Goal: Information Seeking & Learning: Learn about a topic

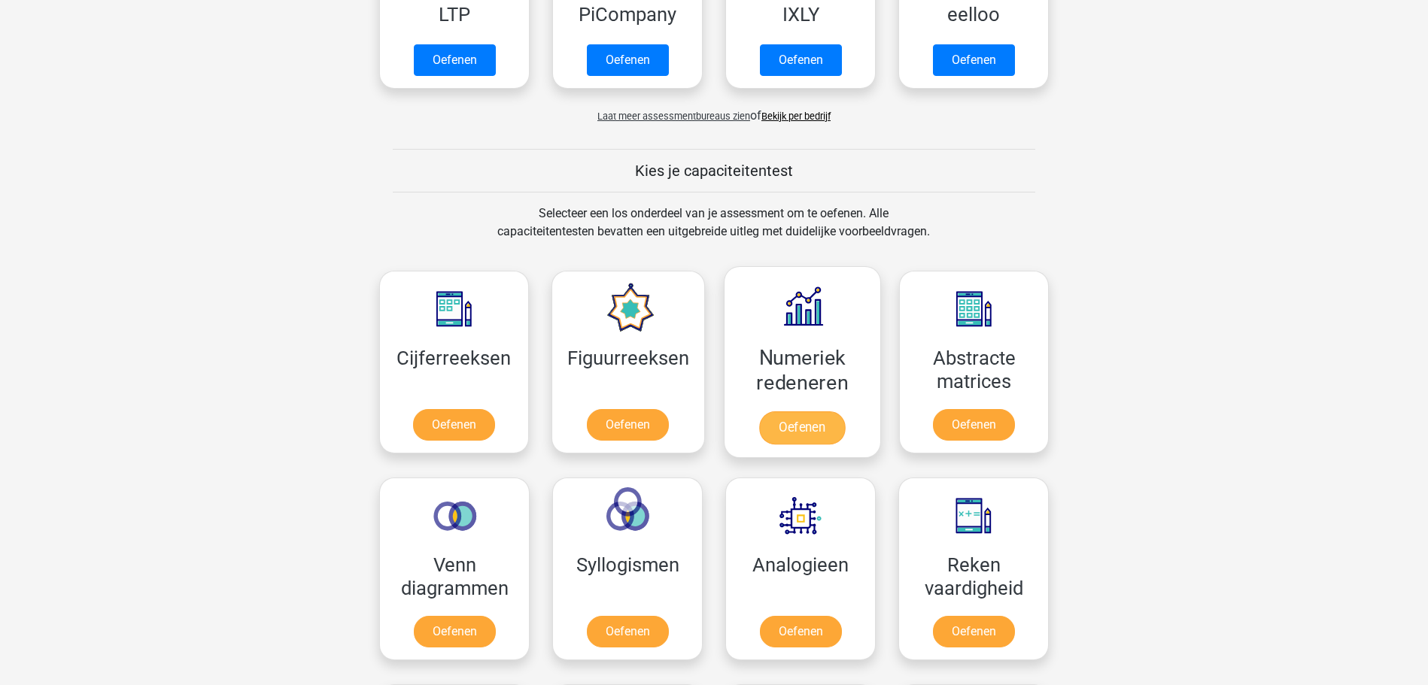
scroll to position [537, 0]
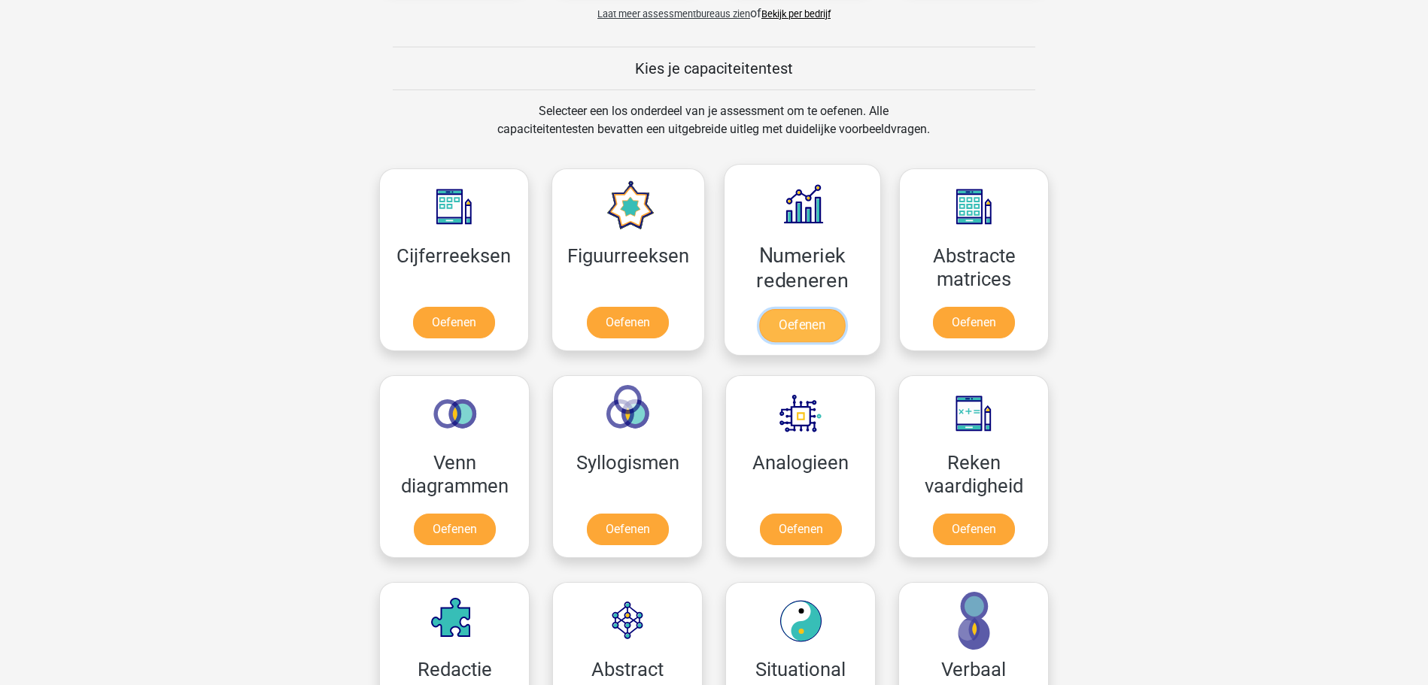
click at [828, 326] on link "Oefenen" at bounding box center [802, 325] width 86 height 33
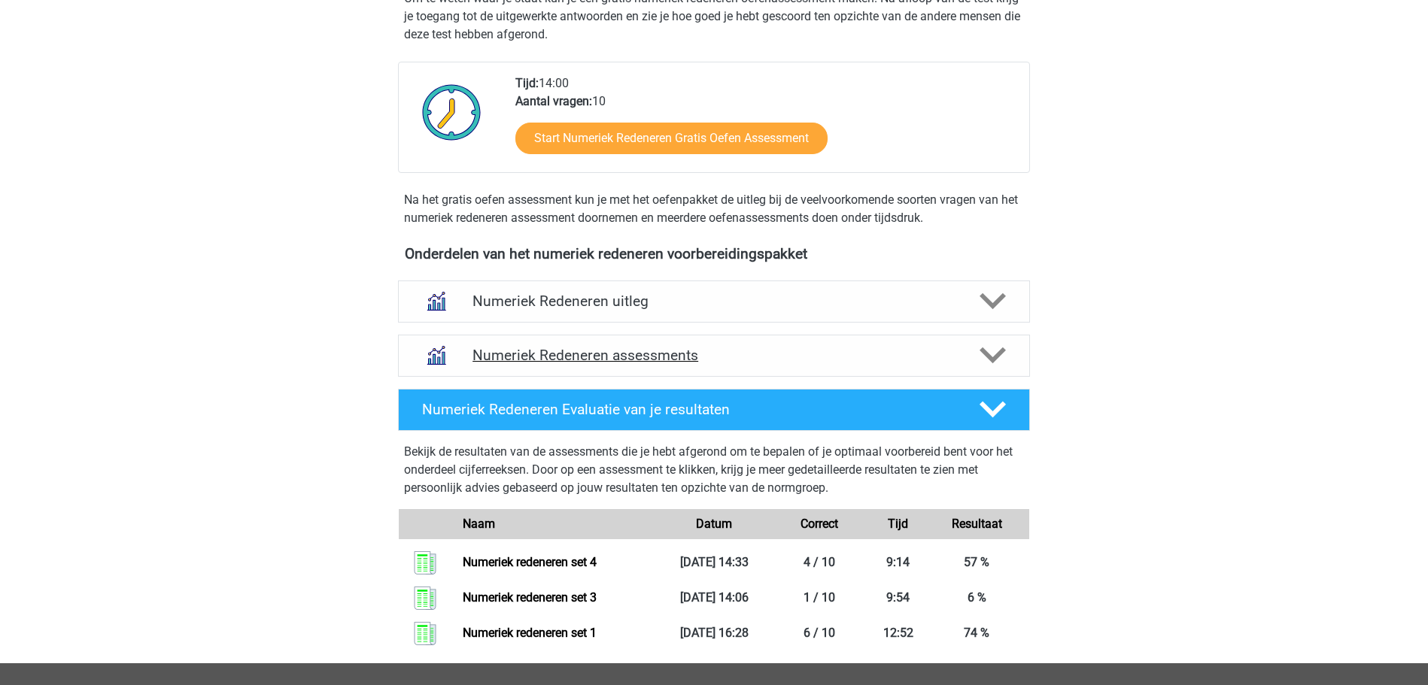
scroll to position [384, 0]
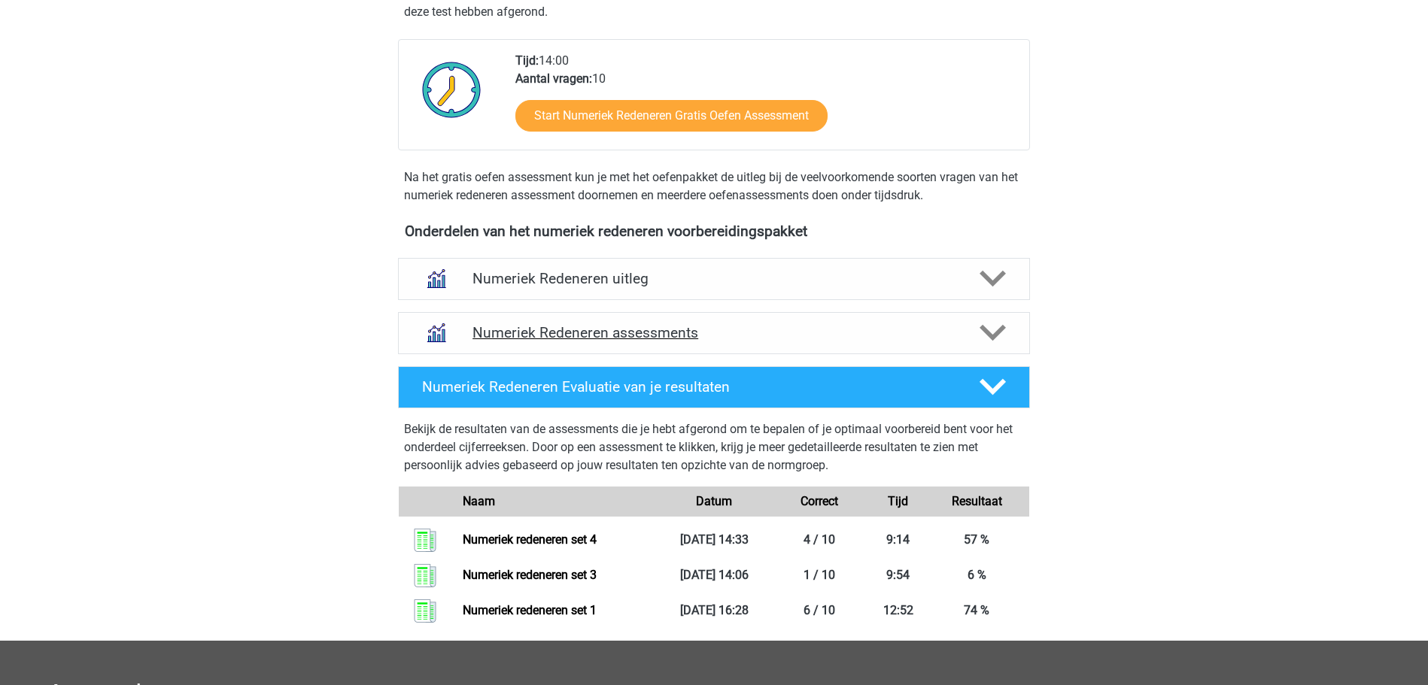
click at [626, 322] on div "Numeriek Redeneren assessments" at bounding box center [714, 333] width 632 height 42
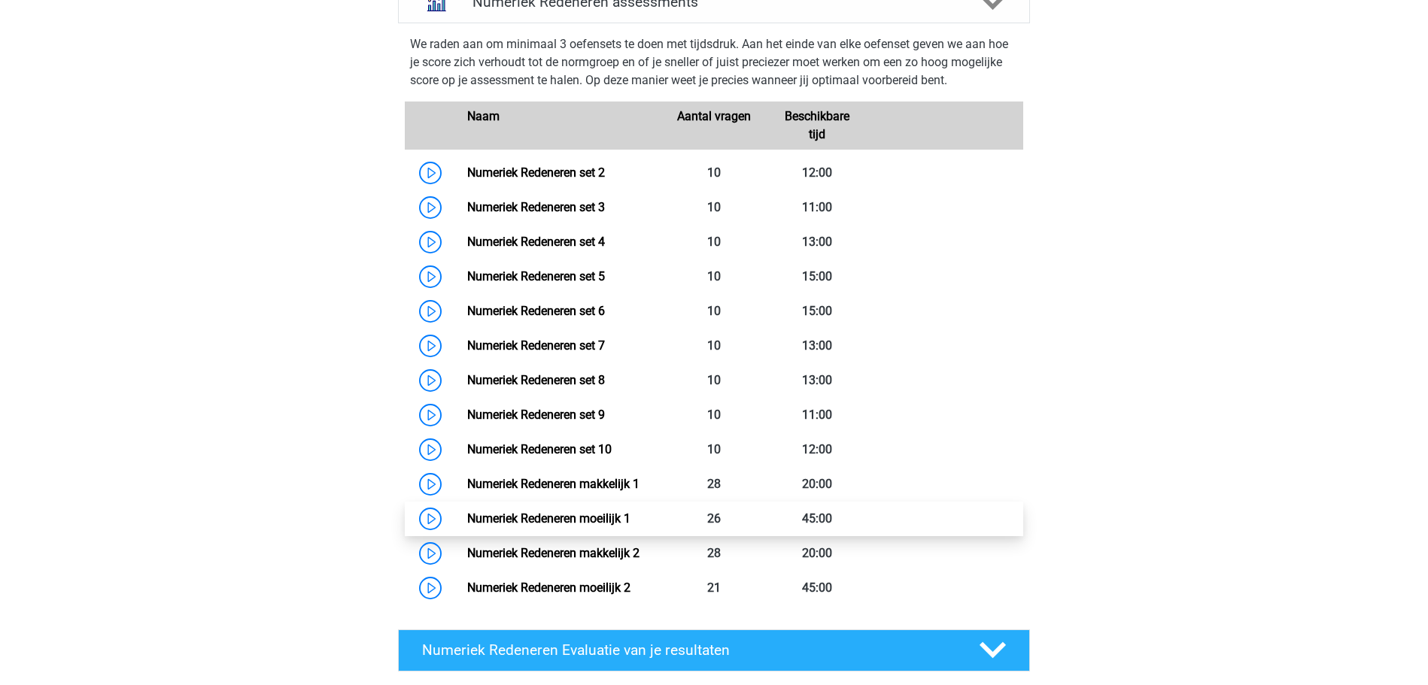
scroll to position [691, 0]
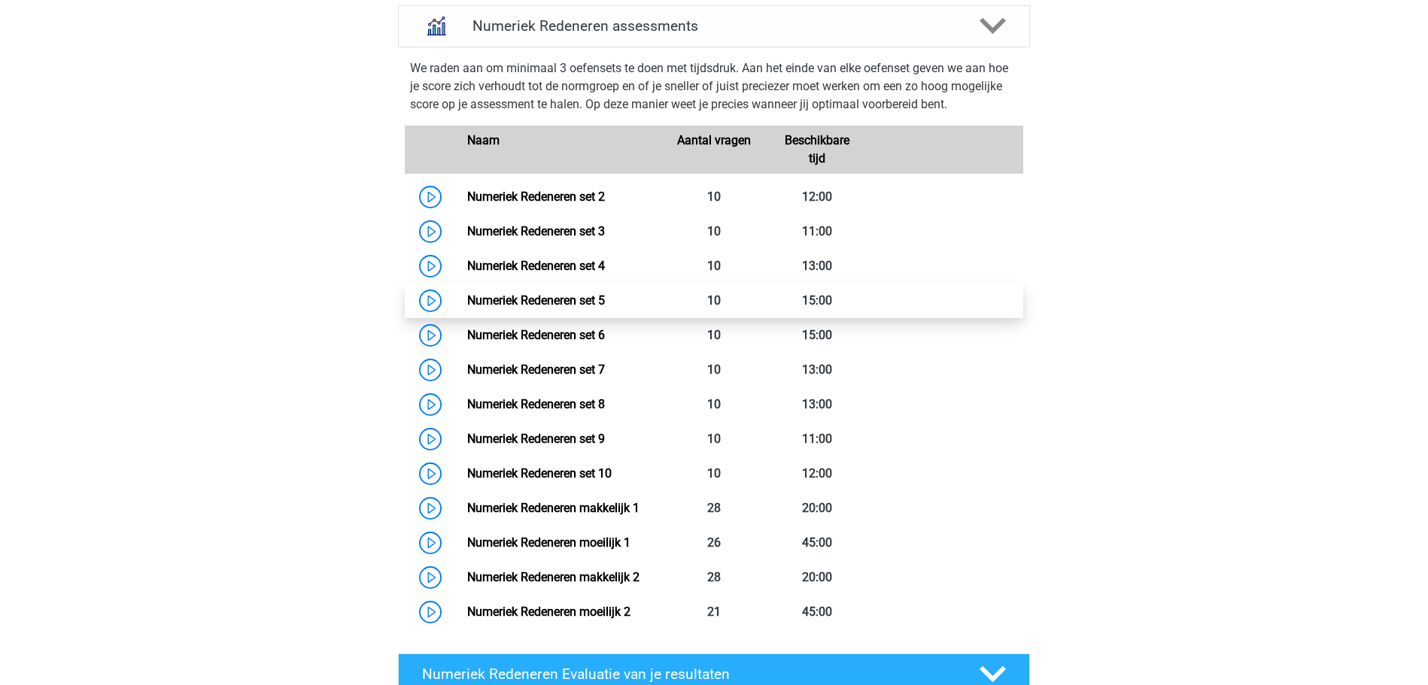
click at [467, 297] on link "Numeriek Redeneren set 5" at bounding box center [536, 300] width 138 height 14
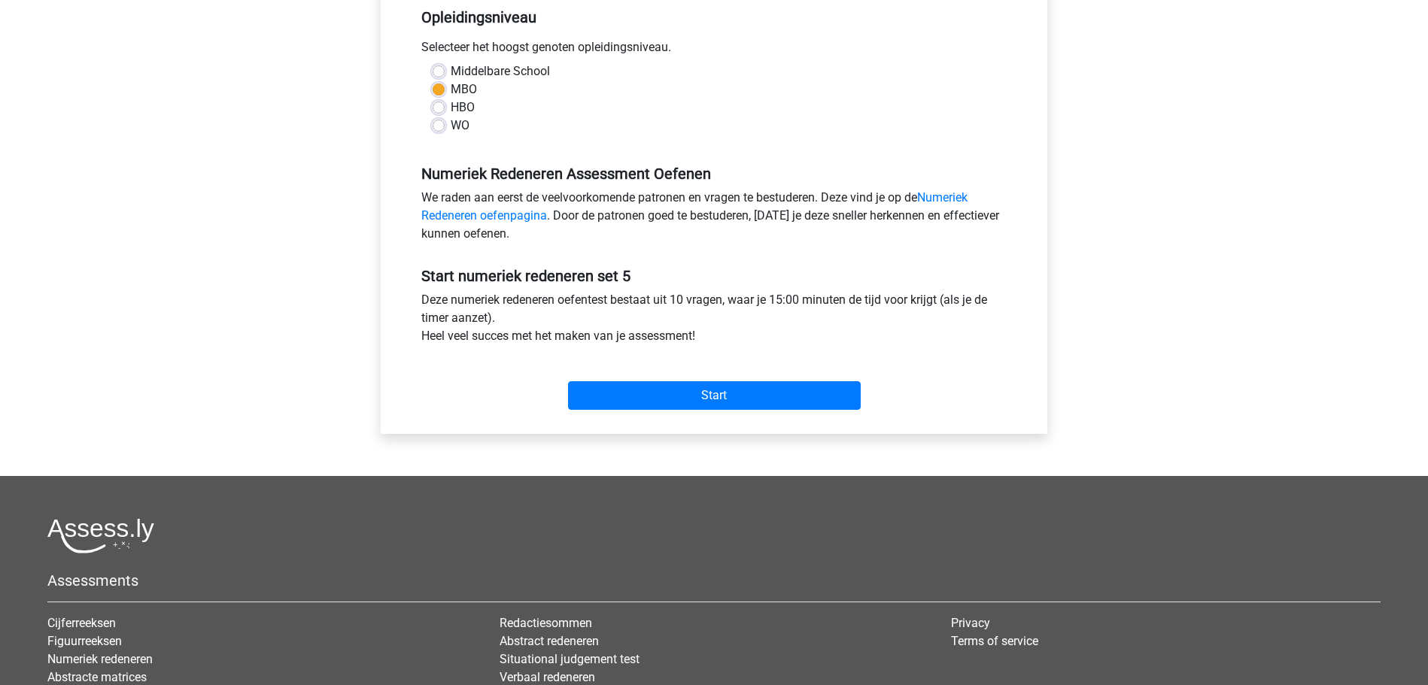
scroll to position [384, 0]
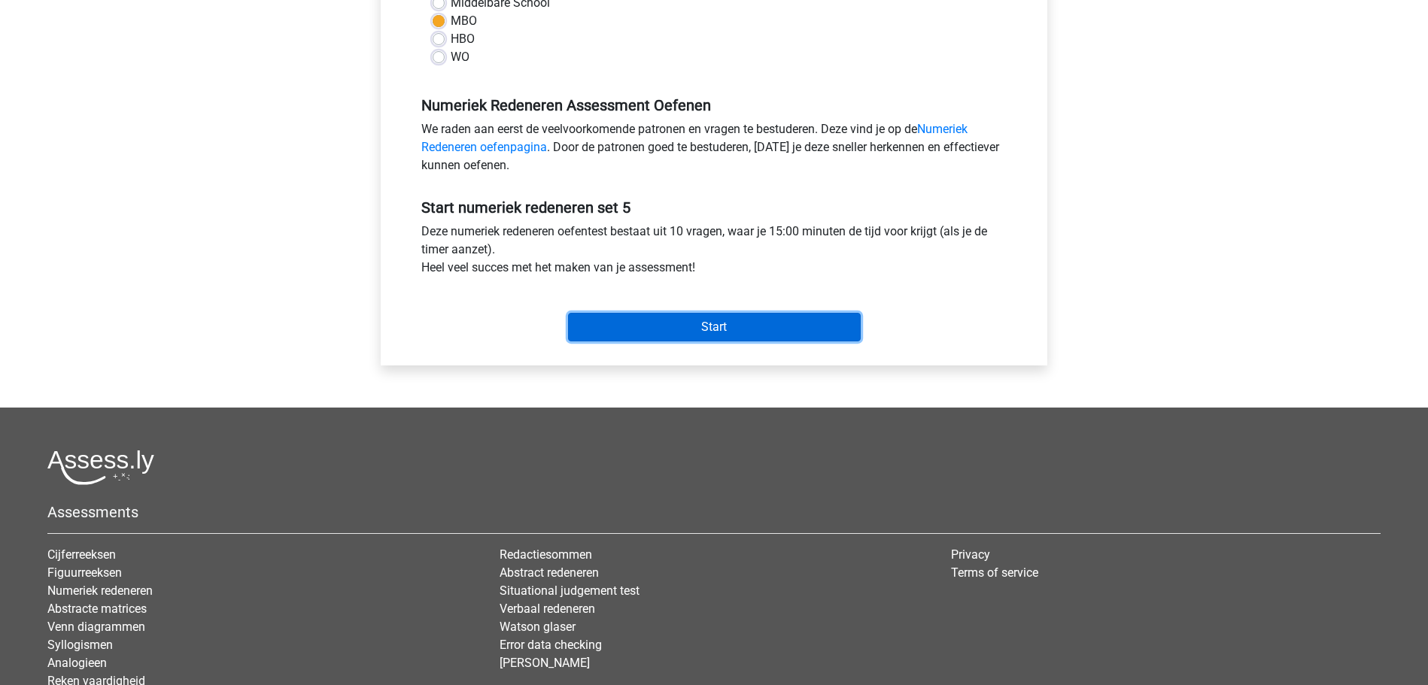
click at [707, 321] on input "Start" at bounding box center [714, 327] width 293 height 29
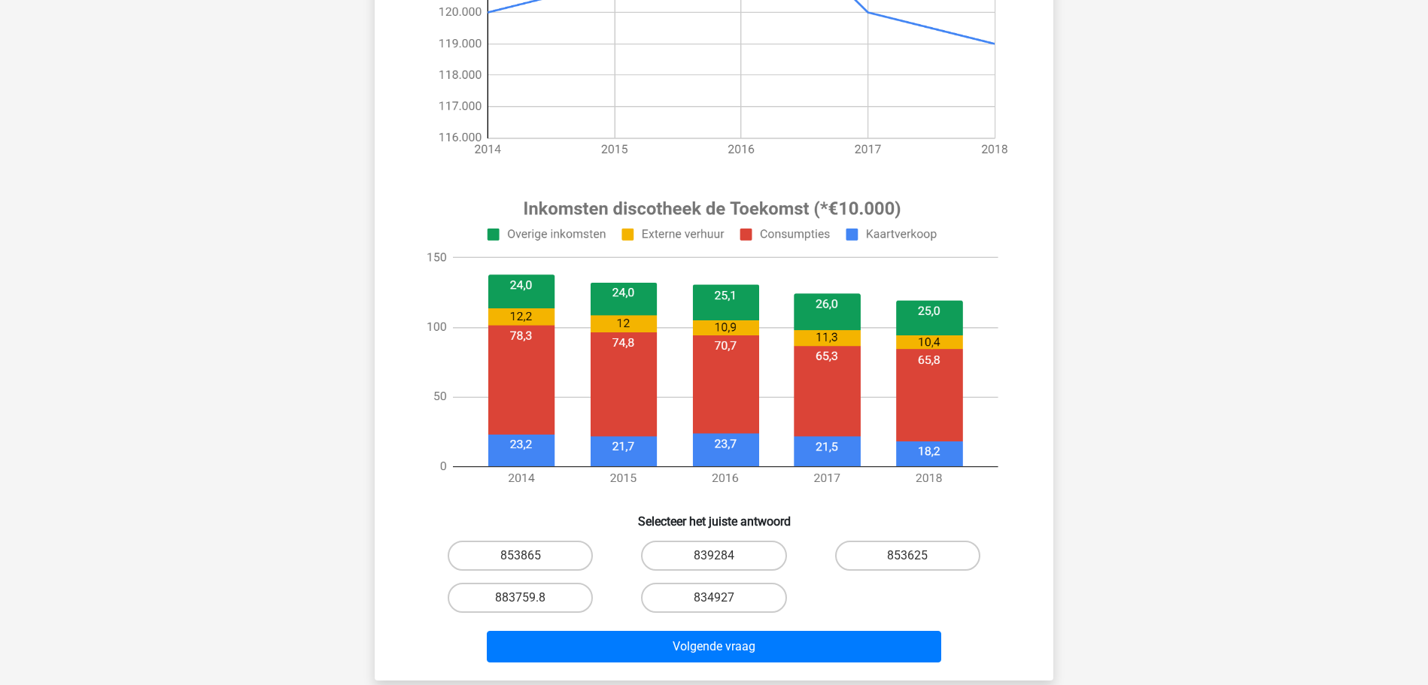
scroll to position [460, 0]
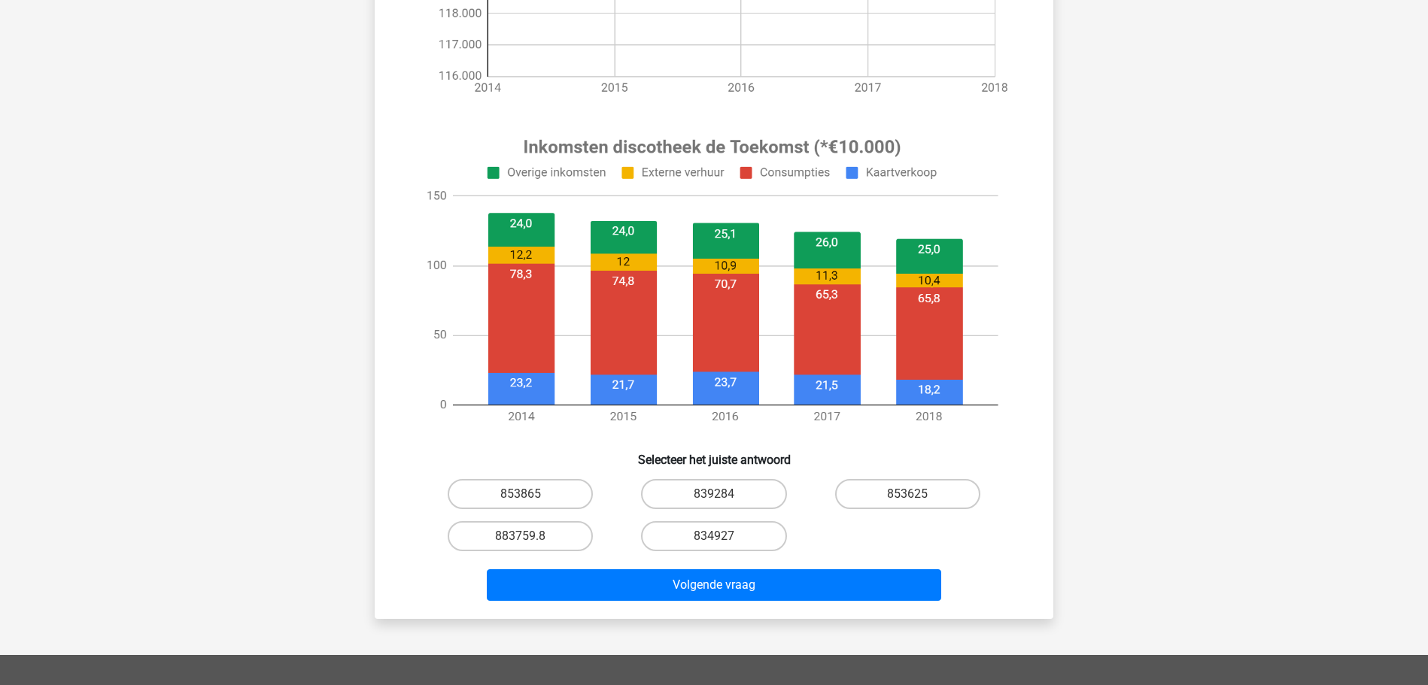
click at [714, 541] on input "834927" at bounding box center [719, 541] width 10 height 10
radio input "true"
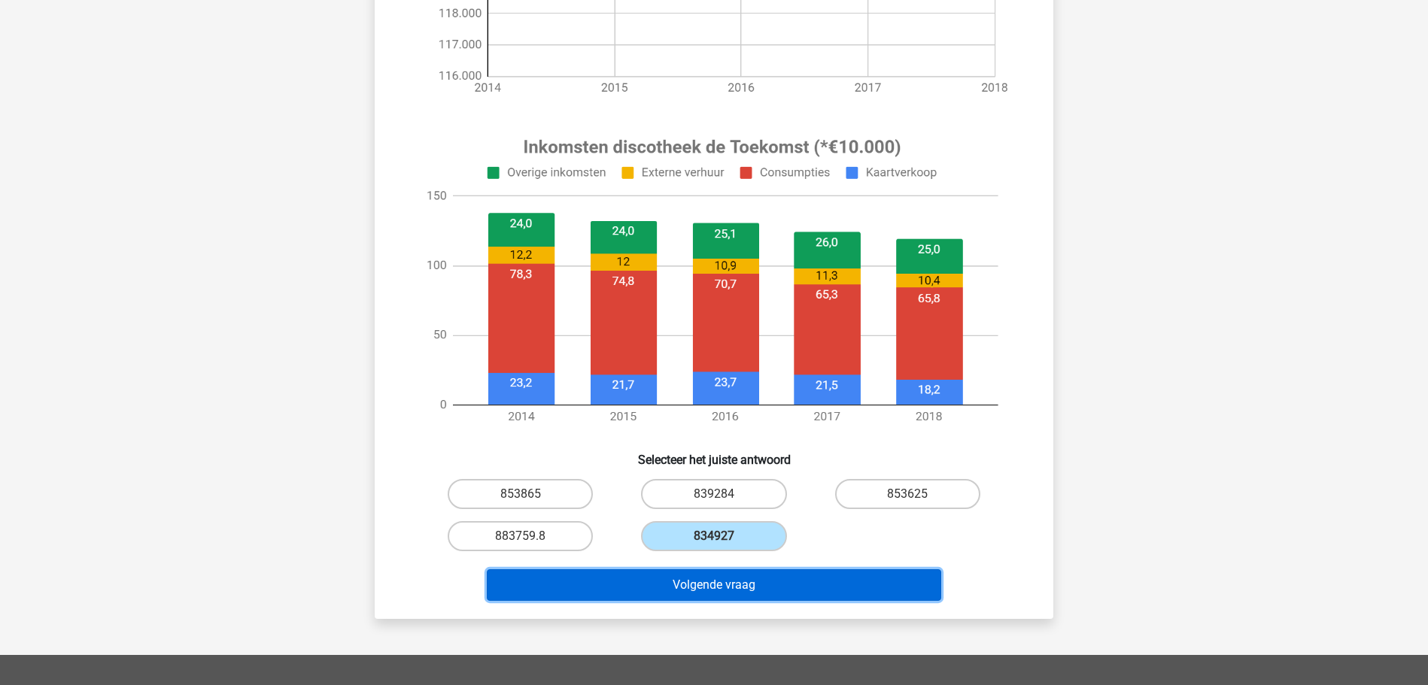
click at [714, 584] on button "Volgende vraag" at bounding box center [714, 586] width 455 height 32
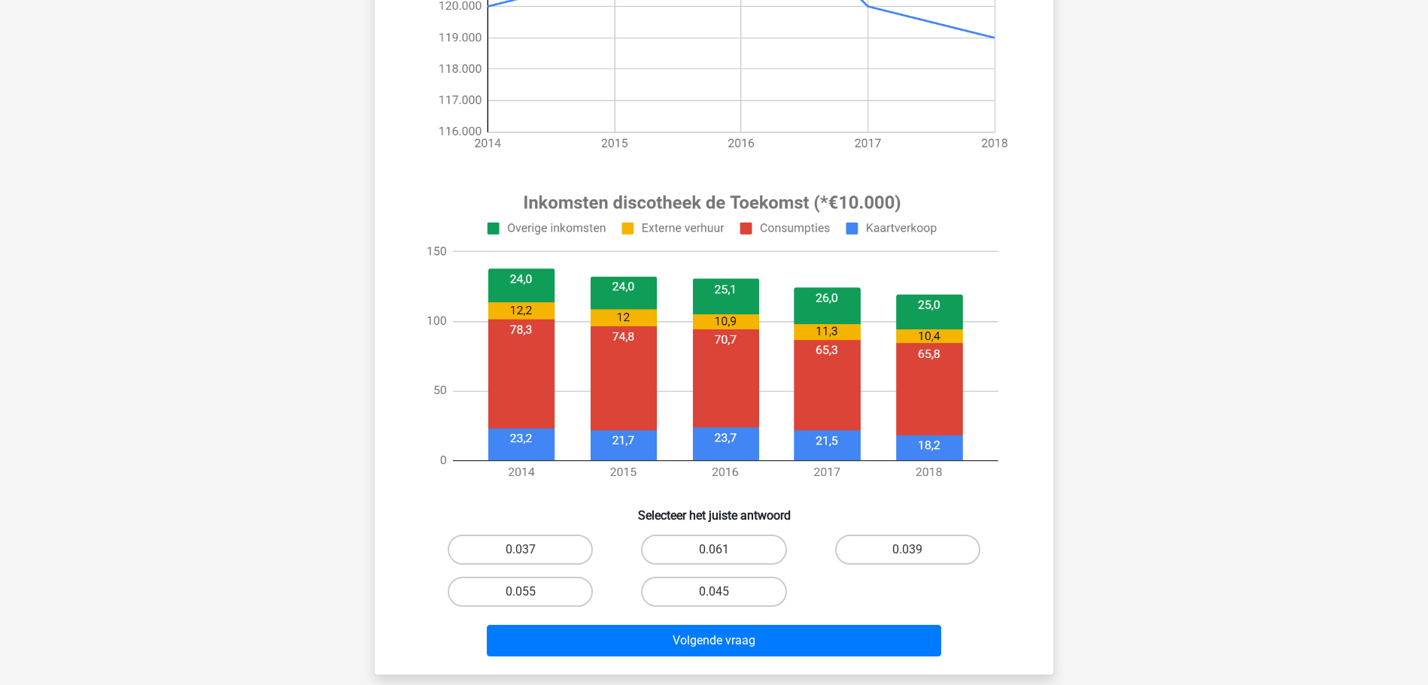
scroll to position [536, 0]
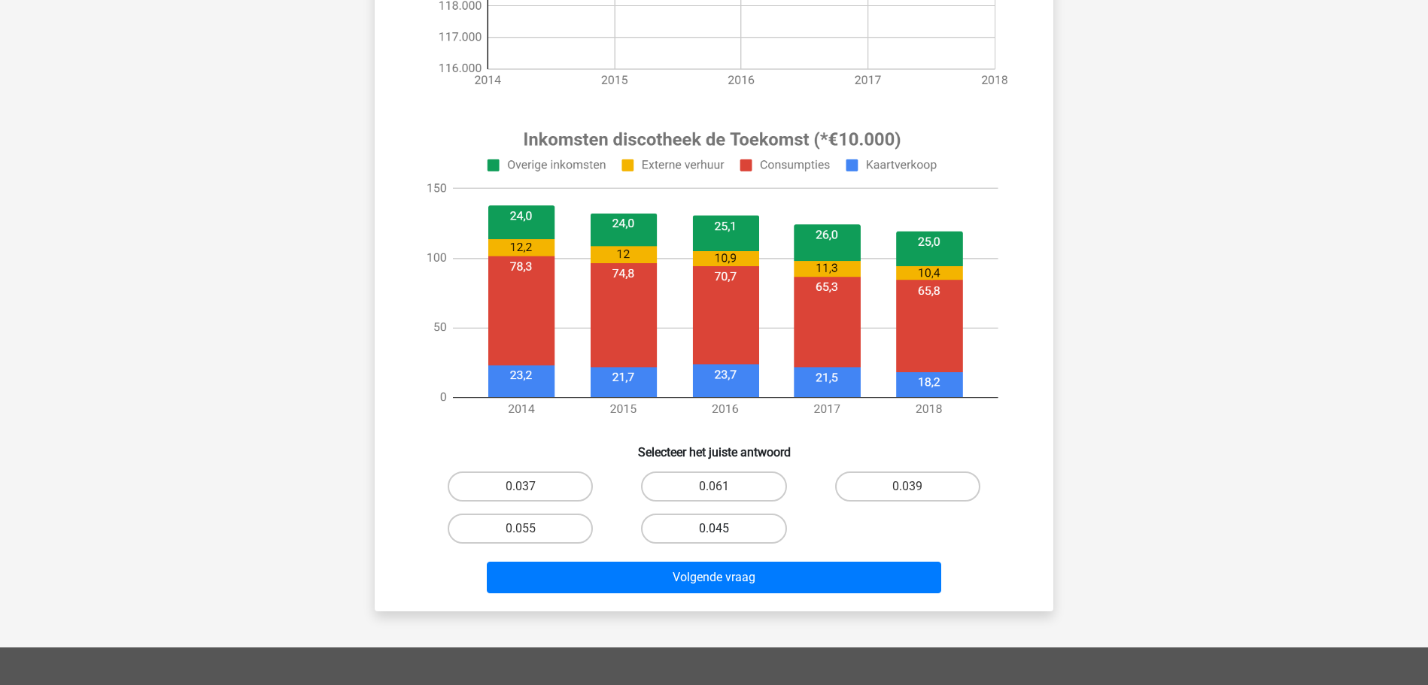
click at [685, 529] on label "0.045" at bounding box center [713, 529] width 145 height 30
click at [714, 529] on input "0.045" at bounding box center [719, 534] width 10 height 10
radio input "true"
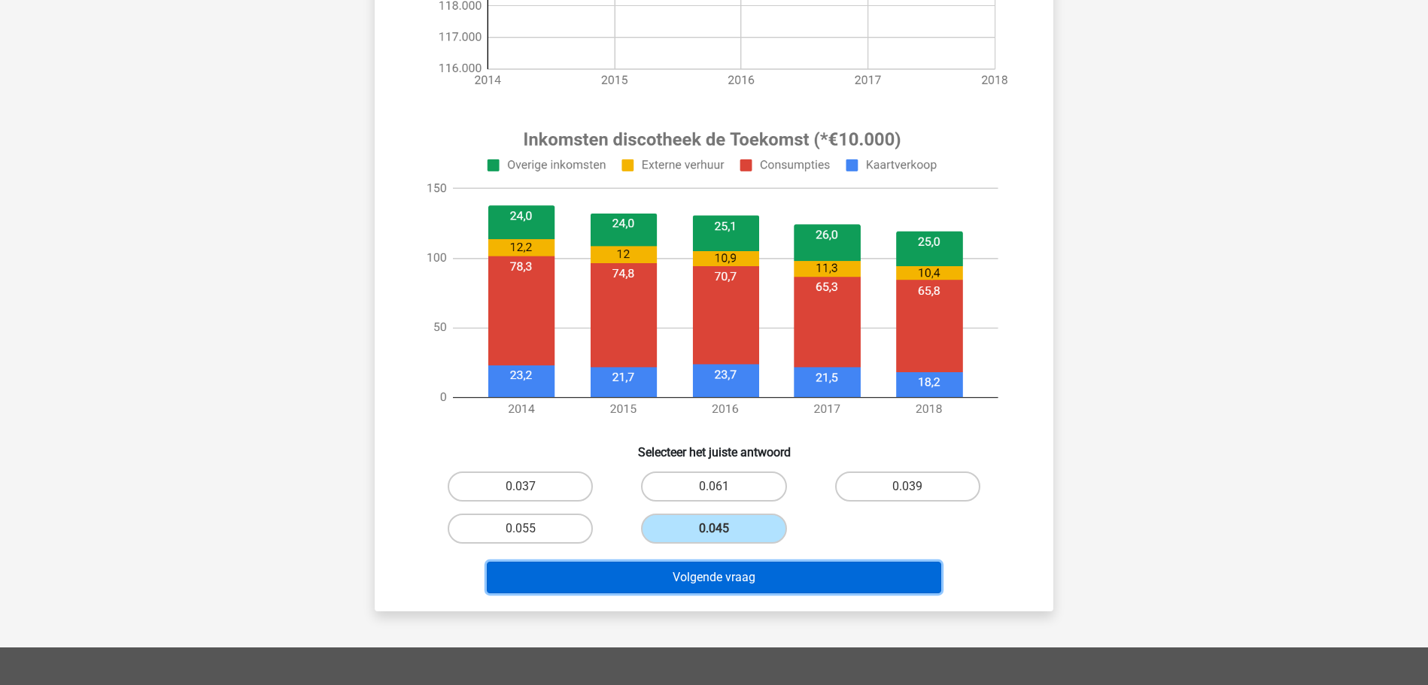
click at [685, 579] on button "Volgende vraag" at bounding box center [714, 578] width 455 height 32
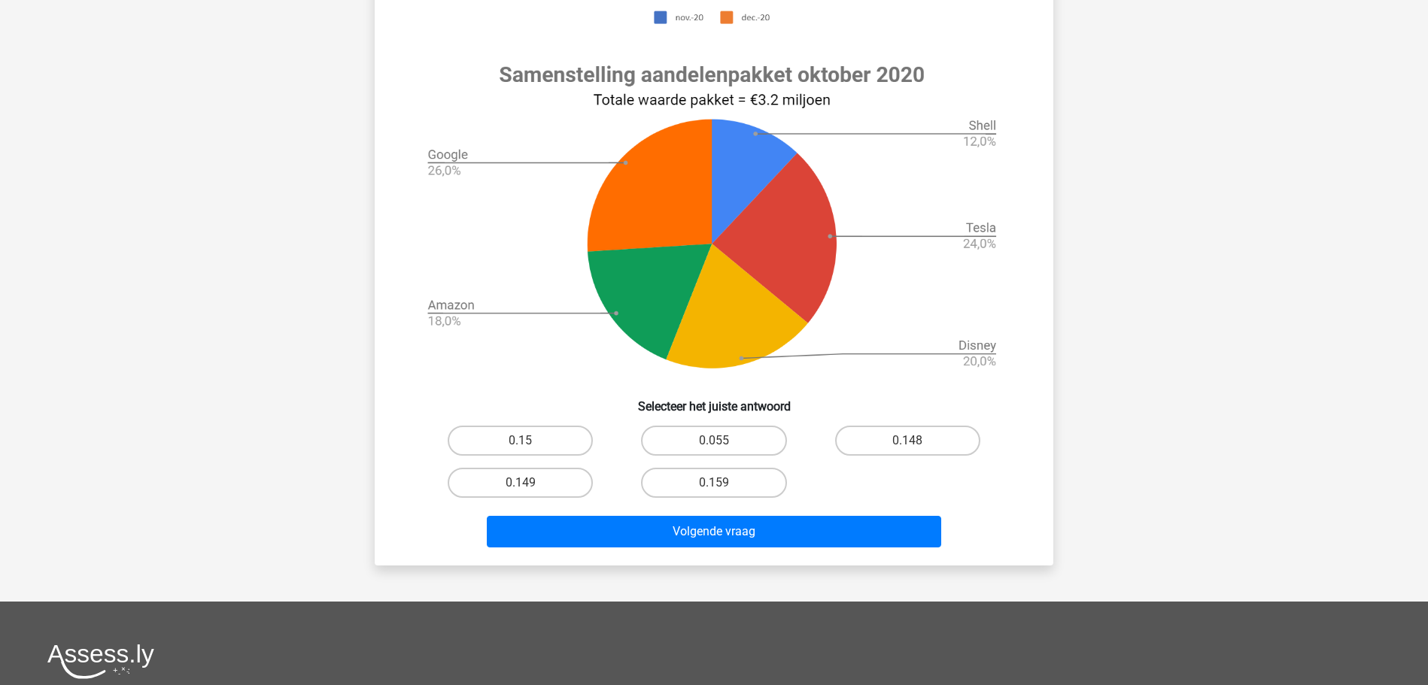
scroll to position [537, 0]
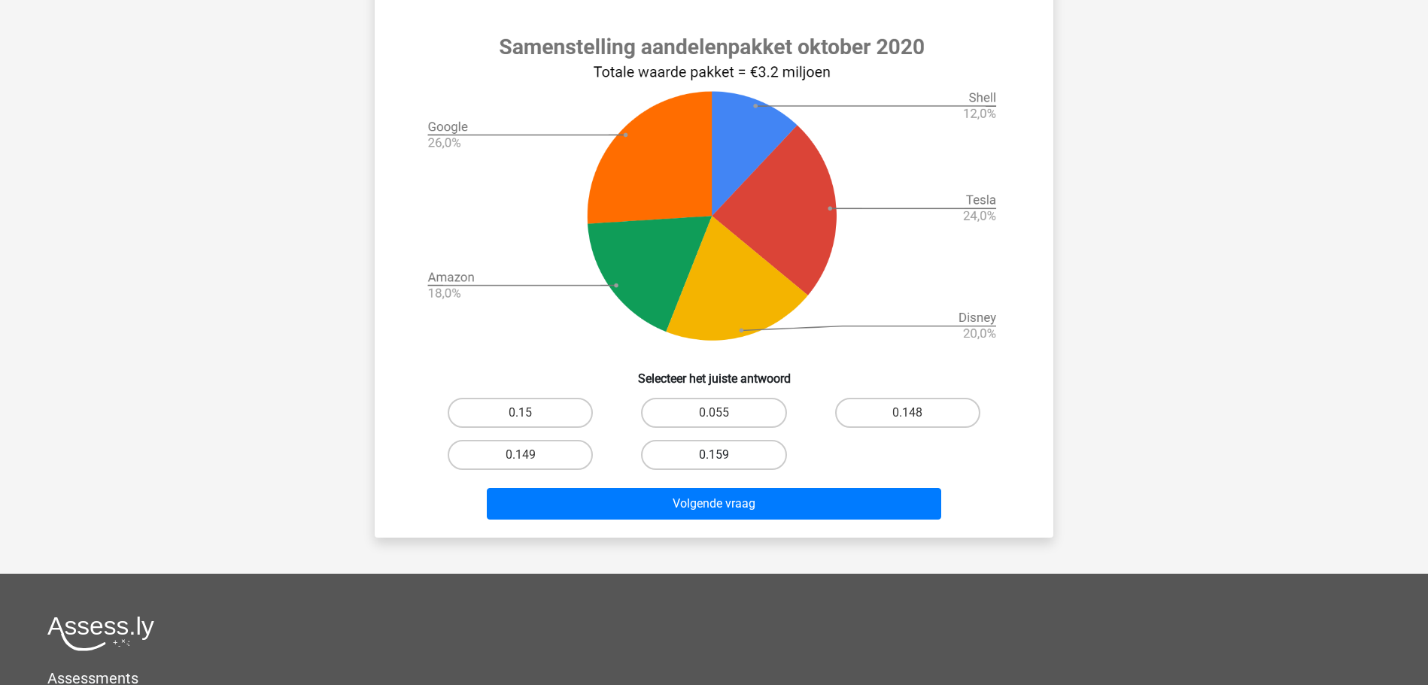
click at [697, 454] on label "0.159" at bounding box center [713, 455] width 145 height 30
click at [714, 455] on input "0.159" at bounding box center [719, 460] width 10 height 10
radio input "true"
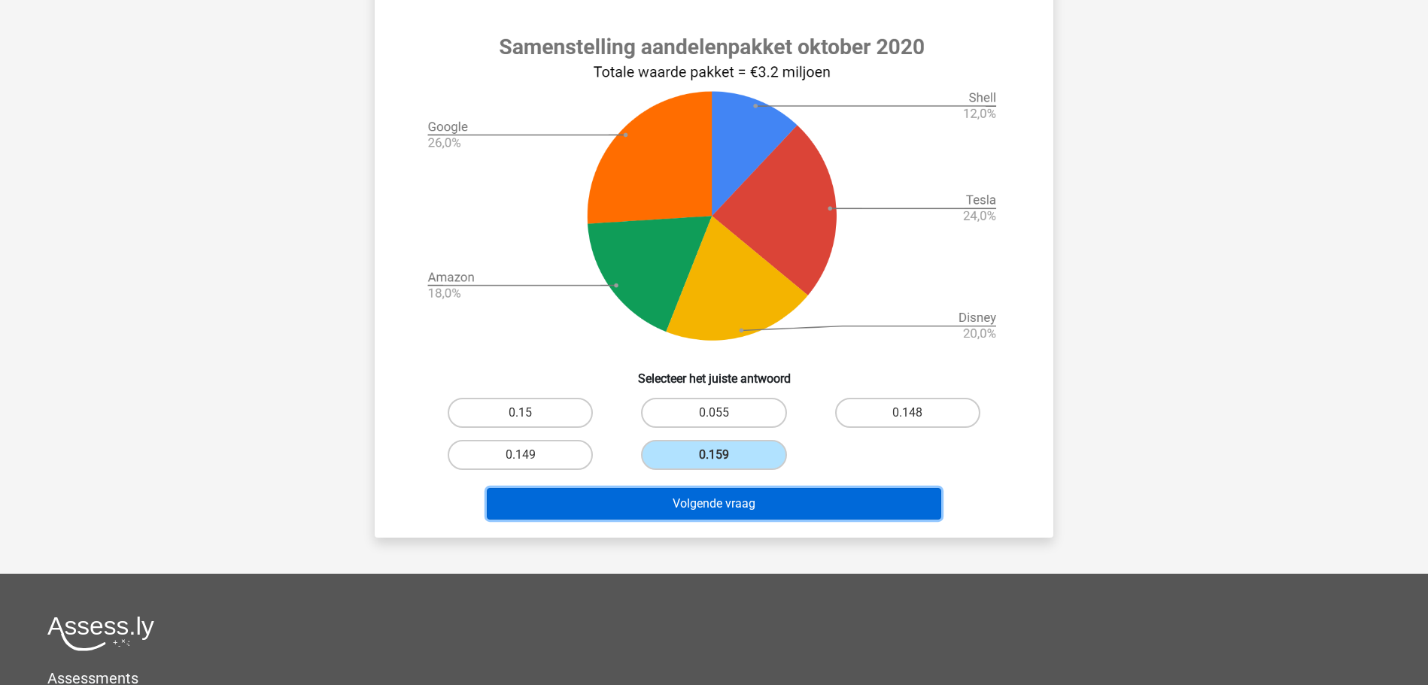
click at [708, 506] on button "Volgende vraag" at bounding box center [714, 504] width 455 height 32
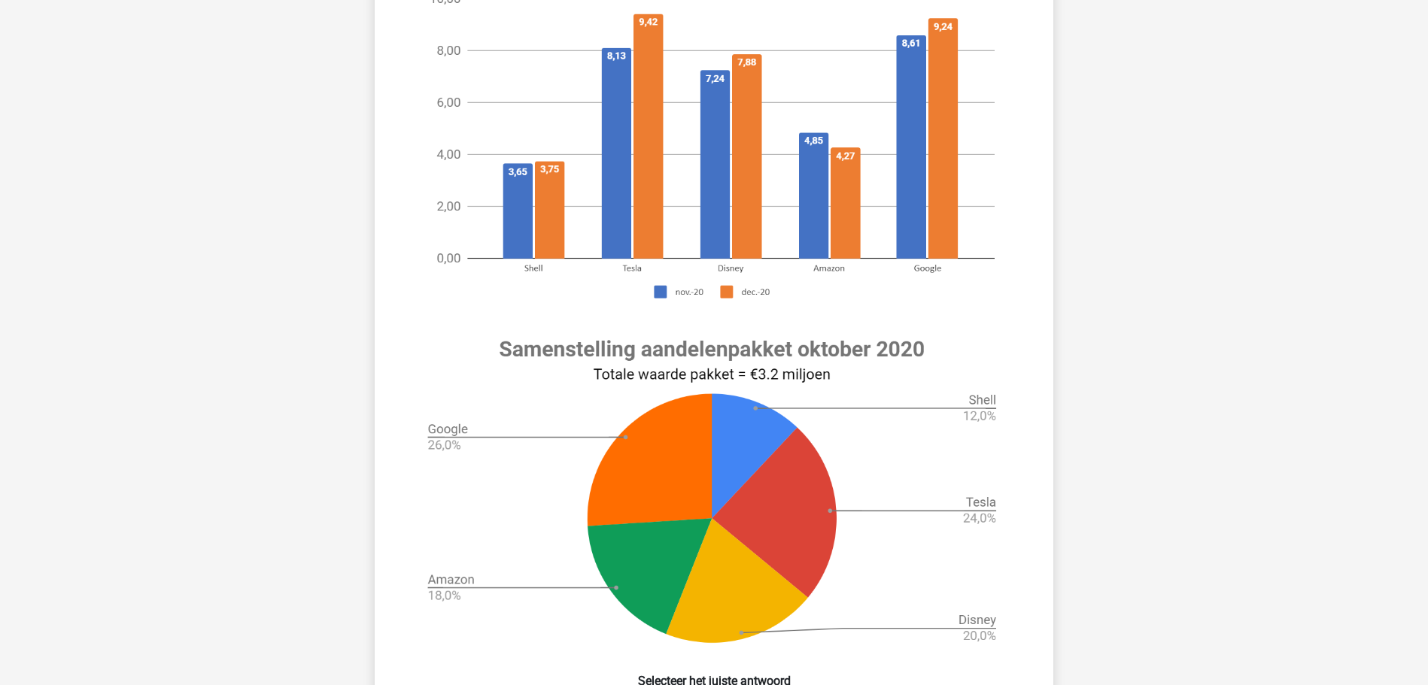
scroll to position [382, 0]
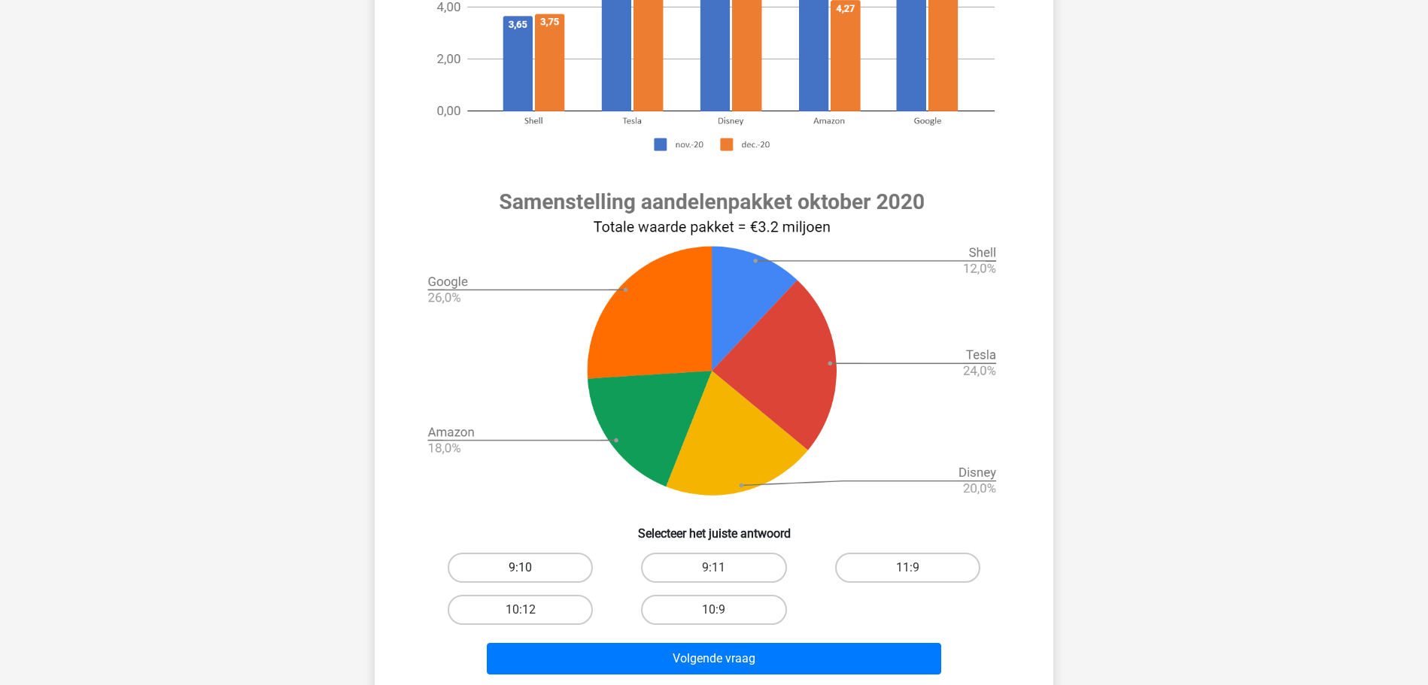
click at [558, 569] on label "9:10" at bounding box center [520, 568] width 145 height 30
click at [530, 569] on input "9:10" at bounding box center [526, 573] width 10 height 10
radio input "true"
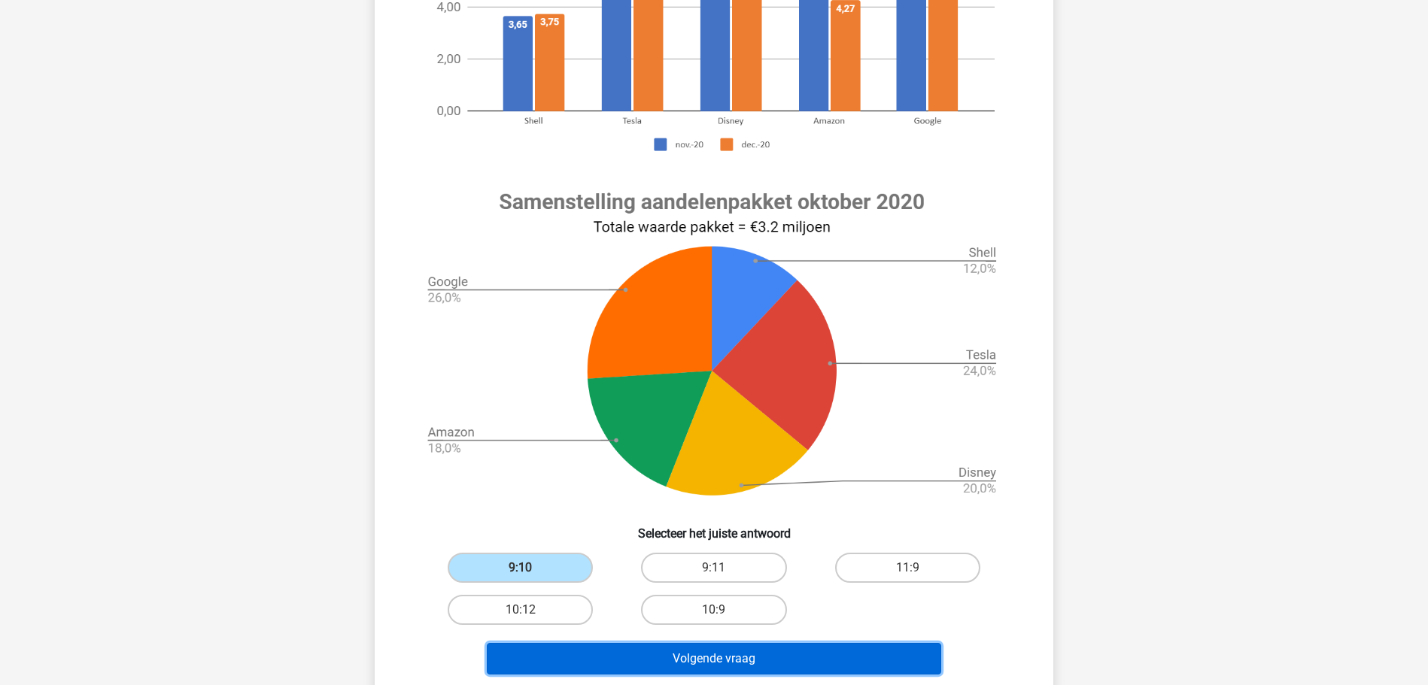
click at [673, 661] on button "Volgende vraag" at bounding box center [714, 659] width 455 height 32
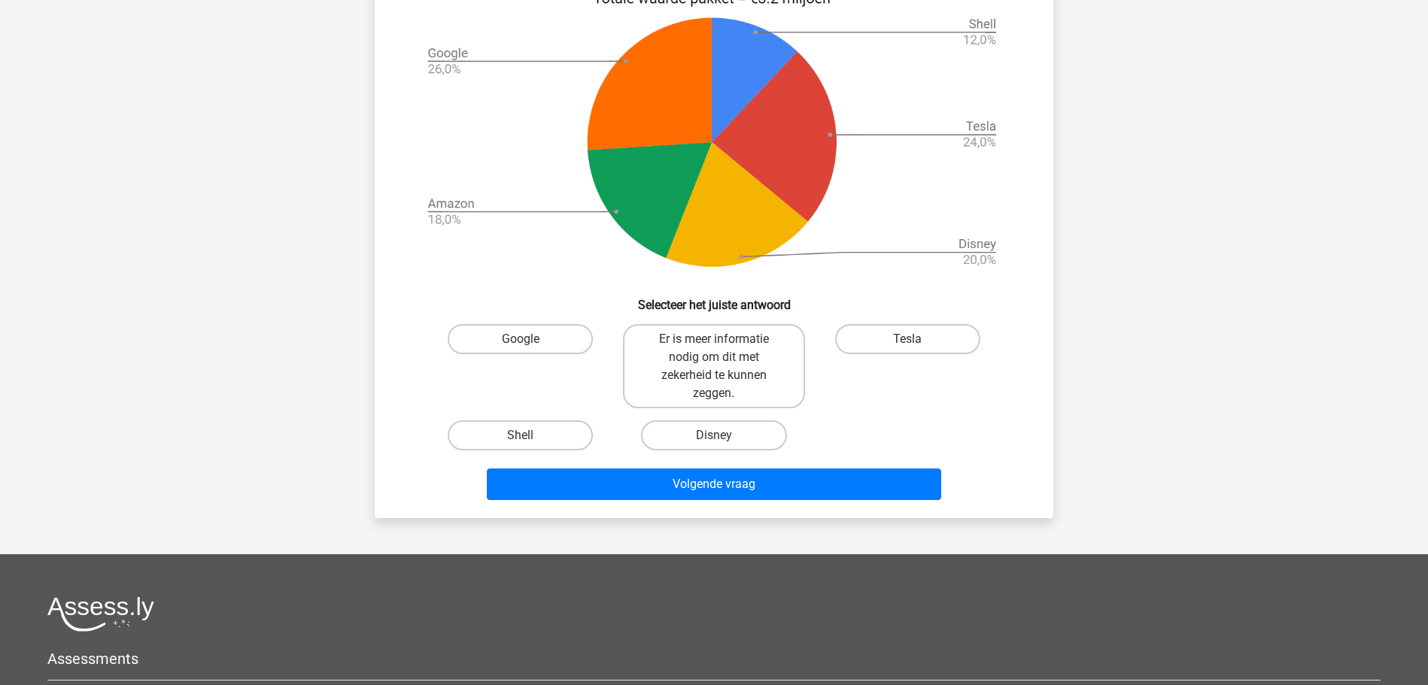
scroll to position [614, 0]
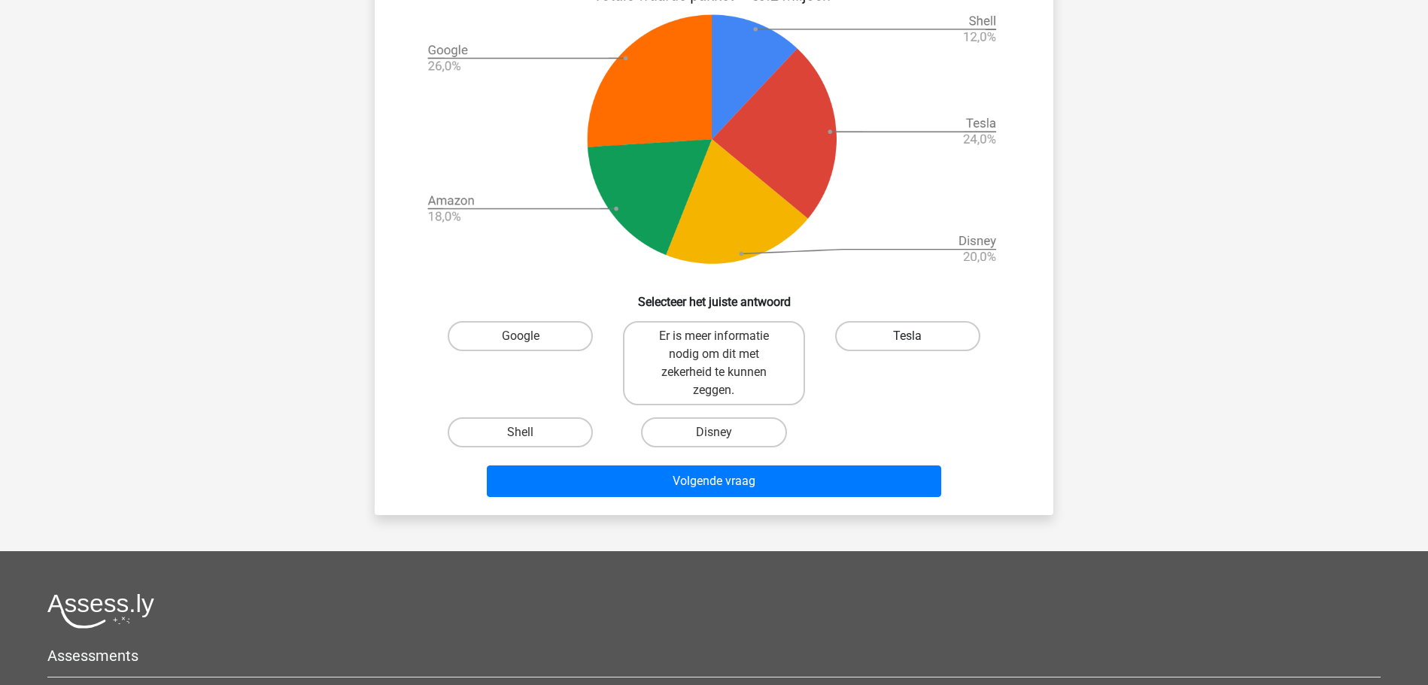
click at [881, 339] on label "Tesla" at bounding box center [907, 336] width 145 height 30
click at [907, 339] on input "Tesla" at bounding box center [912, 341] width 10 height 10
radio input "true"
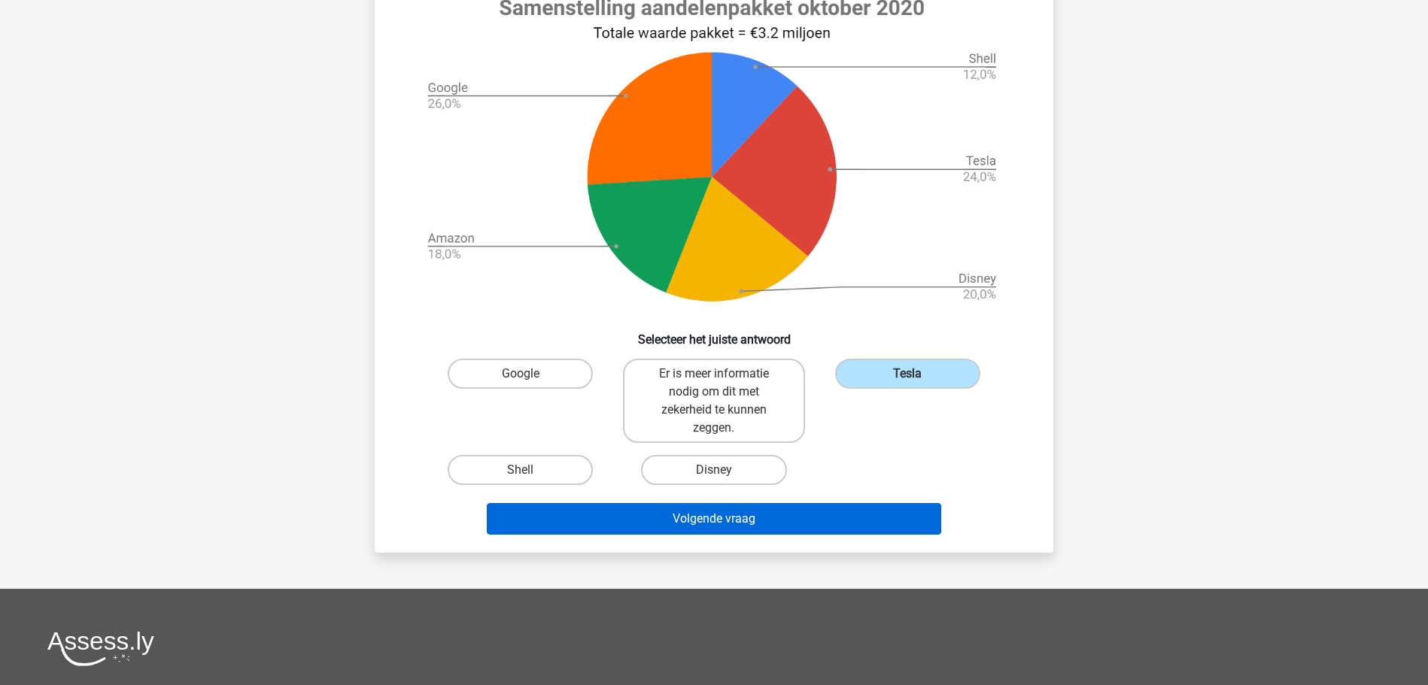
scroll to position [537, 0]
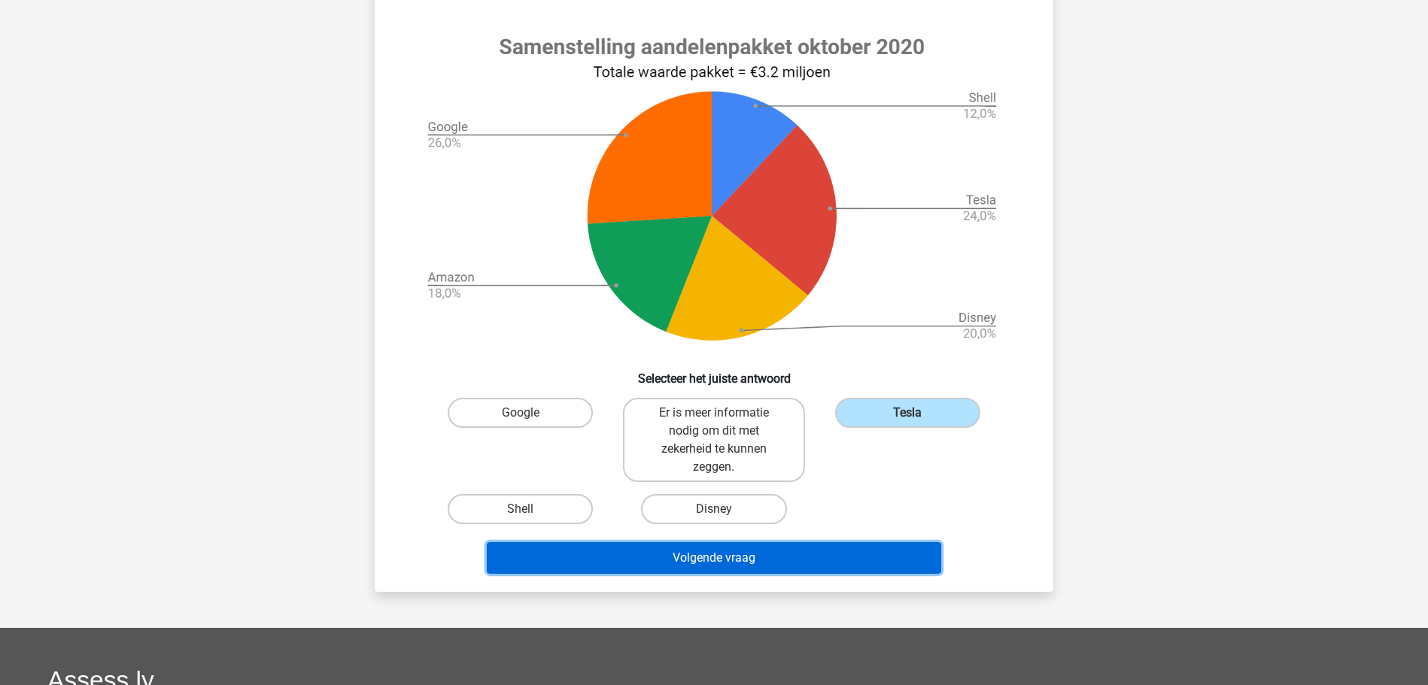
click at [721, 555] on button "Volgende vraag" at bounding box center [714, 558] width 455 height 32
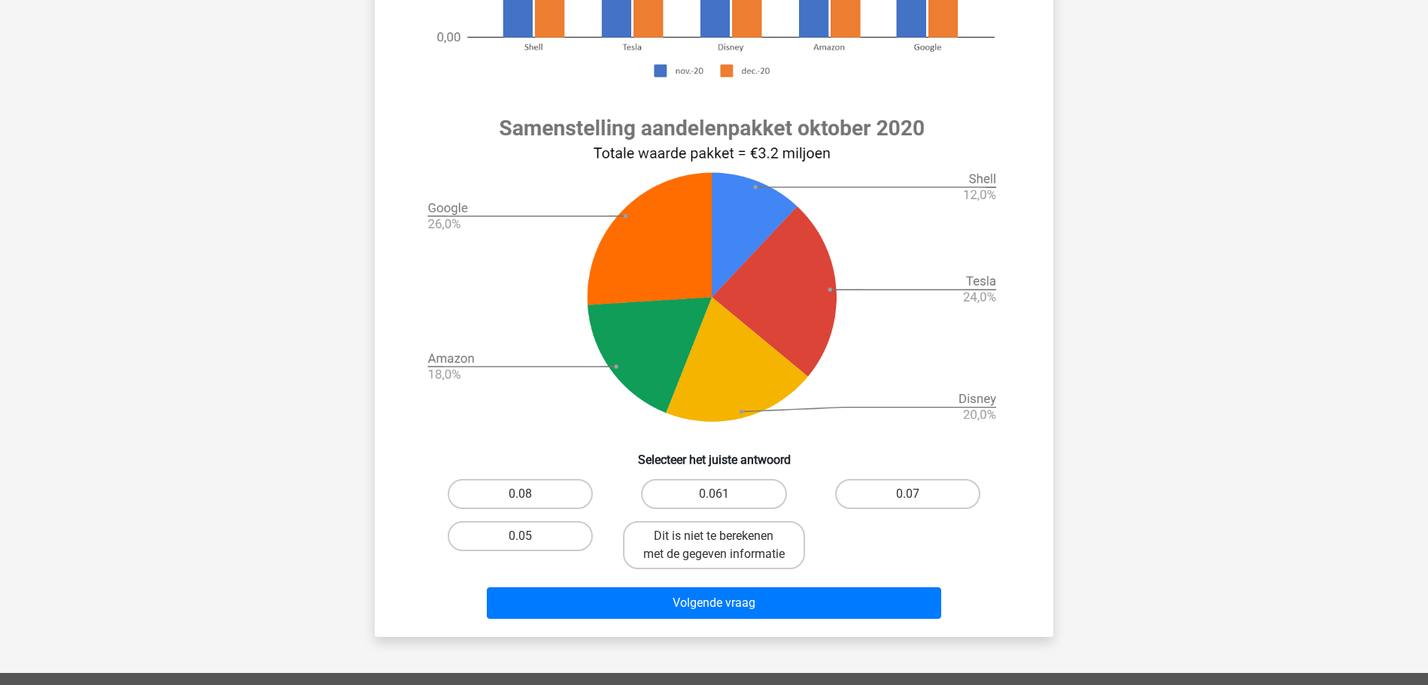
scroll to position [459, 0]
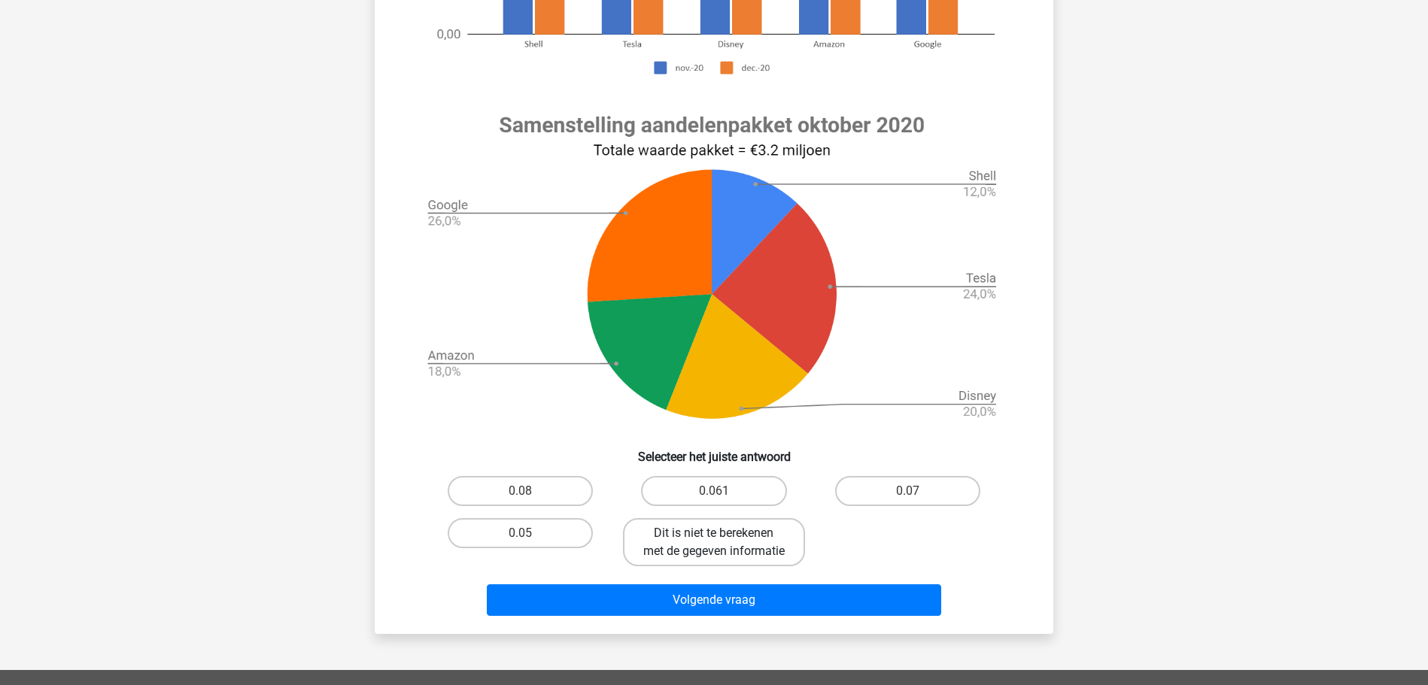
click at [759, 564] on label "Dit is niet te berekenen met de gegeven informatie" at bounding box center [713, 542] width 181 height 48
click at [724, 543] on input "Dit is niet te berekenen met de gegeven informatie" at bounding box center [719, 538] width 10 height 10
radio input "true"
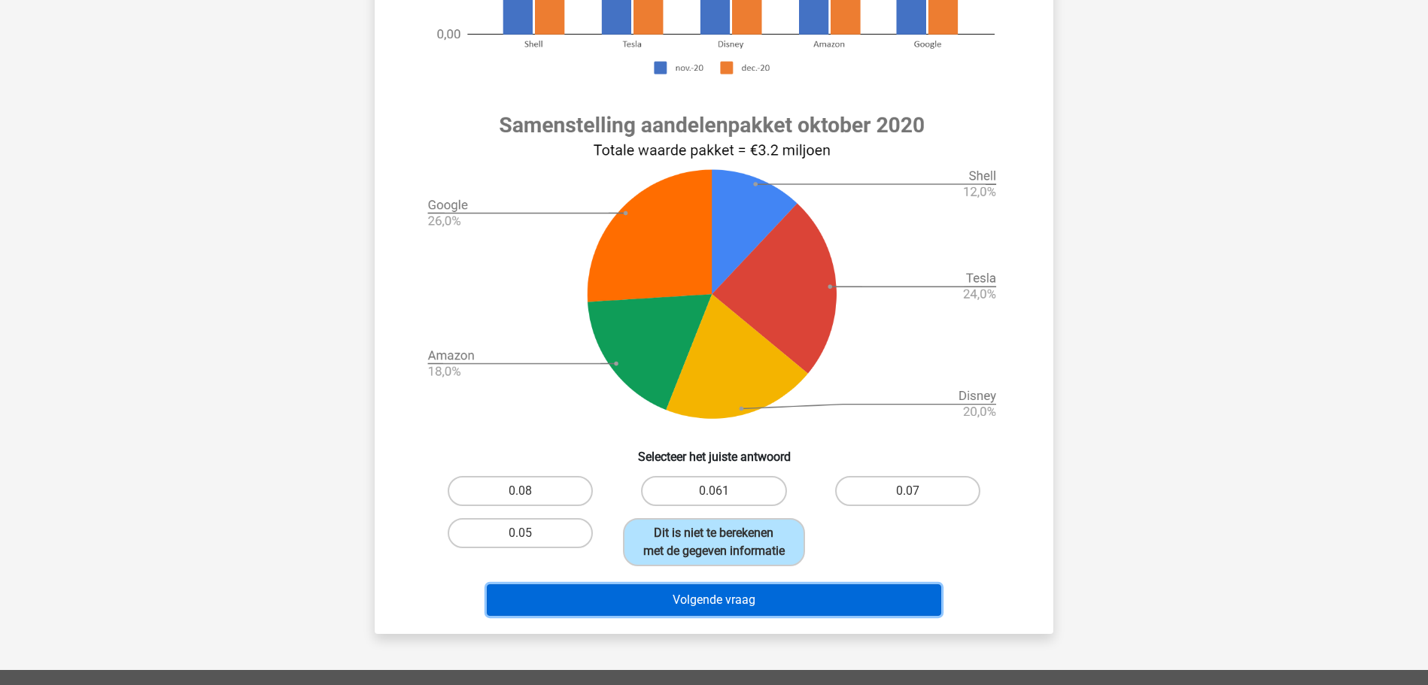
click at [779, 614] on button "Volgende vraag" at bounding box center [714, 601] width 455 height 32
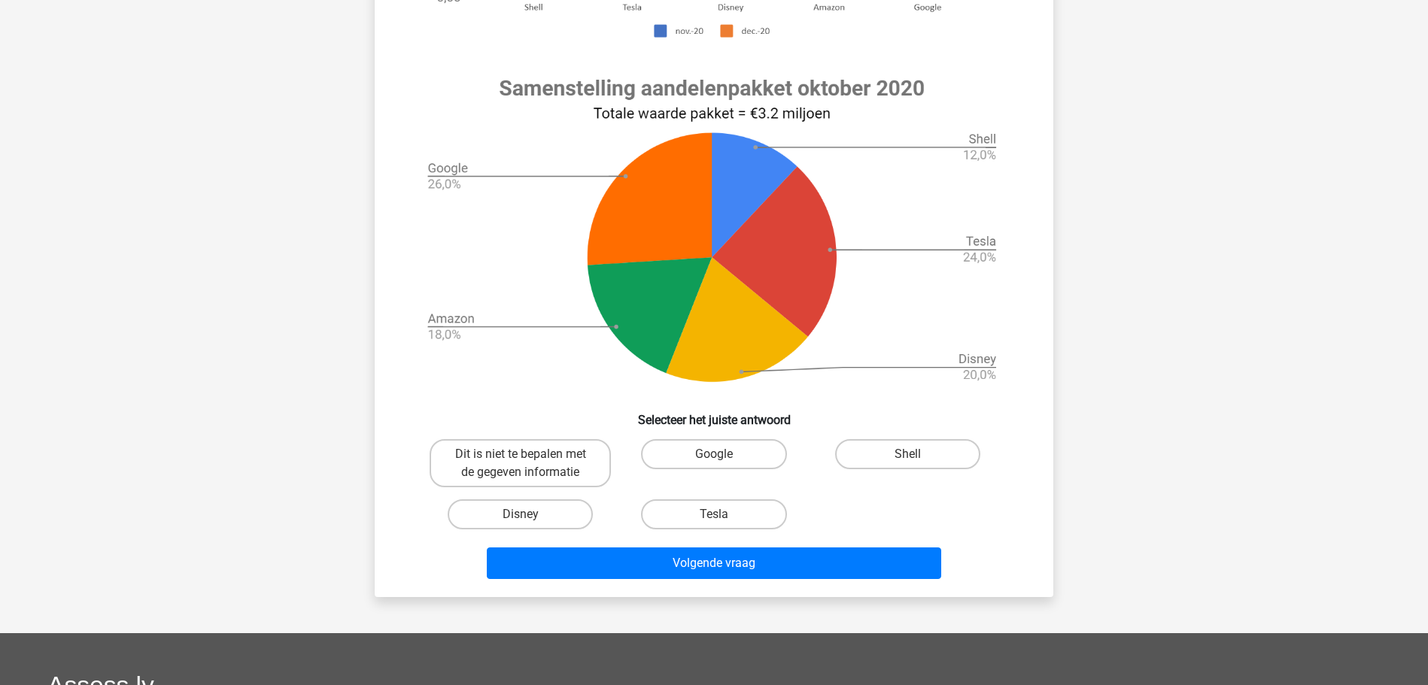
scroll to position [612, 0]
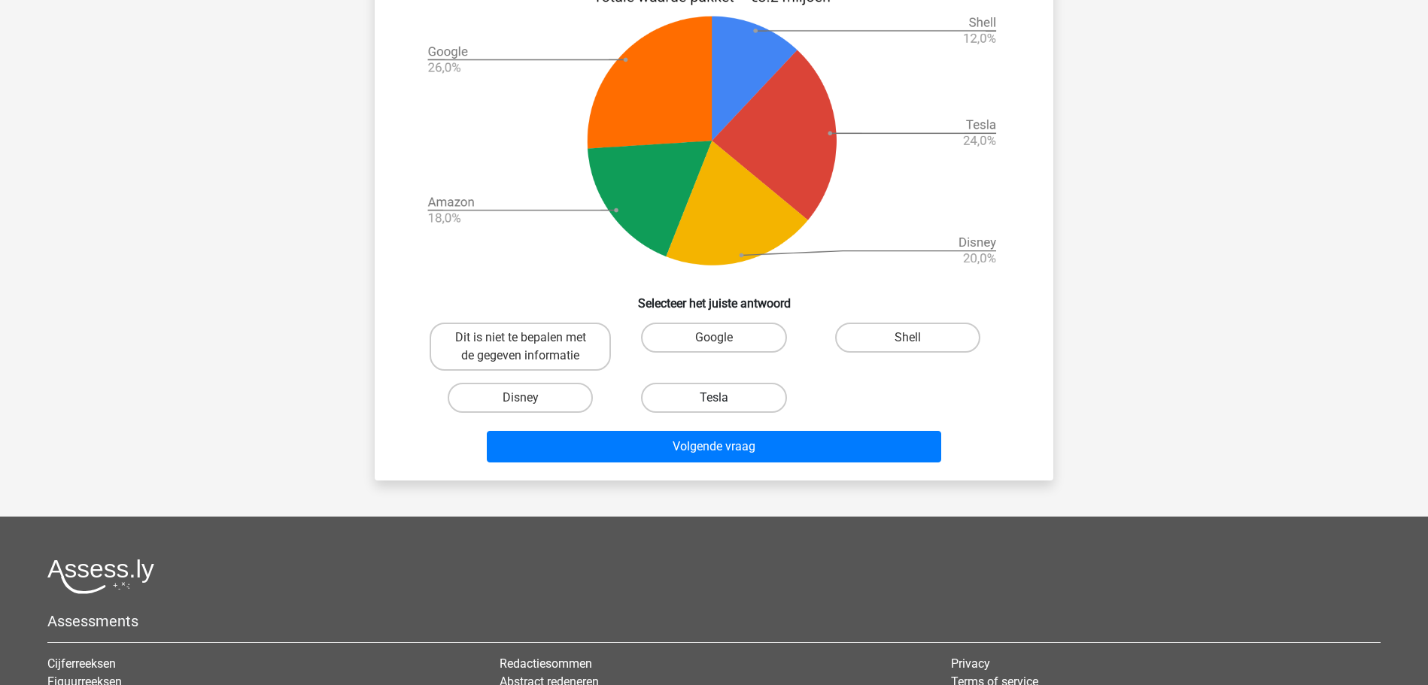
click at [710, 403] on label "Tesla" at bounding box center [713, 398] width 145 height 30
click at [714, 403] on input "Tesla" at bounding box center [719, 403] width 10 height 10
radio input "true"
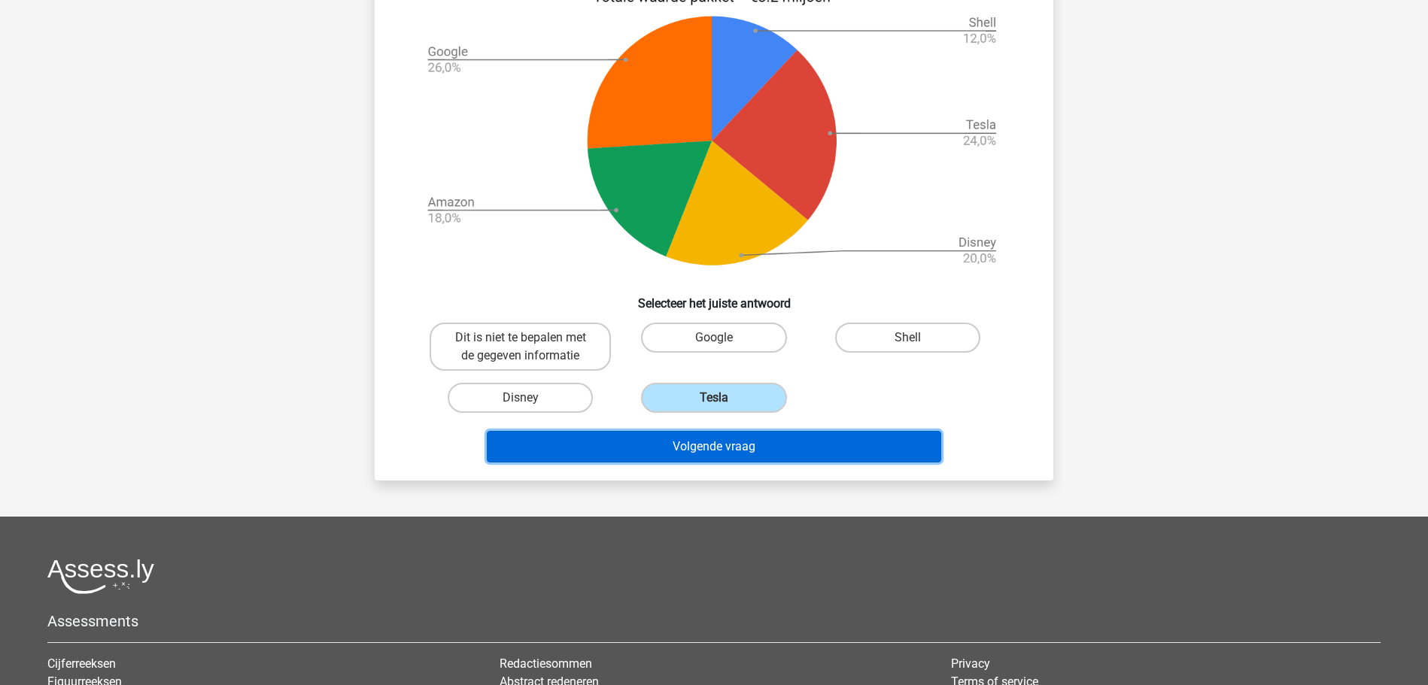
click at [710, 447] on button "Volgende vraag" at bounding box center [714, 447] width 455 height 32
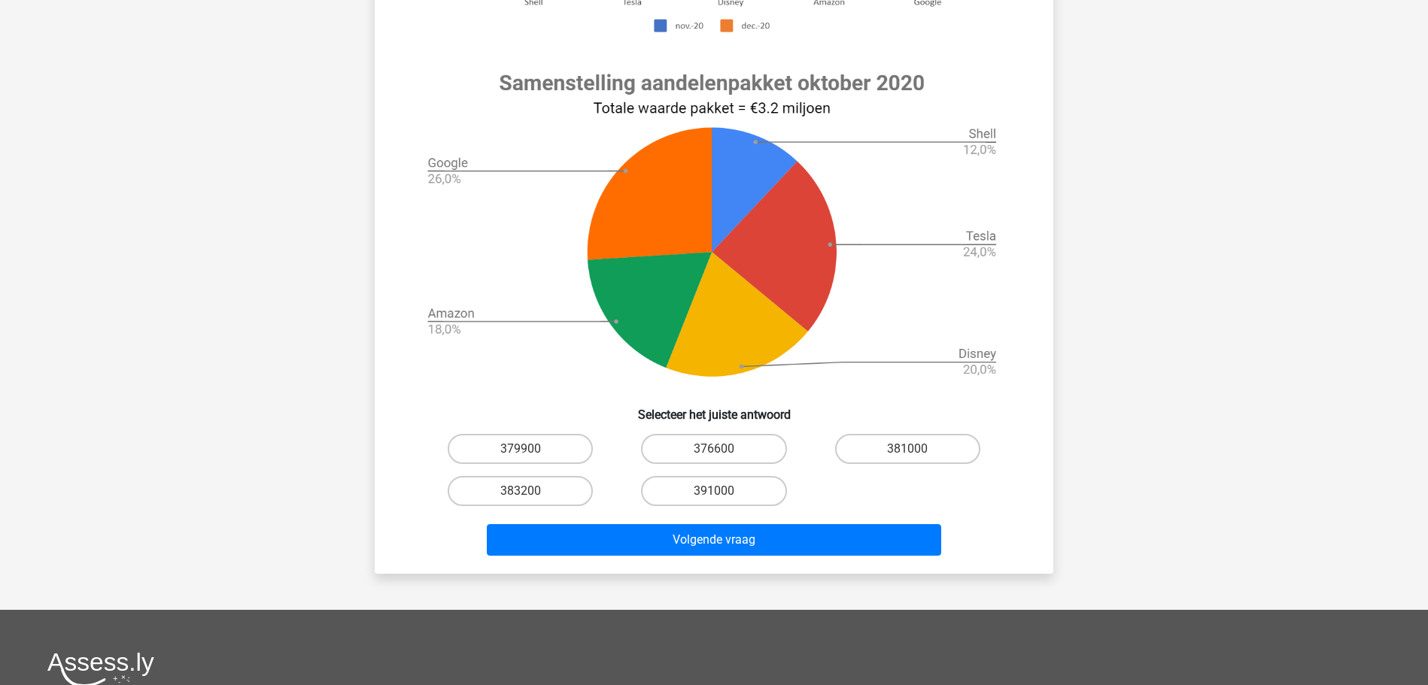
scroll to position [537, 0]
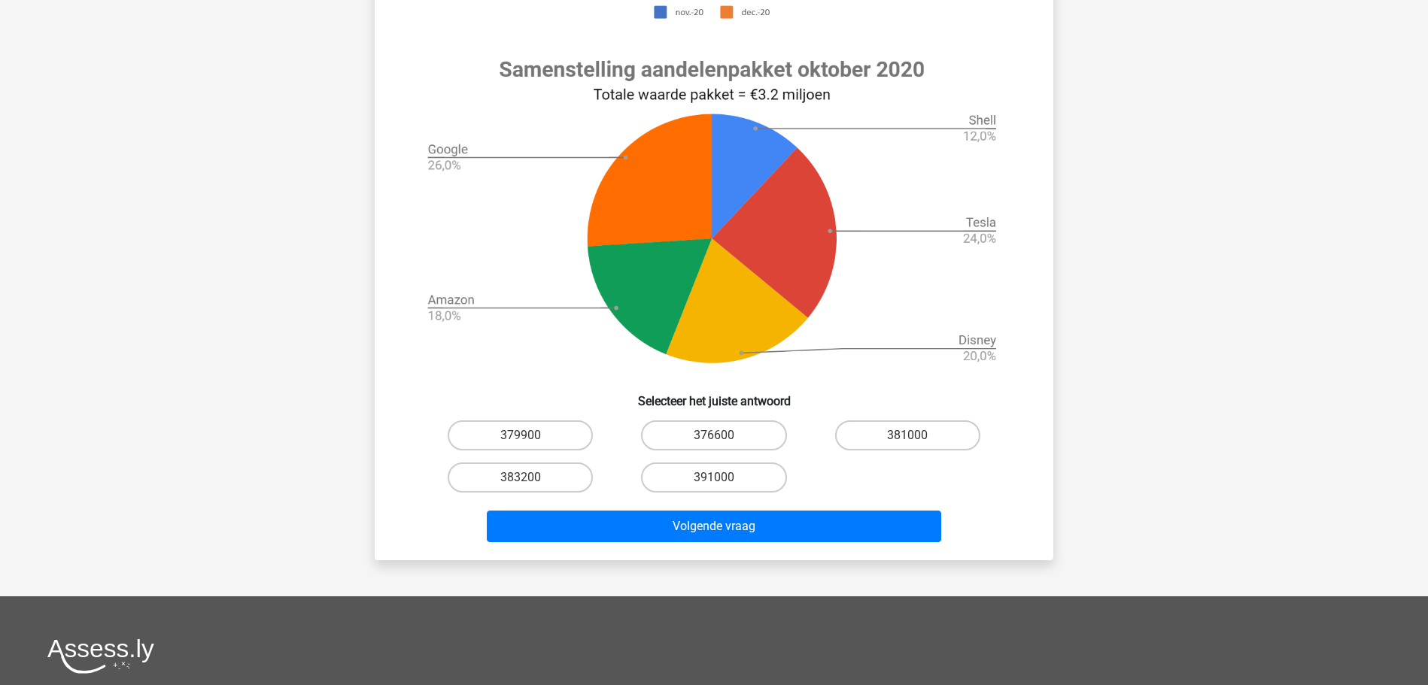
drag, startPoint x: 552, startPoint y: 436, endPoint x: 555, endPoint y: 461, distance: 25.7
click at [550, 436] on label "379900" at bounding box center [520, 436] width 145 height 30
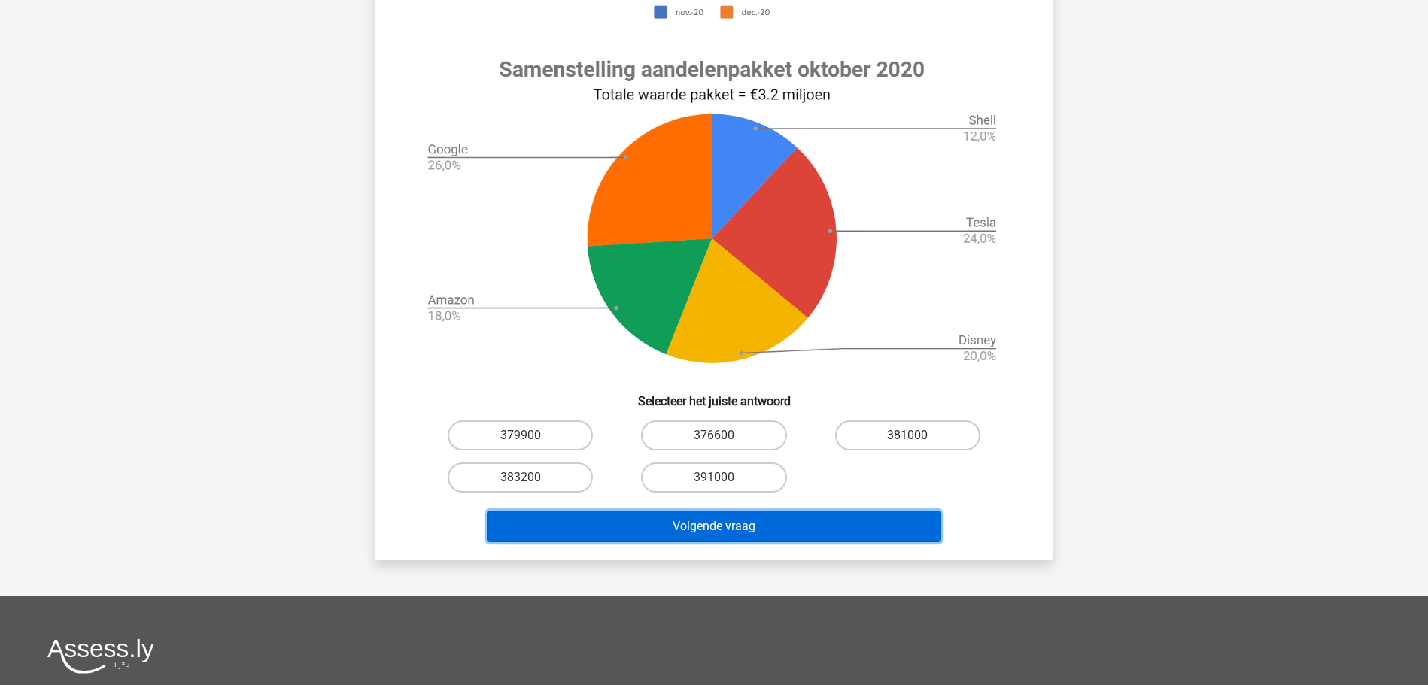
click at [606, 513] on button "Volgende vraag" at bounding box center [714, 527] width 455 height 32
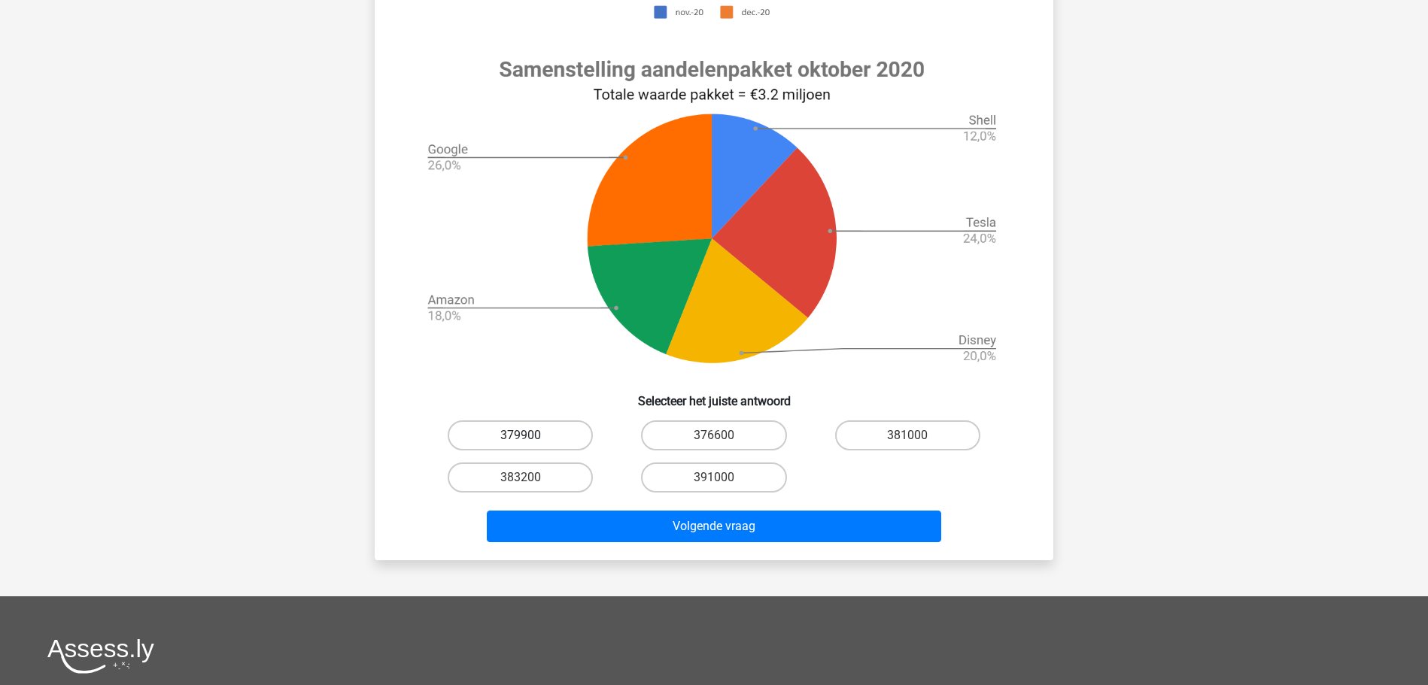
click at [573, 437] on label "379900" at bounding box center [520, 436] width 145 height 30
click at [530, 437] on input "379900" at bounding box center [526, 441] width 10 height 10
radio input "true"
click at [589, 505] on div "Volgende vraag" at bounding box center [714, 524] width 631 height 50
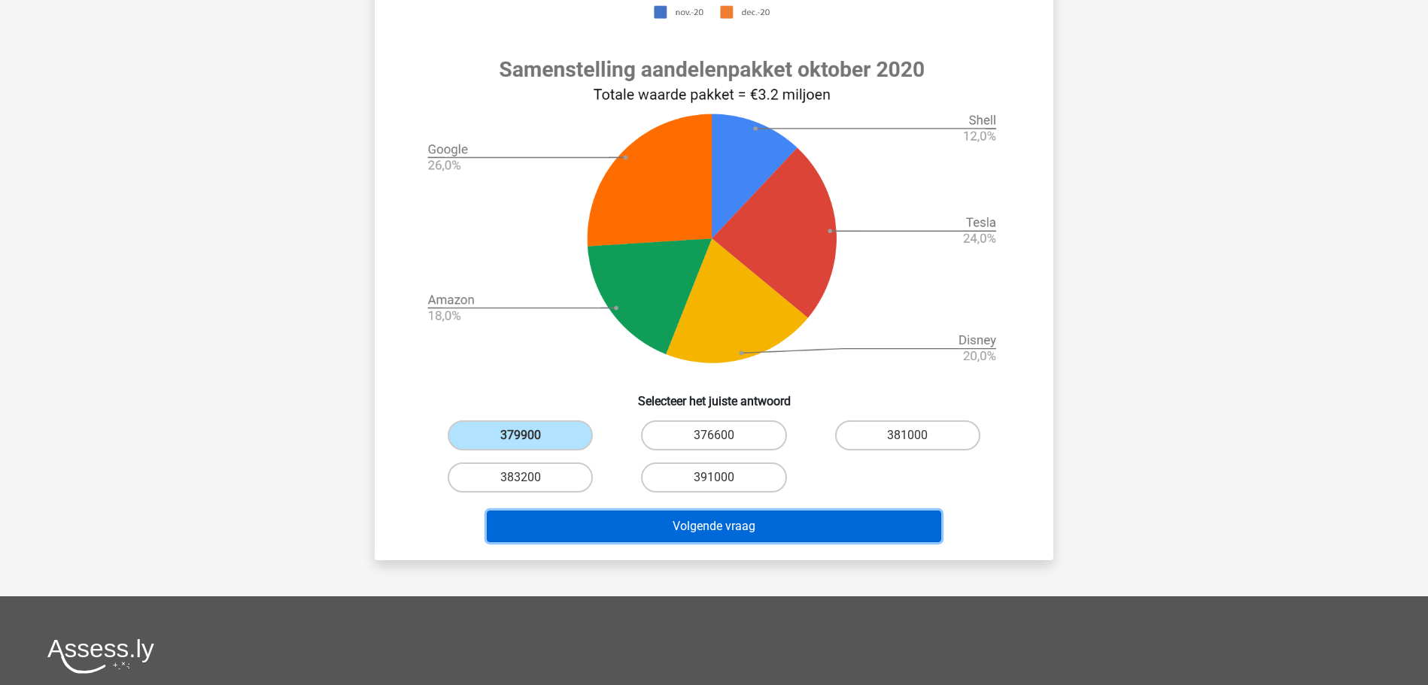
click at [597, 523] on button "Volgende vraag" at bounding box center [714, 527] width 455 height 32
click at [629, 520] on button "Volgende vraag" at bounding box center [714, 527] width 455 height 32
click at [734, 524] on button "Volgende vraag" at bounding box center [714, 527] width 455 height 32
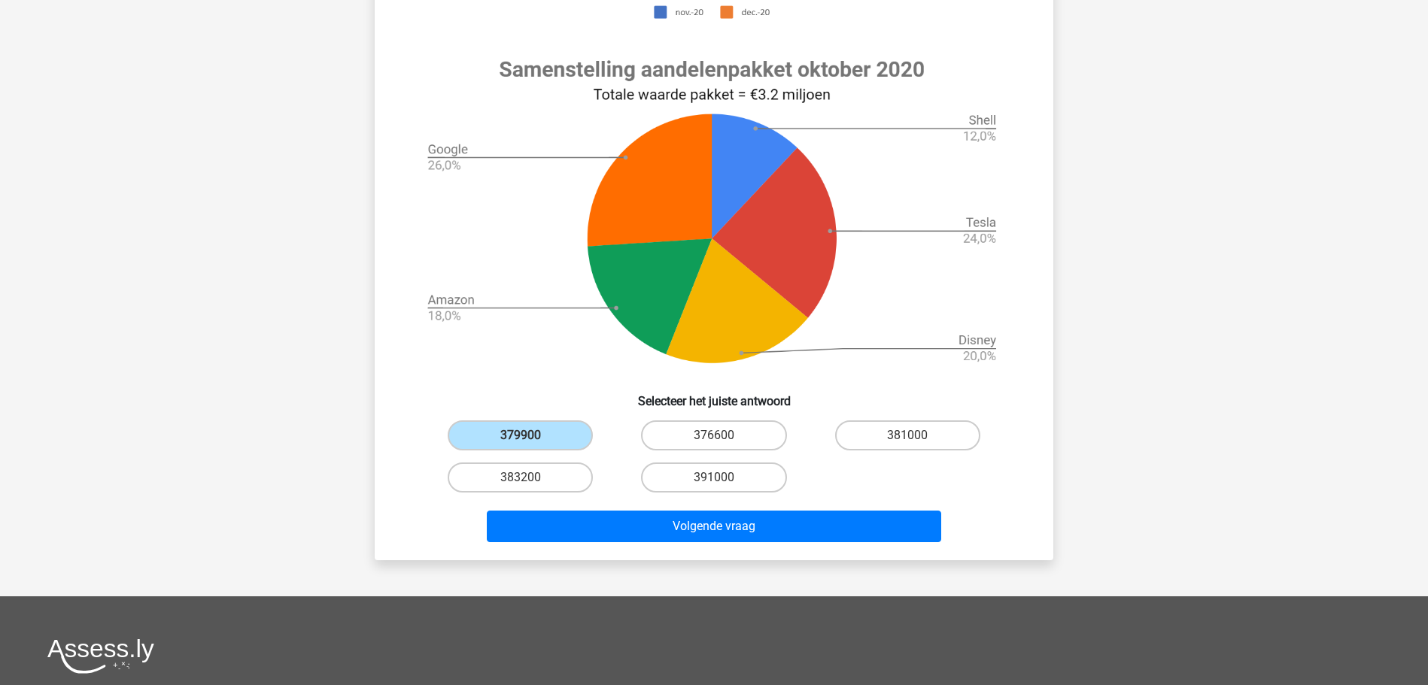
click at [526, 436] on input "379900" at bounding box center [526, 441] width 10 height 10
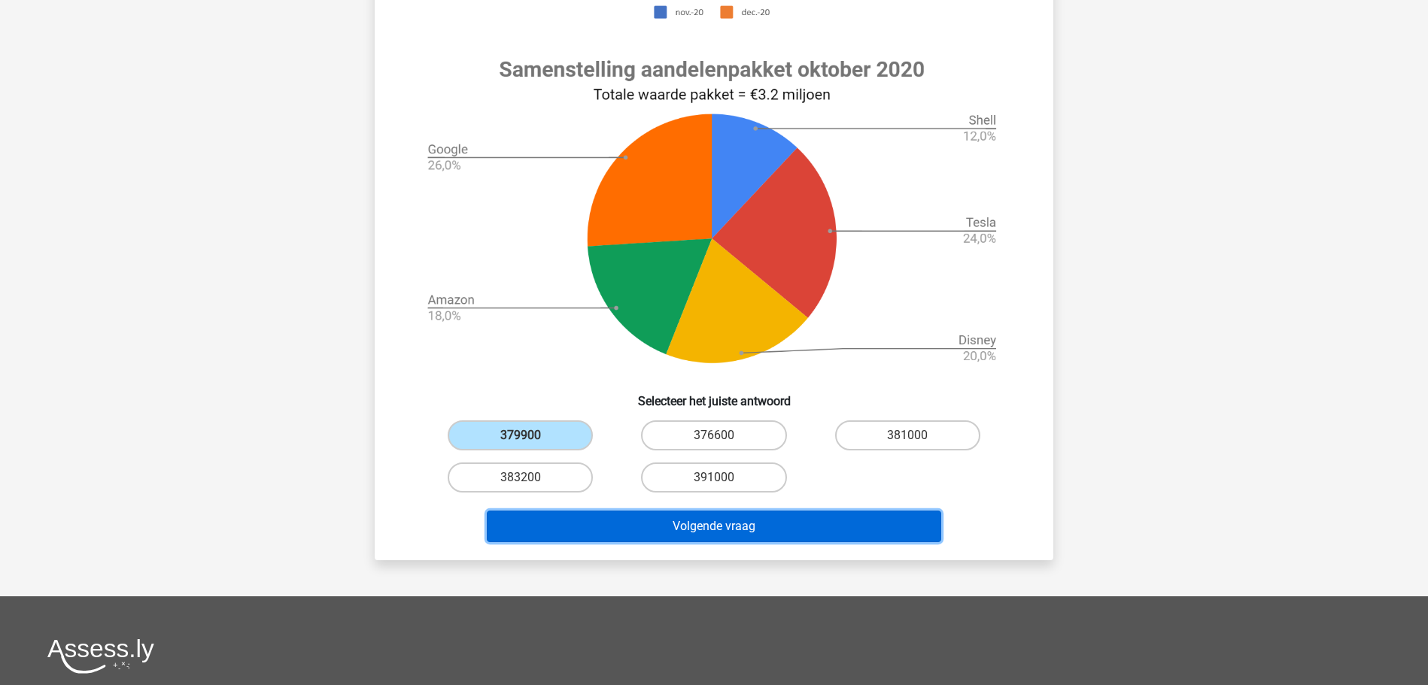
click at [591, 518] on button "Volgende vraag" at bounding box center [714, 527] width 455 height 32
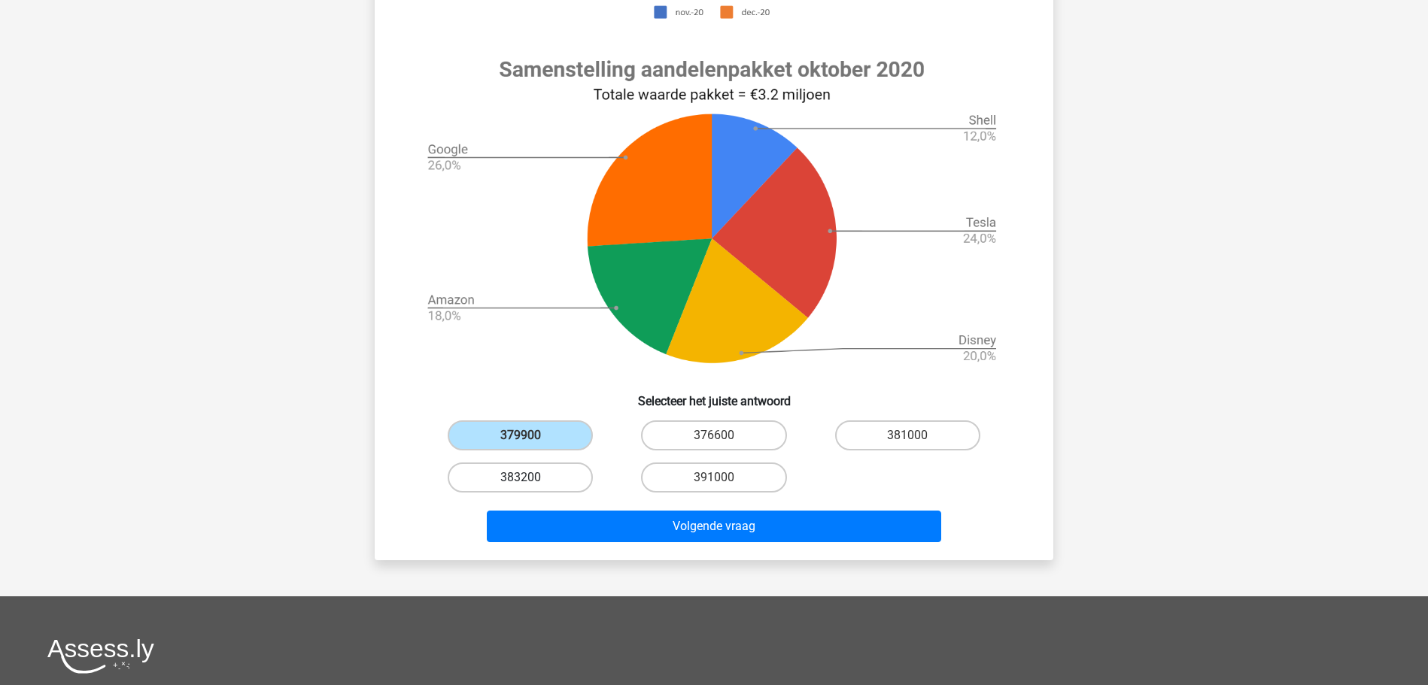
click at [518, 483] on label "383200" at bounding box center [520, 478] width 145 height 30
click at [521, 483] on input "383200" at bounding box center [526, 483] width 10 height 10
radio input "true"
click at [518, 483] on label "383200" at bounding box center [520, 478] width 145 height 30
click at [521, 483] on input "383200" at bounding box center [526, 483] width 10 height 10
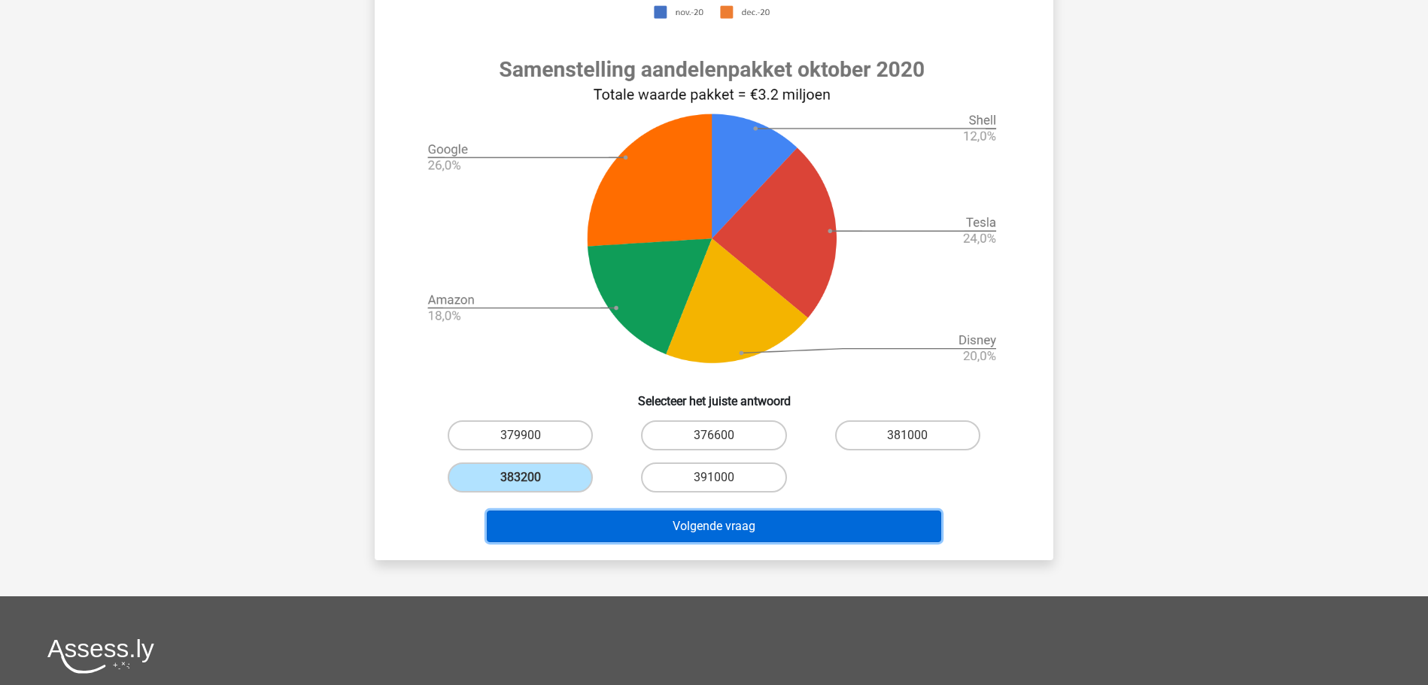
click at [602, 528] on button "Volgende vraag" at bounding box center [714, 527] width 455 height 32
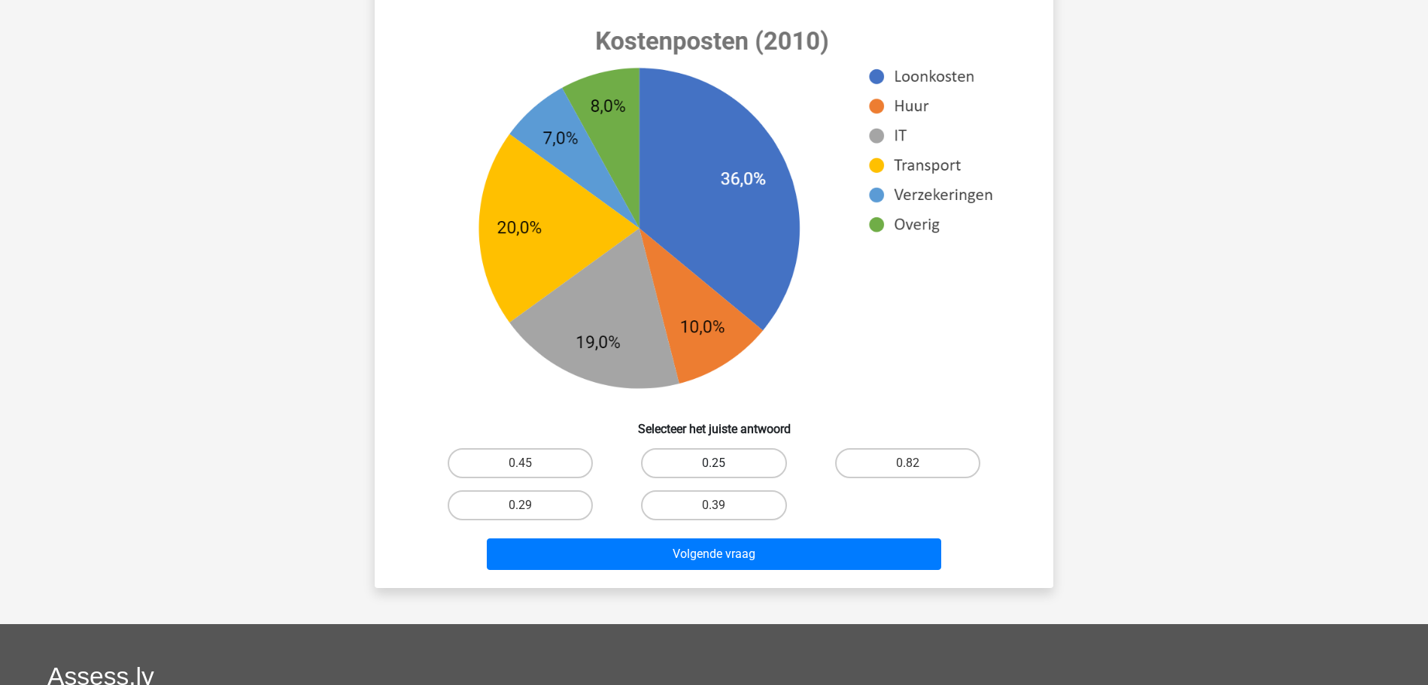
click at [746, 466] on label "0.25" at bounding box center [713, 463] width 145 height 30
click at [724, 466] on input "0.25" at bounding box center [719, 468] width 10 height 10
radio input "true"
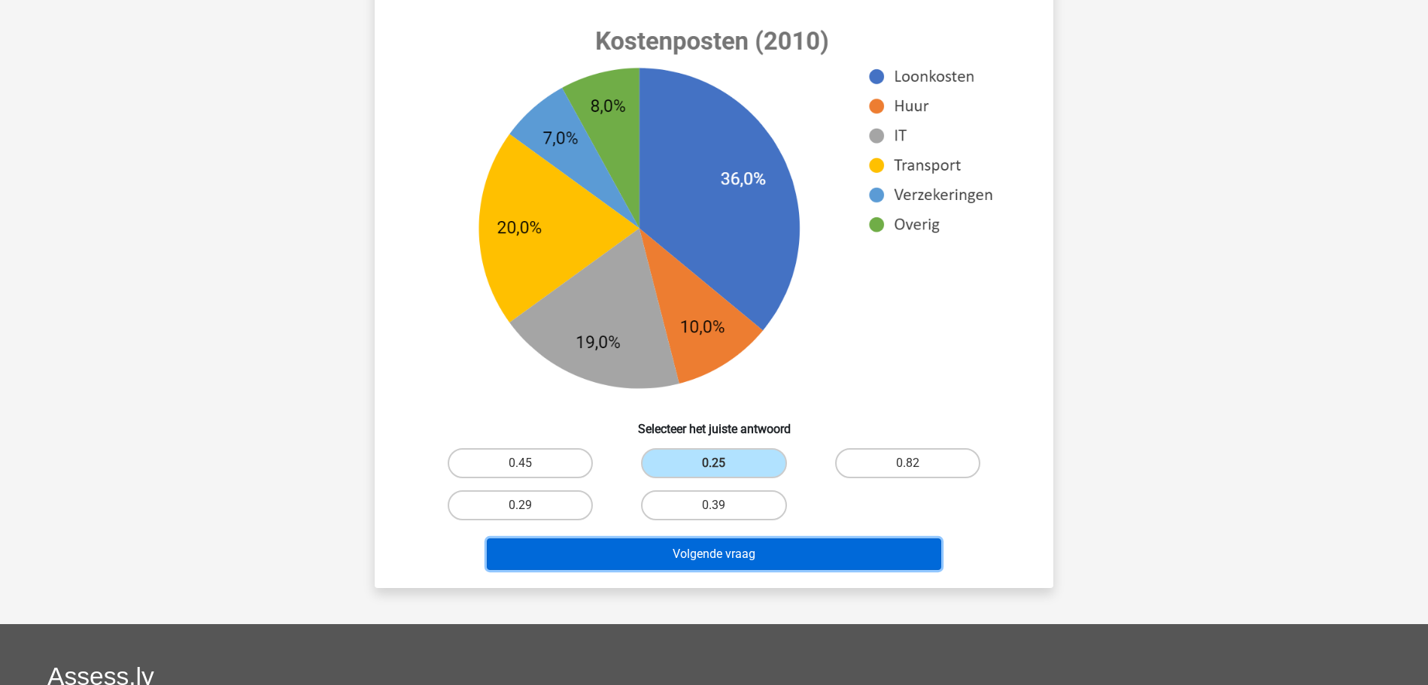
click at [744, 564] on button "Volgende vraag" at bounding box center [714, 555] width 455 height 32
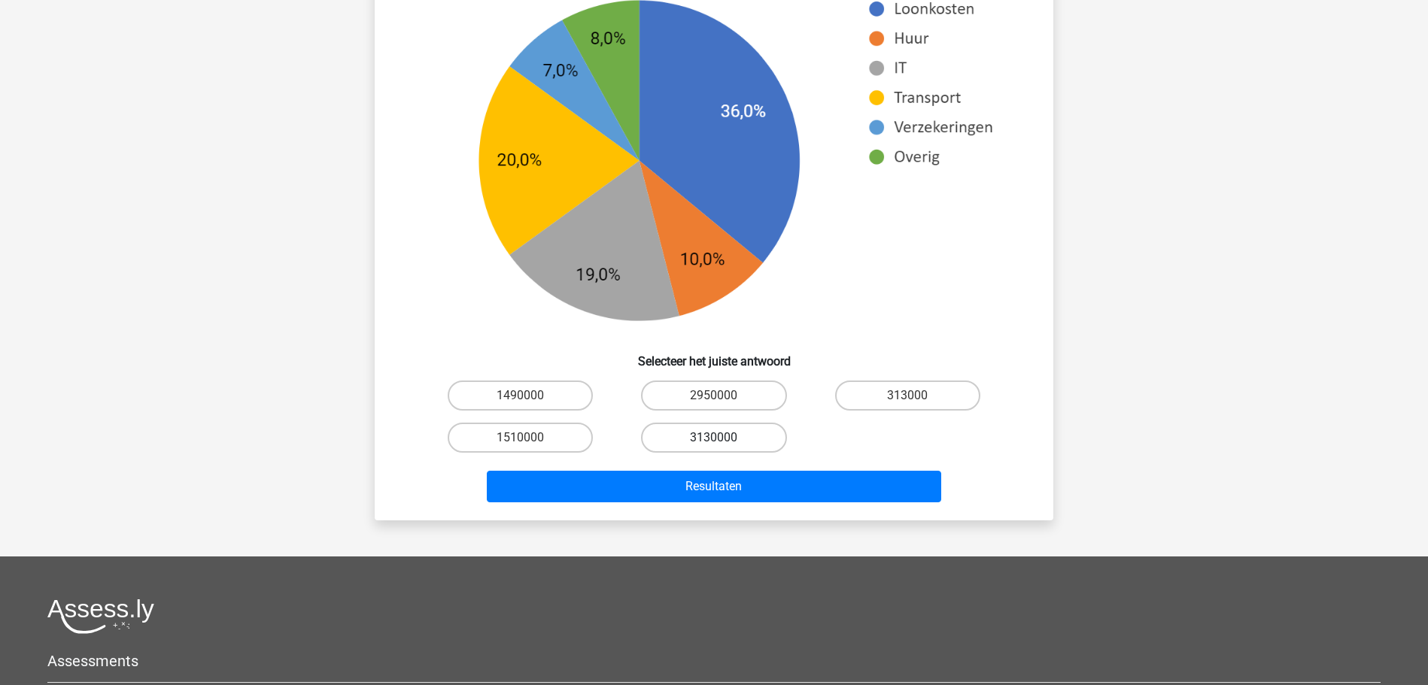
scroll to position [612, 0]
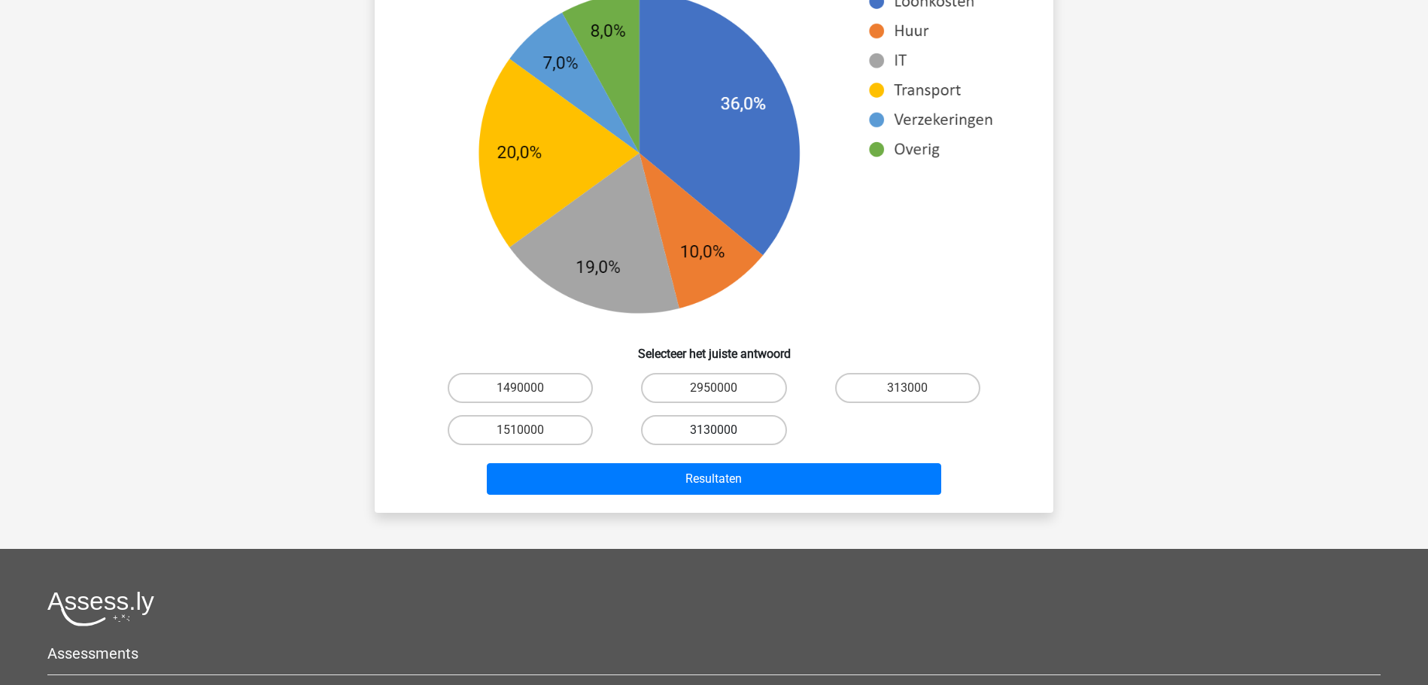
click at [664, 439] on label "3130000" at bounding box center [713, 430] width 145 height 30
click at [714, 439] on input "3130000" at bounding box center [719, 435] width 10 height 10
radio input "true"
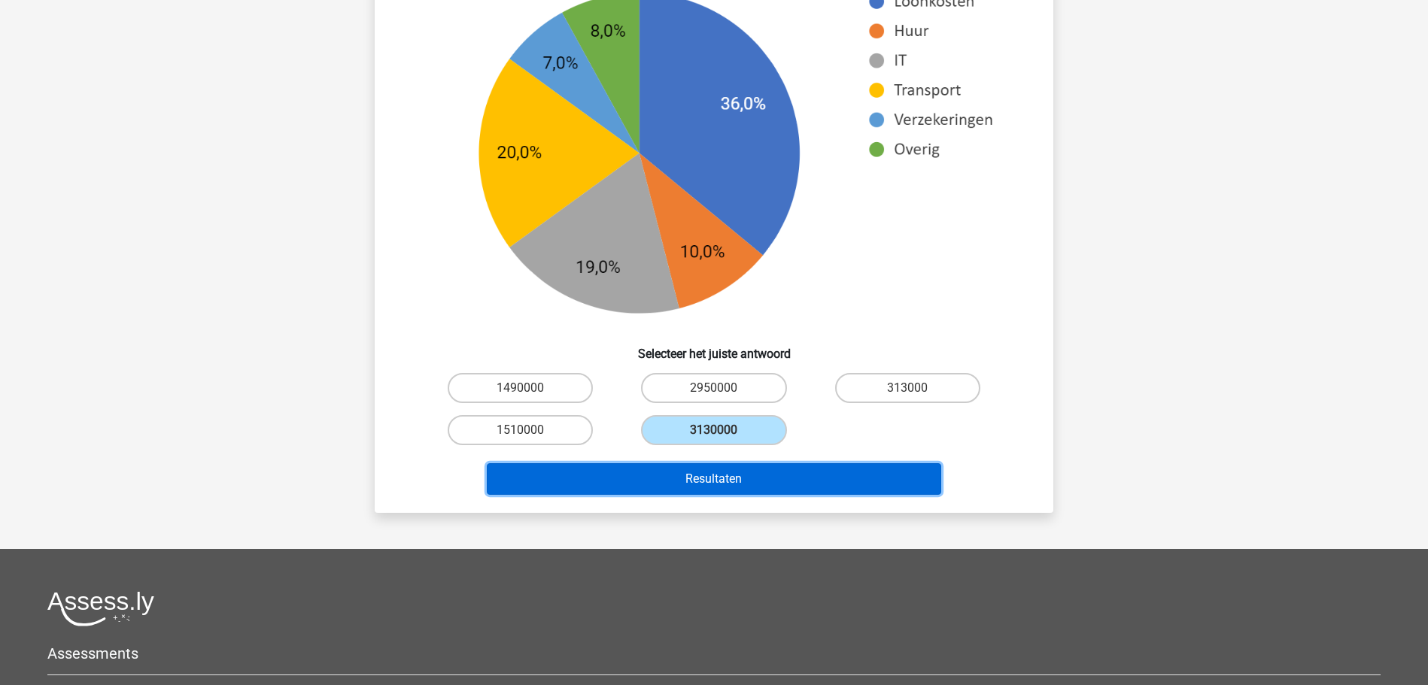
click at [654, 482] on button "Resultaten" at bounding box center [714, 479] width 455 height 32
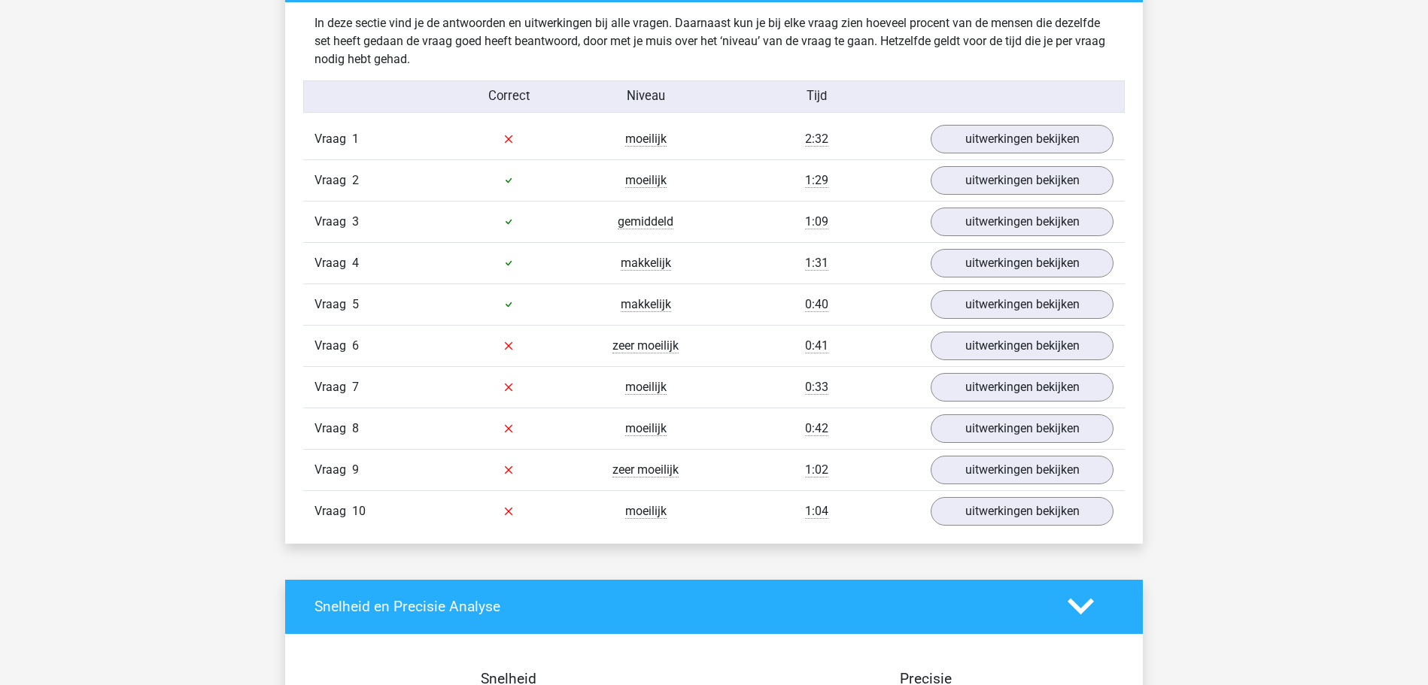
scroll to position [921, 0]
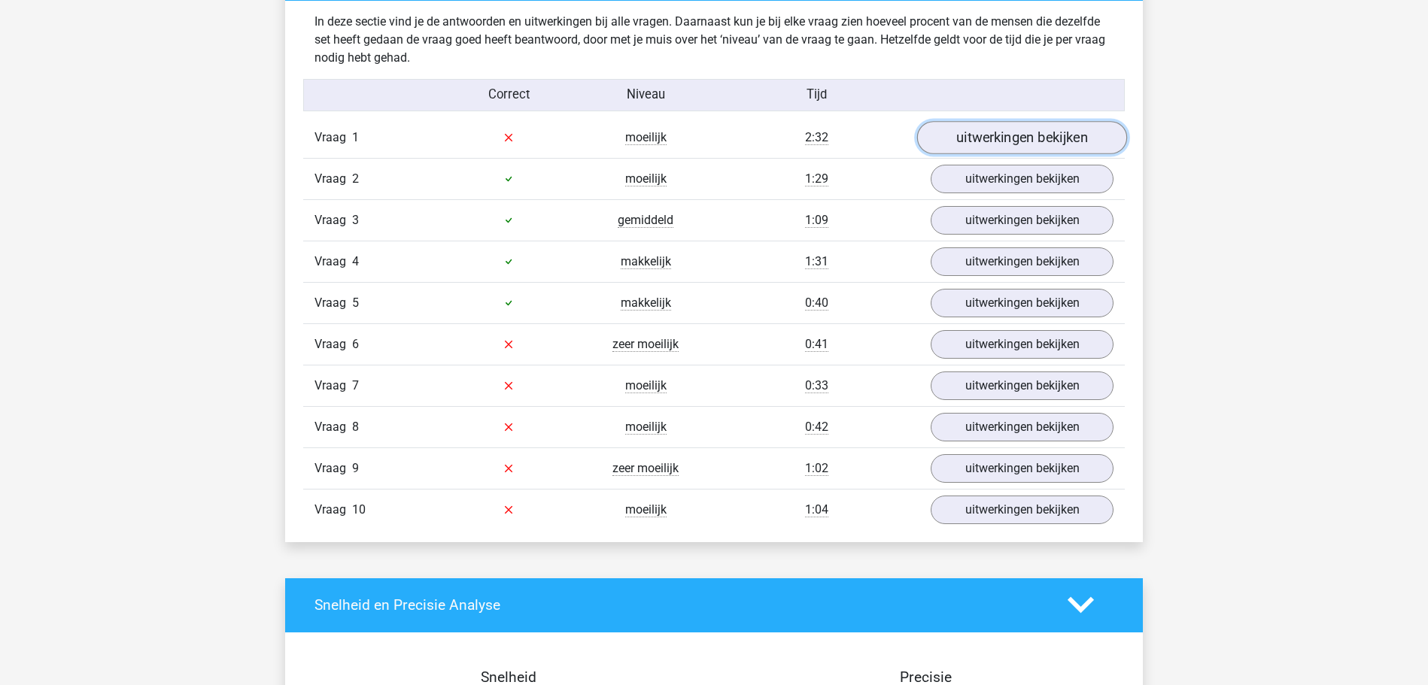
click at [1080, 134] on link "uitwerkingen bekijken" at bounding box center [1022, 137] width 210 height 33
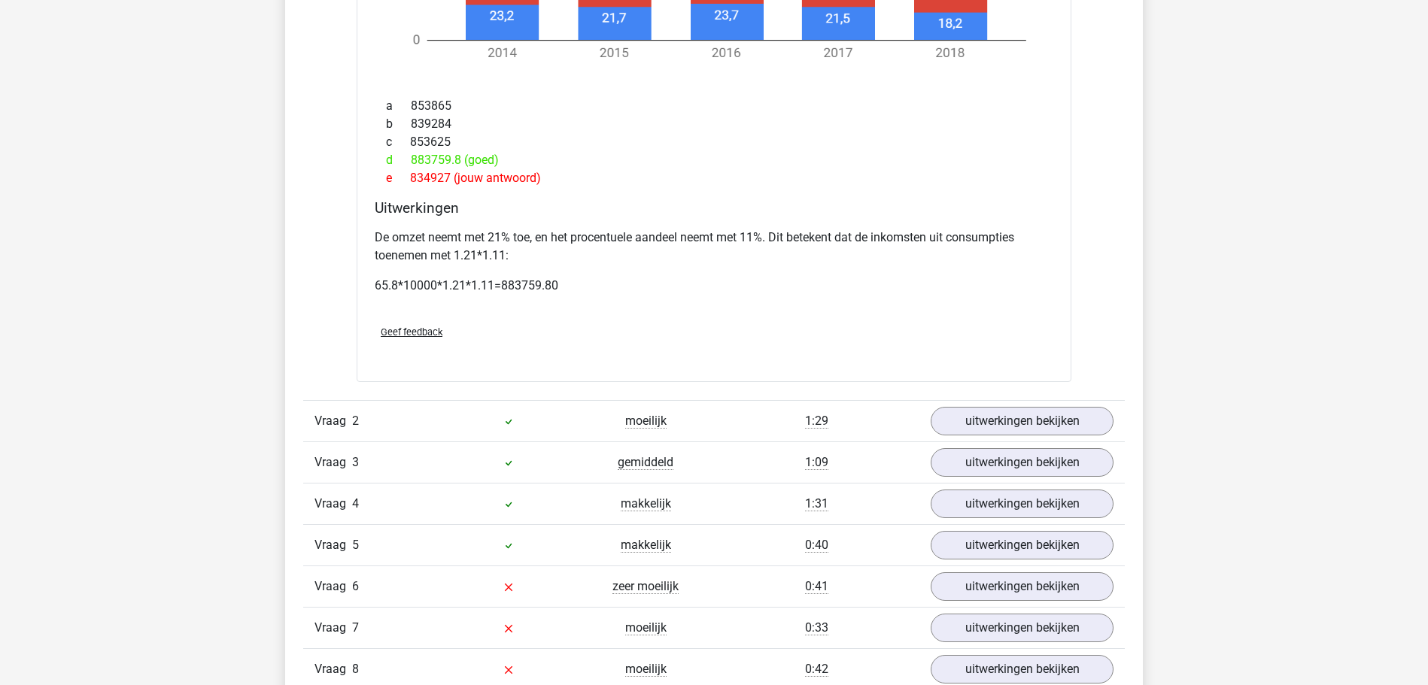
scroll to position [1842, 0]
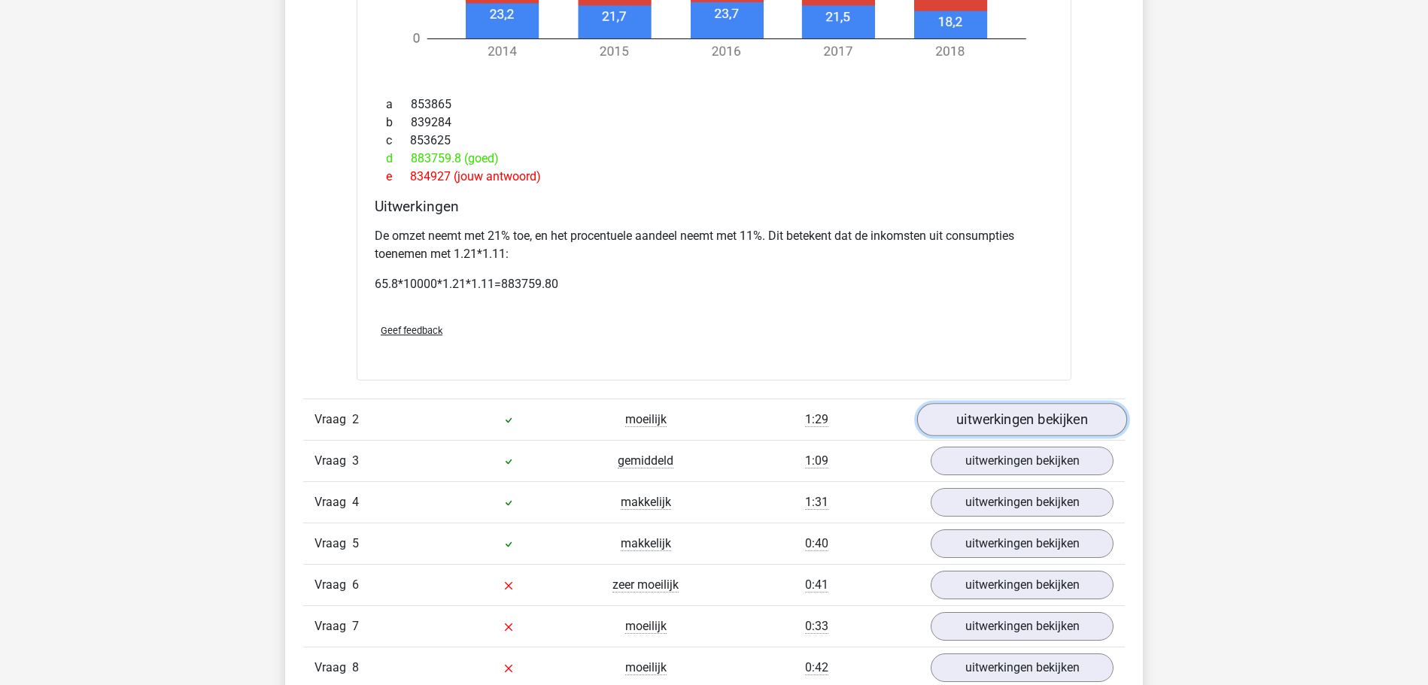
click at [981, 412] on link "uitwerkingen bekijken" at bounding box center [1022, 419] width 210 height 33
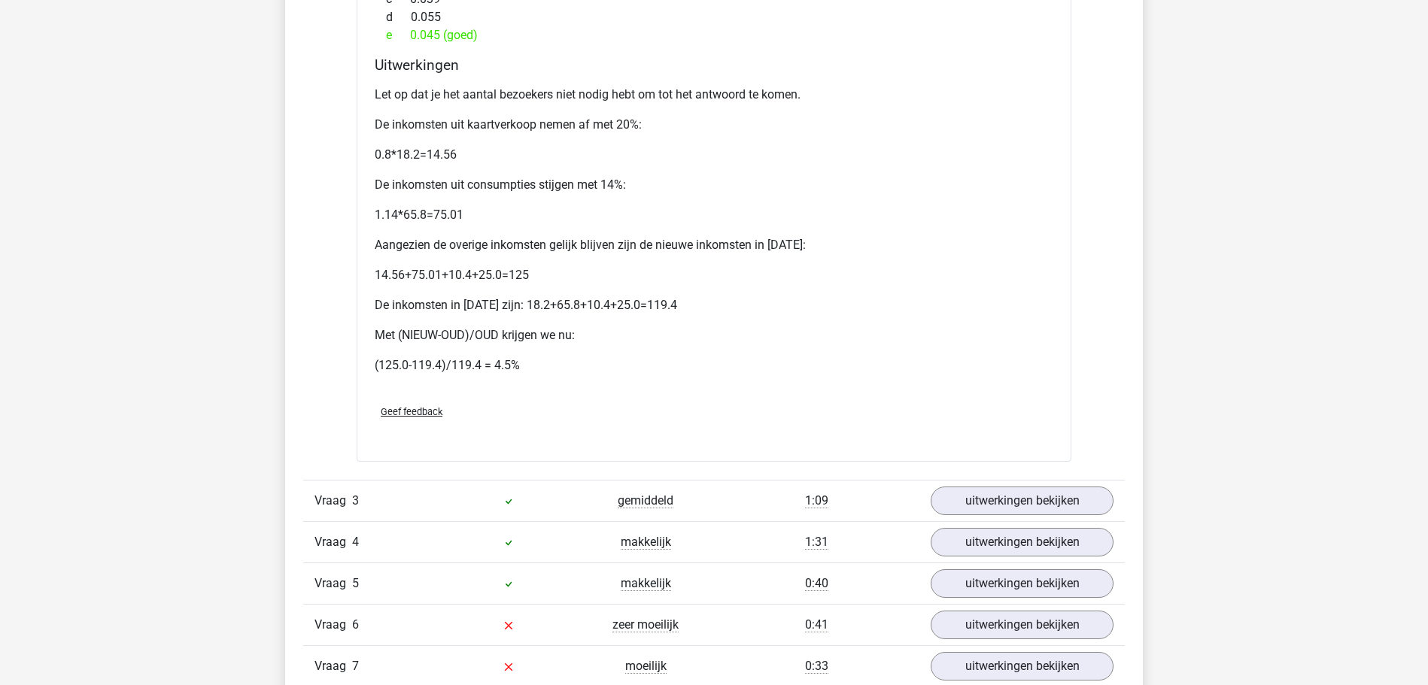
scroll to position [3530, 0]
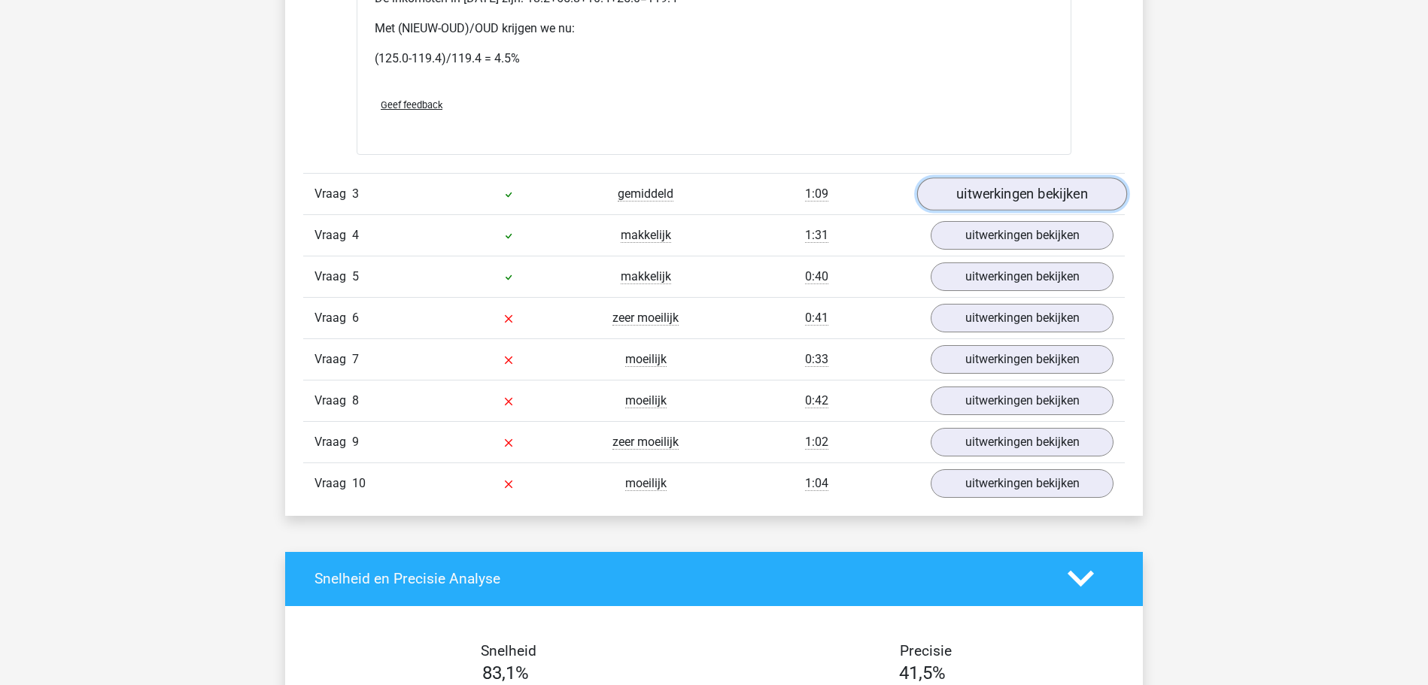
click at [983, 189] on link "uitwerkingen bekijken" at bounding box center [1022, 194] width 210 height 33
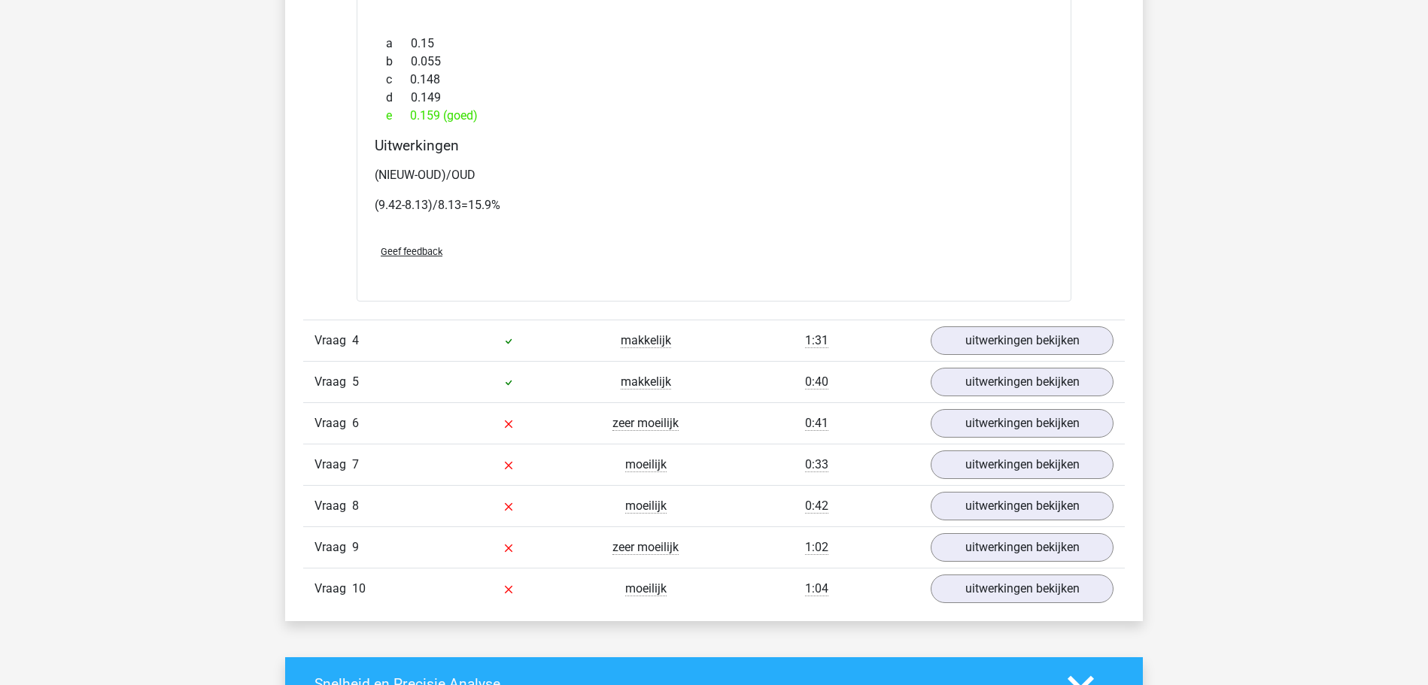
scroll to position [4605, 0]
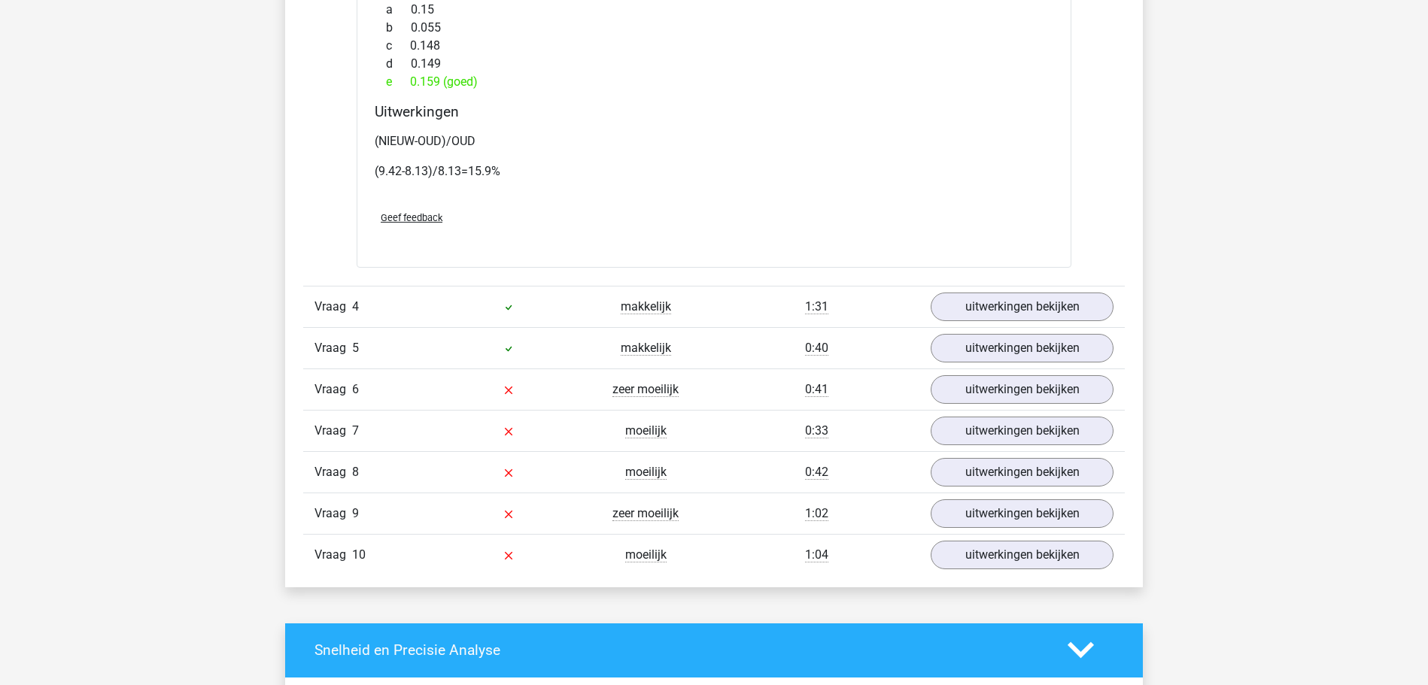
click at [1001, 290] on div "Vraag 4 makkelijk 1:31 uitwerkingen bekijken" at bounding box center [714, 306] width 822 height 41
click at [1003, 304] on link "uitwerkingen bekijken" at bounding box center [1022, 306] width 210 height 33
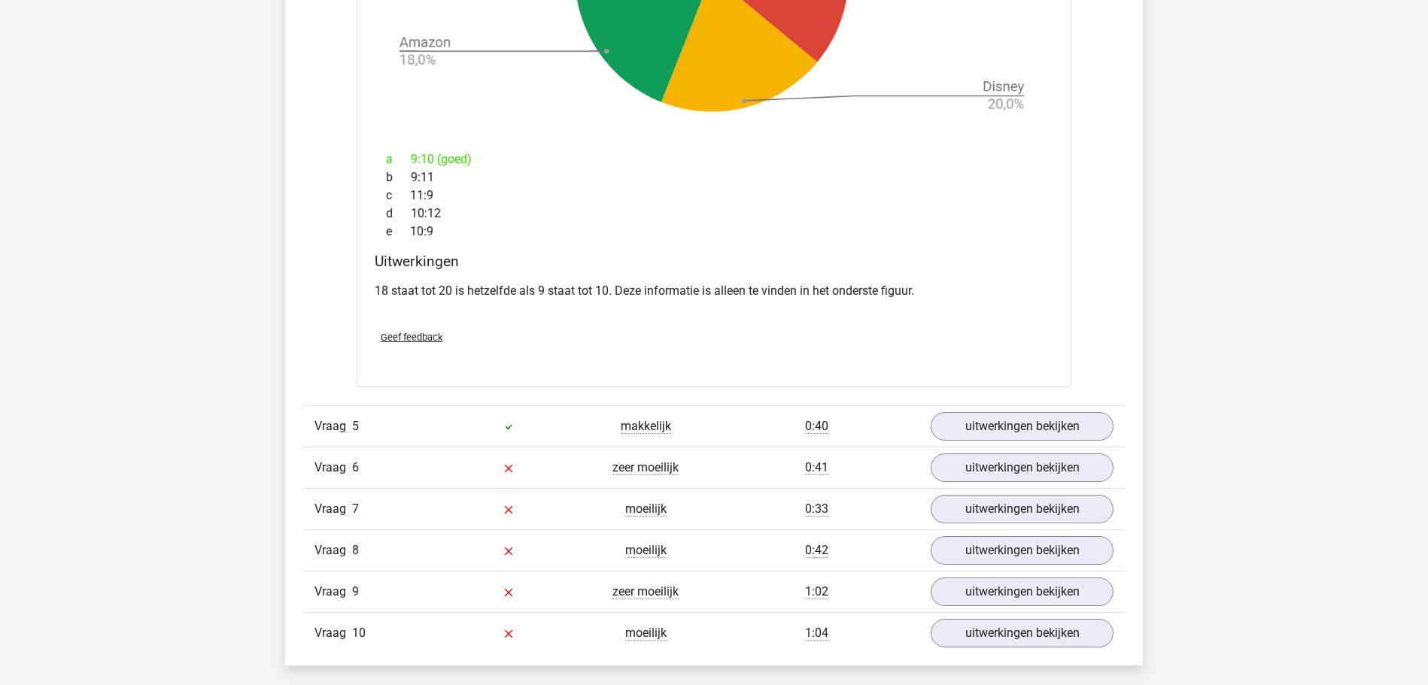
scroll to position [5679, 0]
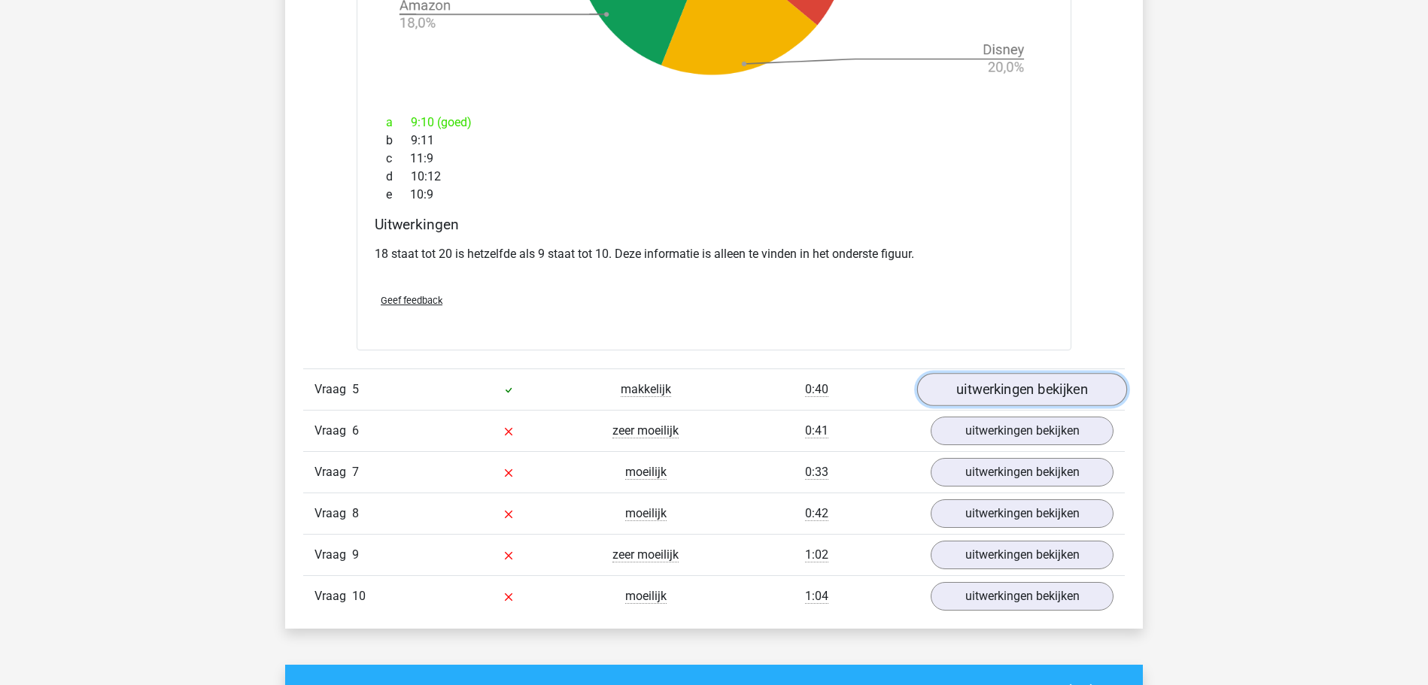
click at [956, 389] on link "uitwerkingen bekijken" at bounding box center [1022, 389] width 210 height 33
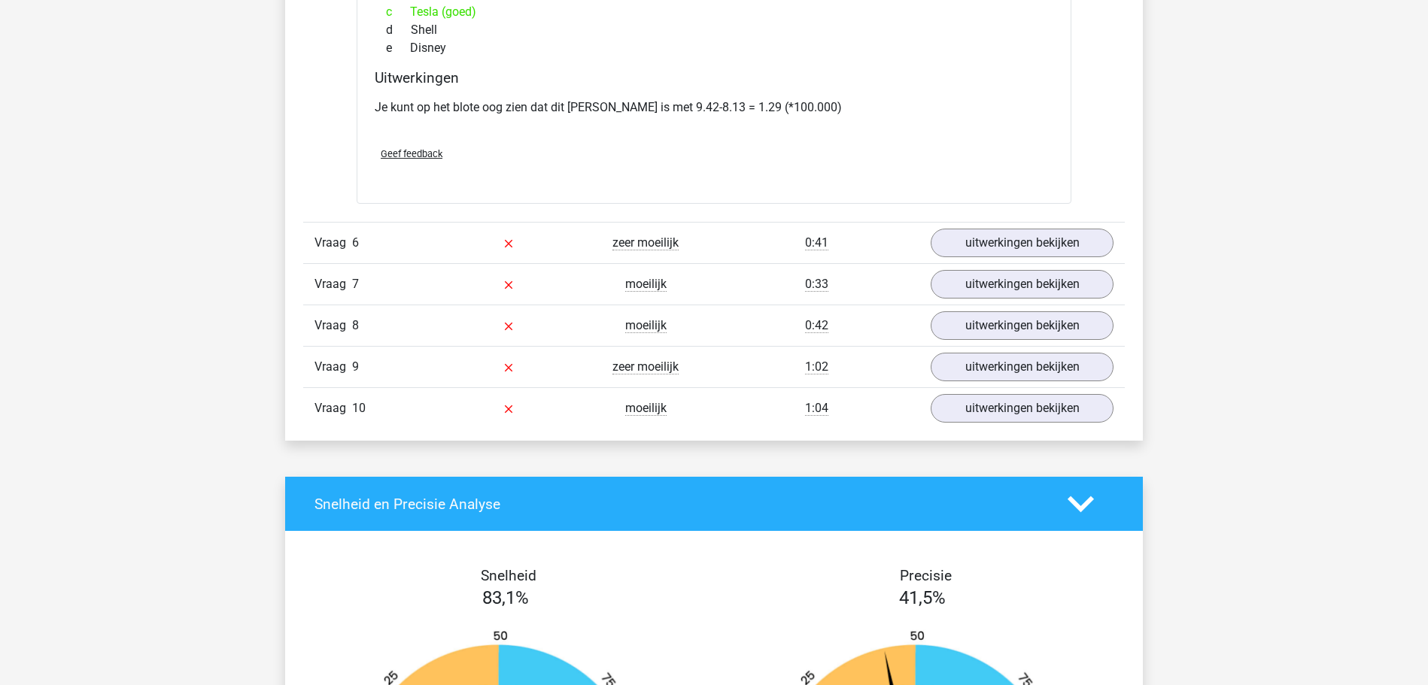
scroll to position [6984, 0]
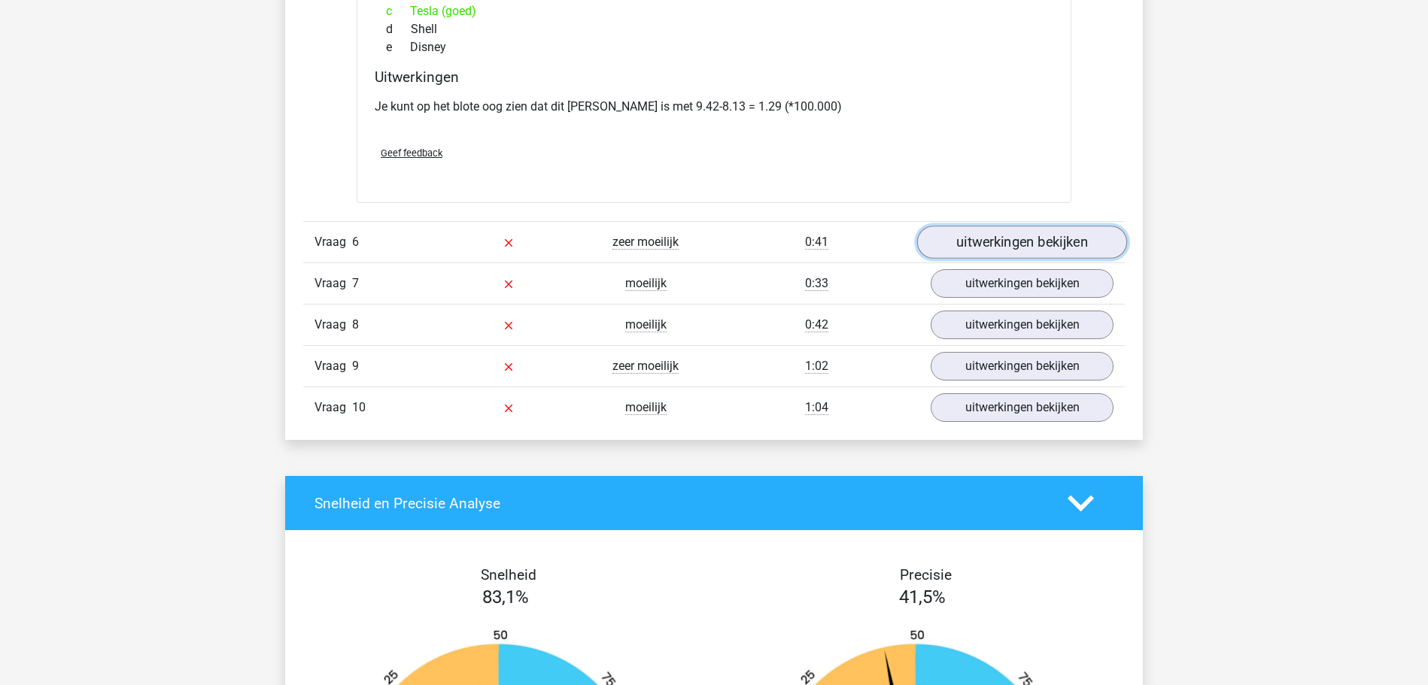
click at [977, 240] on link "uitwerkingen bekijken" at bounding box center [1022, 242] width 210 height 33
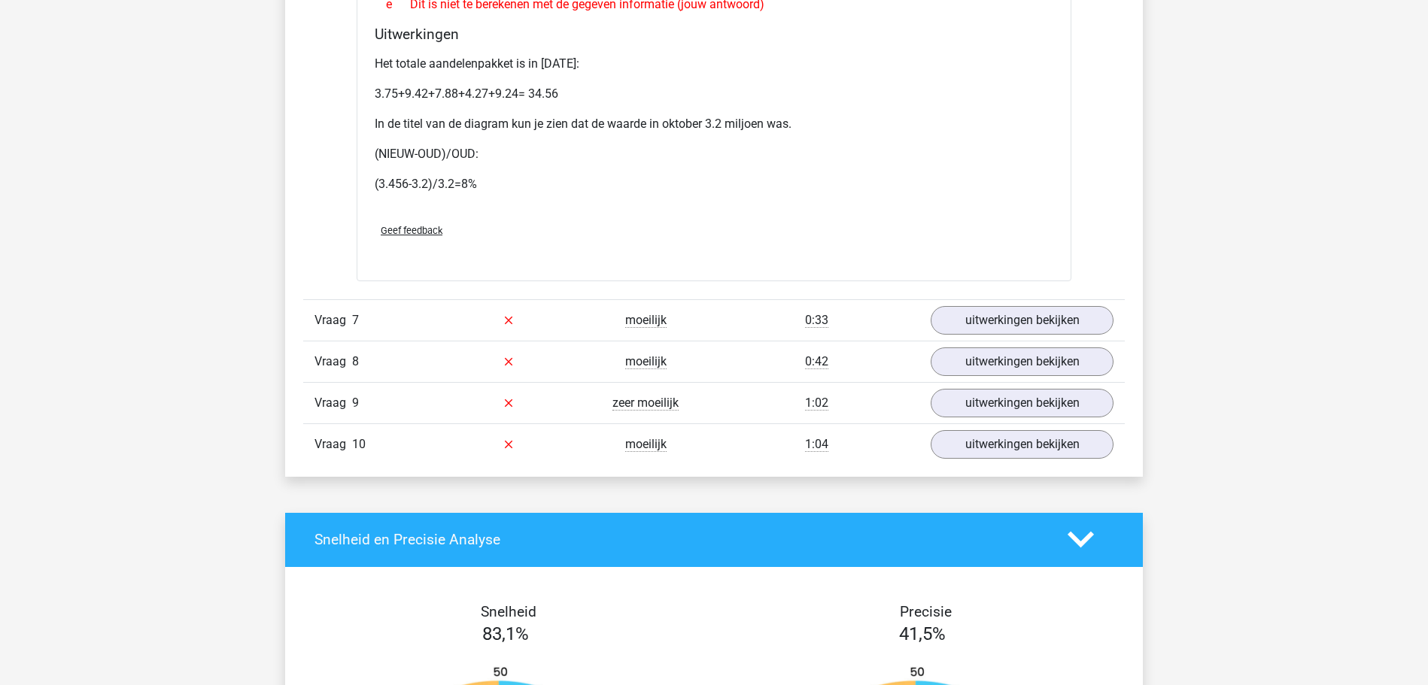
scroll to position [8212, 0]
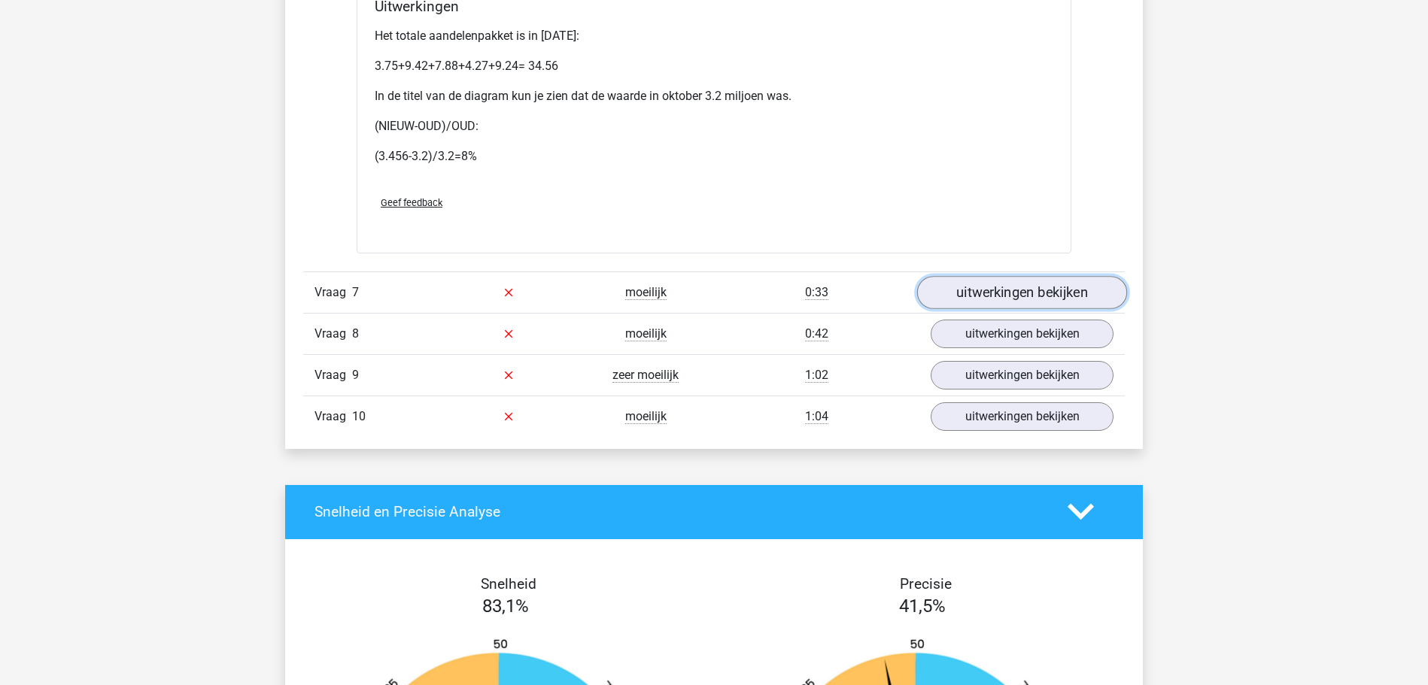
click at [1013, 296] on link "uitwerkingen bekijken" at bounding box center [1022, 292] width 210 height 33
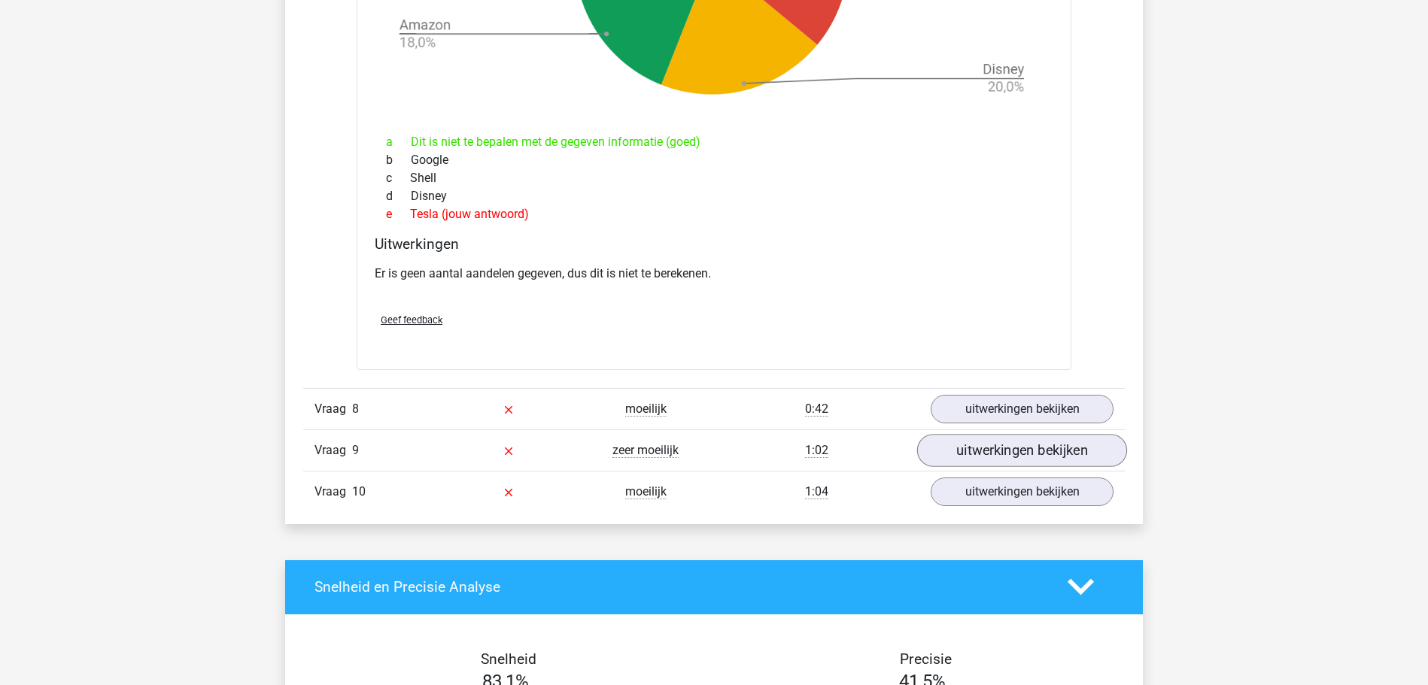
scroll to position [9286, 0]
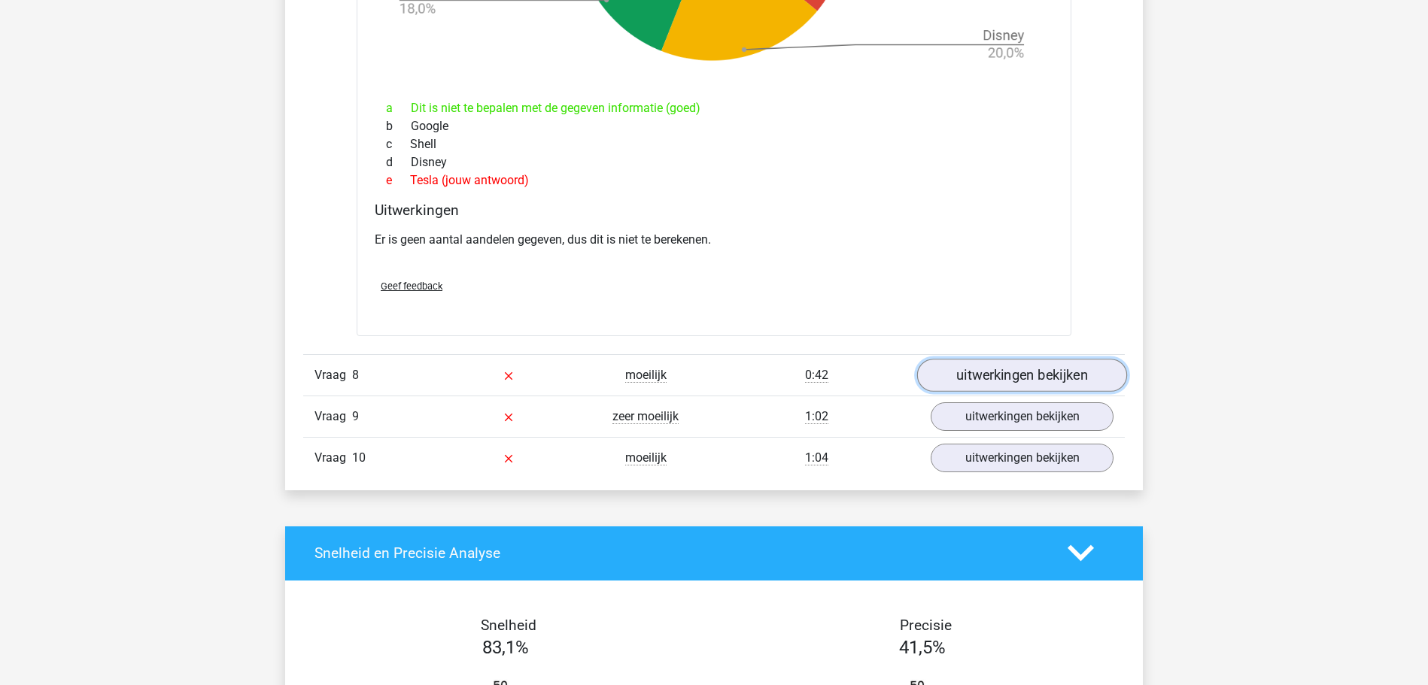
click at [995, 373] on link "uitwerkingen bekijken" at bounding box center [1022, 375] width 210 height 33
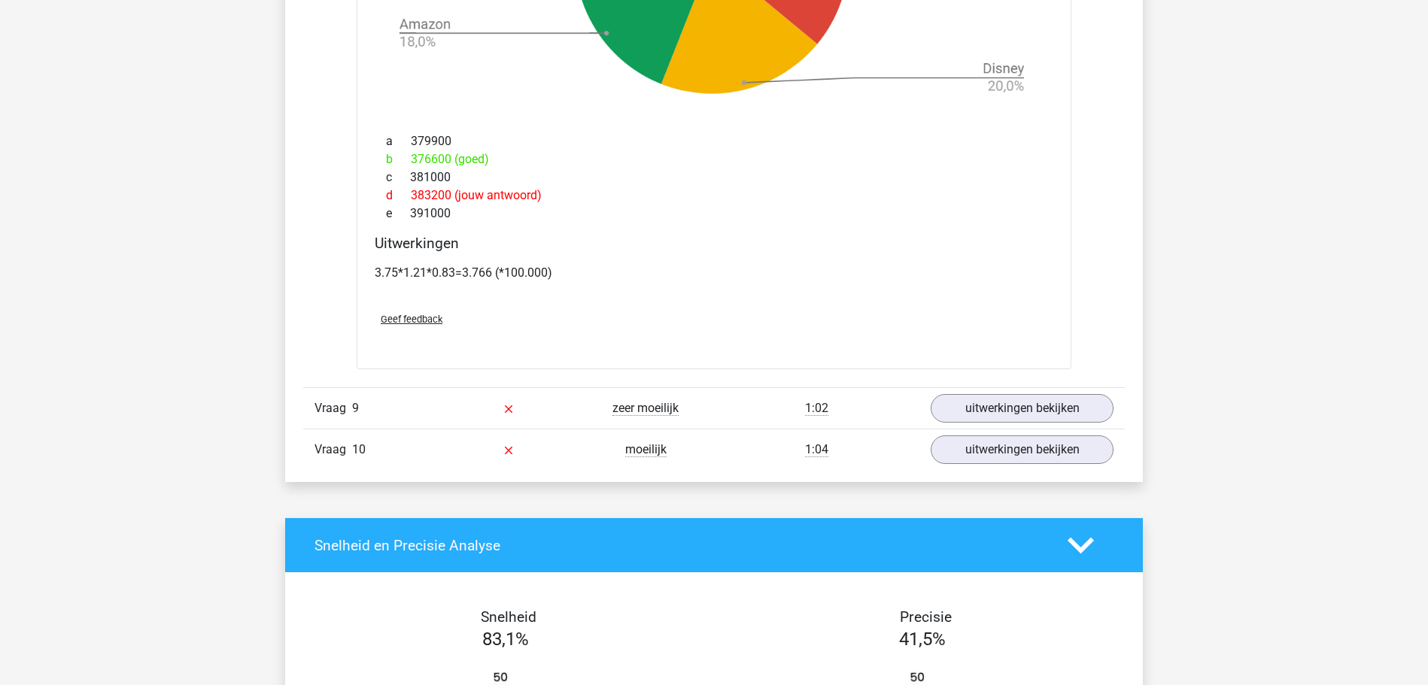
scroll to position [10514, 0]
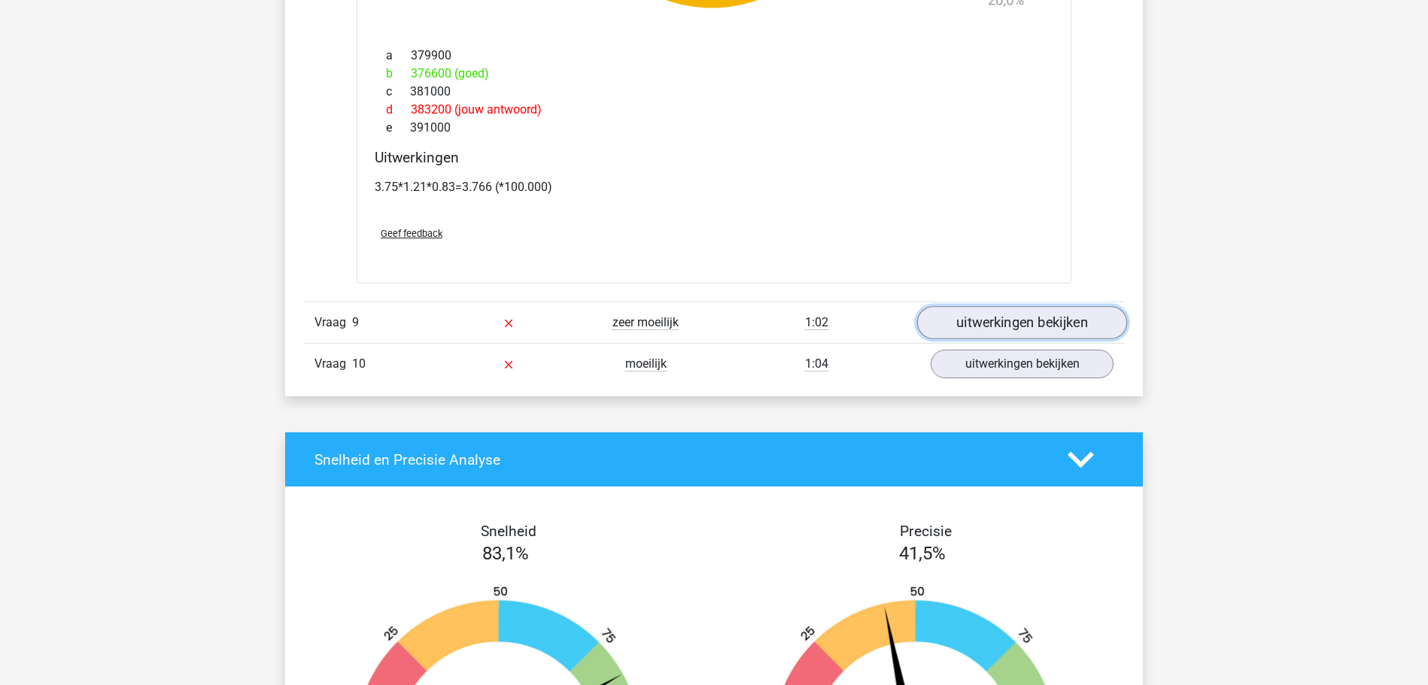
click at [1012, 324] on link "uitwerkingen bekijken" at bounding box center [1022, 322] width 210 height 33
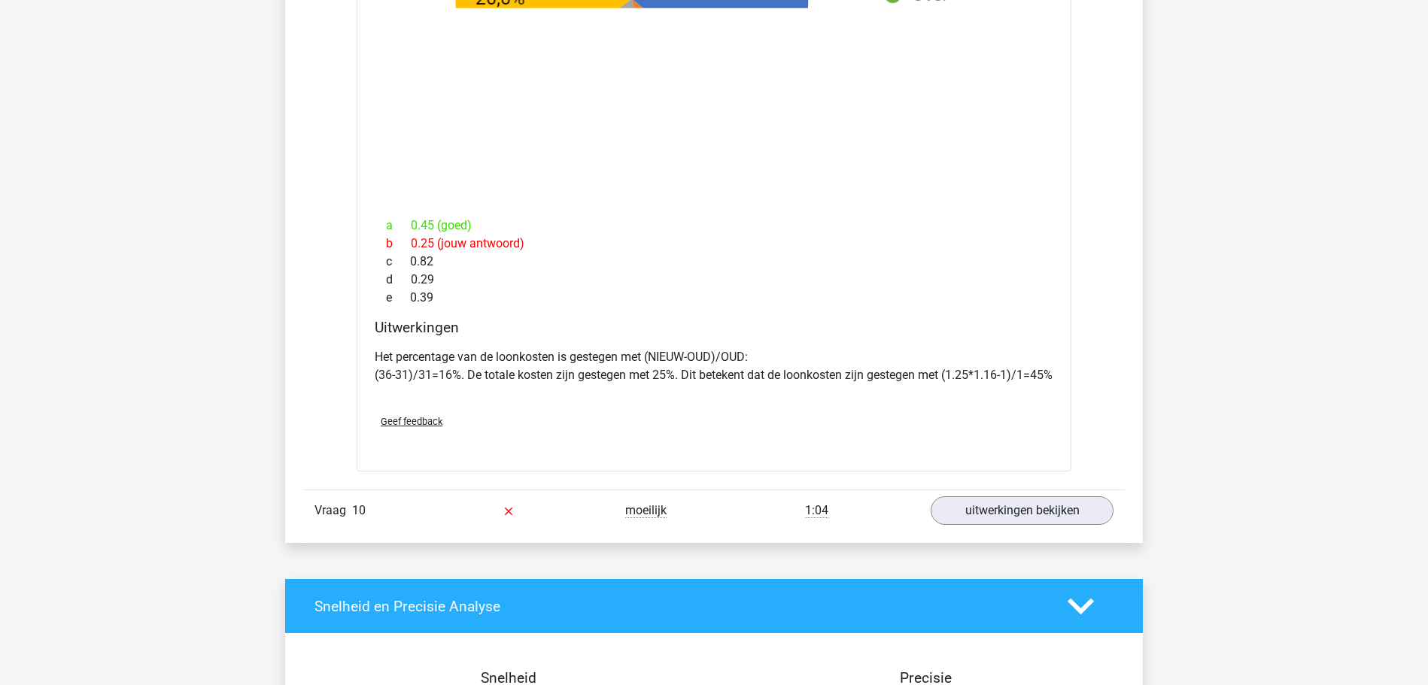
scroll to position [11589, 0]
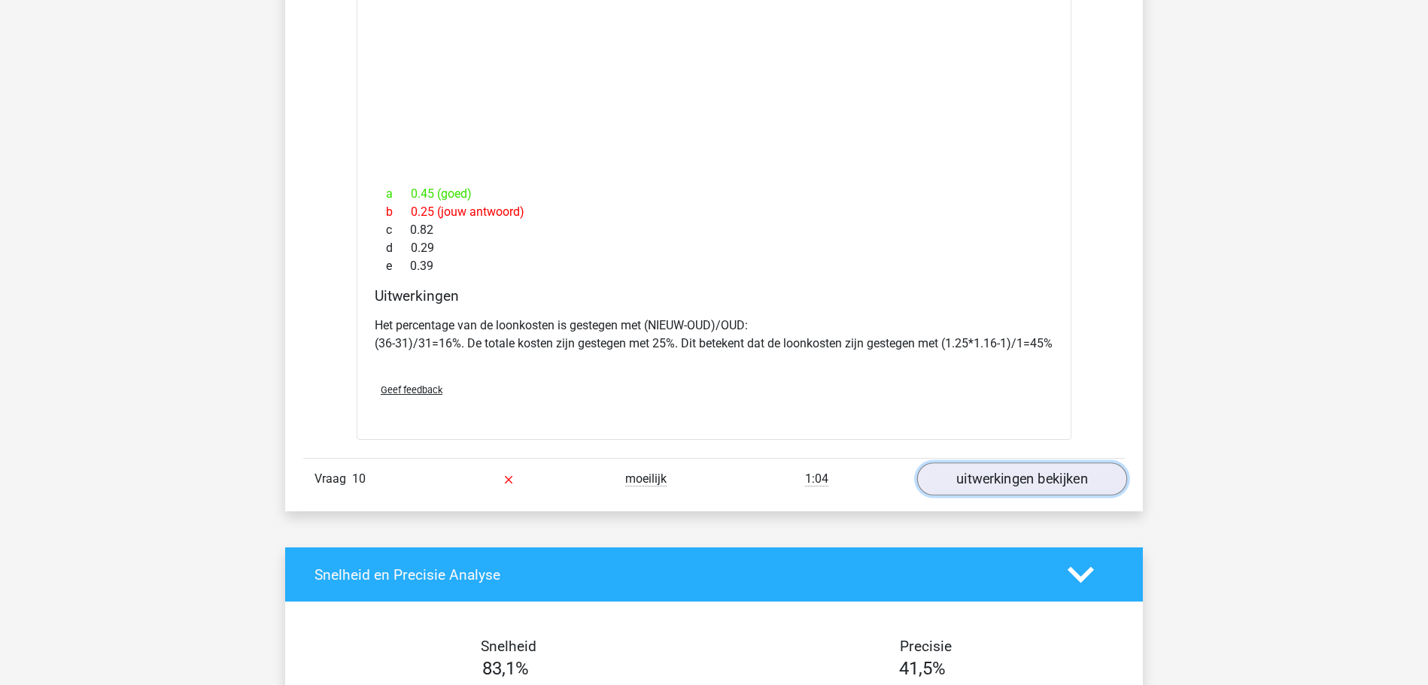
click at [1020, 496] on link "uitwerkingen bekijken" at bounding box center [1022, 479] width 210 height 33
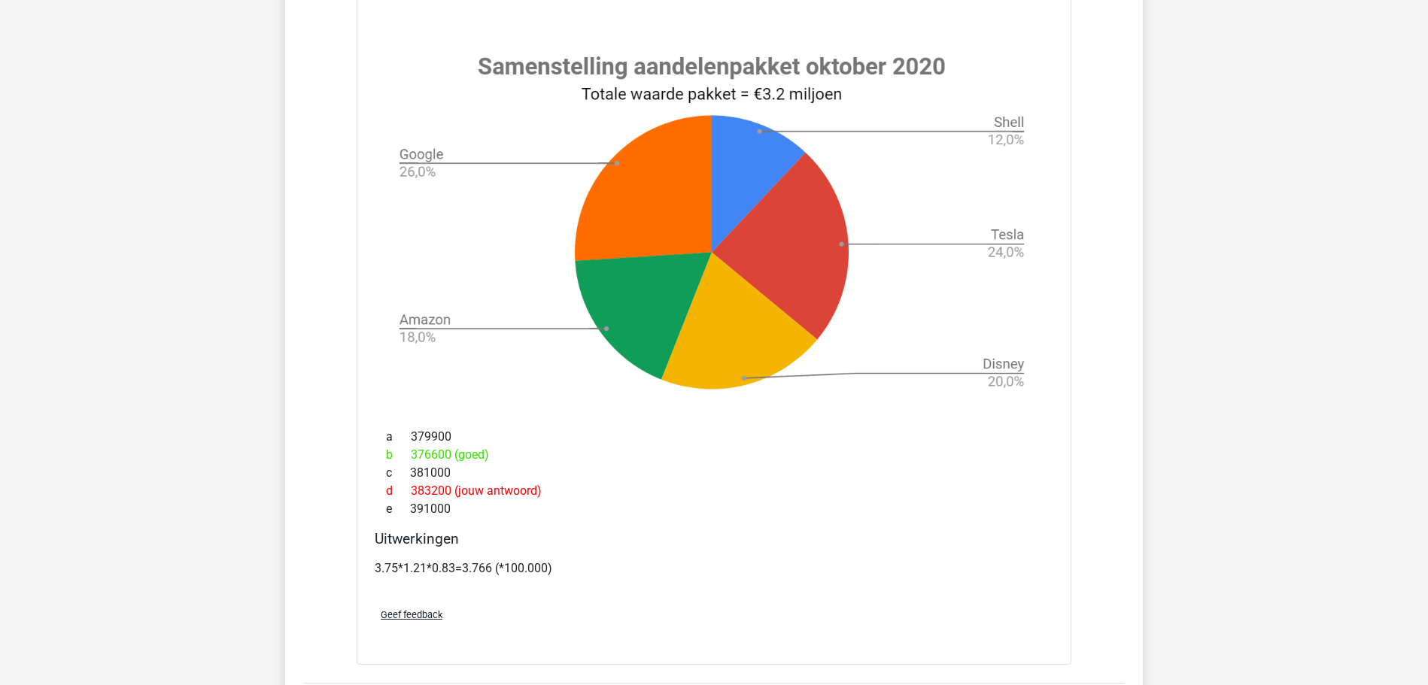
scroll to position [0, 0]
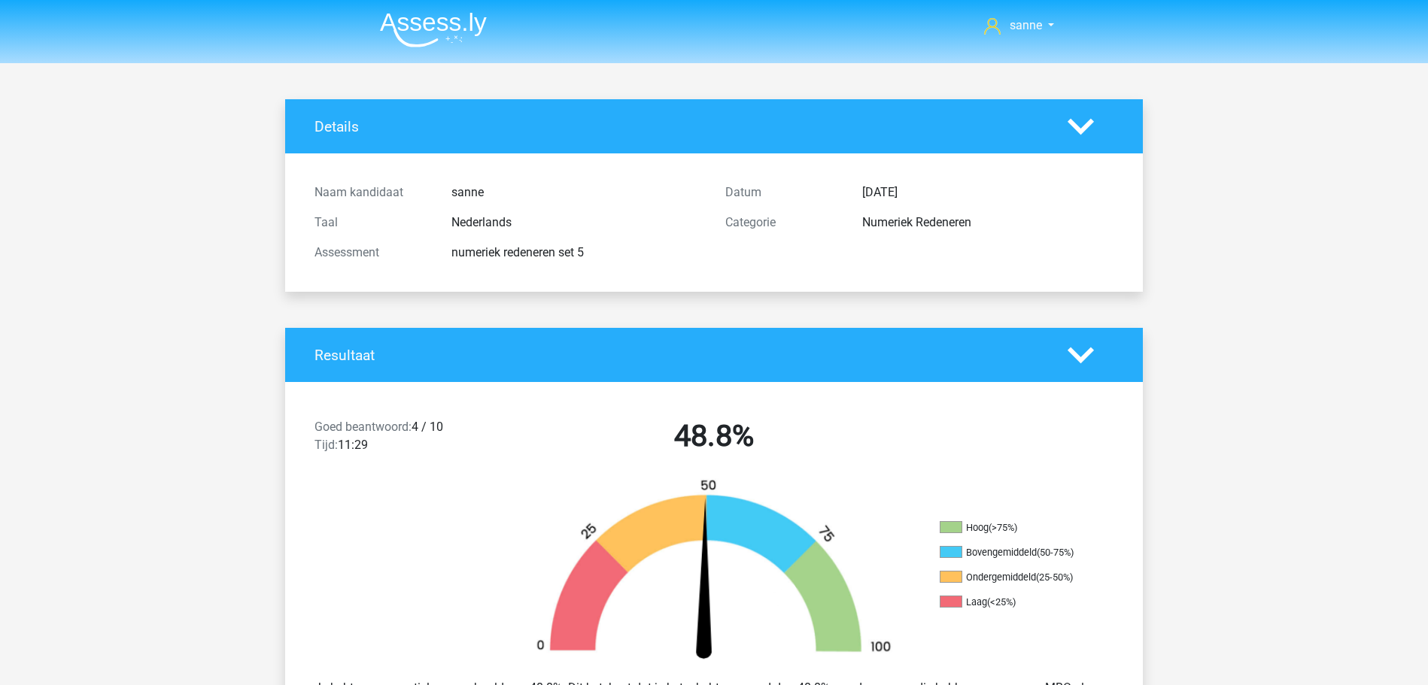
click at [455, 31] on img at bounding box center [433, 29] width 107 height 35
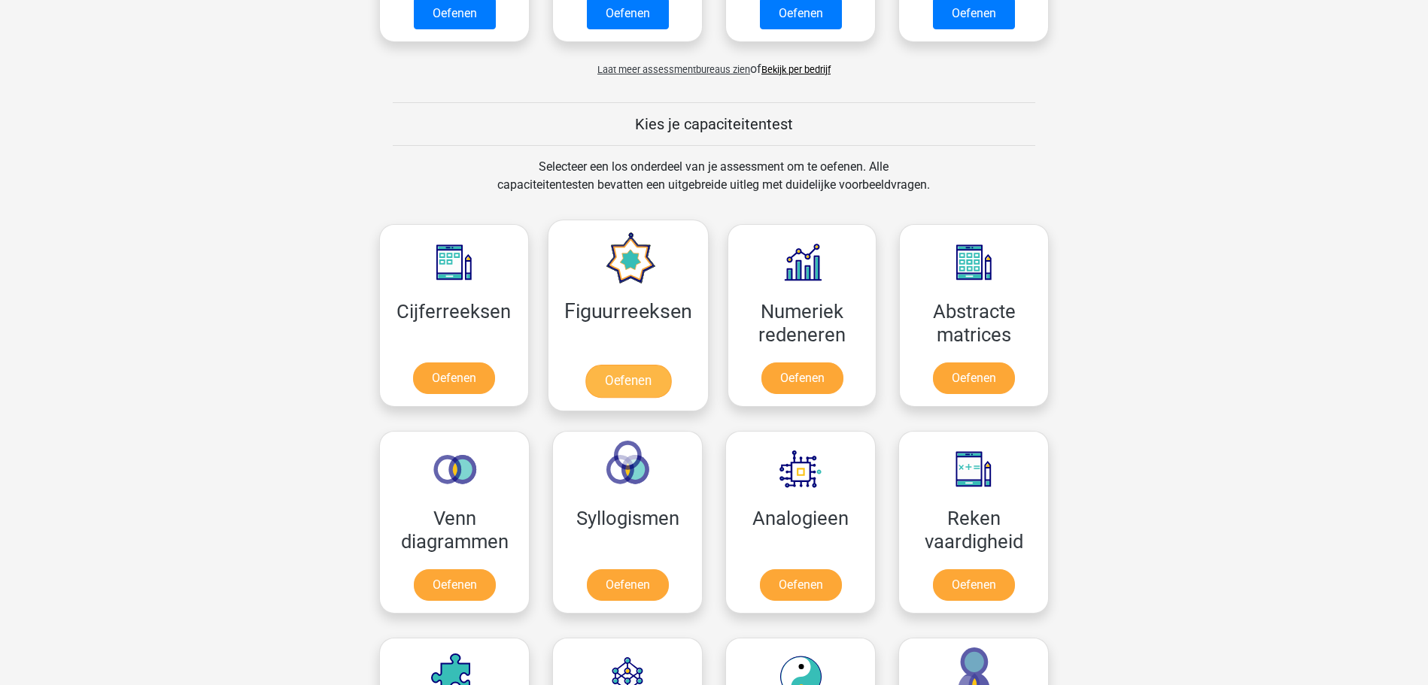
scroll to position [614, 0]
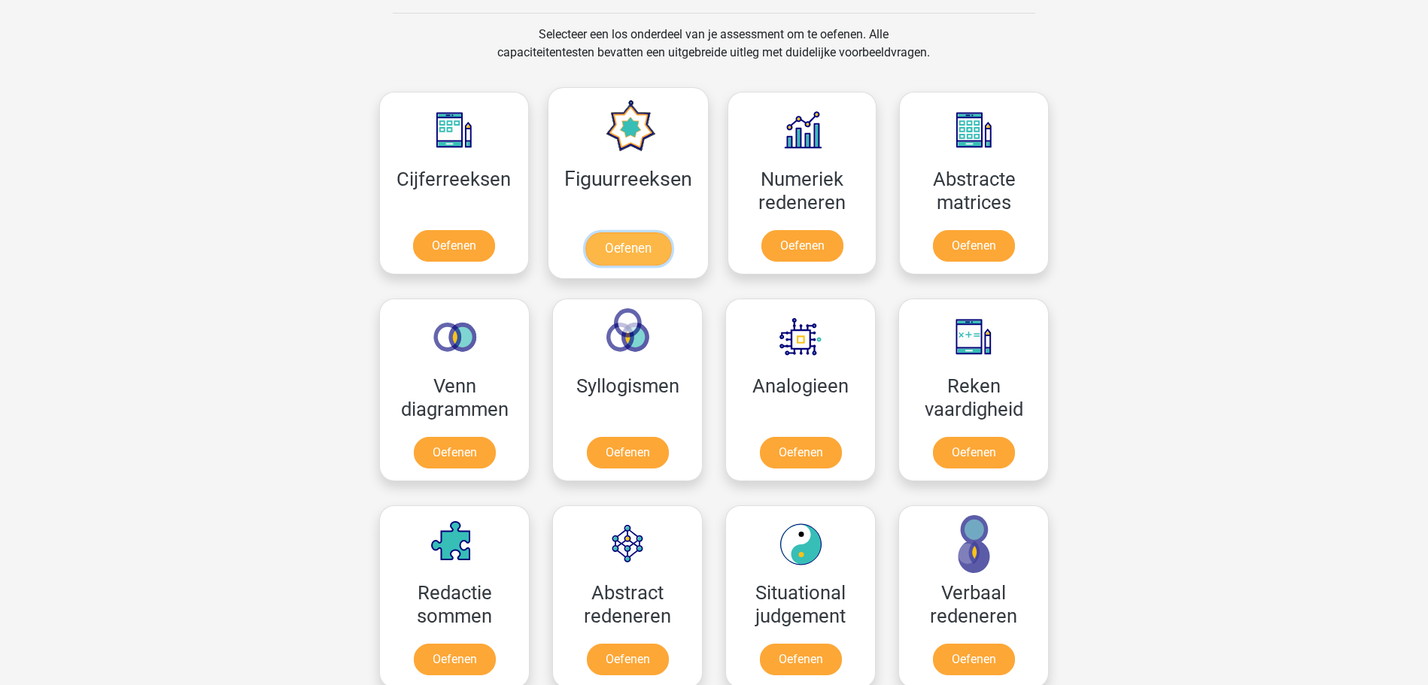
click at [606, 255] on link "Oefenen" at bounding box center [628, 248] width 86 height 33
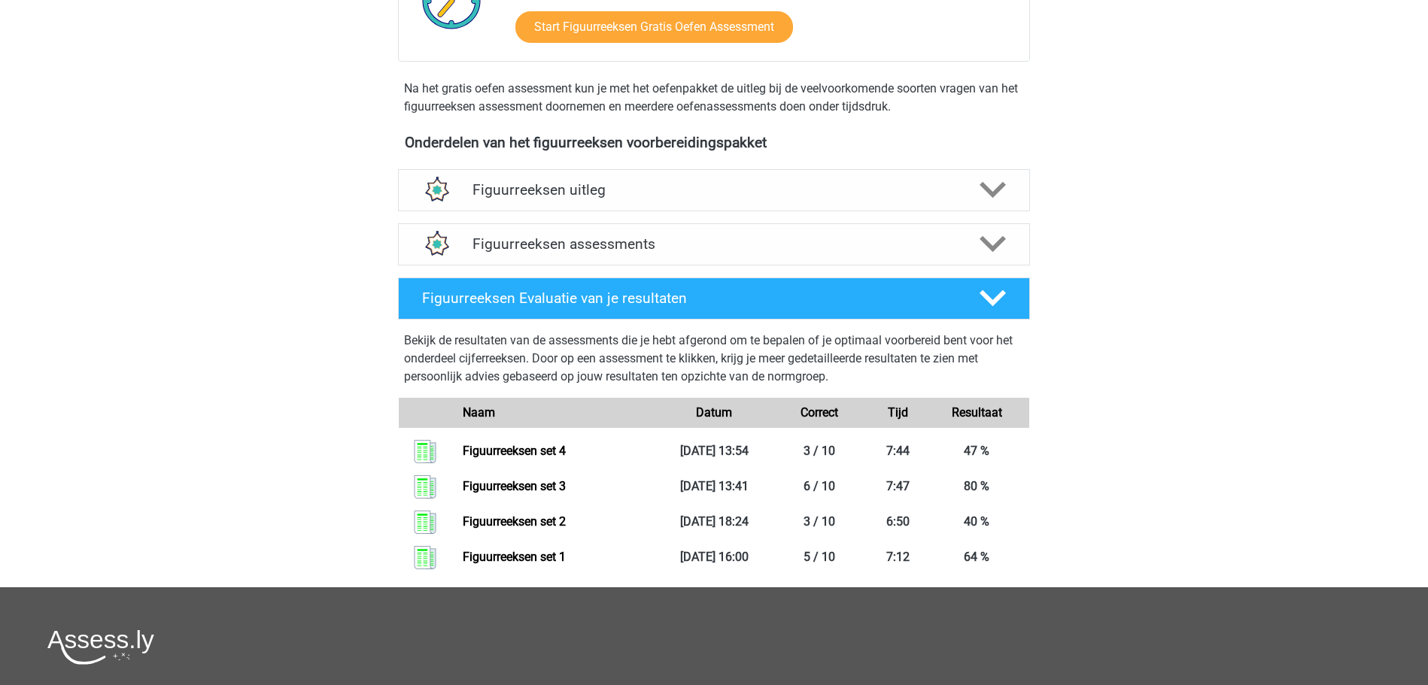
scroll to position [460, 0]
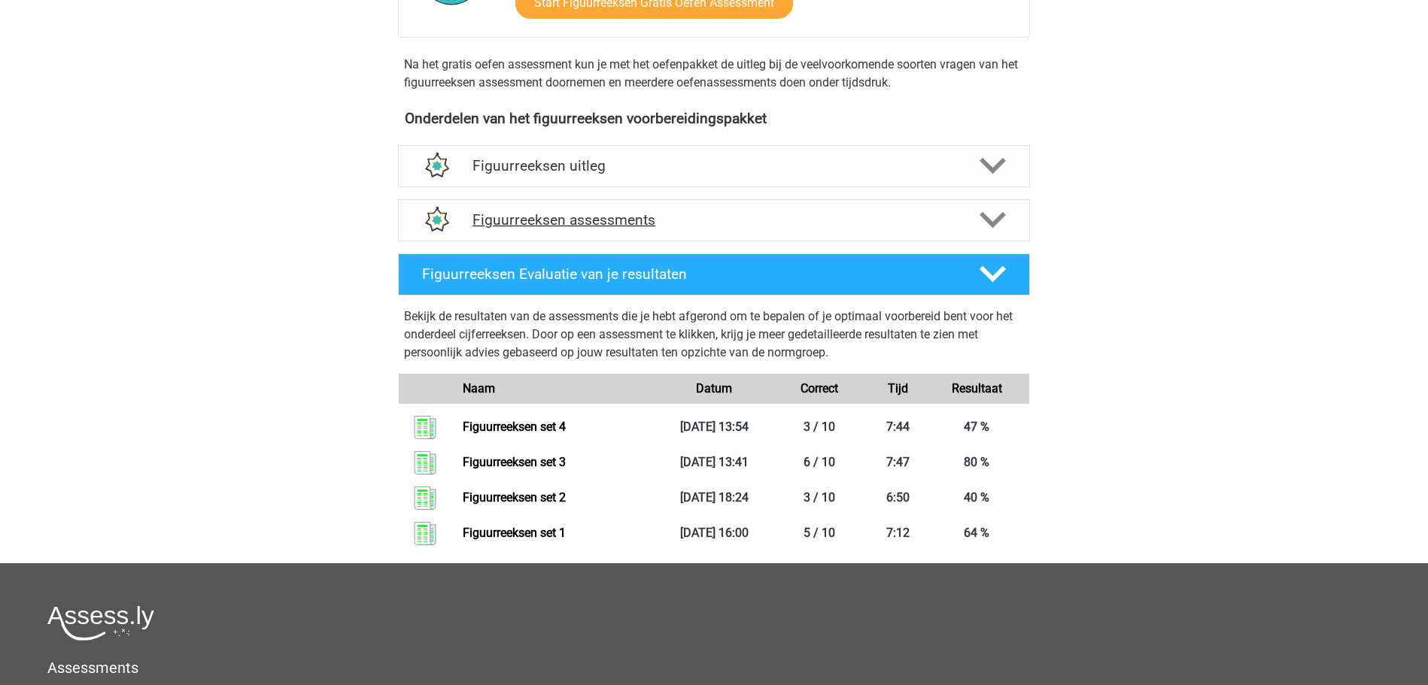
click at [578, 214] on h4 "Figuurreeksen assessments" at bounding box center [714, 219] width 483 height 17
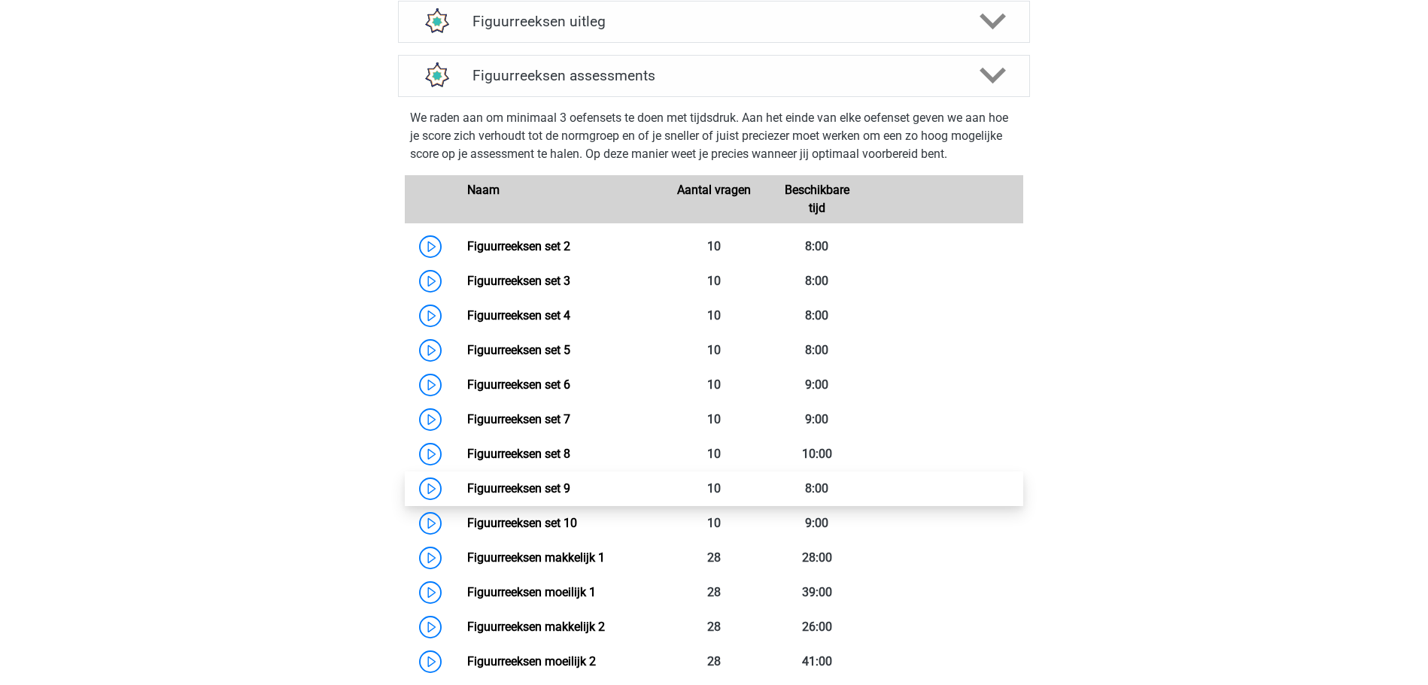
scroll to position [691, 0]
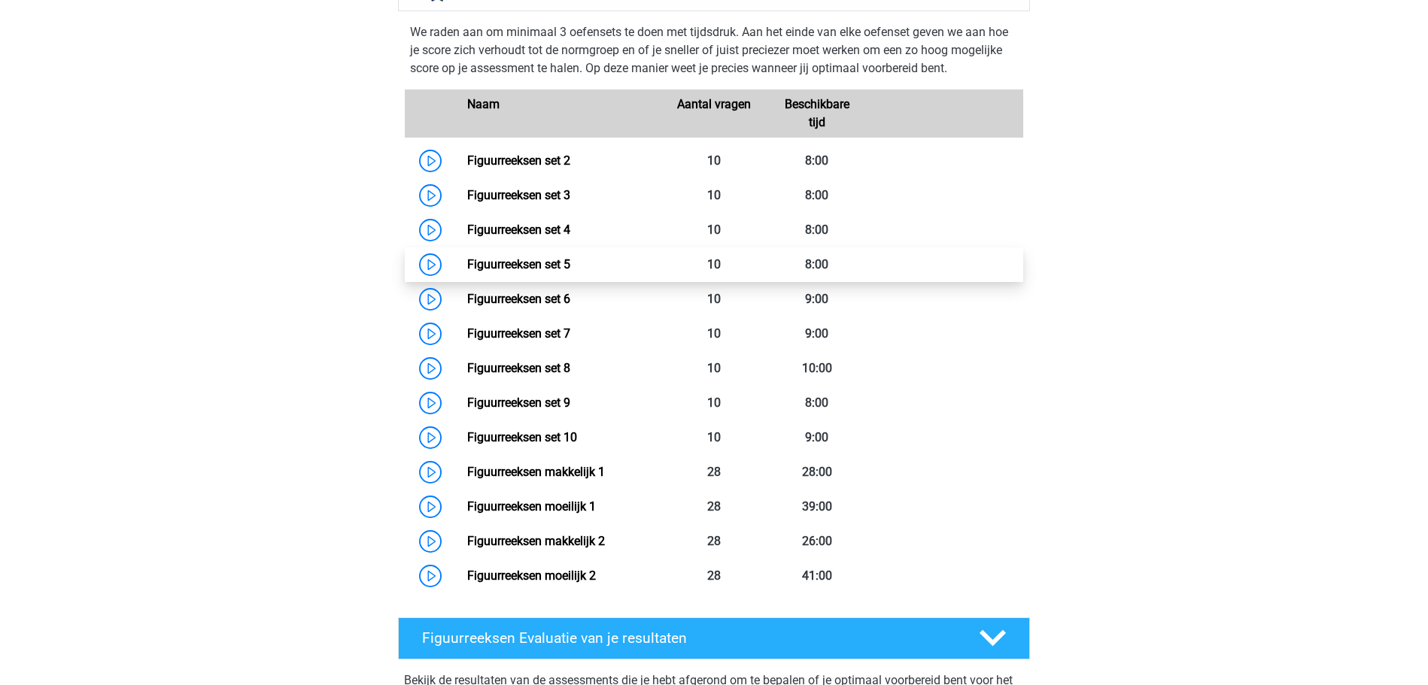
click at [467, 266] on link "Figuurreeksen set 5" at bounding box center [518, 264] width 103 height 14
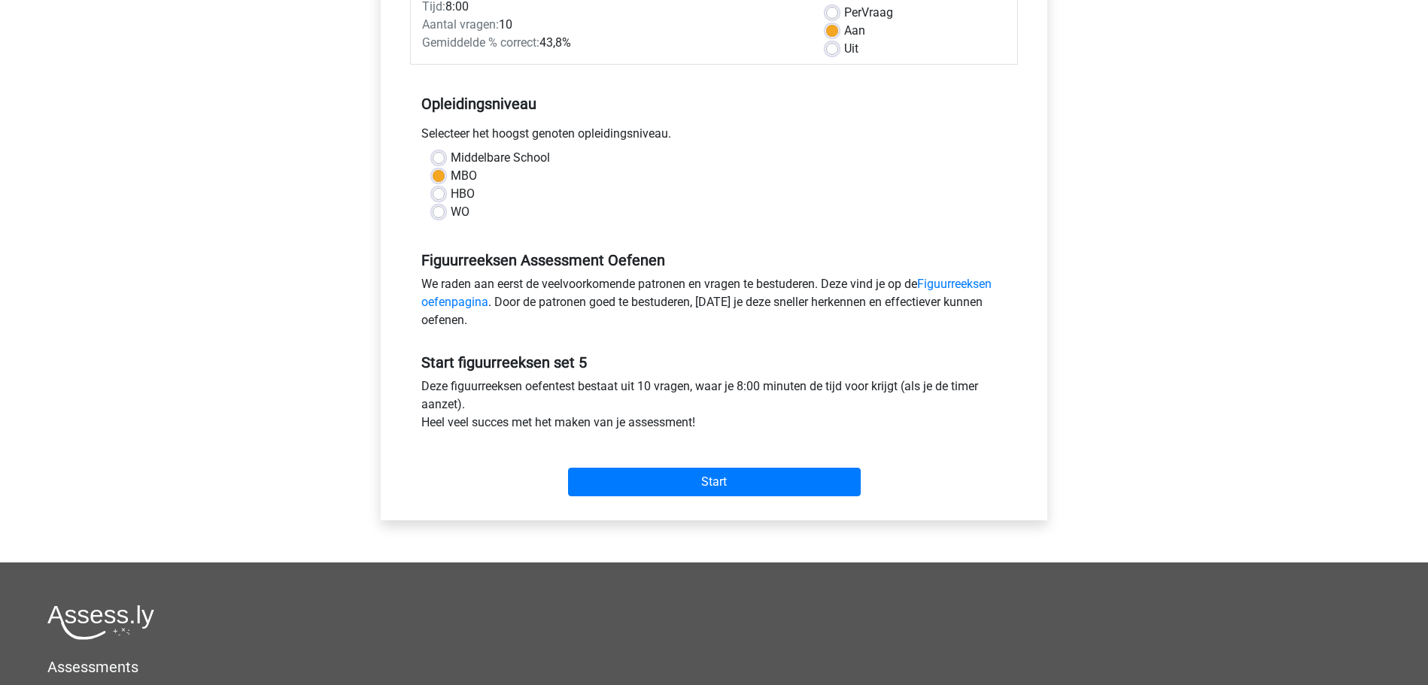
scroll to position [230, 0]
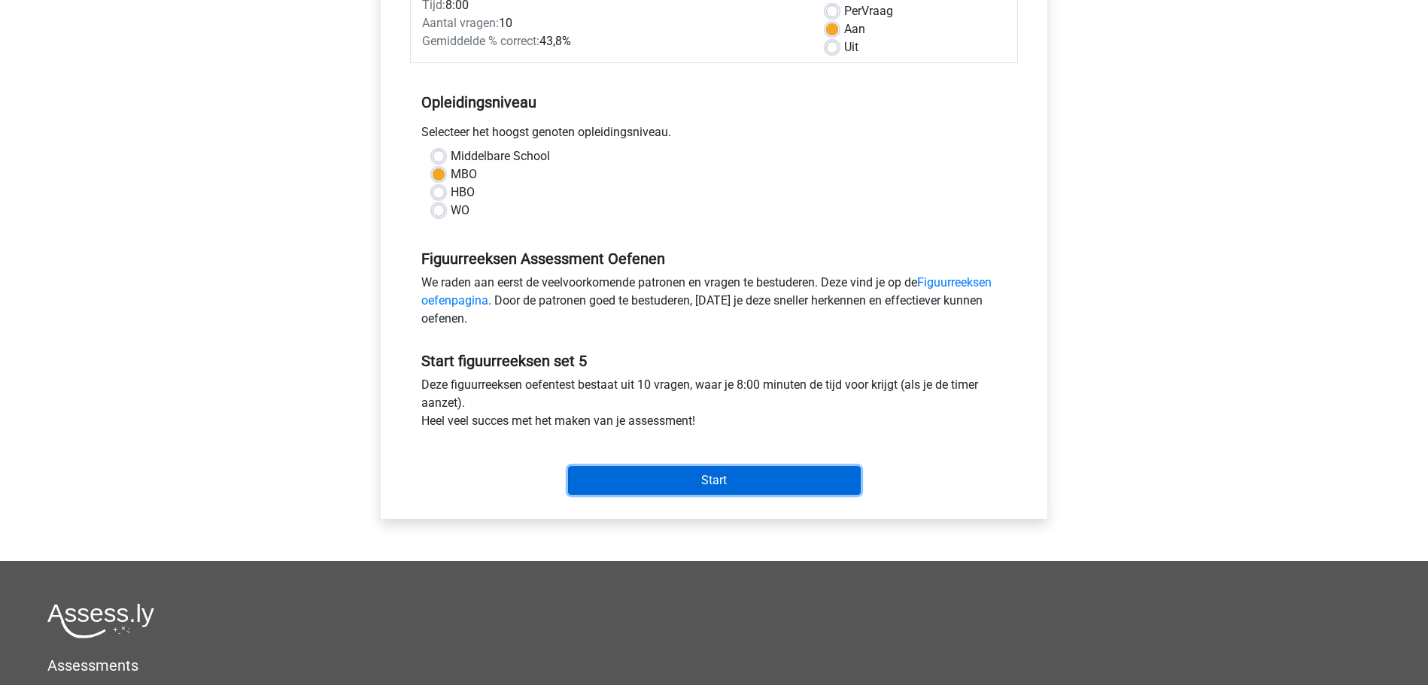
click at [708, 487] on input "Start" at bounding box center [714, 480] width 293 height 29
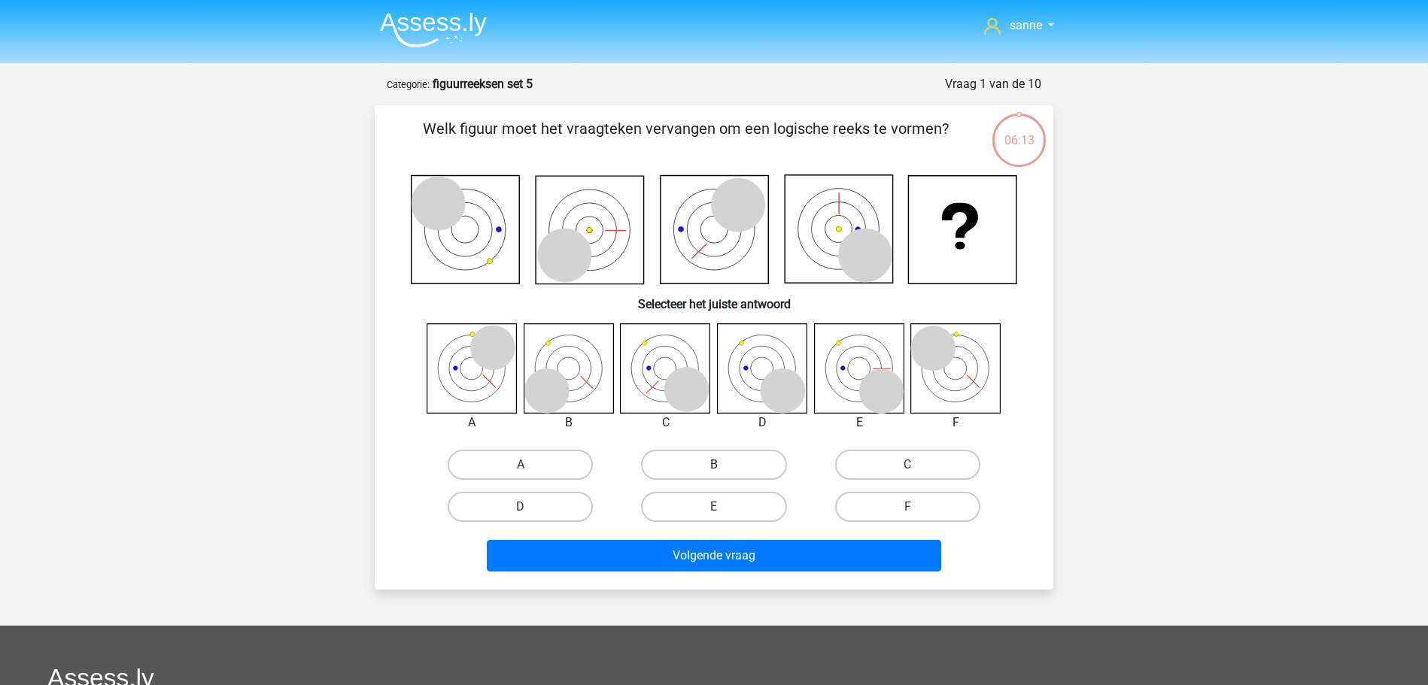
click at [731, 465] on label "B" at bounding box center [713, 465] width 145 height 30
click at [724, 465] on input "B" at bounding box center [719, 470] width 10 height 10
radio input "true"
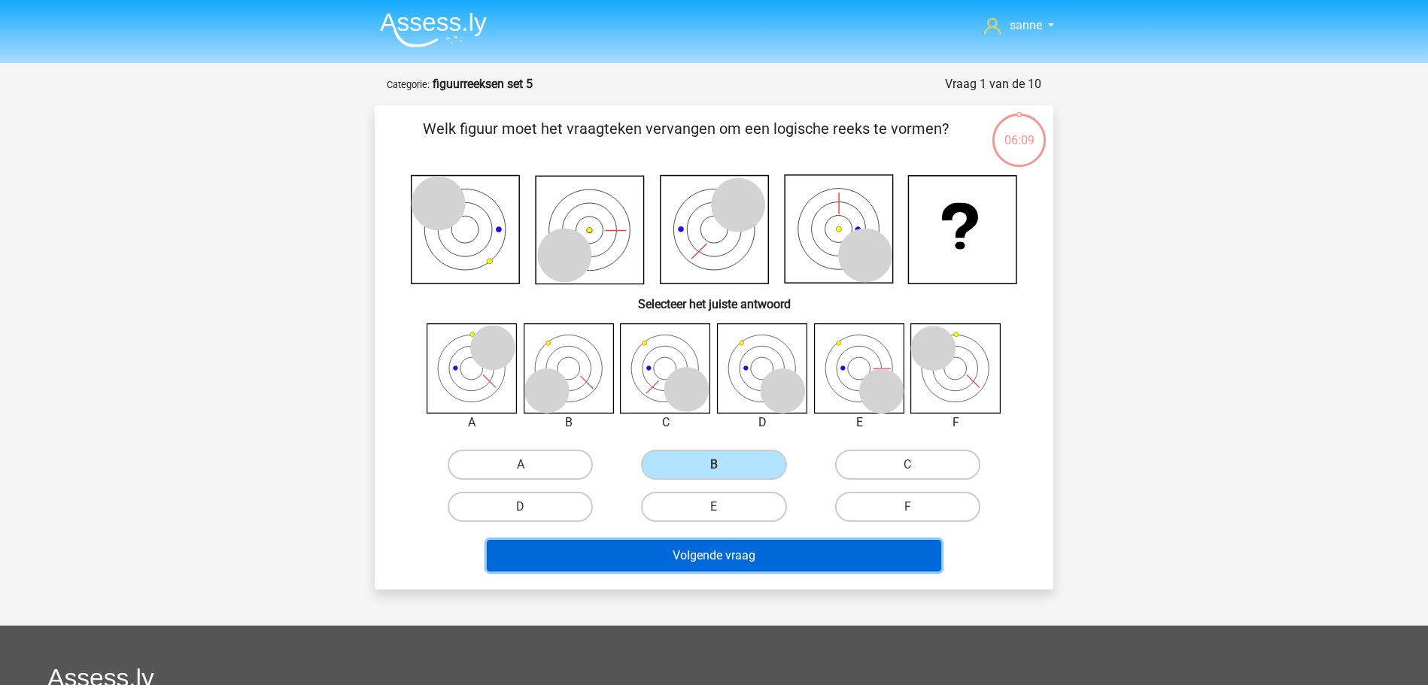
click at [628, 549] on button "Volgende vraag" at bounding box center [714, 556] width 455 height 32
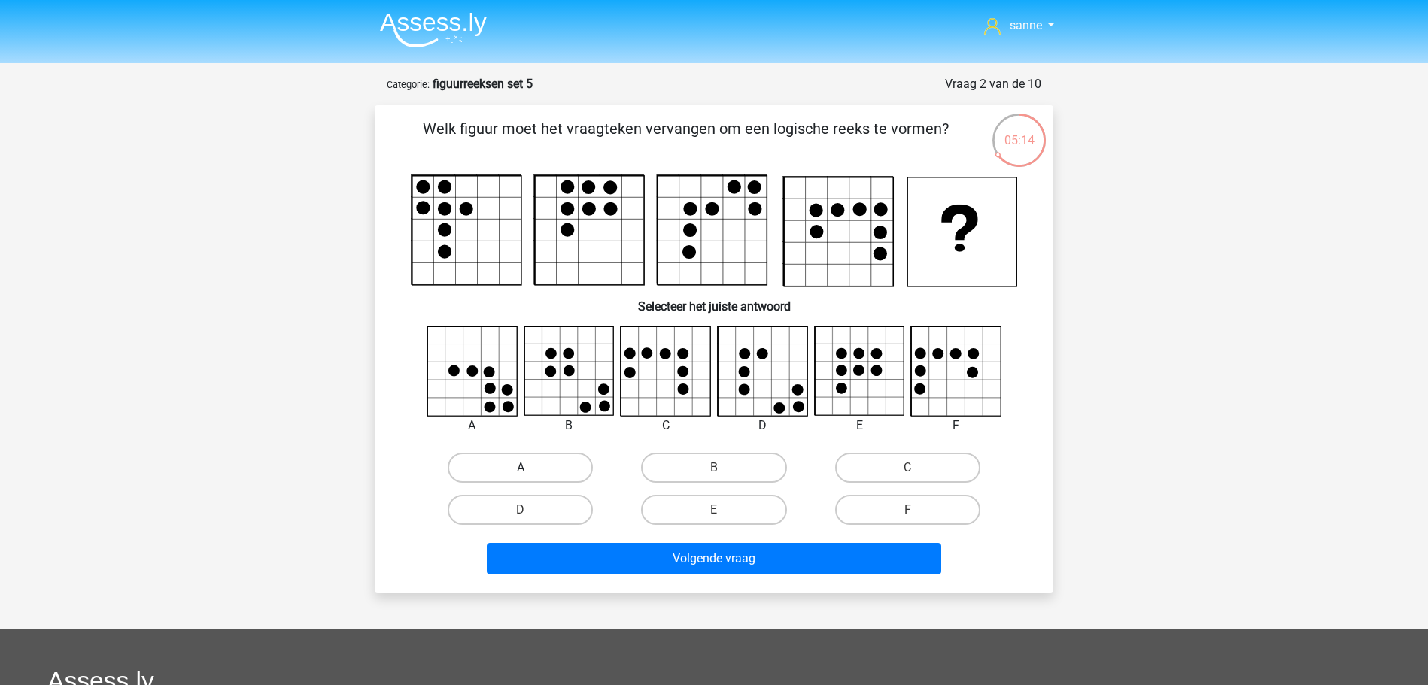
click at [530, 457] on label "A" at bounding box center [520, 468] width 145 height 30
click at [530, 468] on input "A" at bounding box center [526, 473] width 10 height 10
radio input "true"
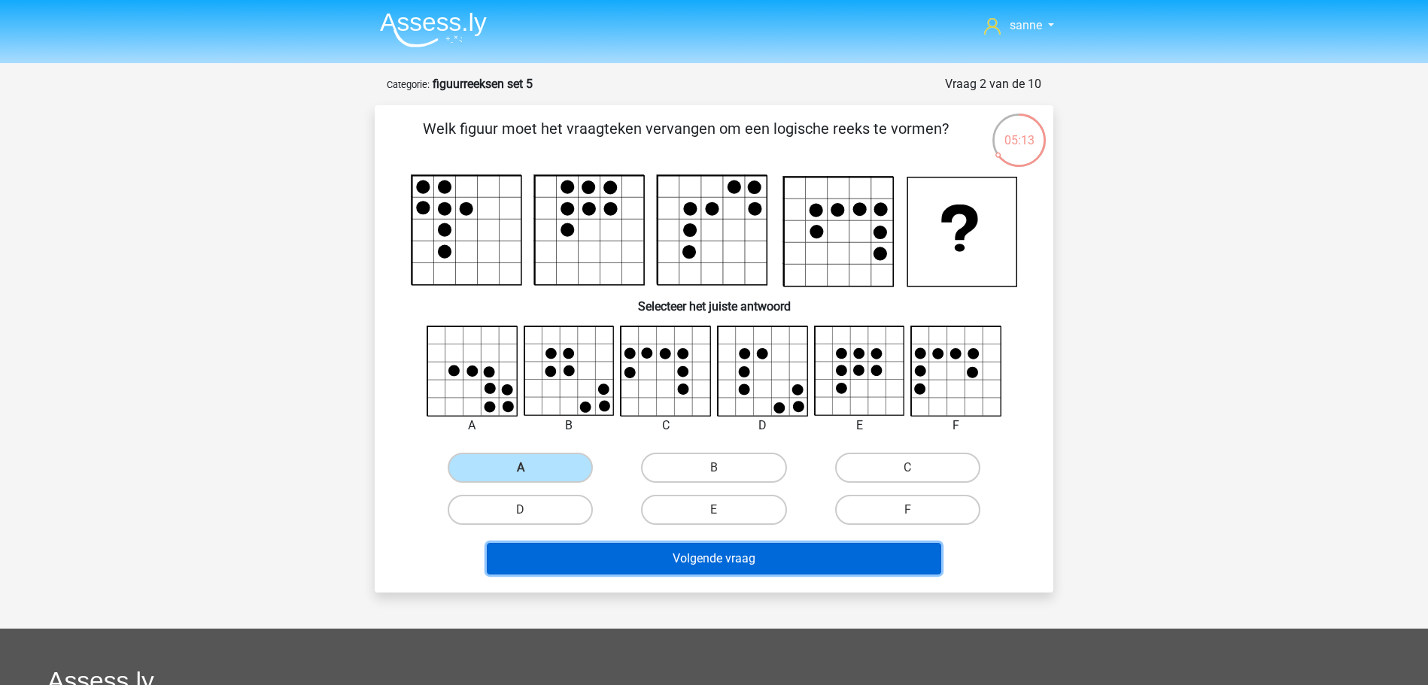
click at [628, 560] on button "Volgende vraag" at bounding box center [714, 559] width 455 height 32
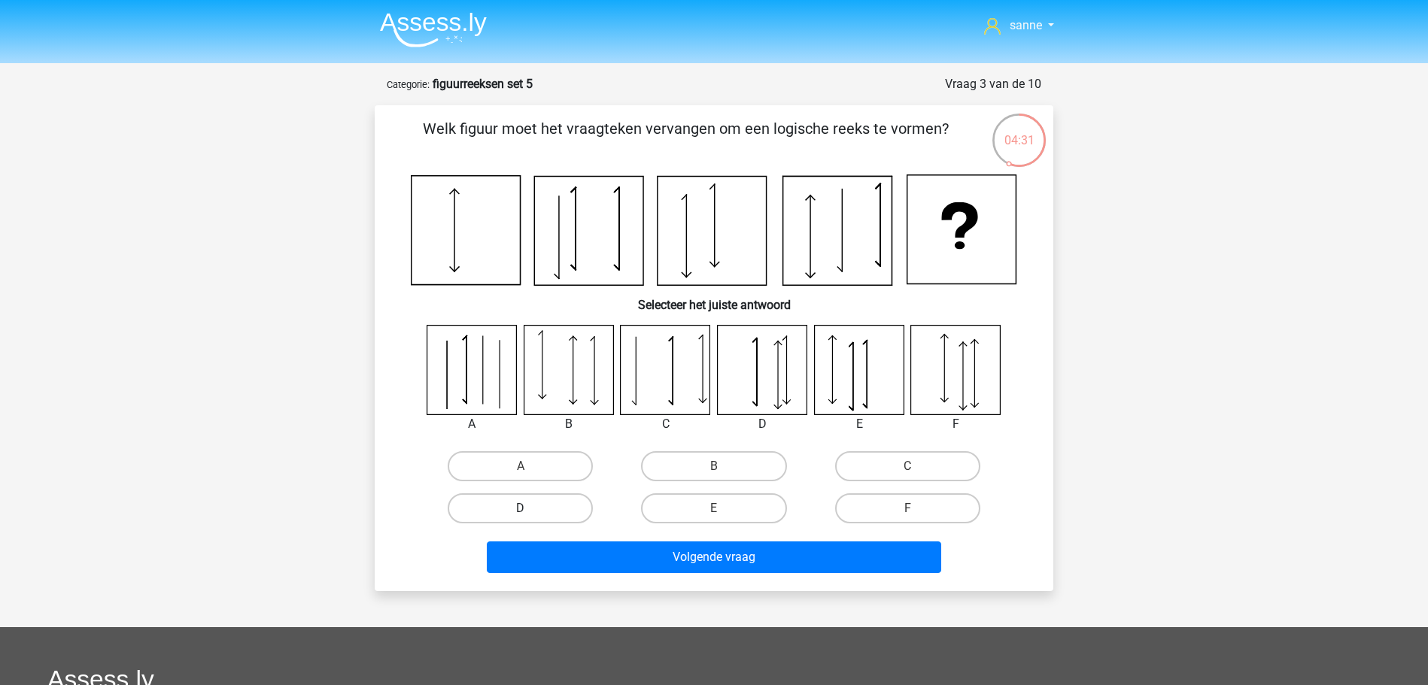
click at [536, 517] on label "D" at bounding box center [520, 509] width 145 height 30
click at [530, 517] on input "D" at bounding box center [526, 514] width 10 height 10
radio input "true"
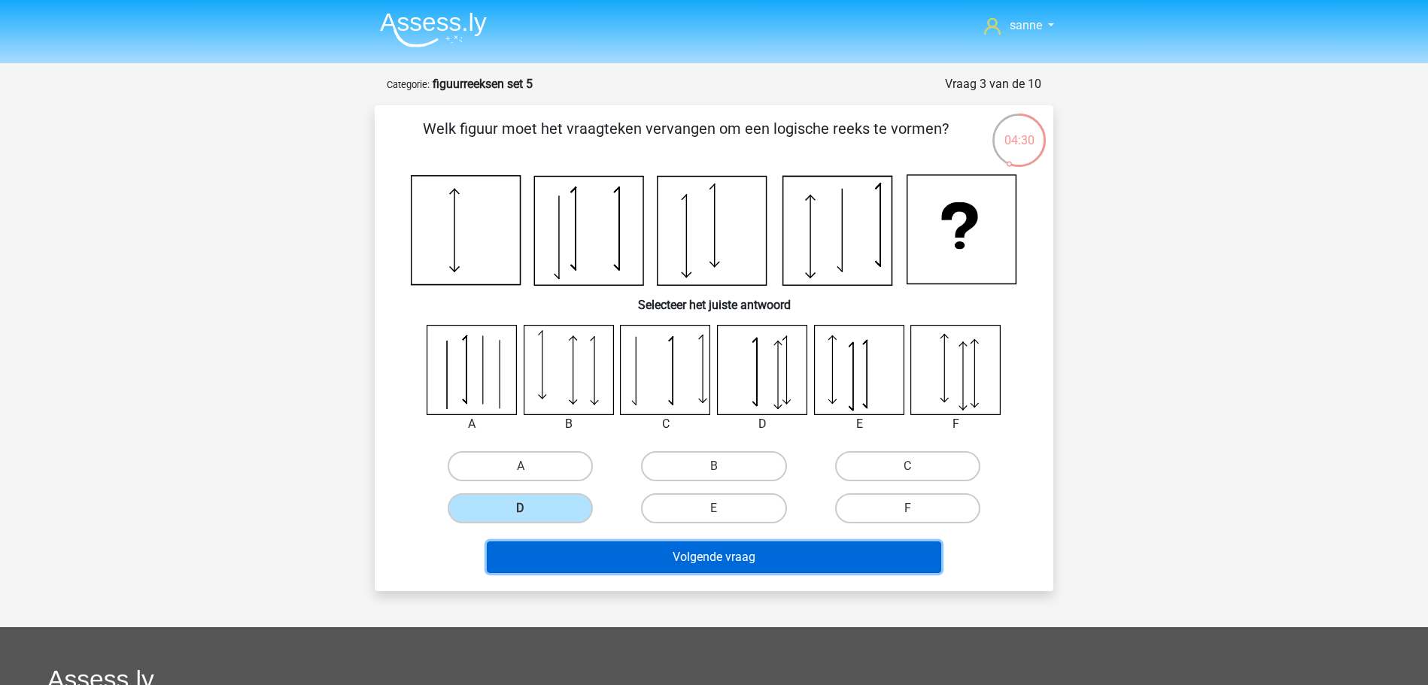
click at [608, 555] on button "Volgende vraag" at bounding box center [714, 558] width 455 height 32
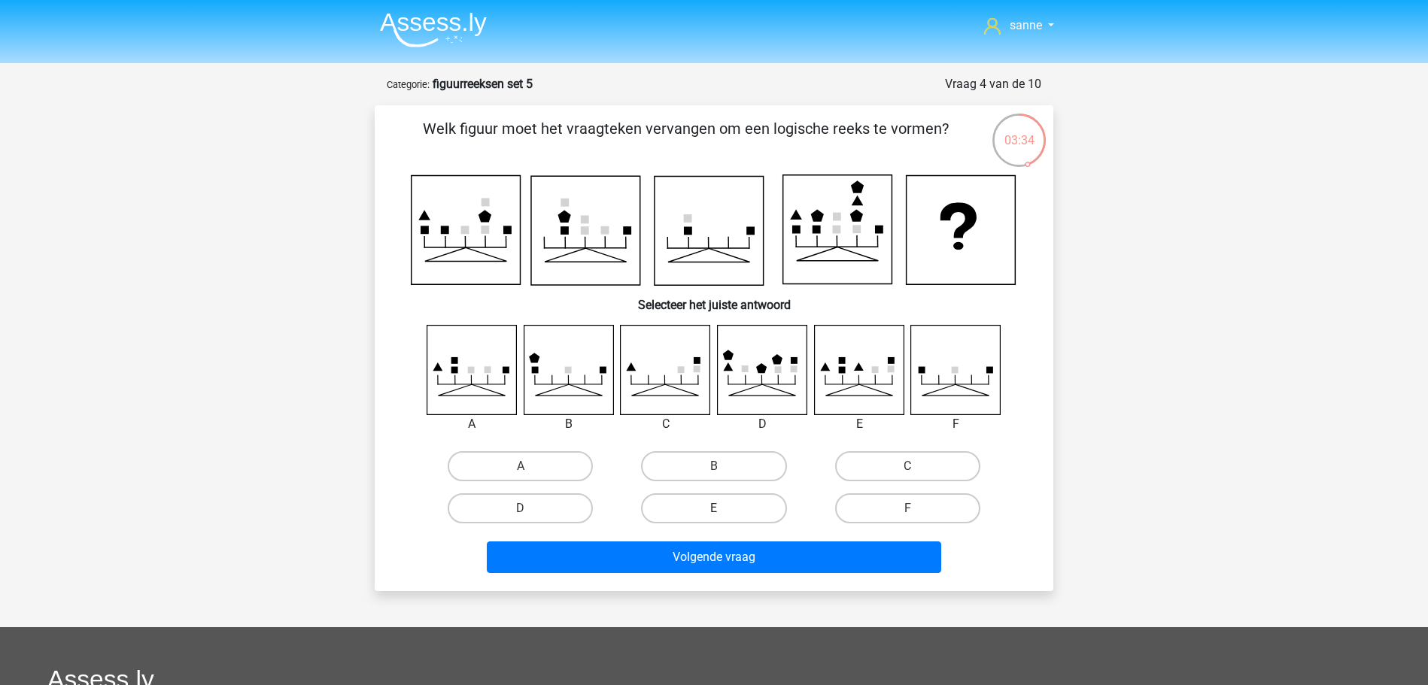
click at [680, 505] on label "E" at bounding box center [713, 509] width 145 height 30
click at [714, 509] on input "E" at bounding box center [719, 514] width 10 height 10
radio input "true"
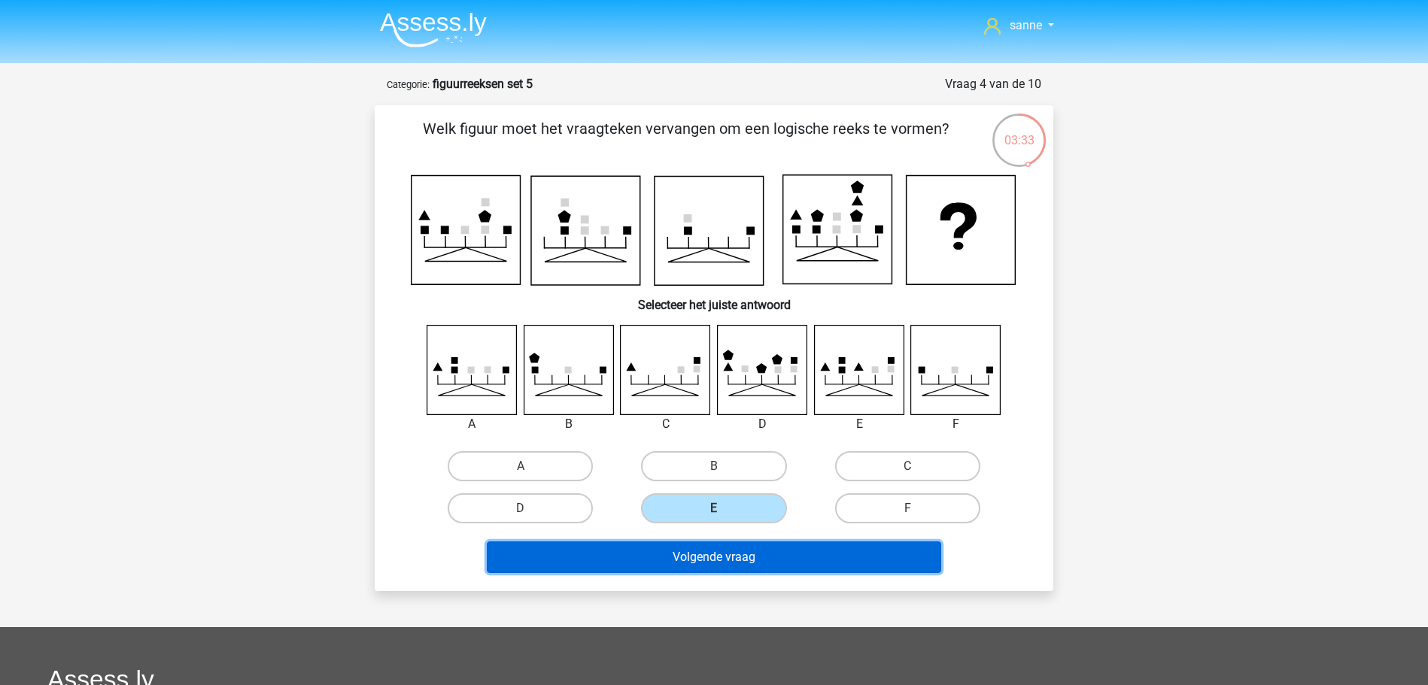
click at [701, 545] on button "Volgende vraag" at bounding box center [714, 558] width 455 height 32
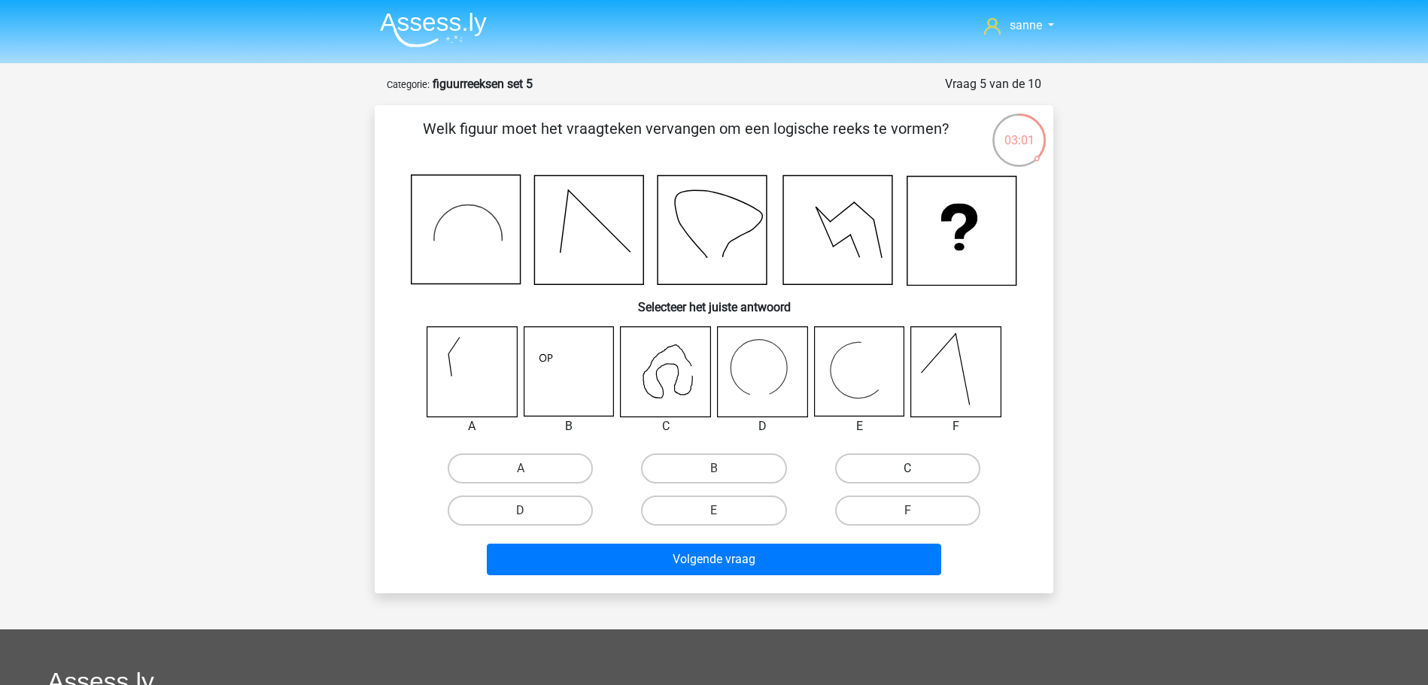
click at [903, 473] on label "C" at bounding box center [907, 469] width 145 height 30
click at [907, 473] on input "C" at bounding box center [912, 474] width 10 height 10
radio input "true"
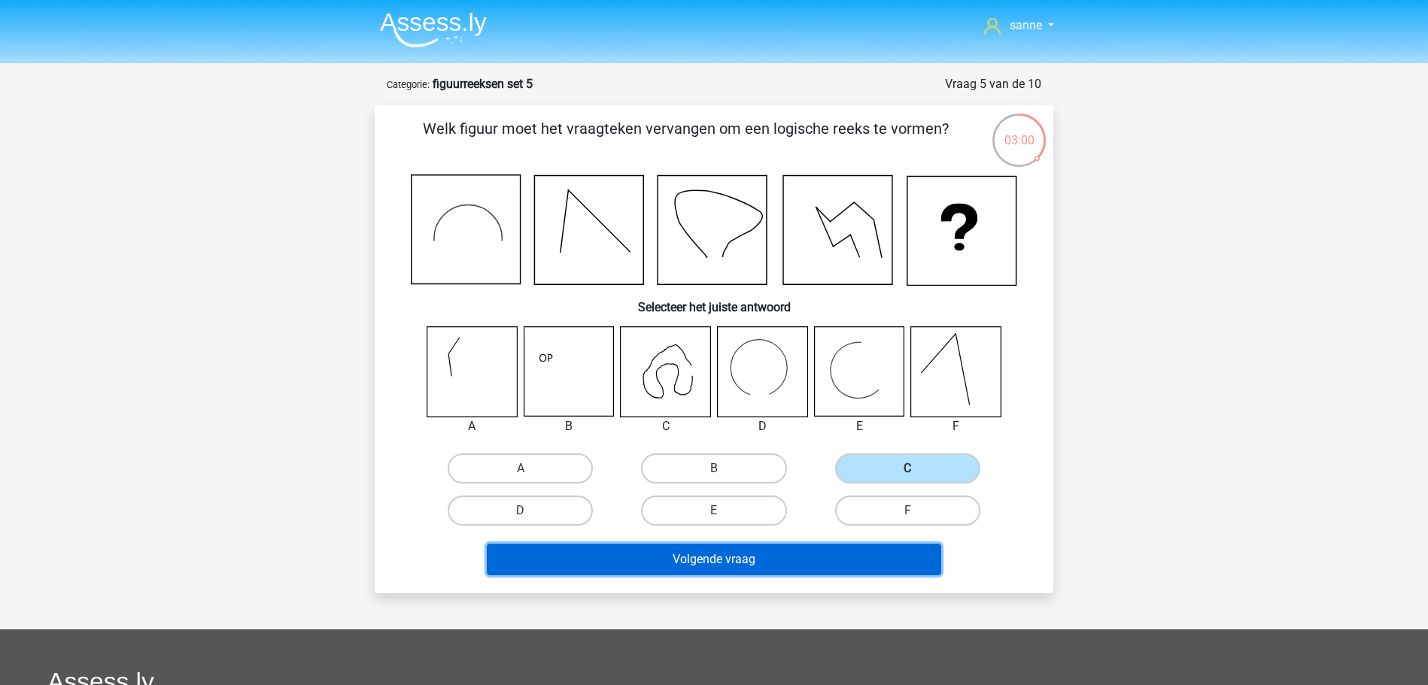
click at [767, 564] on button "Volgende vraag" at bounding box center [714, 560] width 455 height 32
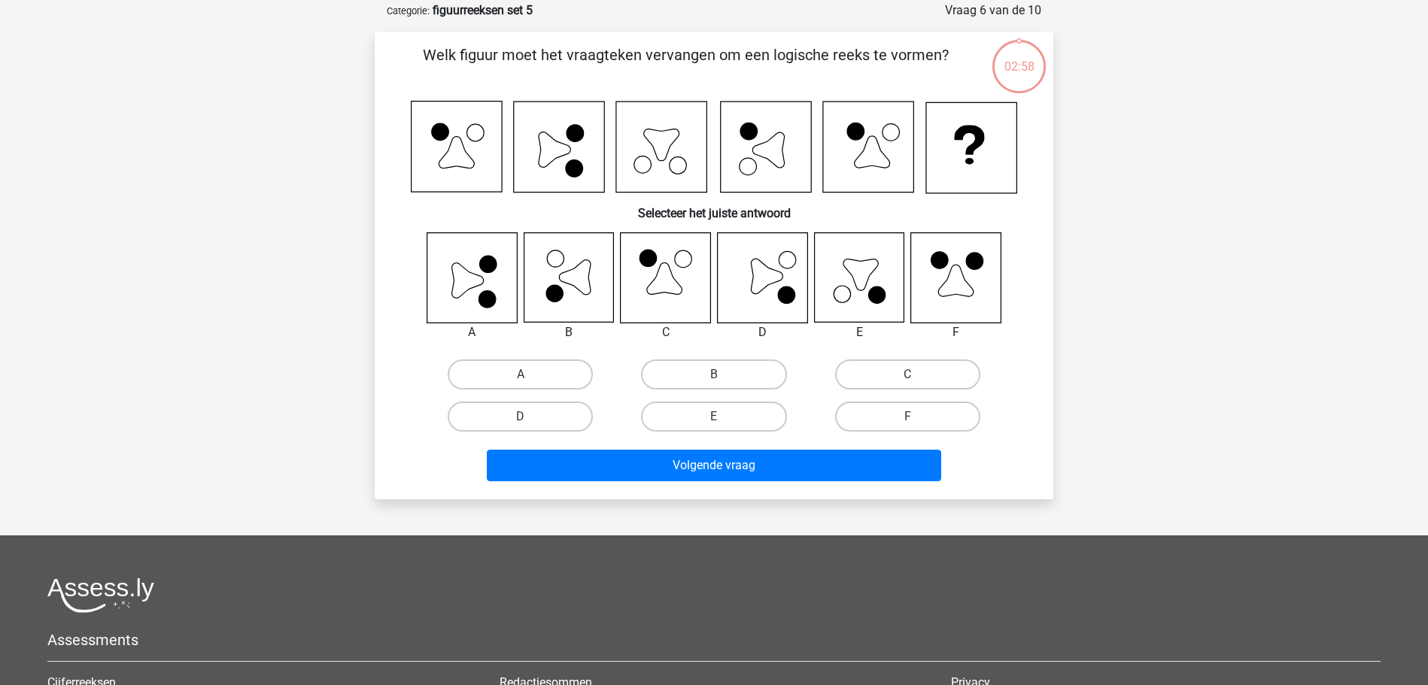
scroll to position [75, 0]
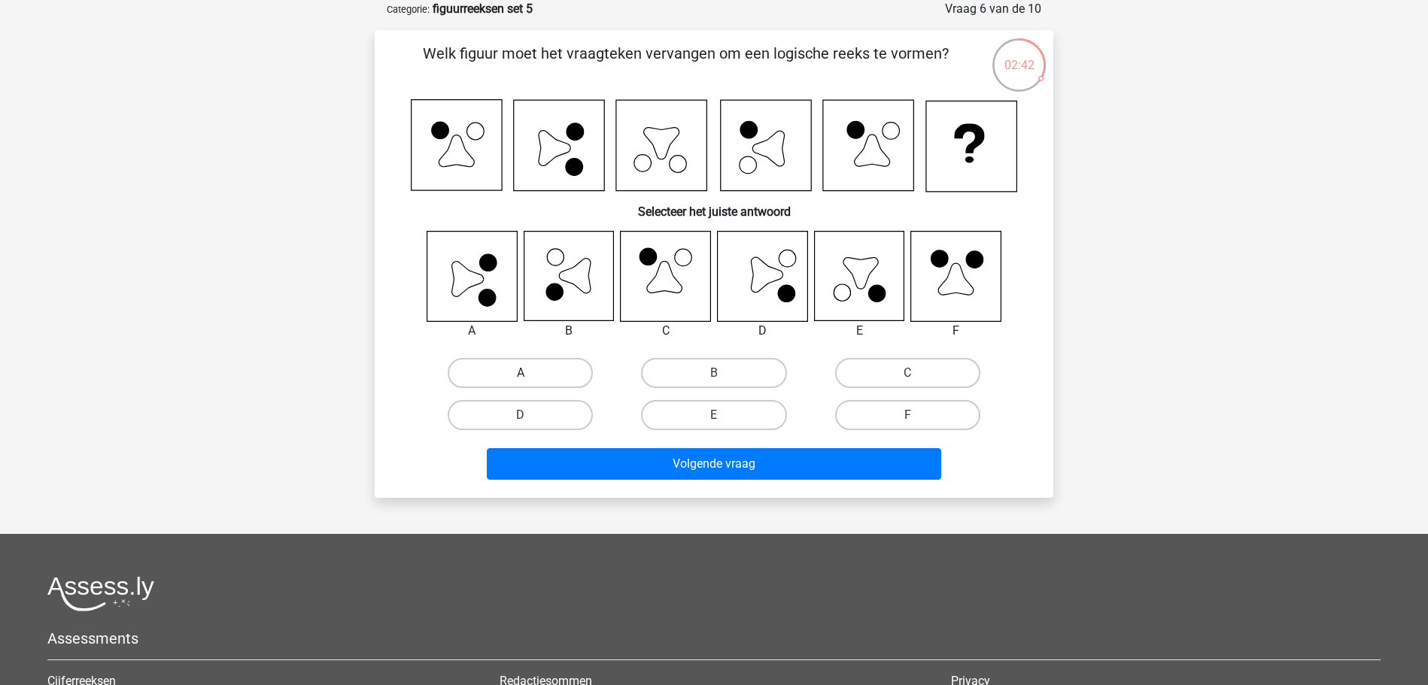
click at [486, 370] on label "A" at bounding box center [520, 373] width 145 height 30
click at [521, 373] on input "A" at bounding box center [526, 378] width 10 height 10
radio input "true"
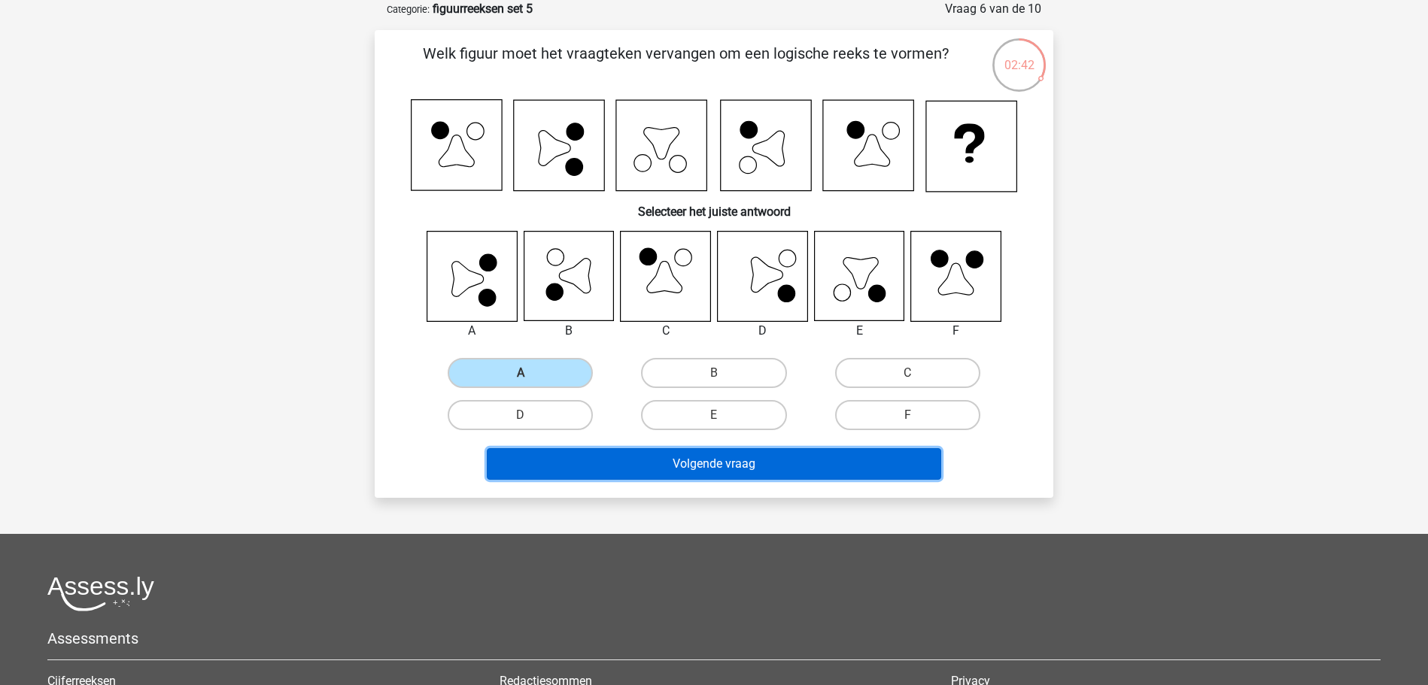
click at [609, 466] on button "Volgende vraag" at bounding box center [714, 464] width 455 height 32
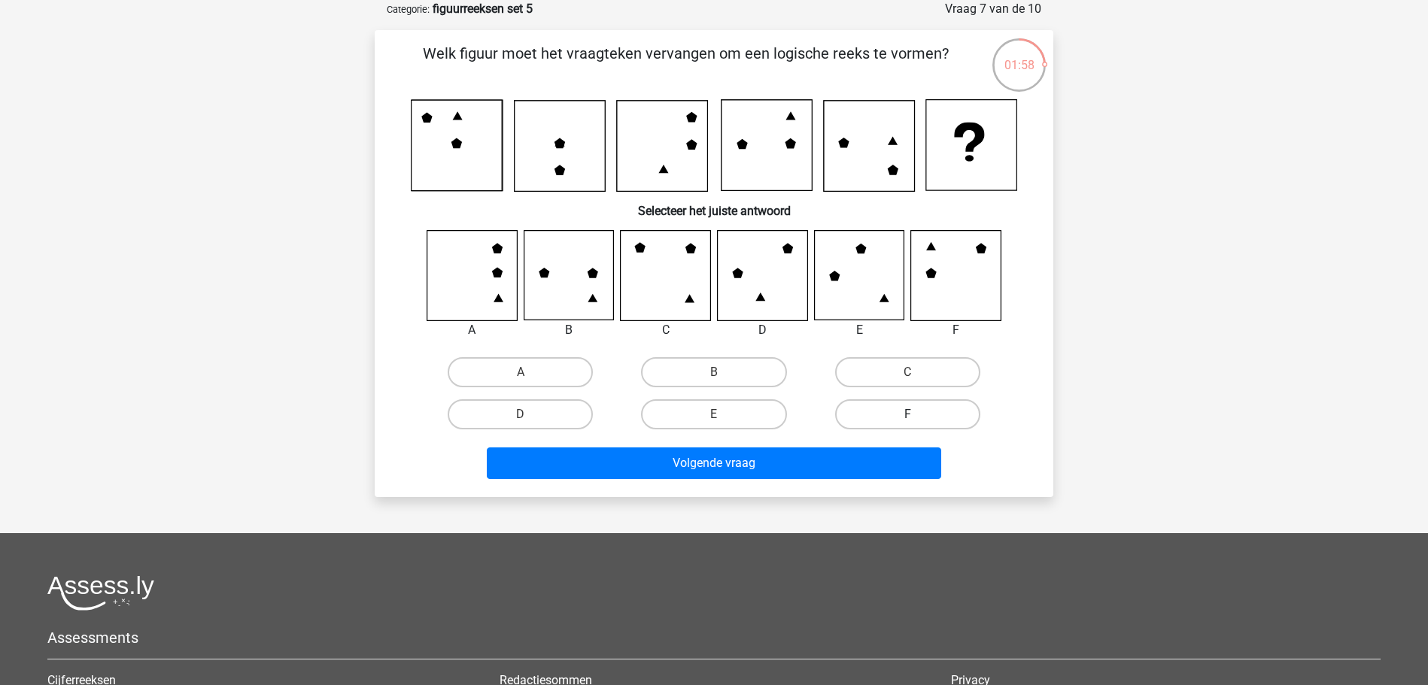
click at [892, 415] on label "F" at bounding box center [907, 415] width 145 height 30
click at [907, 415] on input "F" at bounding box center [912, 420] width 10 height 10
radio input "true"
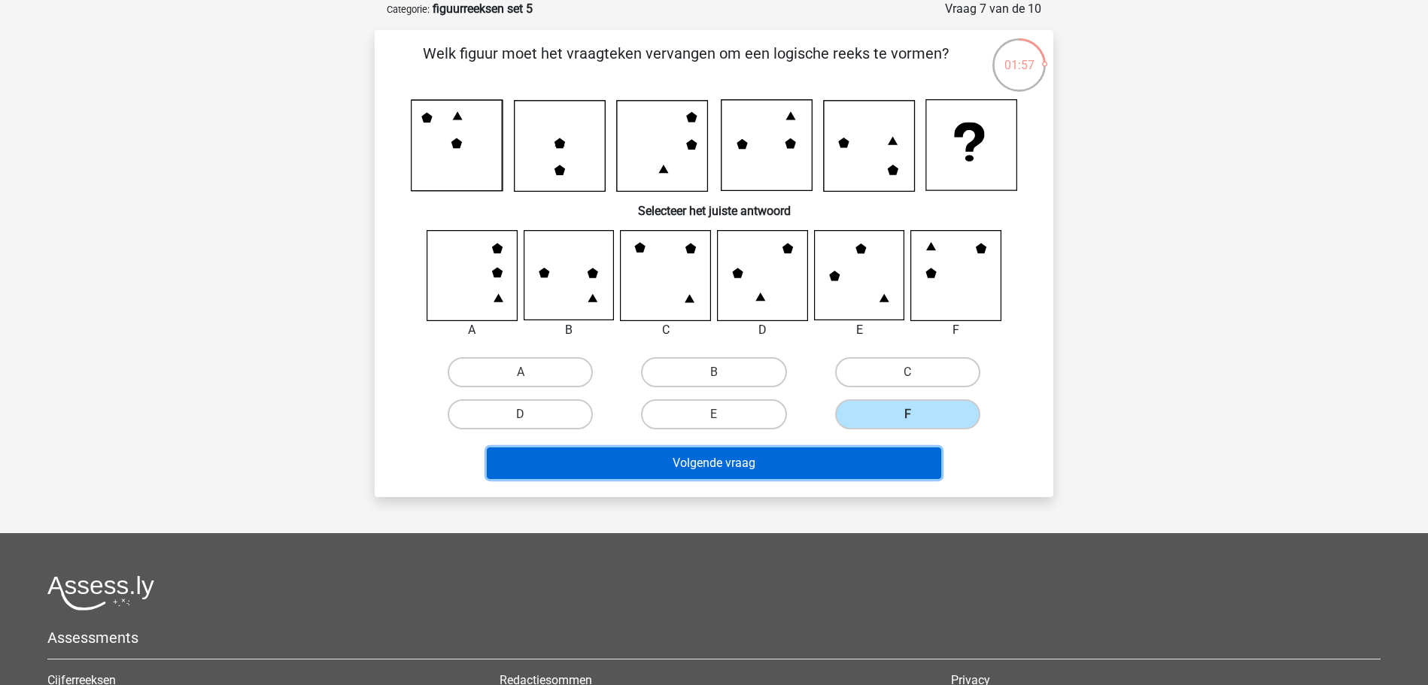
click at [826, 460] on button "Volgende vraag" at bounding box center [714, 464] width 455 height 32
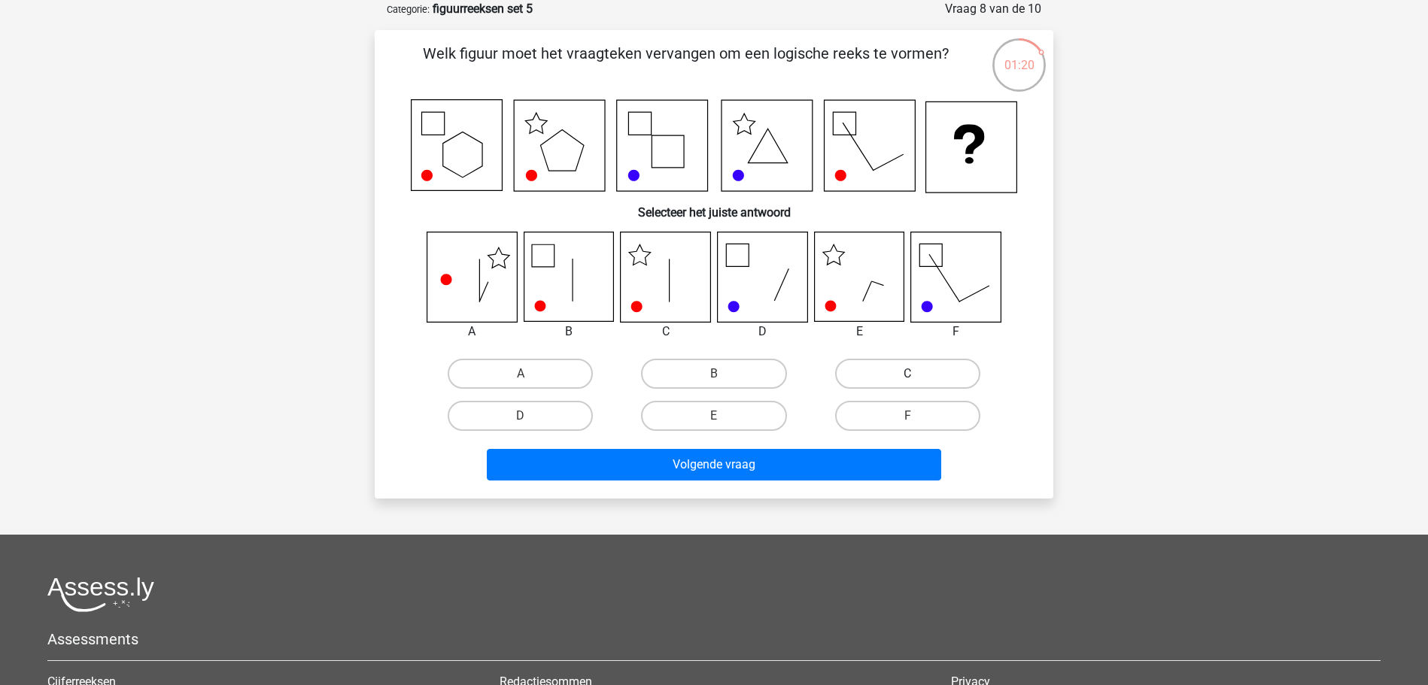
click at [874, 376] on label "C" at bounding box center [907, 374] width 145 height 30
click at [907, 376] on input "C" at bounding box center [912, 379] width 10 height 10
radio input "true"
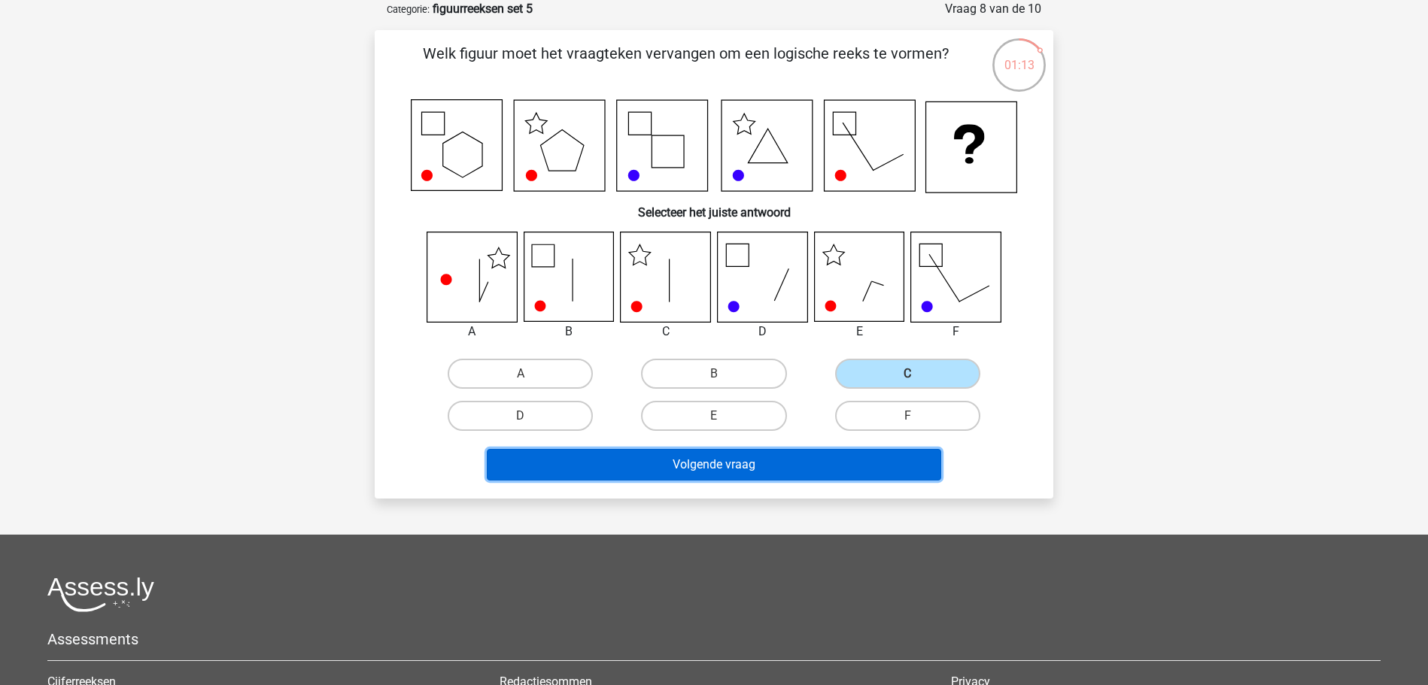
click at [737, 459] on button "Volgende vraag" at bounding box center [714, 465] width 455 height 32
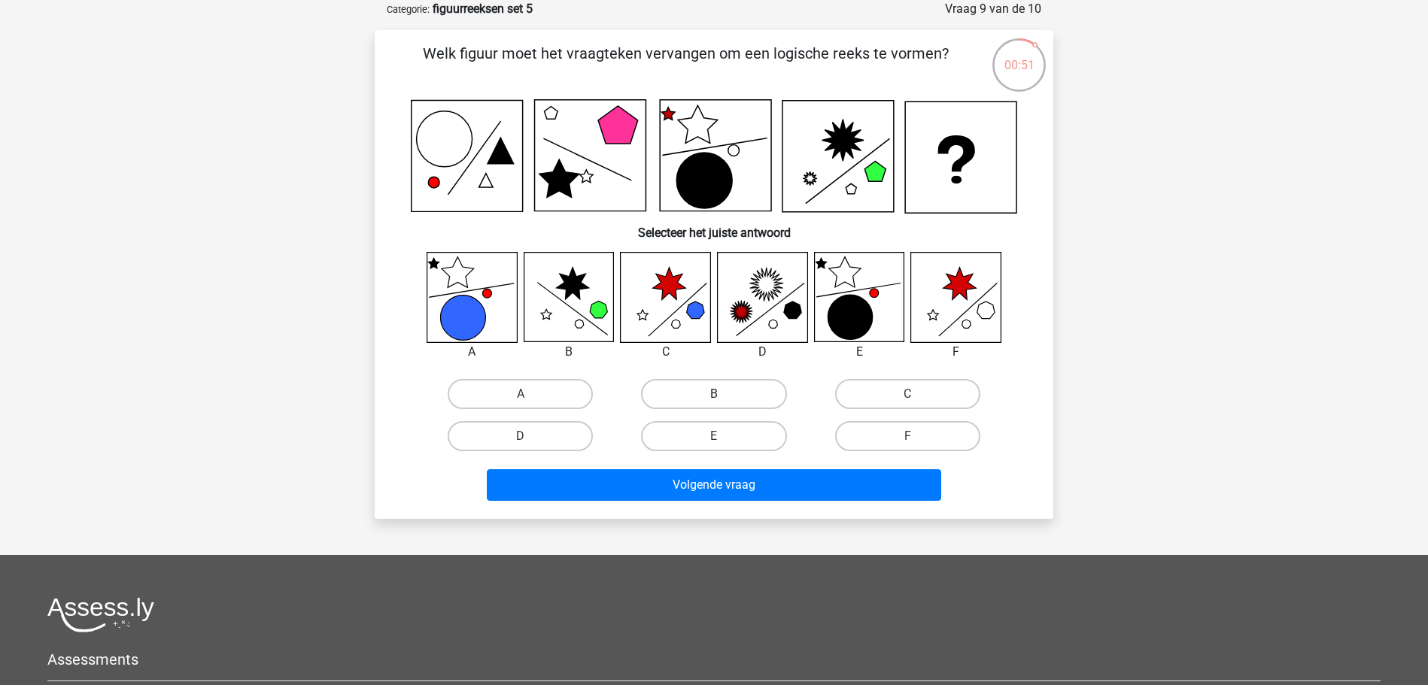
click at [675, 395] on label "B" at bounding box center [713, 394] width 145 height 30
click at [714, 395] on input "B" at bounding box center [719, 399] width 10 height 10
radio input "true"
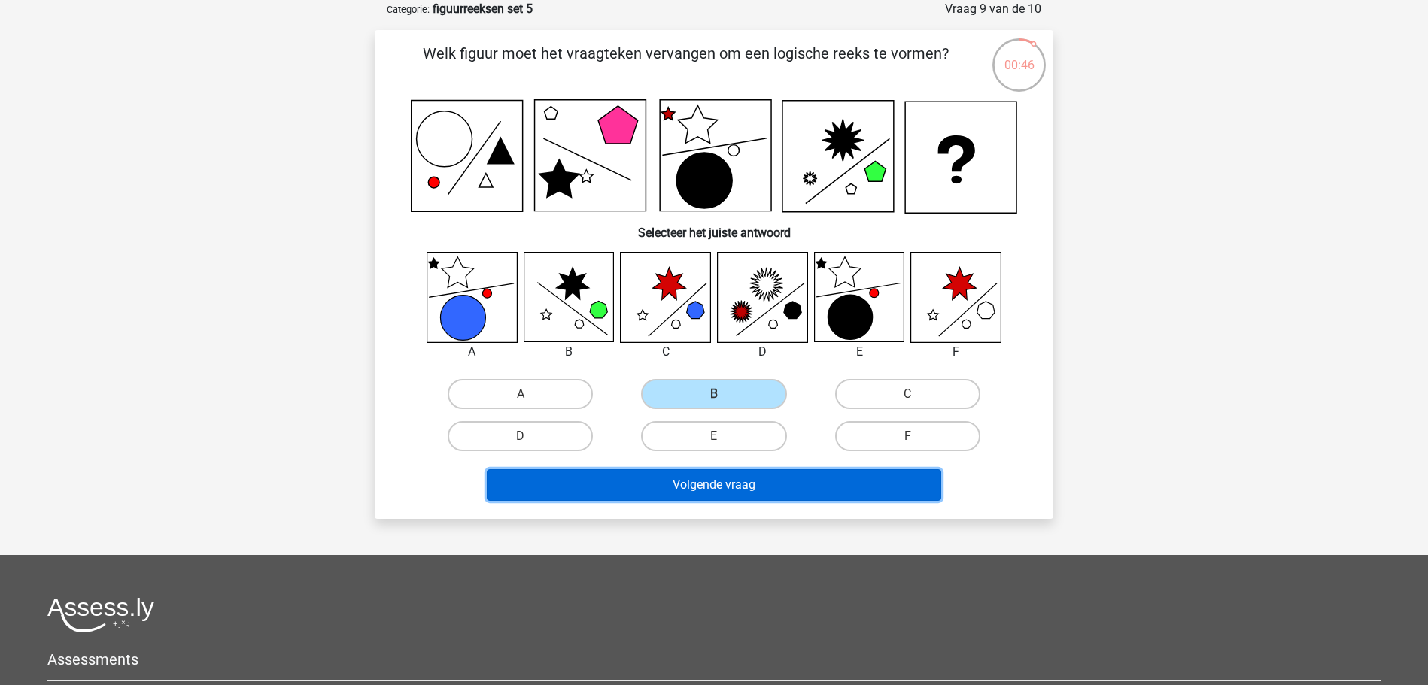
click at [672, 489] on button "Volgende vraag" at bounding box center [714, 486] width 455 height 32
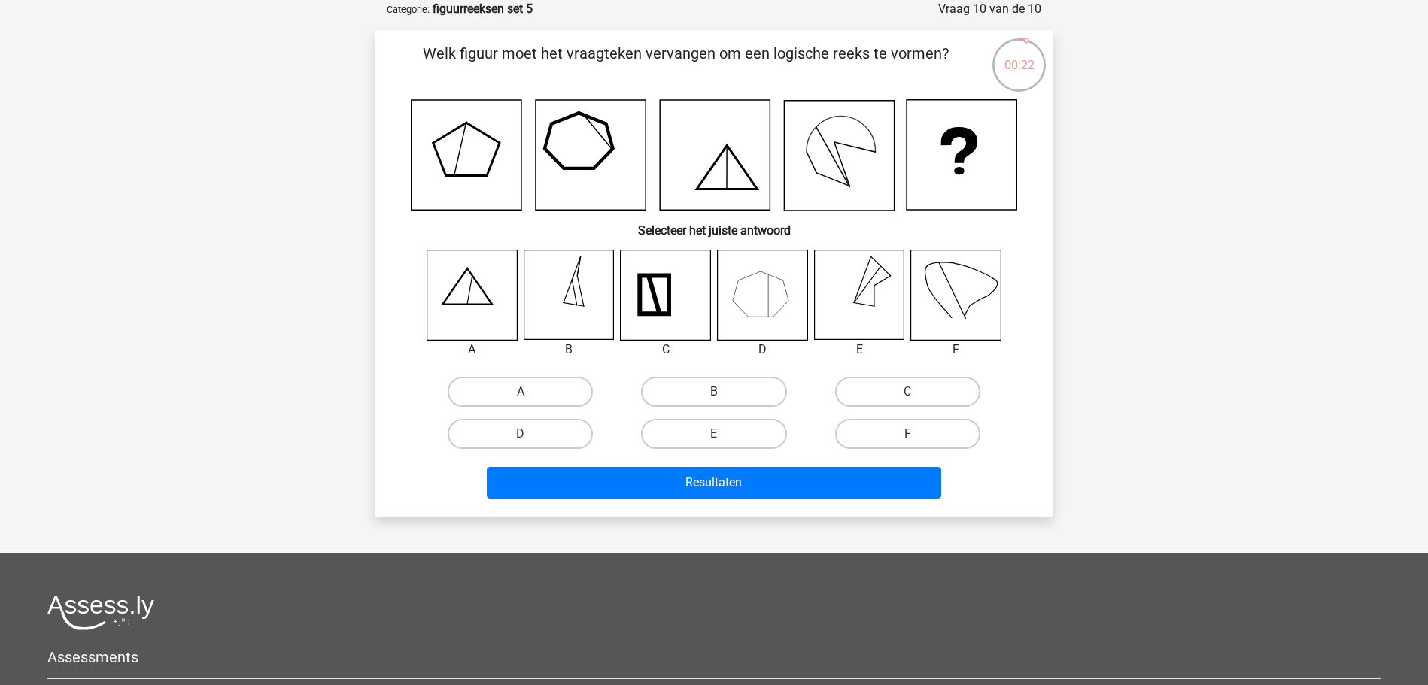
click at [682, 387] on label "B" at bounding box center [713, 392] width 145 height 30
click at [714, 392] on input "B" at bounding box center [719, 397] width 10 height 10
radio input "true"
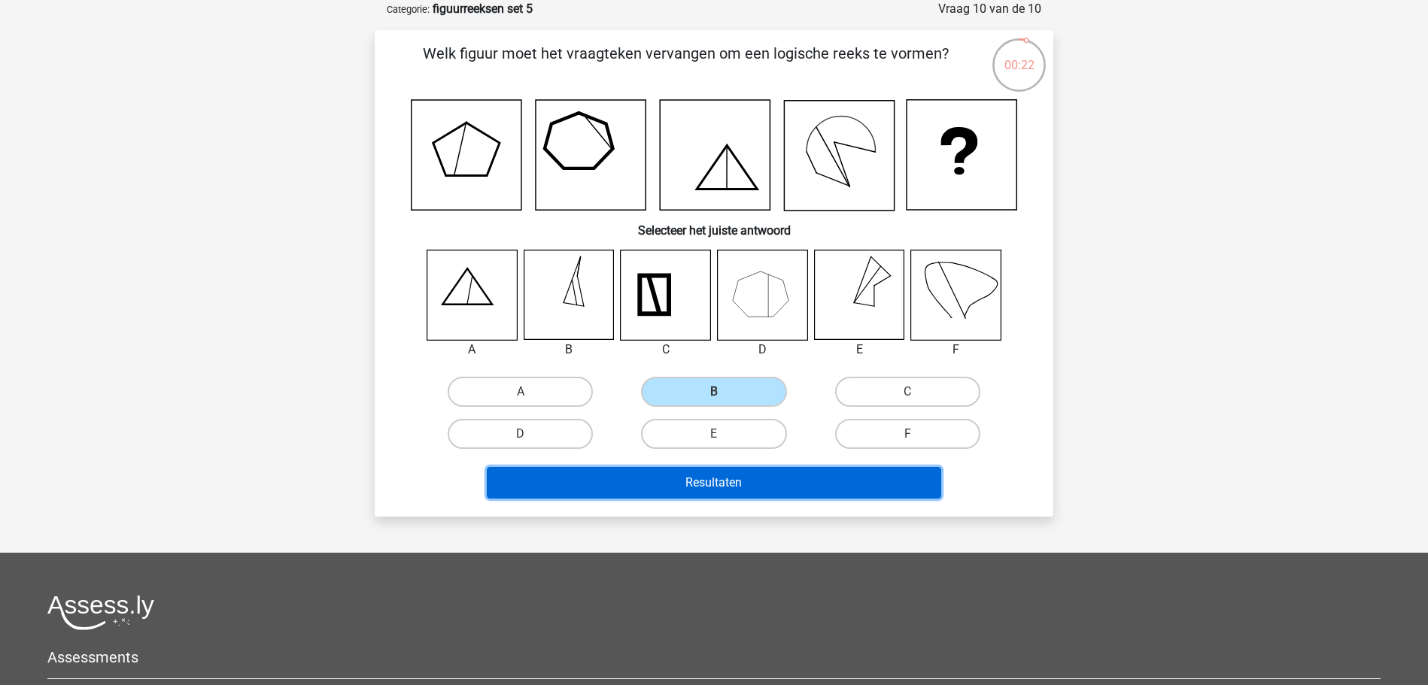
drag, startPoint x: 707, startPoint y: 477, endPoint x: 714, endPoint y: 472, distance: 9.2
click at [709, 476] on button "Resultaten" at bounding box center [714, 483] width 455 height 32
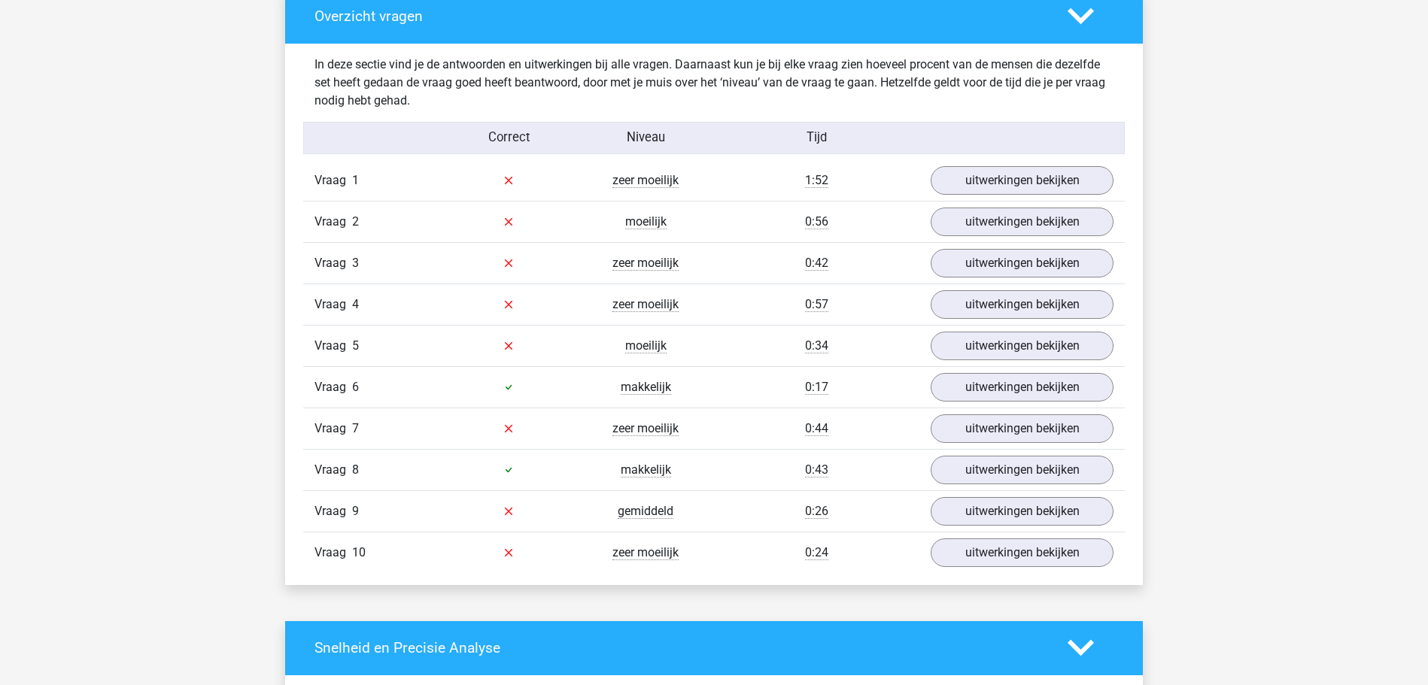
scroll to position [844, 0]
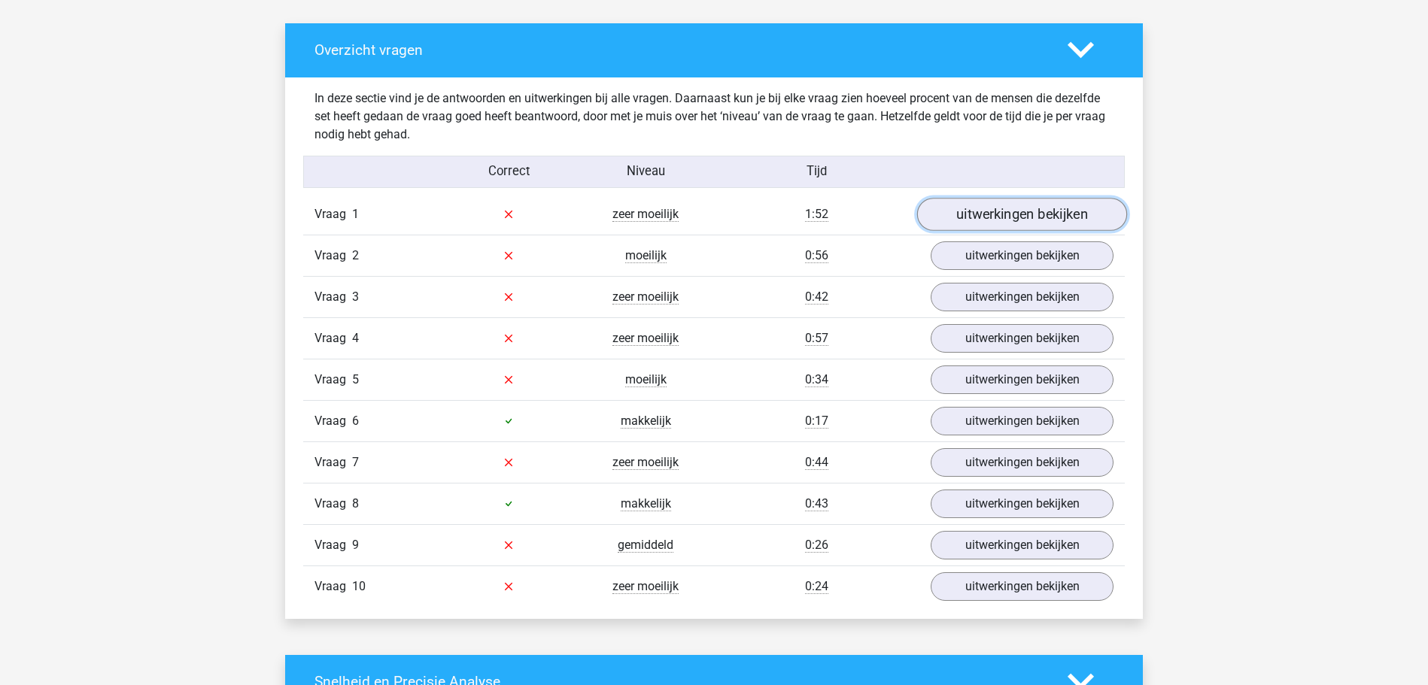
click at [981, 221] on link "uitwerkingen bekijken" at bounding box center [1022, 214] width 210 height 33
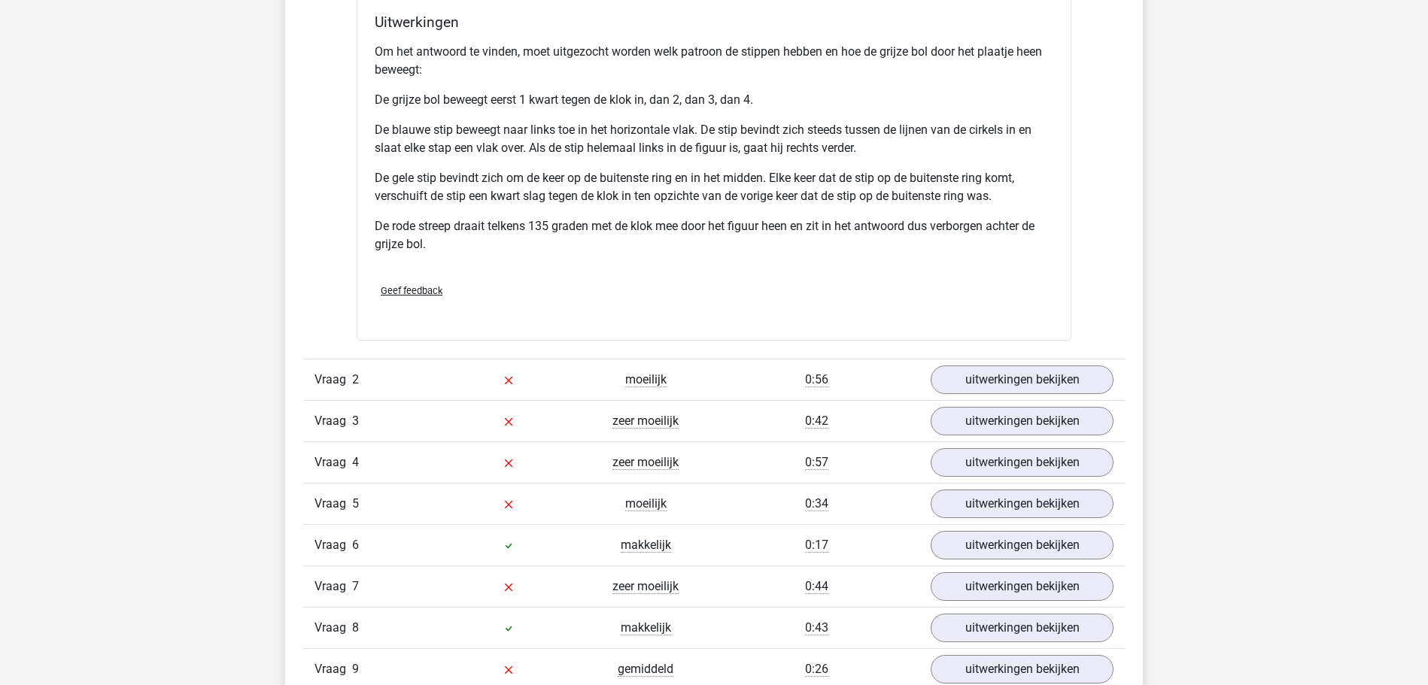
scroll to position [1765, 0]
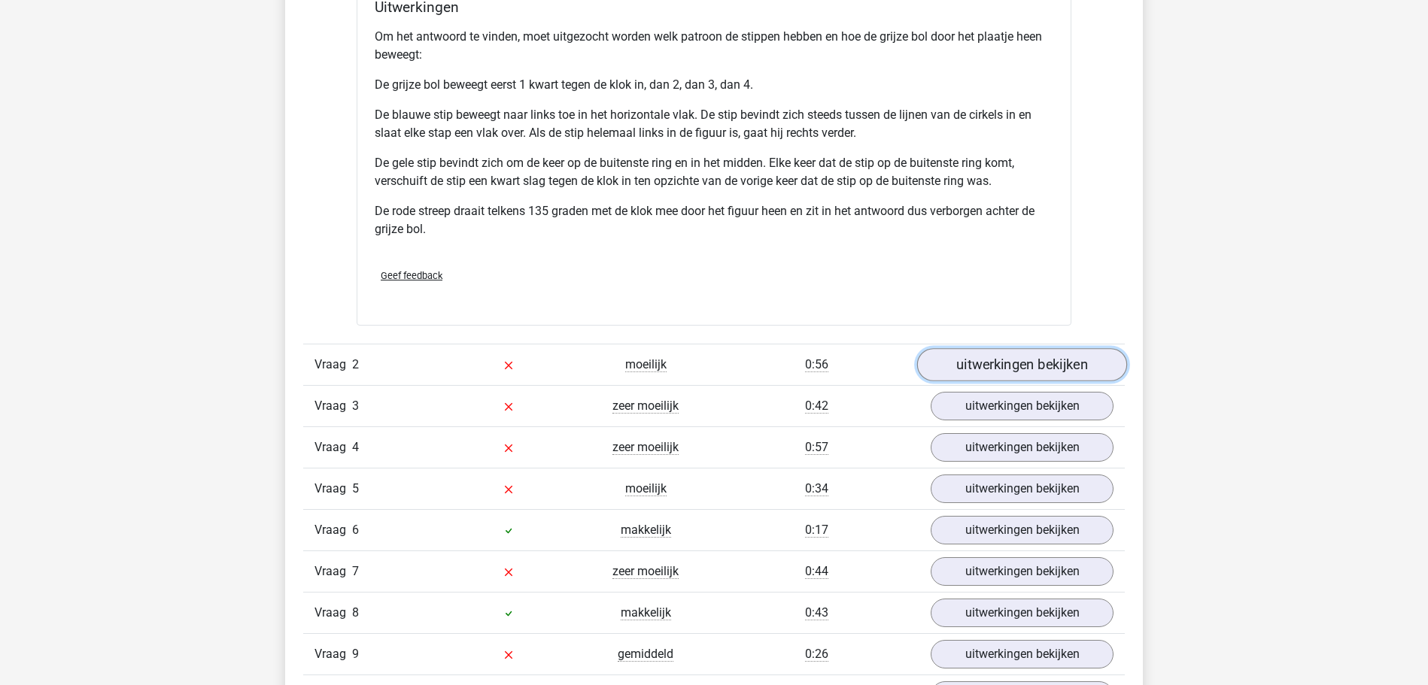
click at [954, 363] on link "uitwerkingen bekijken" at bounding box center [1022, 364] width 210 height 33
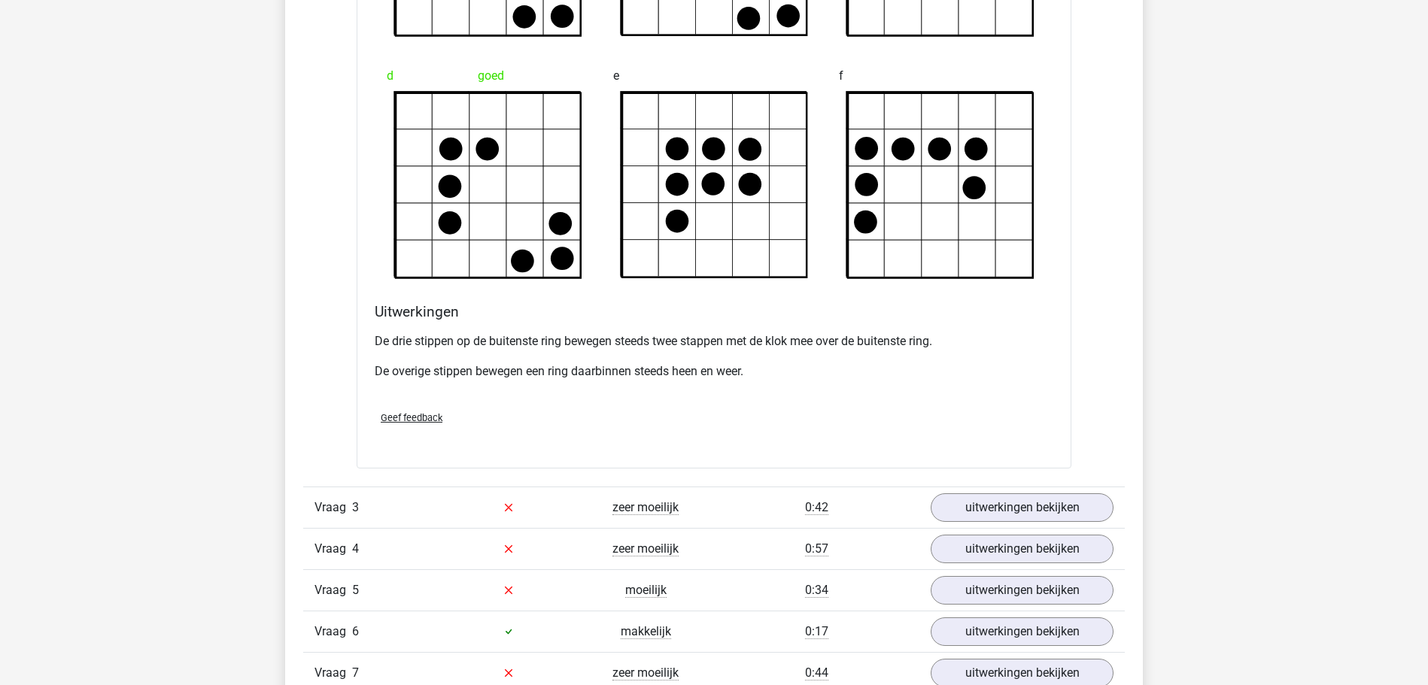
scroll to position [2686, 0]
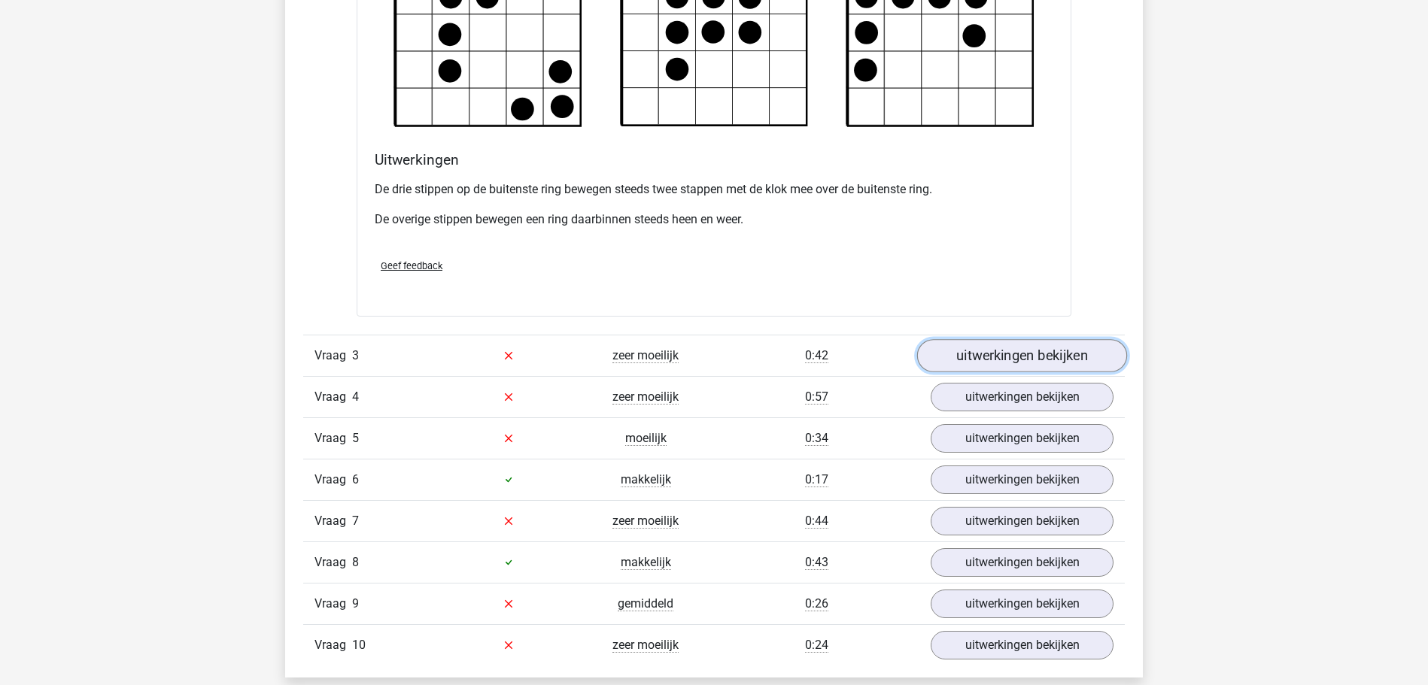
click at [1048, 360] on link "uitwerkingen bekijken" at bounding box center [1022, 355] width 210 height 33
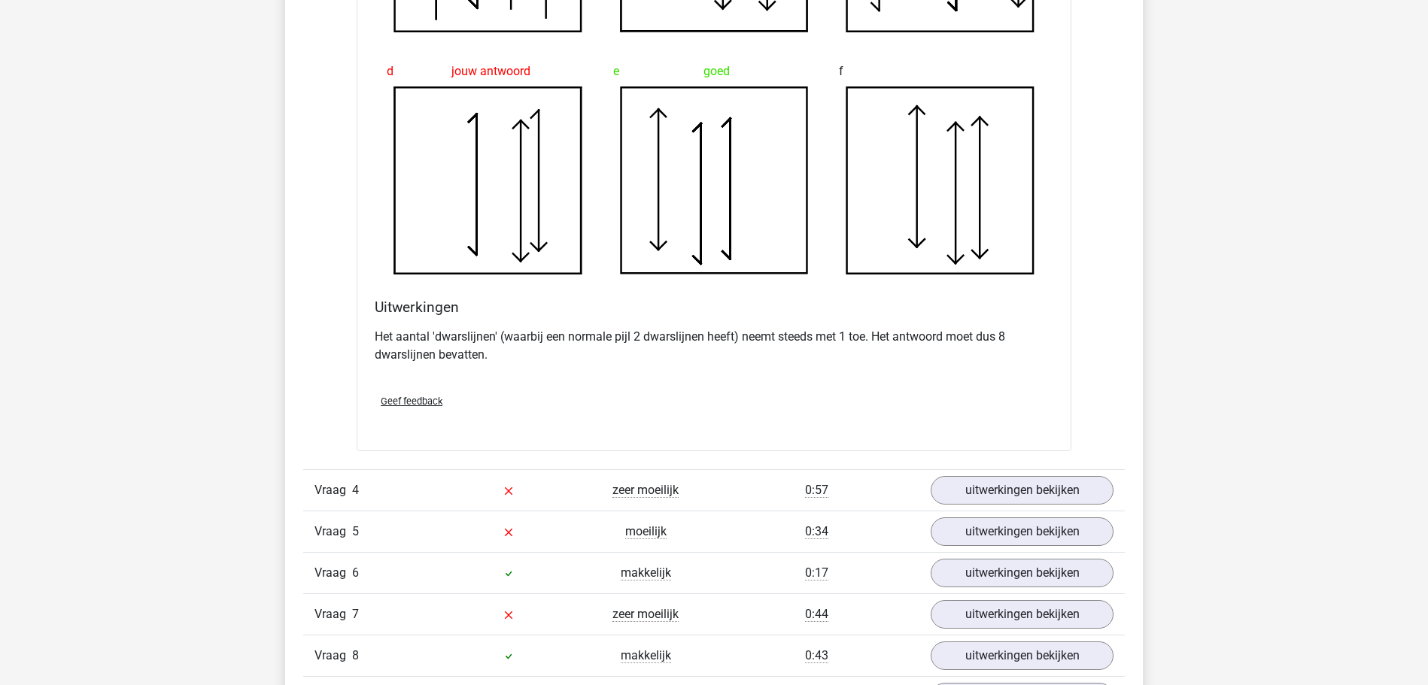
scroll to position [3530, 0]
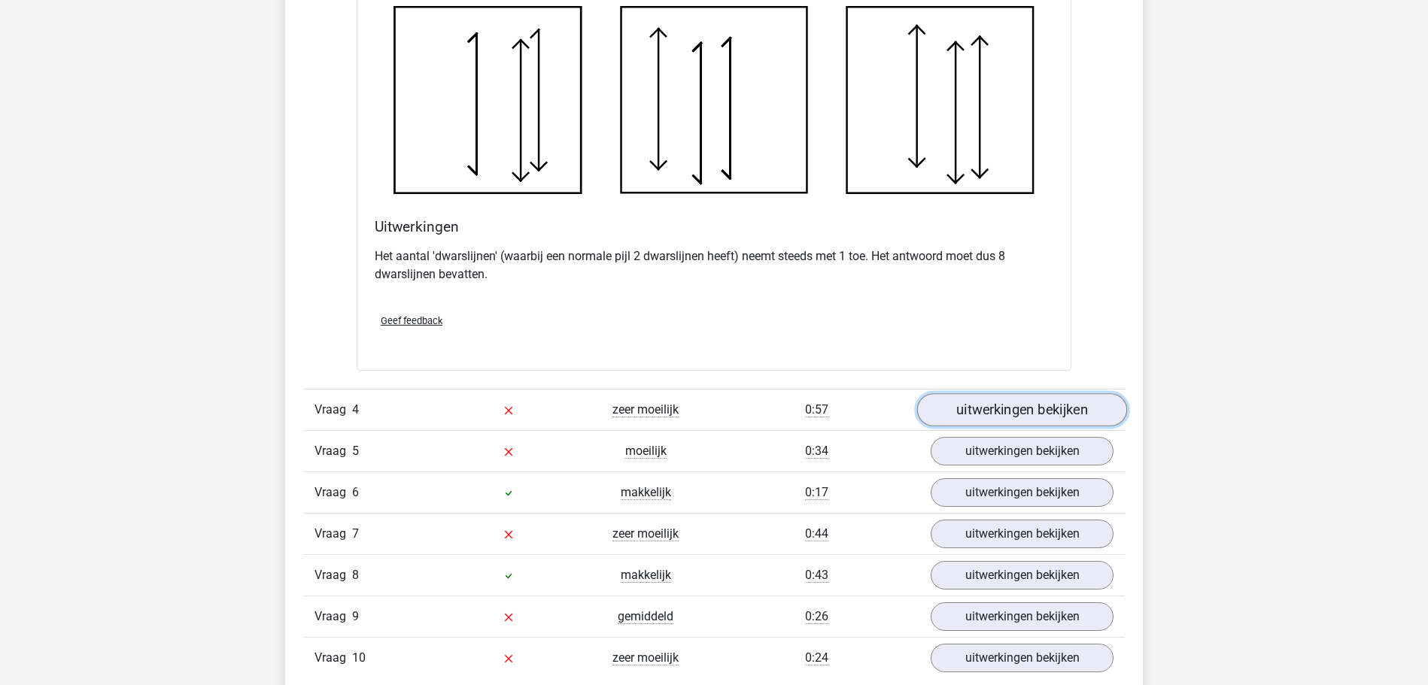
click at [1057, 406] on link "uitwerkingen bekijken" at bounding box center [1022, 410] width 210 height 33
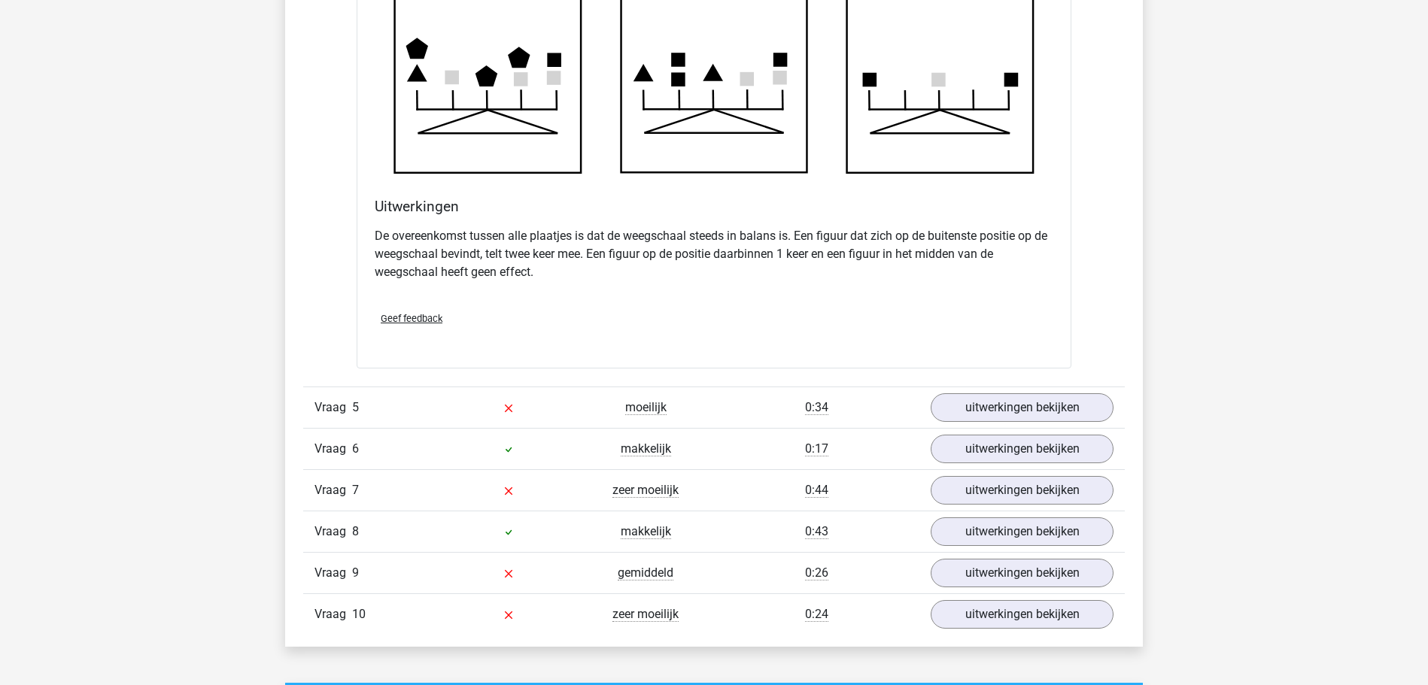
scroll to position [4451, 0]
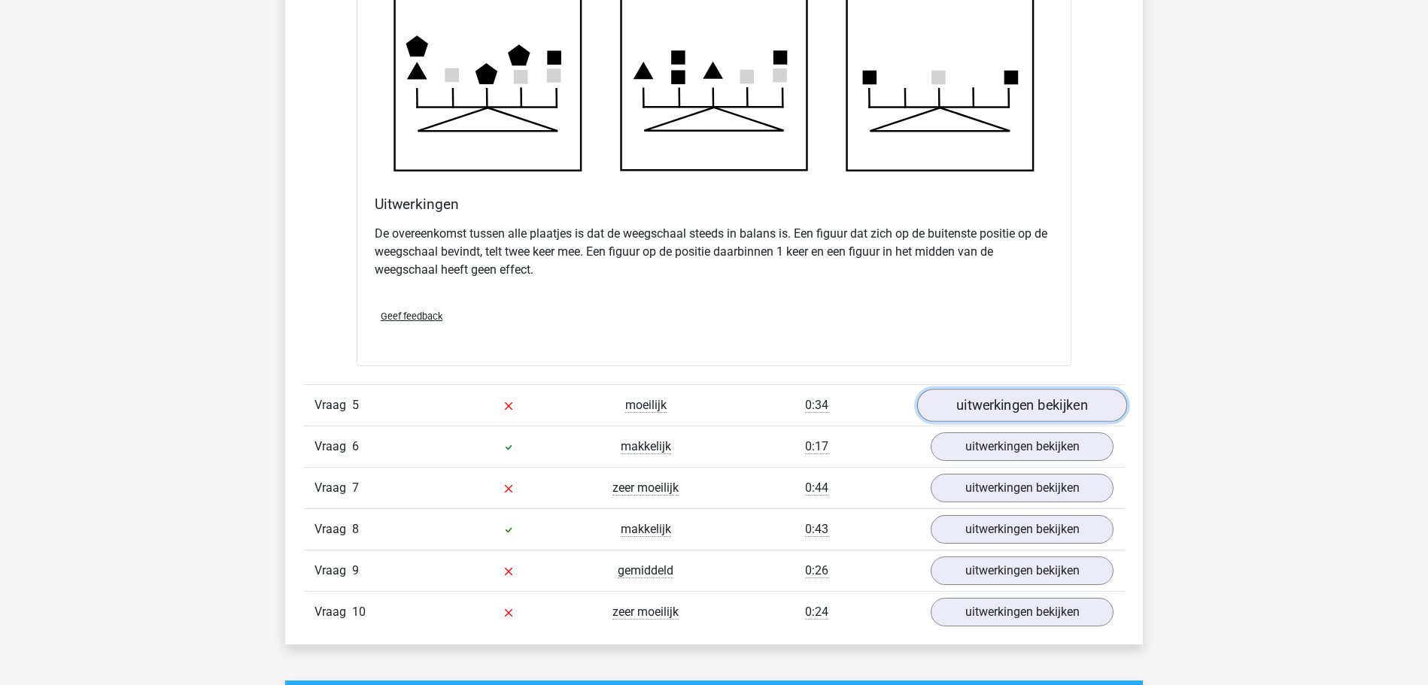
click at [981, 409] on link "uitwerkingen bekijken" at bounding box center [1022, 405] width 210 height 33
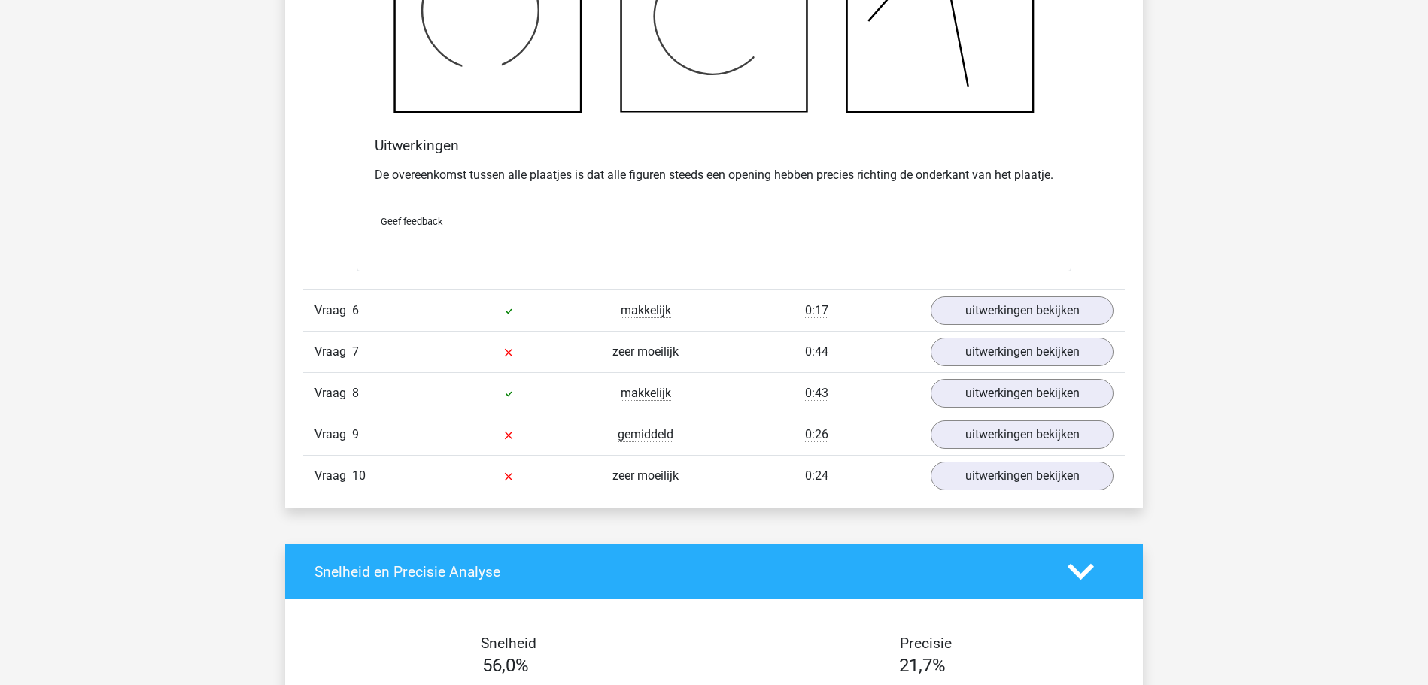
scroll to position [5449, 0]
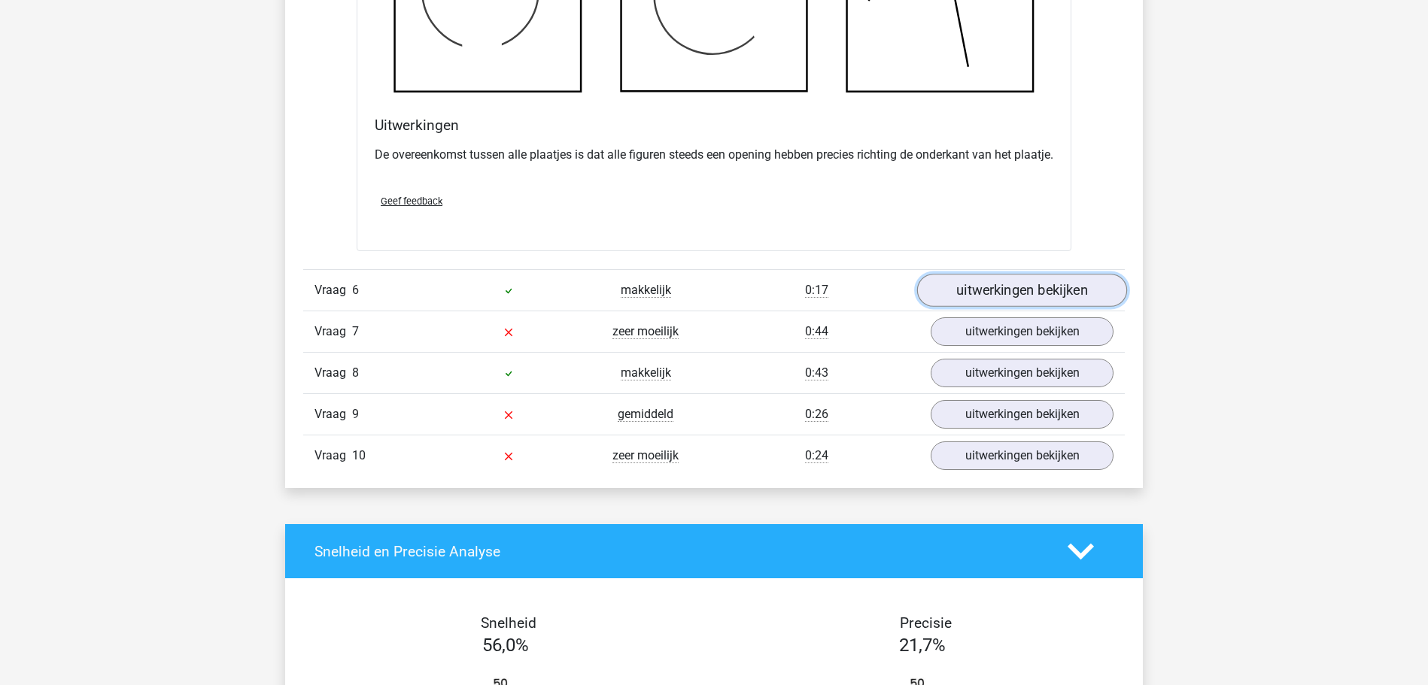
click at [950, 307] on link "uitwerkingen bekijken" at bounding box center [1022, 290] width 210 height 33
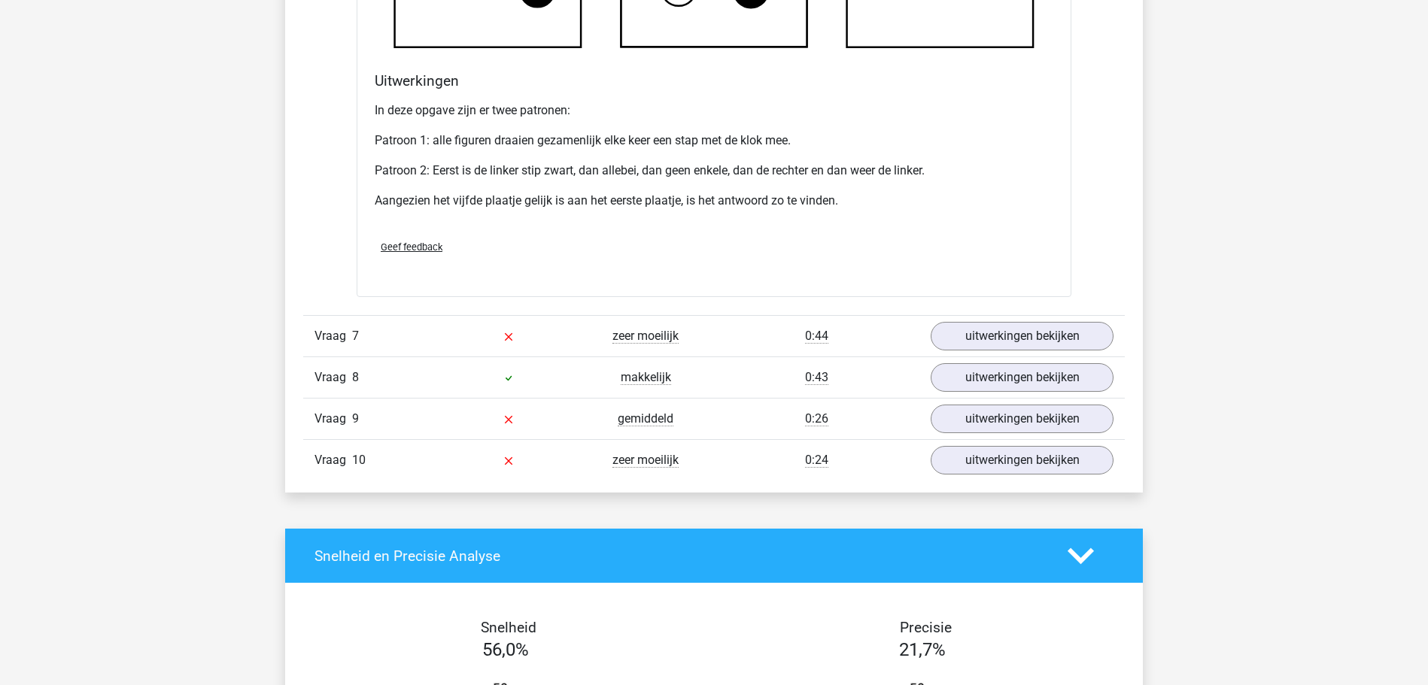
scroll to position [6370, 0]
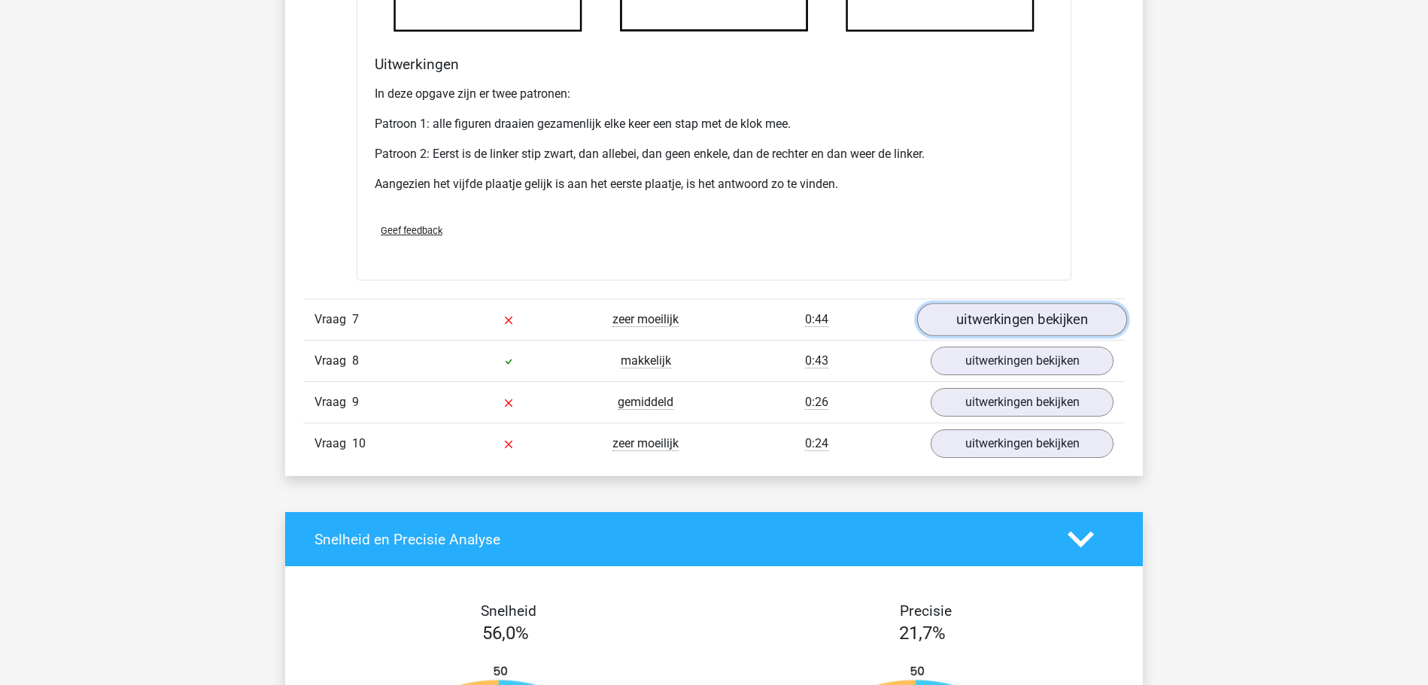
click at [982, 336] on link "uitwerkingen bekijken" at bounding box center [1022, 319] width 210 height 33
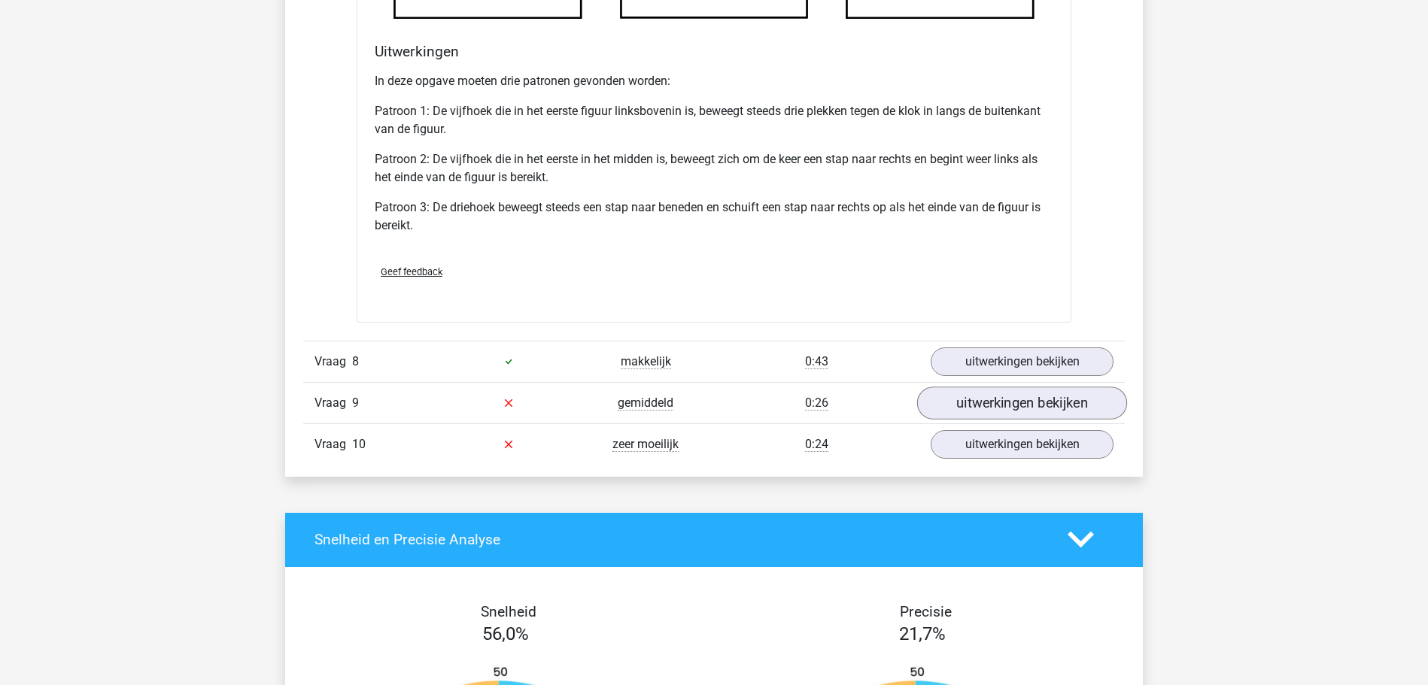
scroll to position [7368, 0]
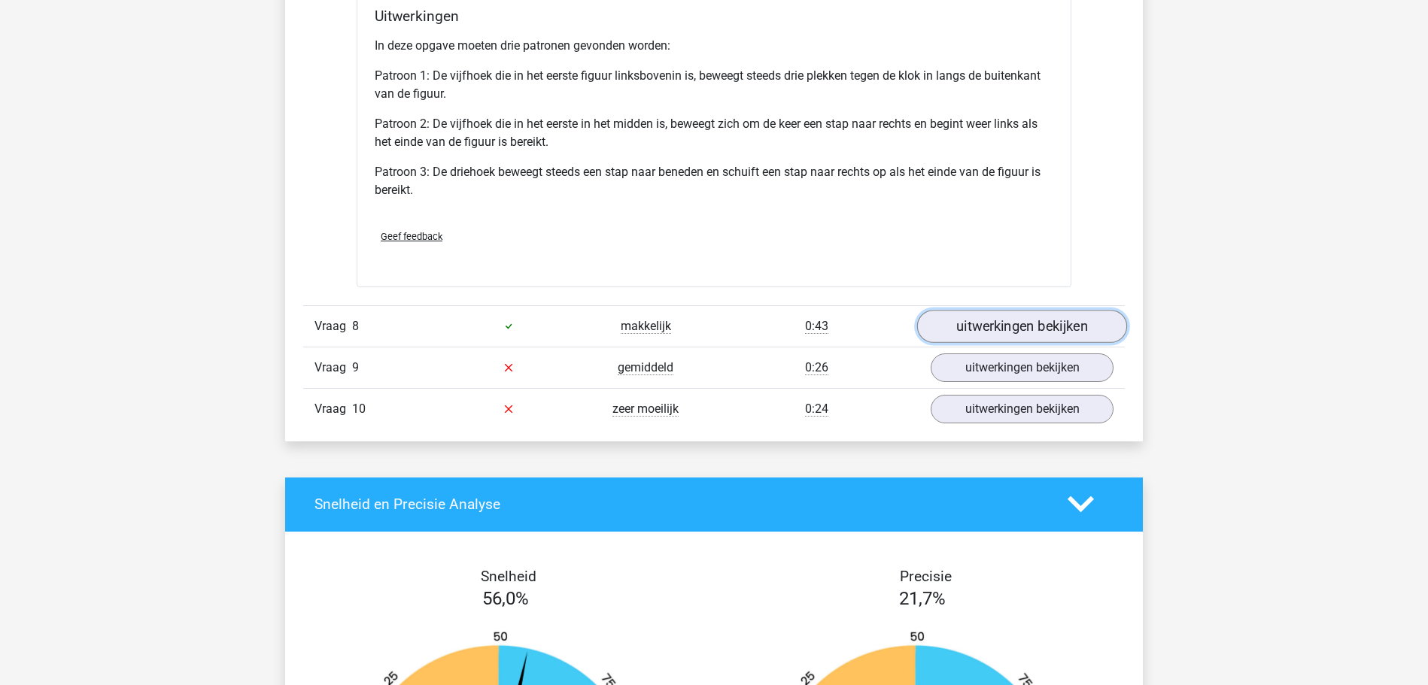
click at [995, 342] on link "uitwerkingen bekijken" at bounding box center [1022, 326] width 210 height 33
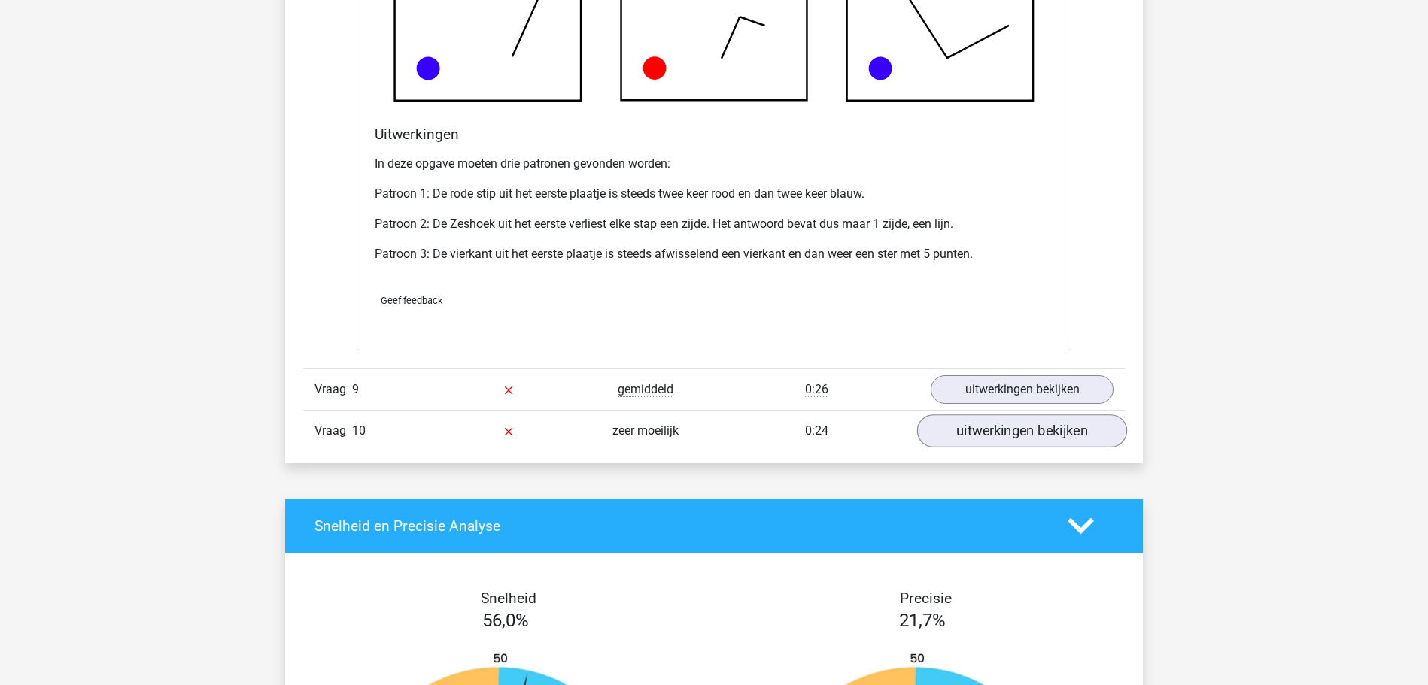
scroll to position [8289, 0]
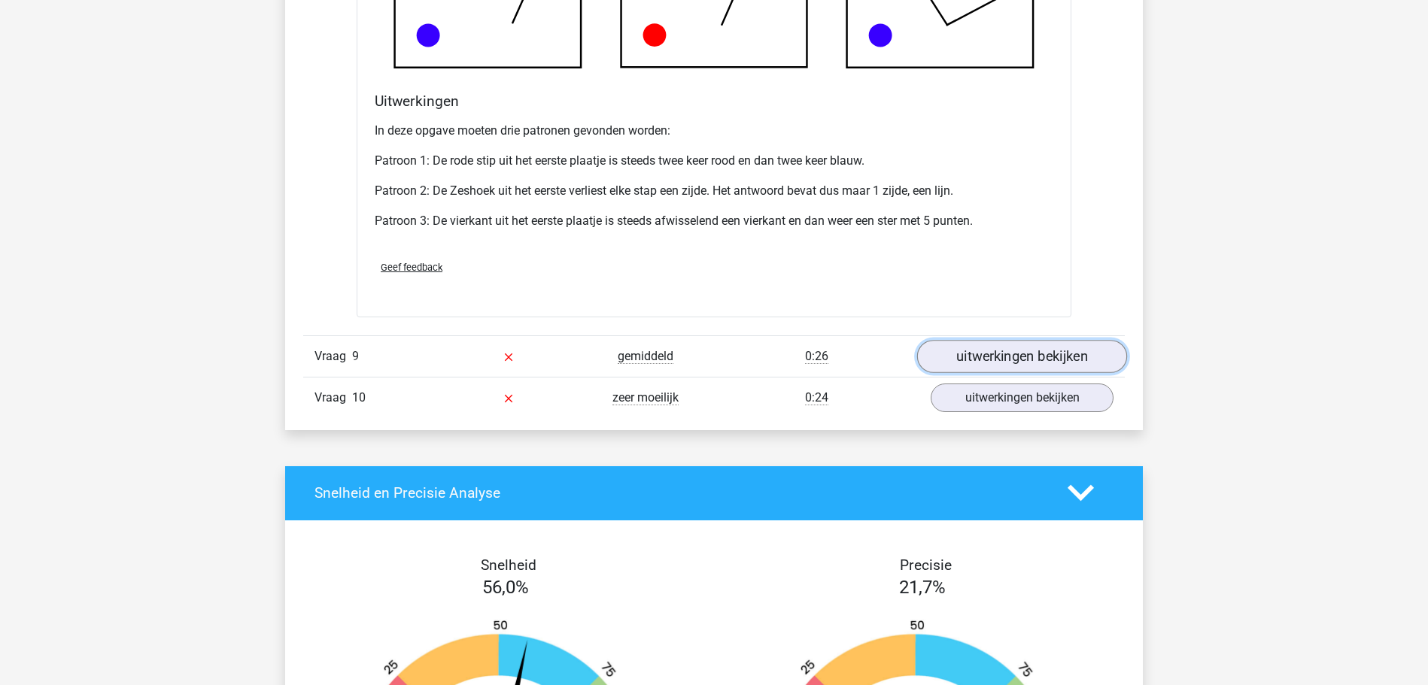
click at [953, 364] on link "uitwerkingen bekijken" at bounding box center [1022, 356] width 210 height 33
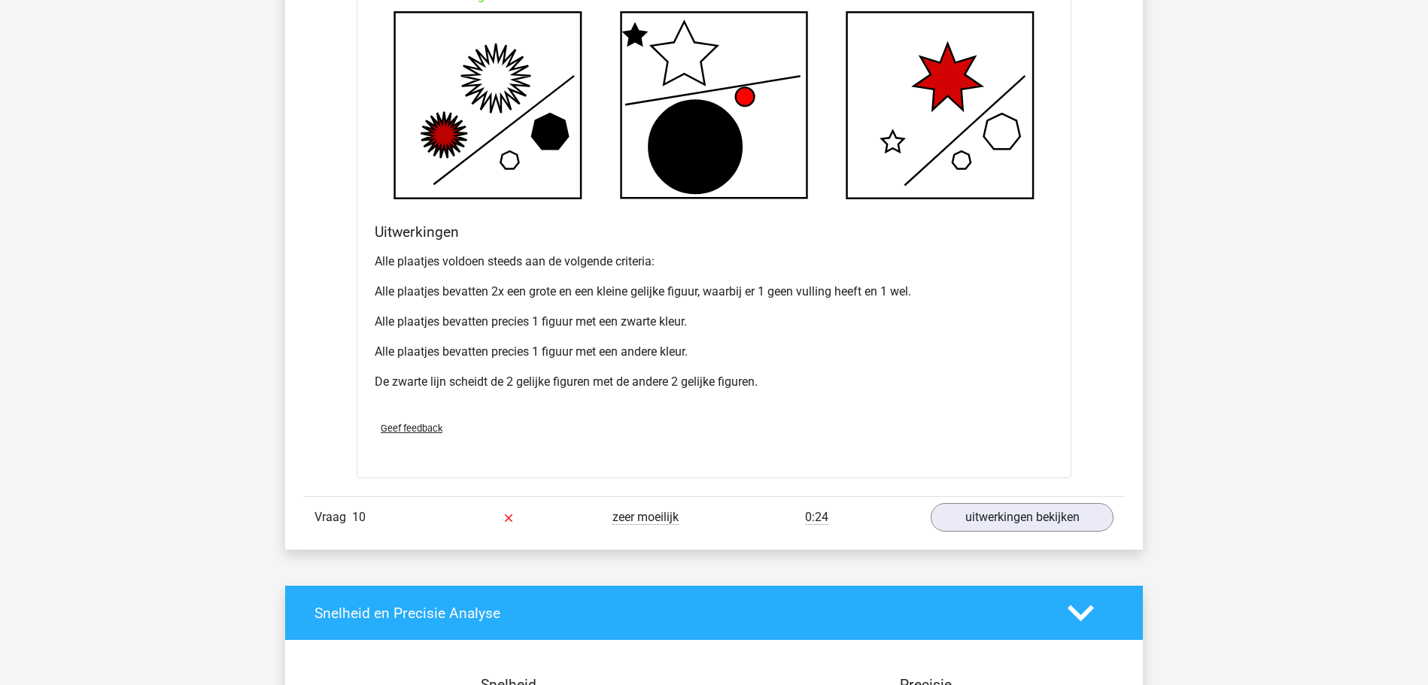
scroll to position [9133, 0]
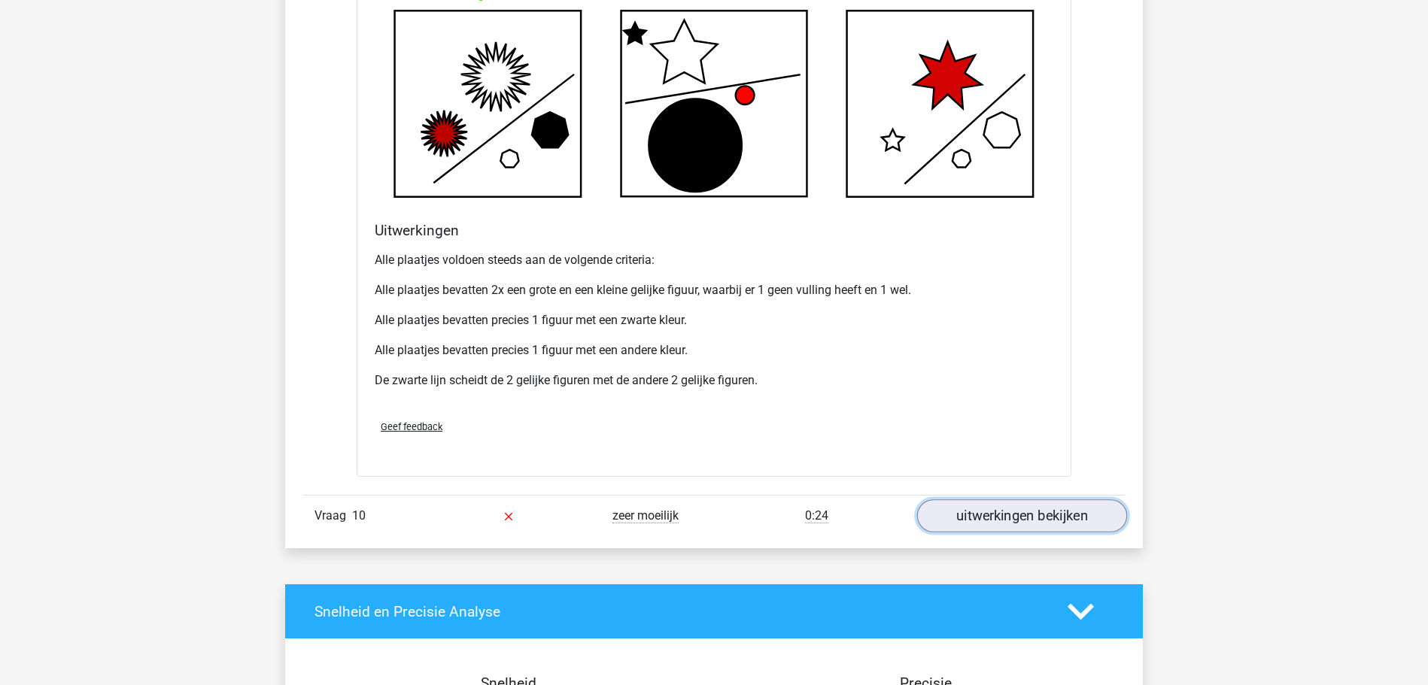
click at [985, 533] on link "uitwerkingen bekijken" at bounding box center [1022, 516] width 210 height 33
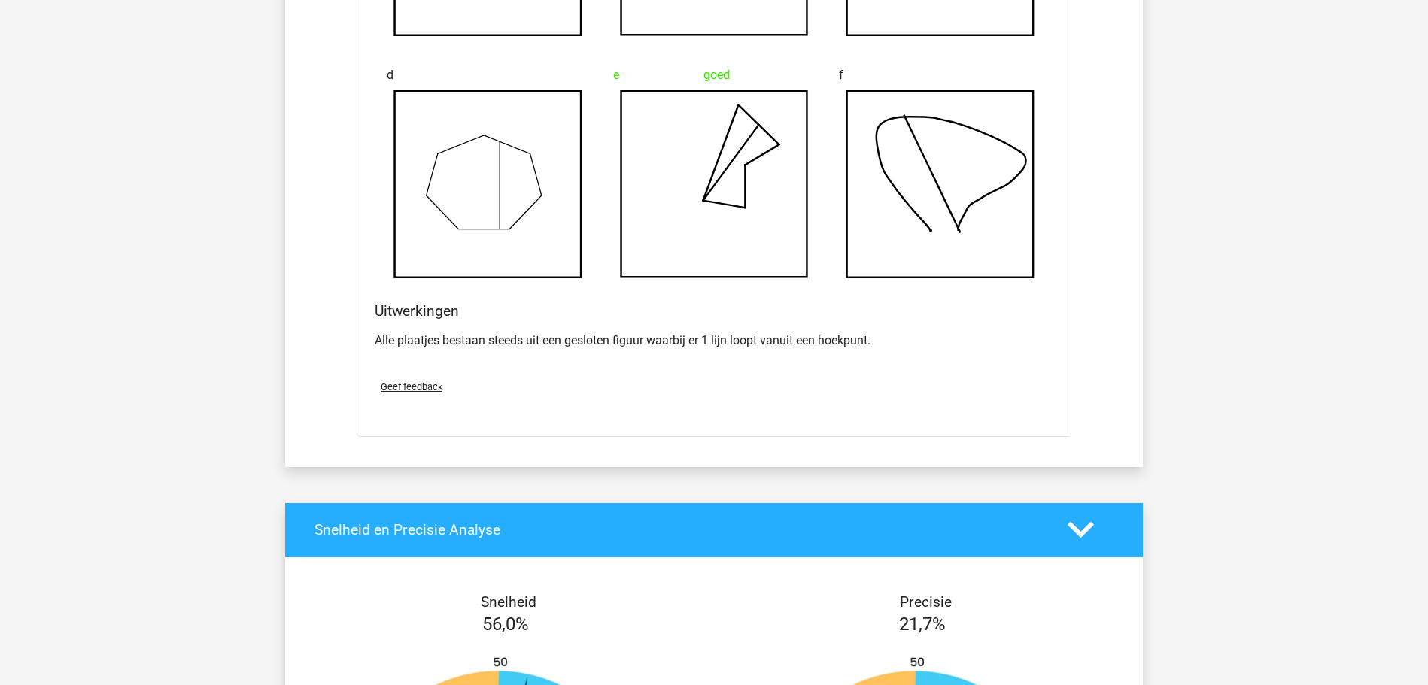
scroll to position [0, 0]
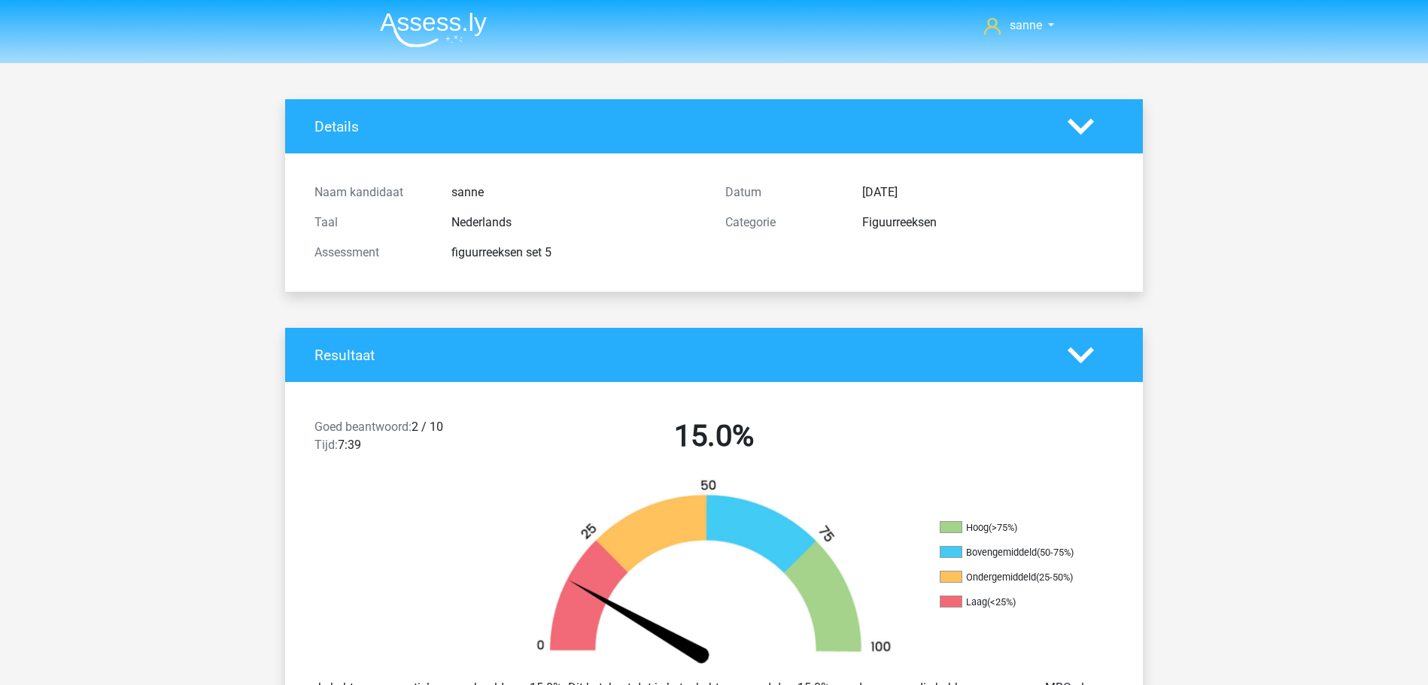
click at [410, 29] on img at bounding box center [433, 29] width 107 height 35
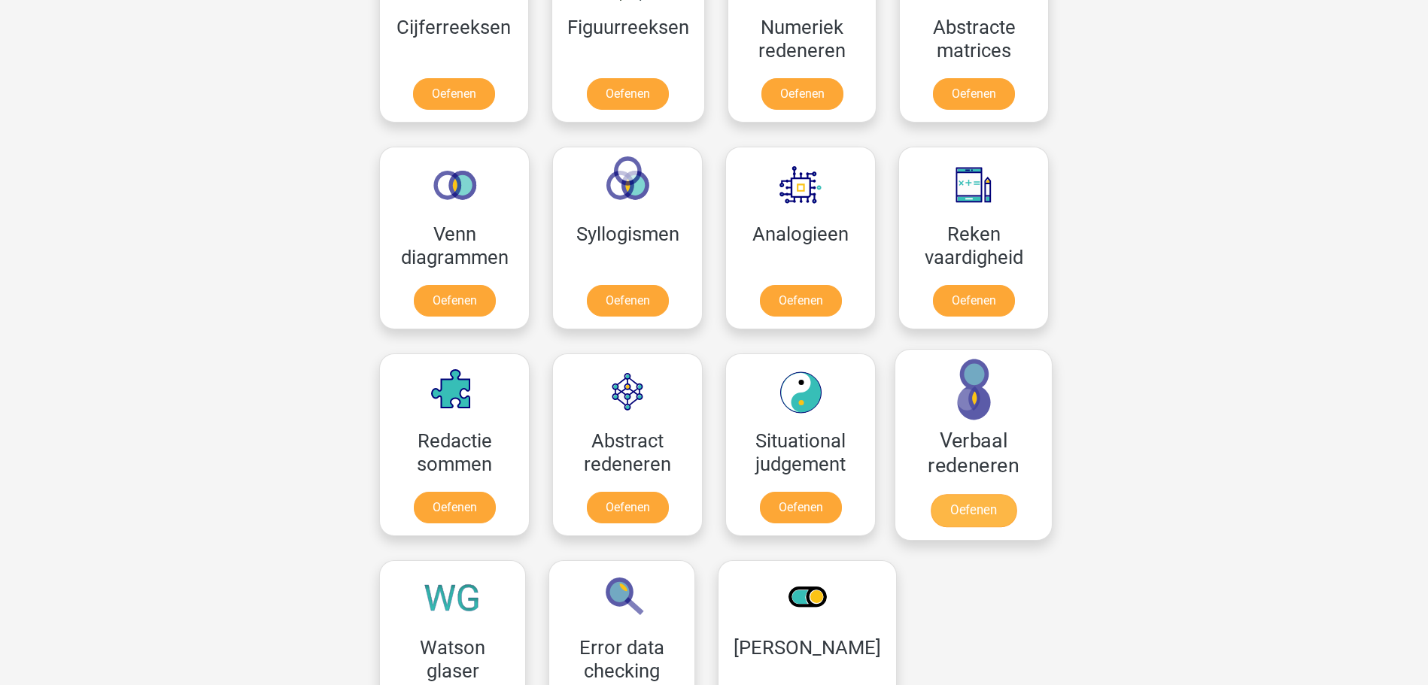
scroll to position [767, 0]
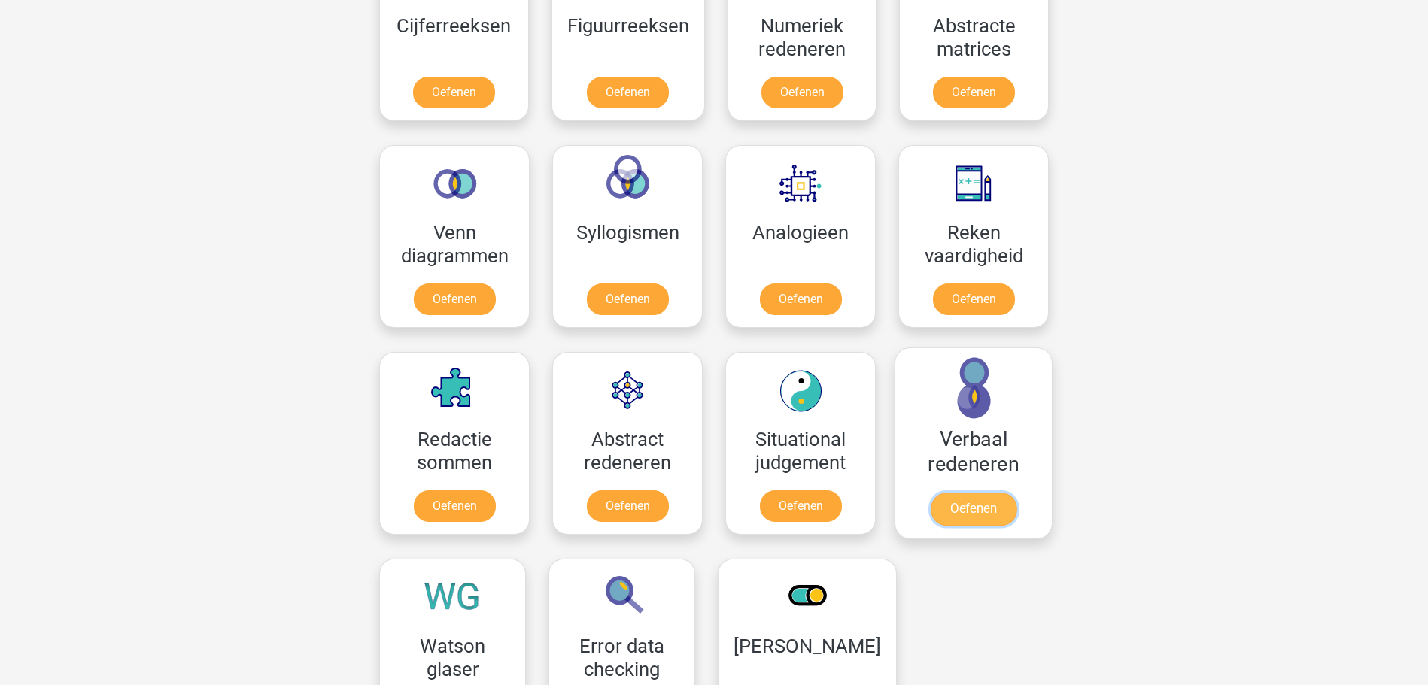
click at [970, 512] on link "Oefenen" at bounding box center [974, 509] width 86 height 33
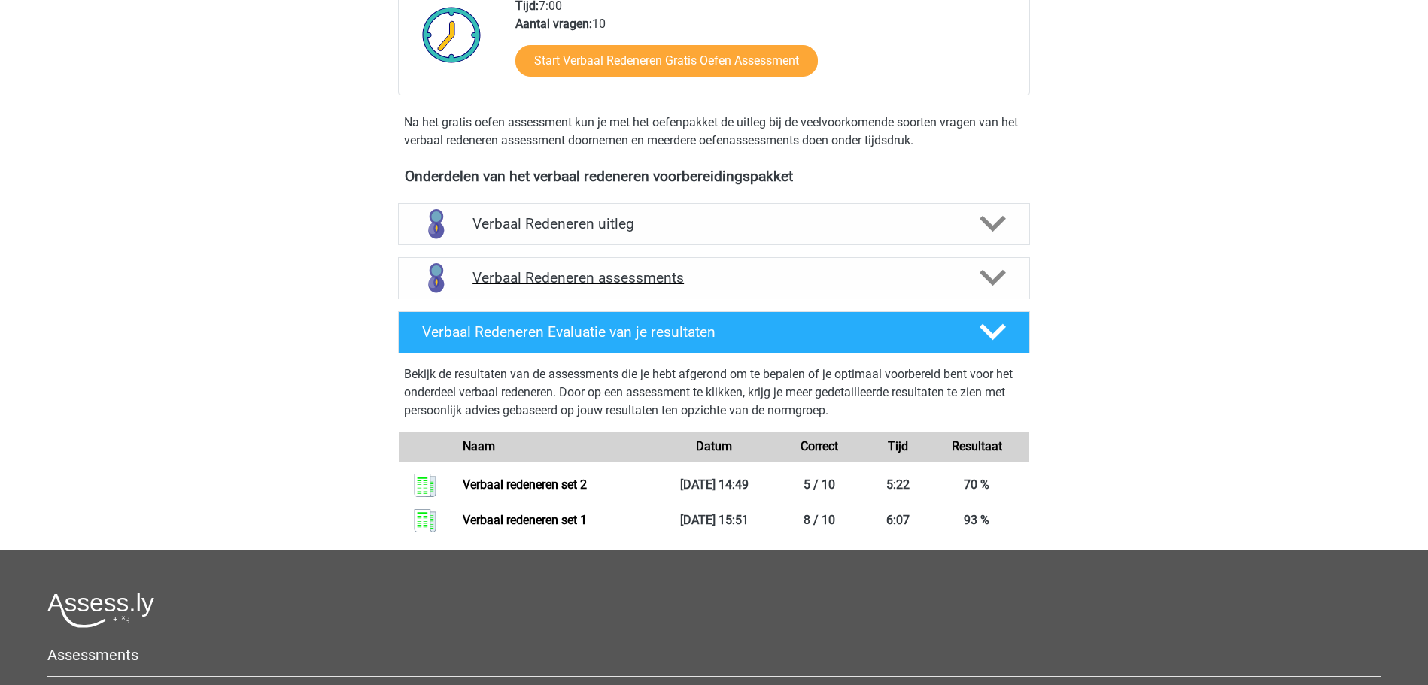
scroll to position [307, 0]
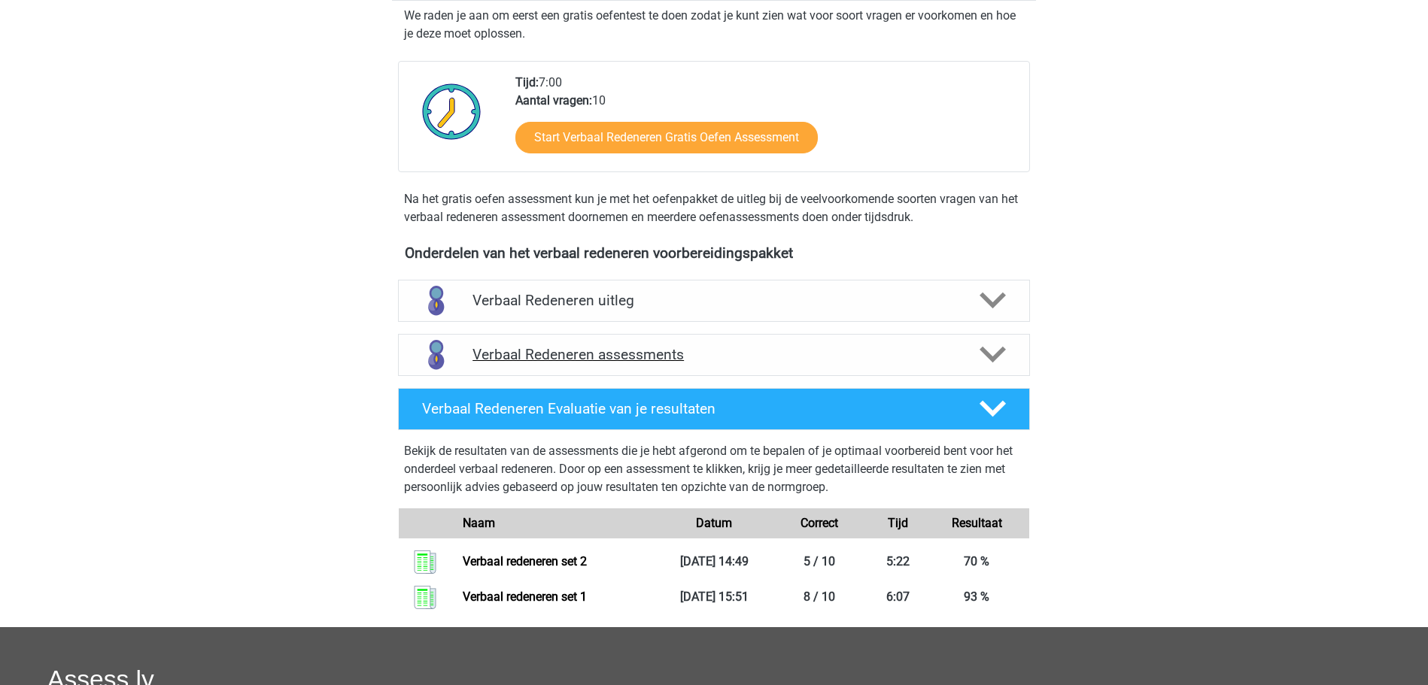
click at [606, 343] on div "Verbaal Redeneren assessments" at bounding box center [714, 355] width 632 height 42
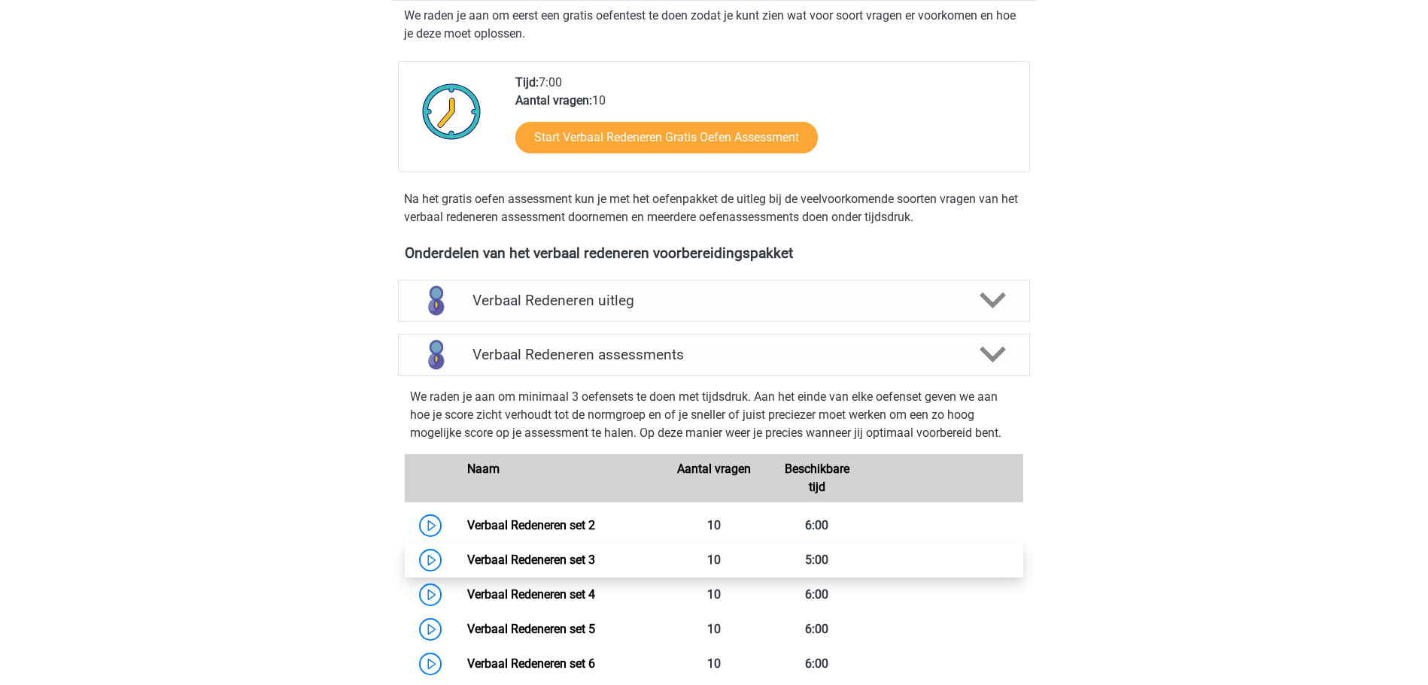
click at [467, 555] on link "Verbaal Redeneren set 3" at bounding box center [531, 560] width 128 height 14
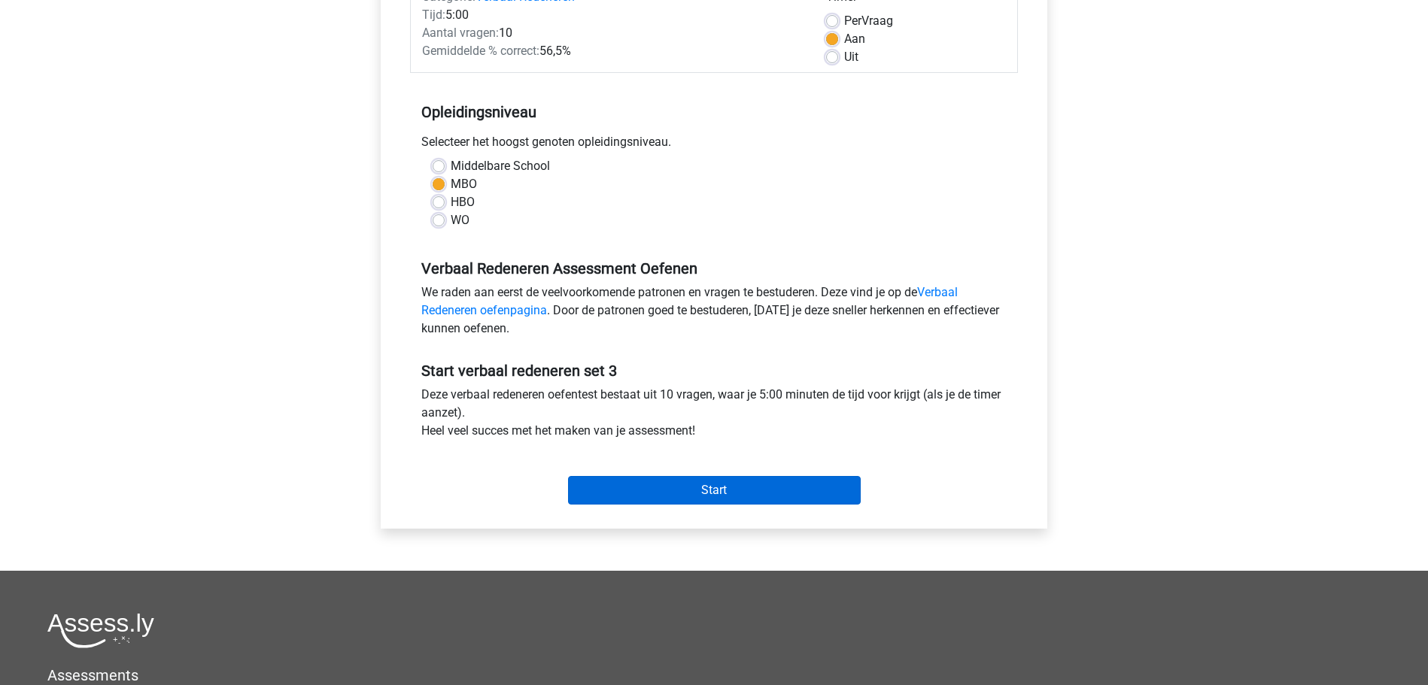
scroll to position [230, 0]
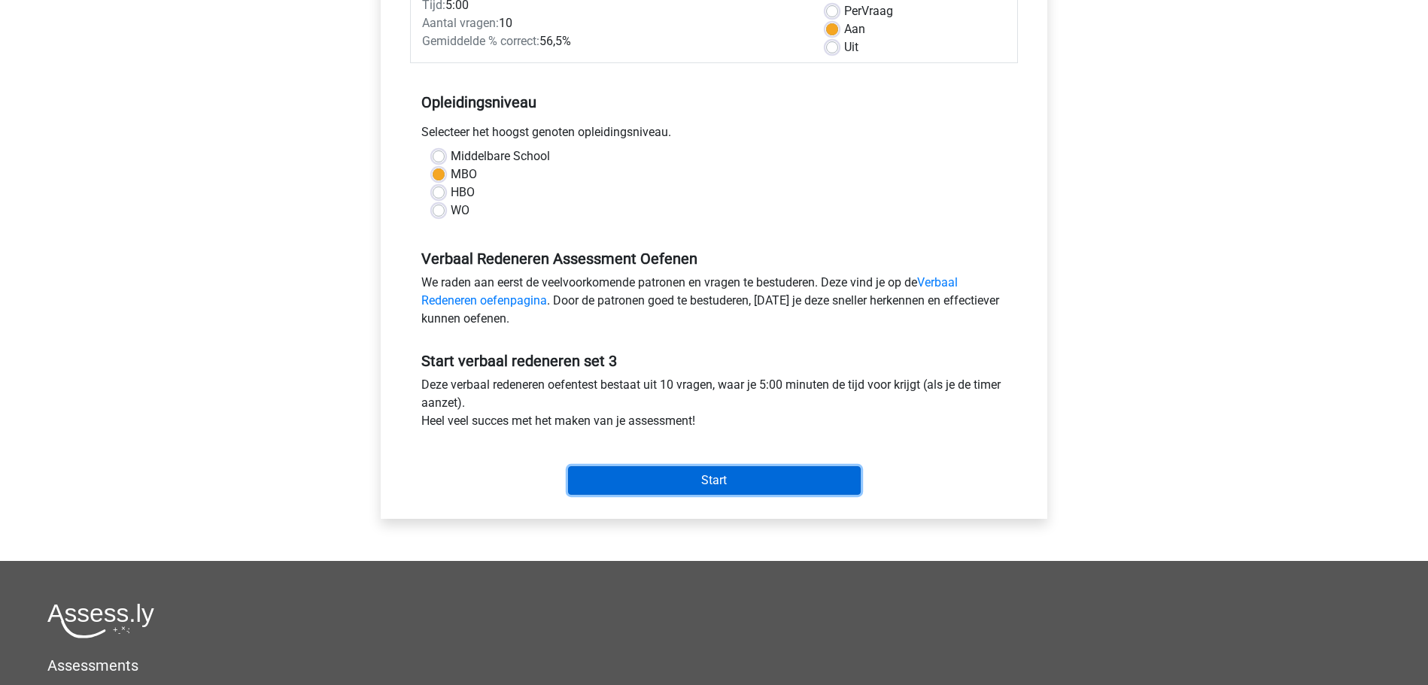
click at [679, 468] on input "Start" at bounding box center [714, 480] width 293 height 29
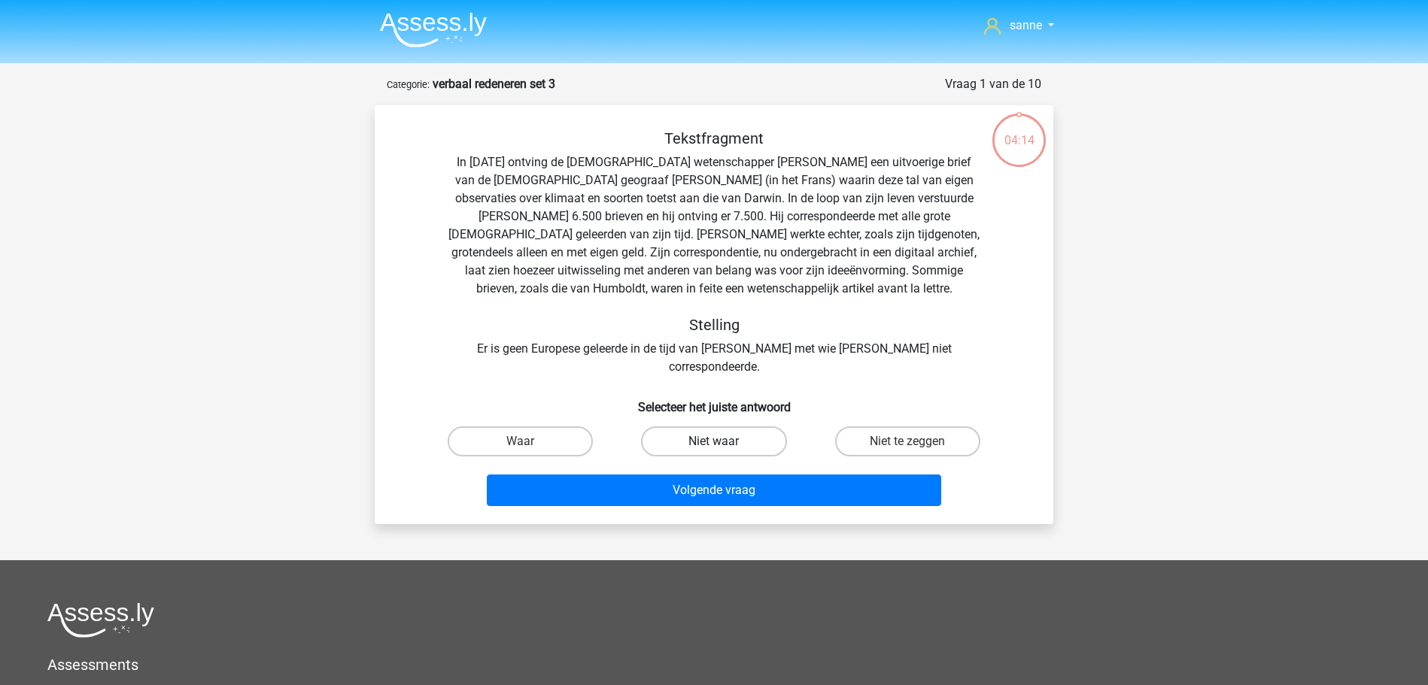
click at [726, 427] on label "Niet waar" at bounding box center [713, 442] width 145 height 30
click at [724, 442] on input "Niet waar" at bounding box center [719, 447] width 10 height 10
radio input "true"
click at [881, 427] on label "Niet te zeggen" at bounding box center [907, 442] width 145 height 30
click at [907, 442] on input "Niet te zeggen" at bounding box center [912, 447] width 10 height 10
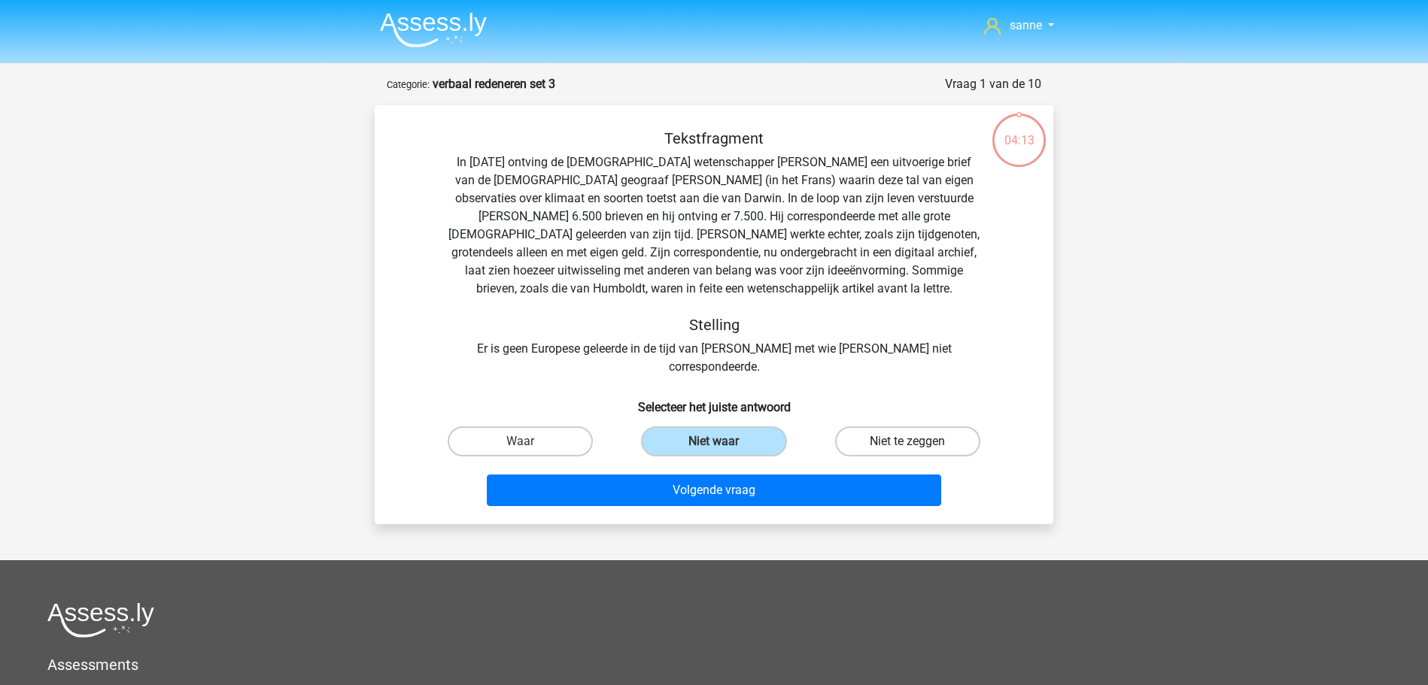
radio input "true"
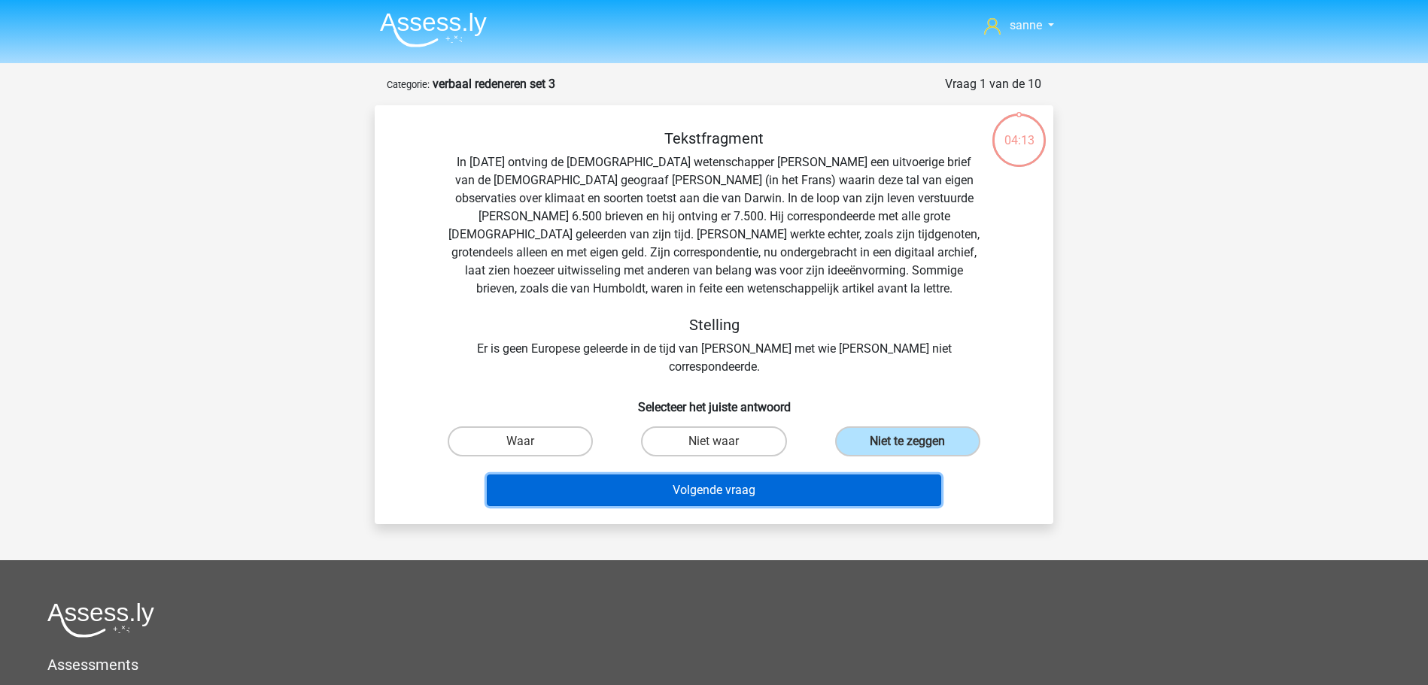
click at [859, 475] on button "Volgende vraag" at bounding box center [714, 491] width 455 height 32
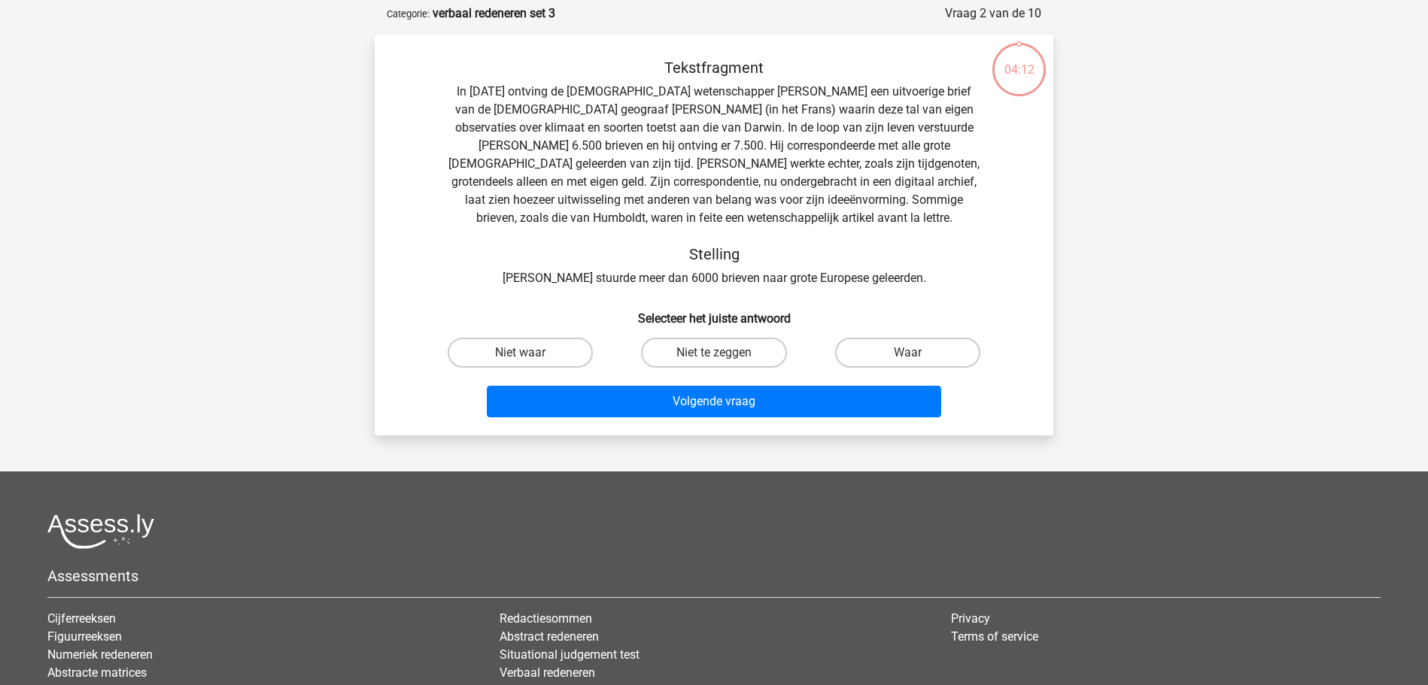
scroll to position [75, 0]
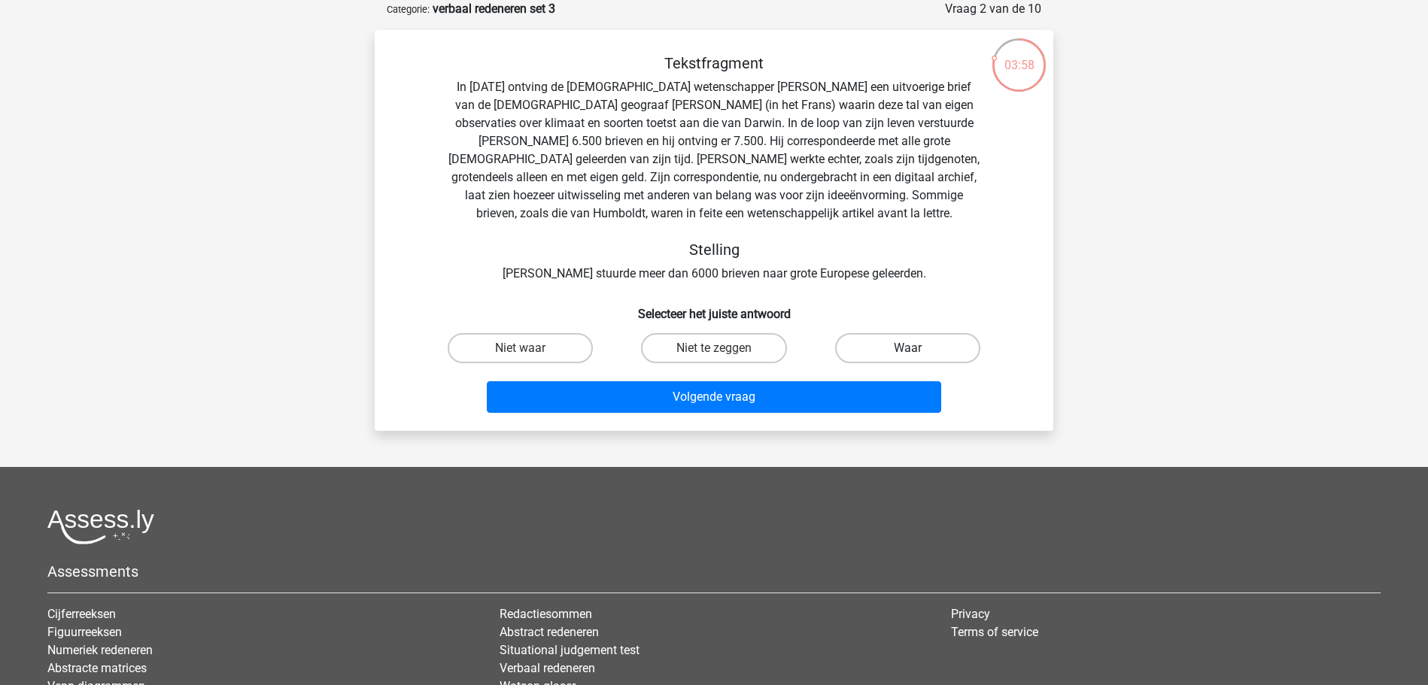
click at [868, 348] on label "Waar" at bounding box center [907, 348] width 145 height 30
click at [907, 348] on input "Waar" at bounding box center [912, 353] width 10 height 10
radio input "true"
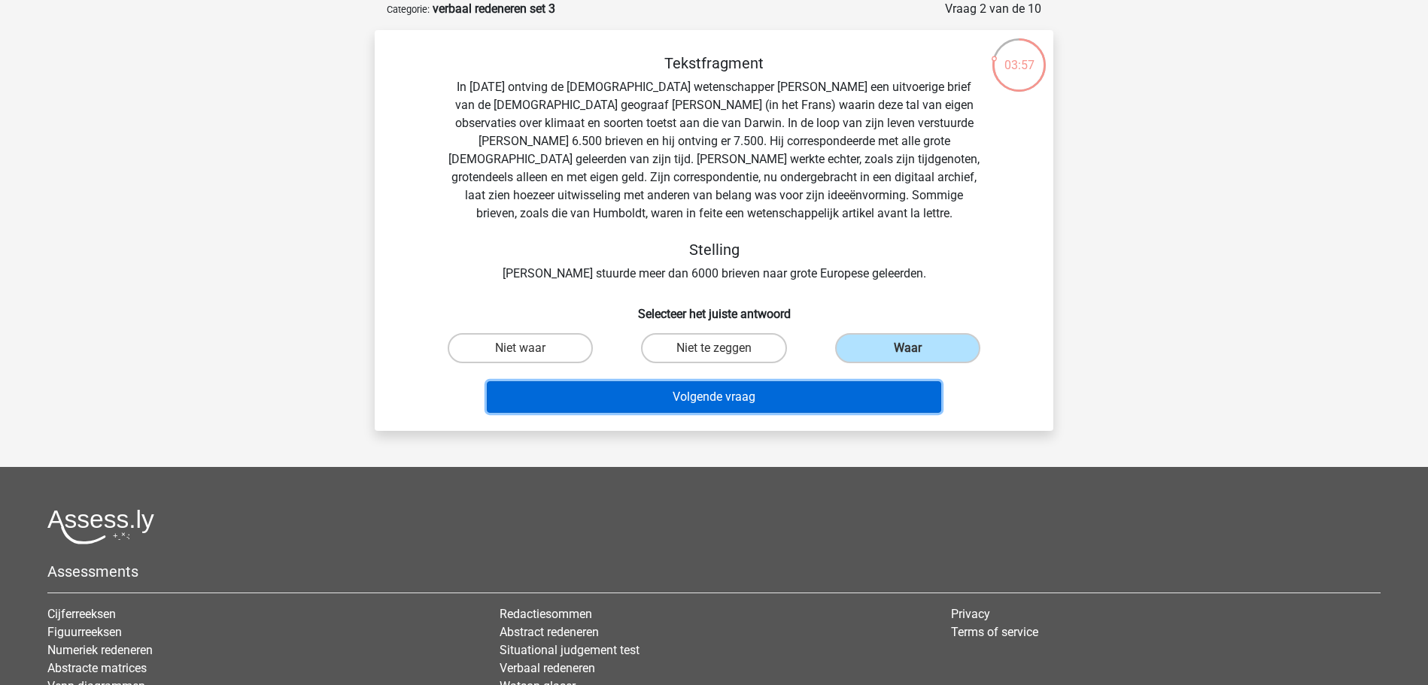
click at [846, 394] on button "Volgende vraag" at bounding box center [714, 397] width 455 height 32
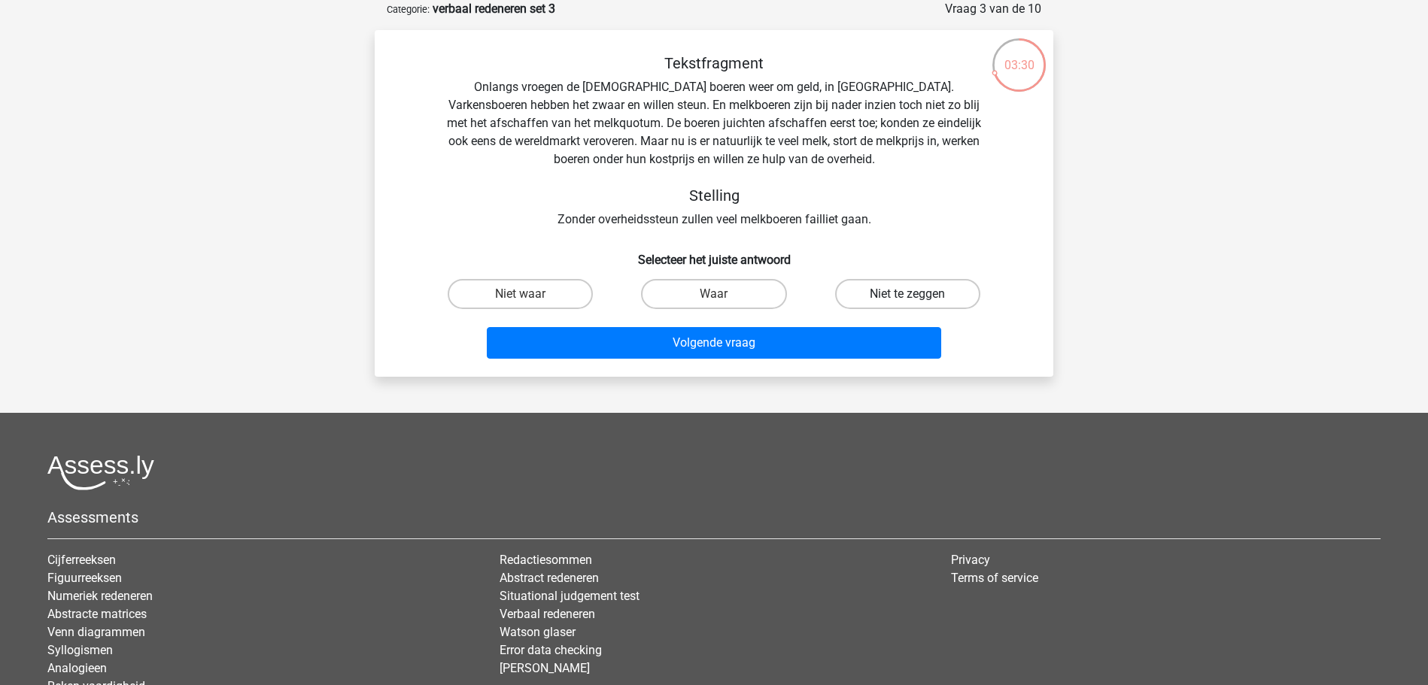
click at [881, 293] on label "Niet te zeggen" at bounding box center [907, 294] width 145 height 30
click at [907, 294] on input "Niet te zeggen" at bounding box center [912, 299] width 10 height 10
radio input "true"
click at [843, 362] on div "Volgende vraag" at bounding box center [714, 346] width 581 height 38
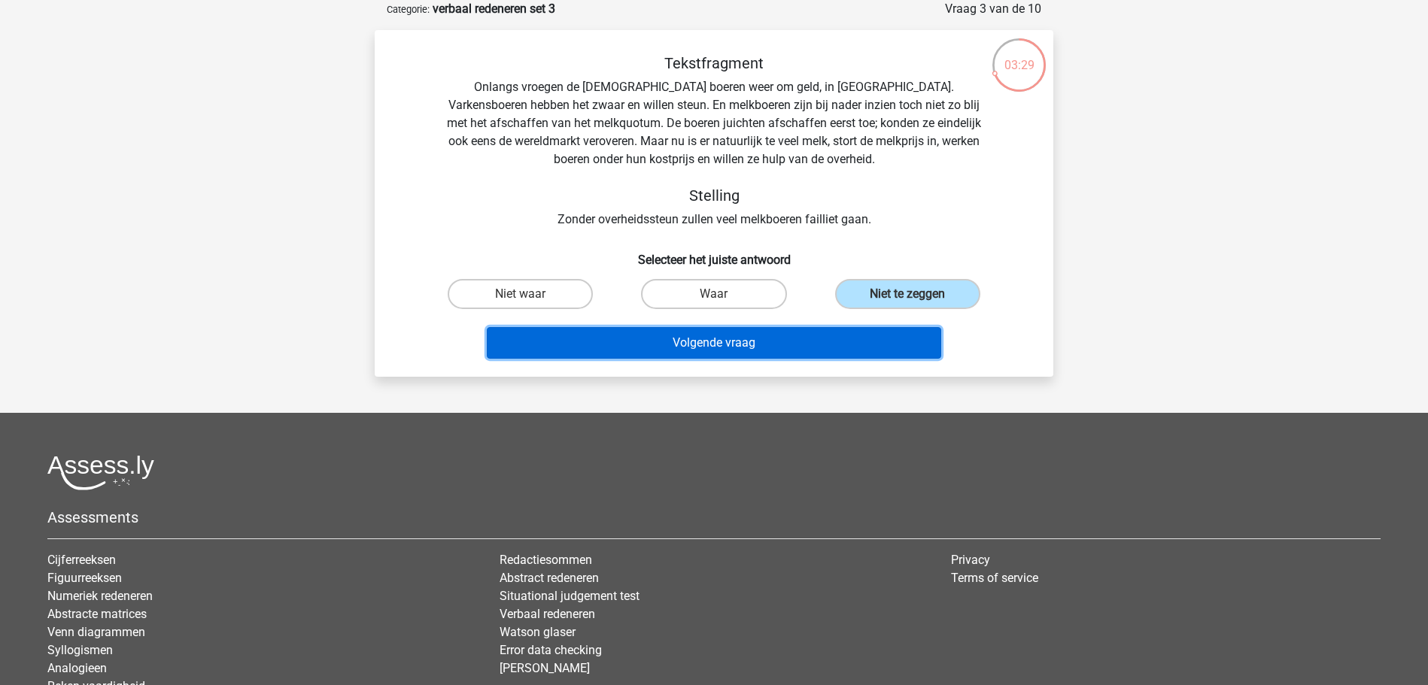
click at [840, 345] on button "Volgende vraag" at bounding box center [714, 343] width 455 height 32
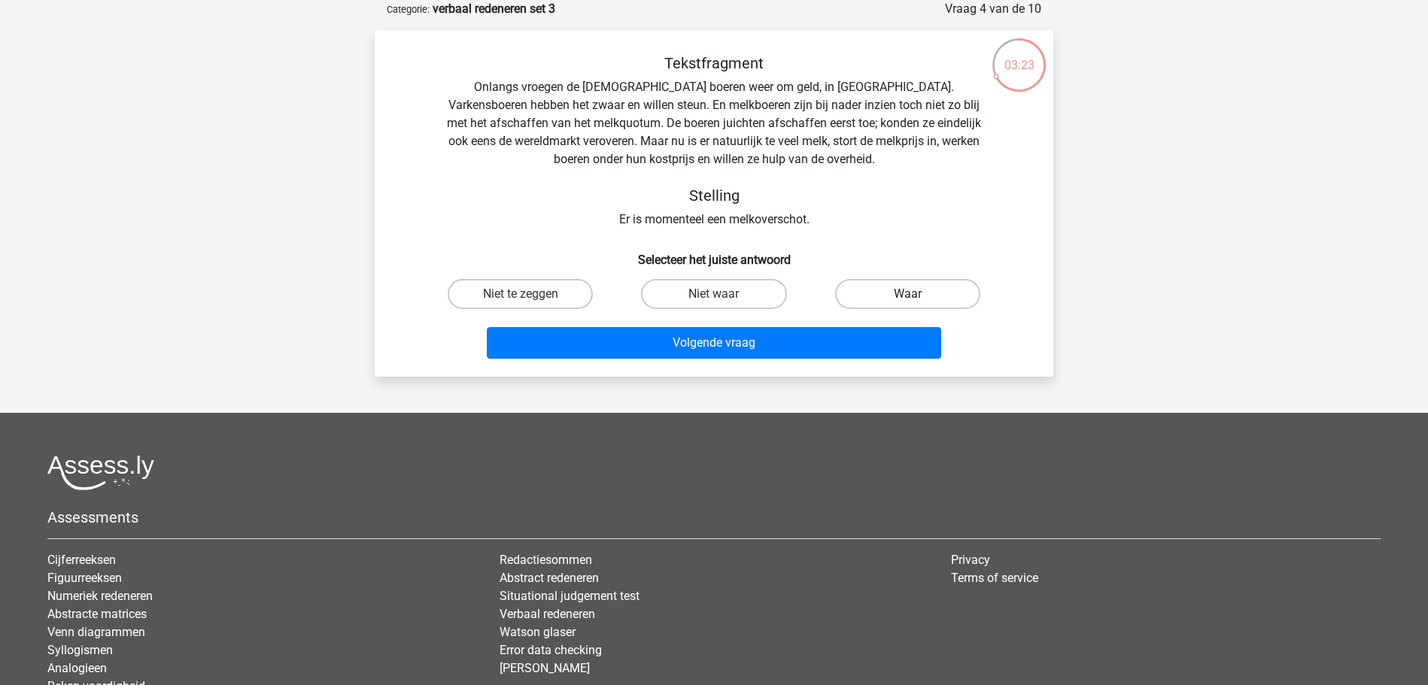
click at [871, 287] on label "Waar" at bounding box center [907, 294] width 145 height 30
click at [907, 294] on input "Waar" at bounding box center [912, 299] width 10 height 10
radio input "true"
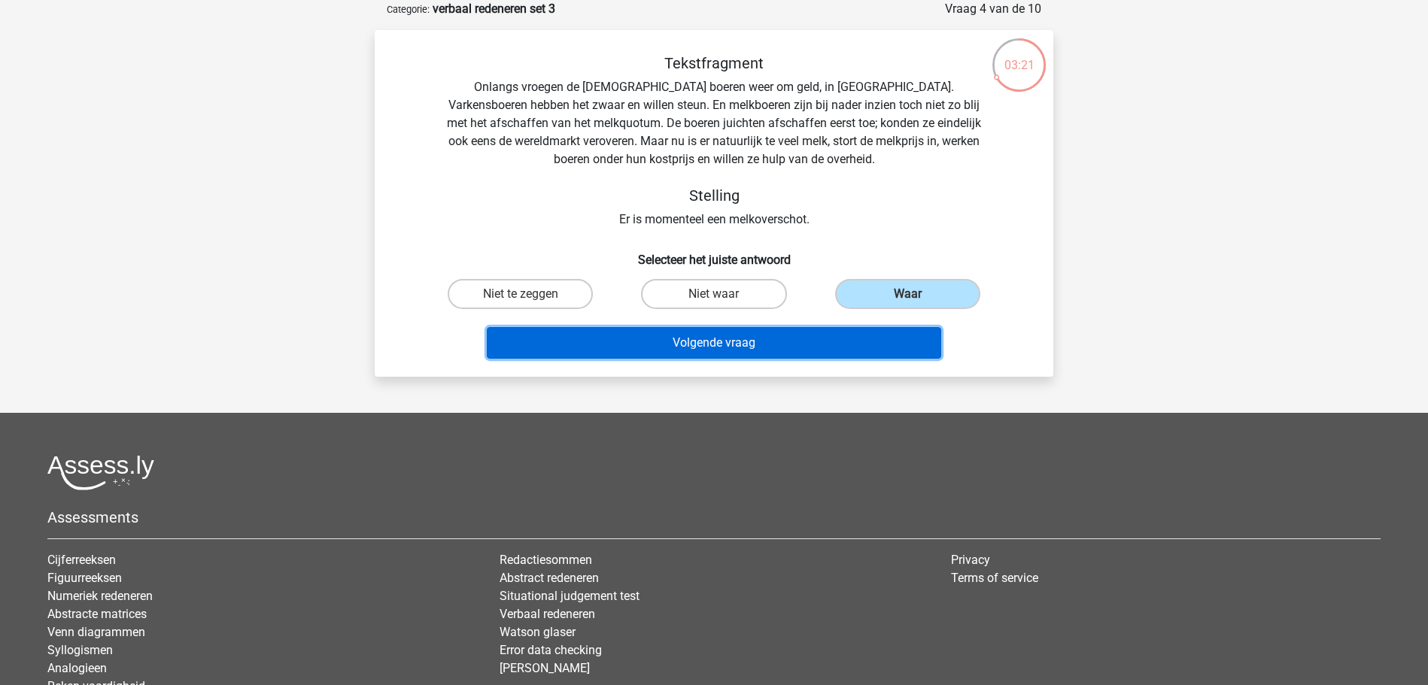
click at [767, 344] on button "Volgende vraag" at bounding box center [714, 343] width 455 height 32
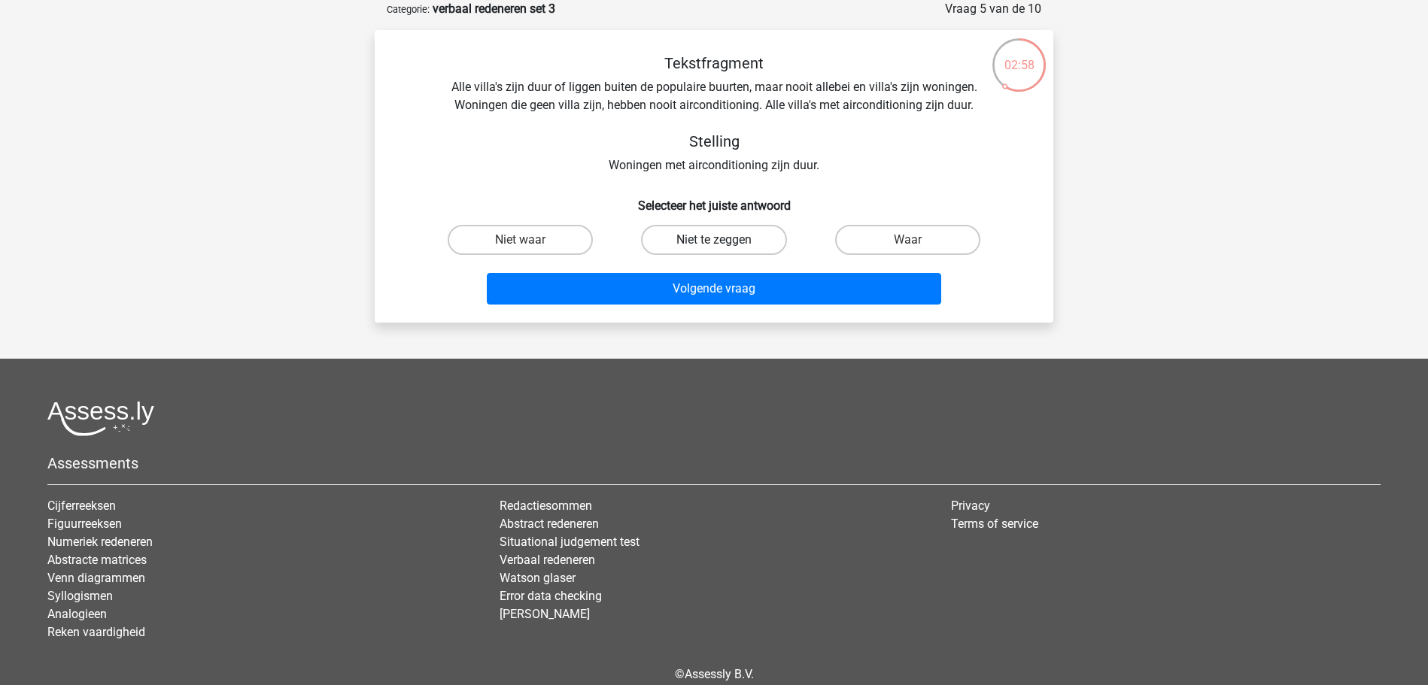
click at [682, 235] on label "Niet te zeggen" at bounding box center [713, 240] width 145 height 30
click at [714, 240] on input "Niet te zeggen" at bounding box center [719, 245] width 10 height 10
radio input "true"
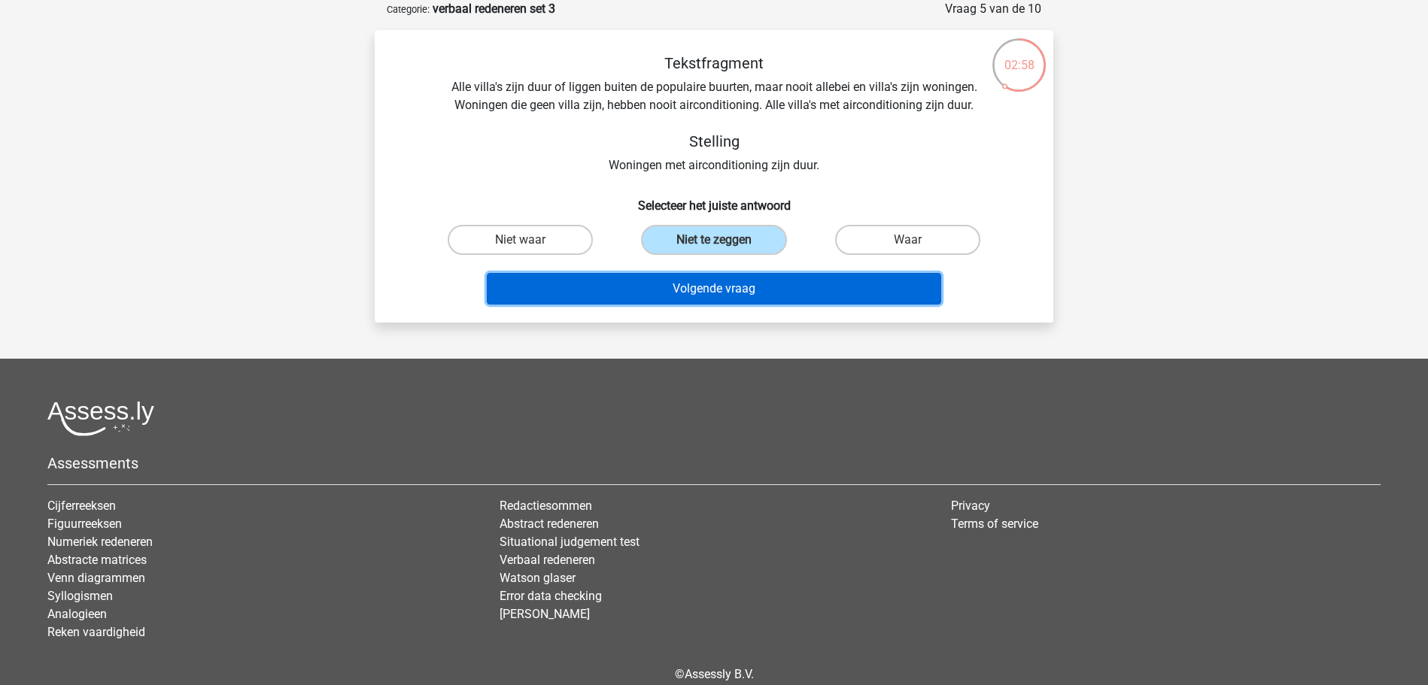
click at [686, 284] on button "Volgende vraag" at bounding box center [714, 289] width 455 height 32
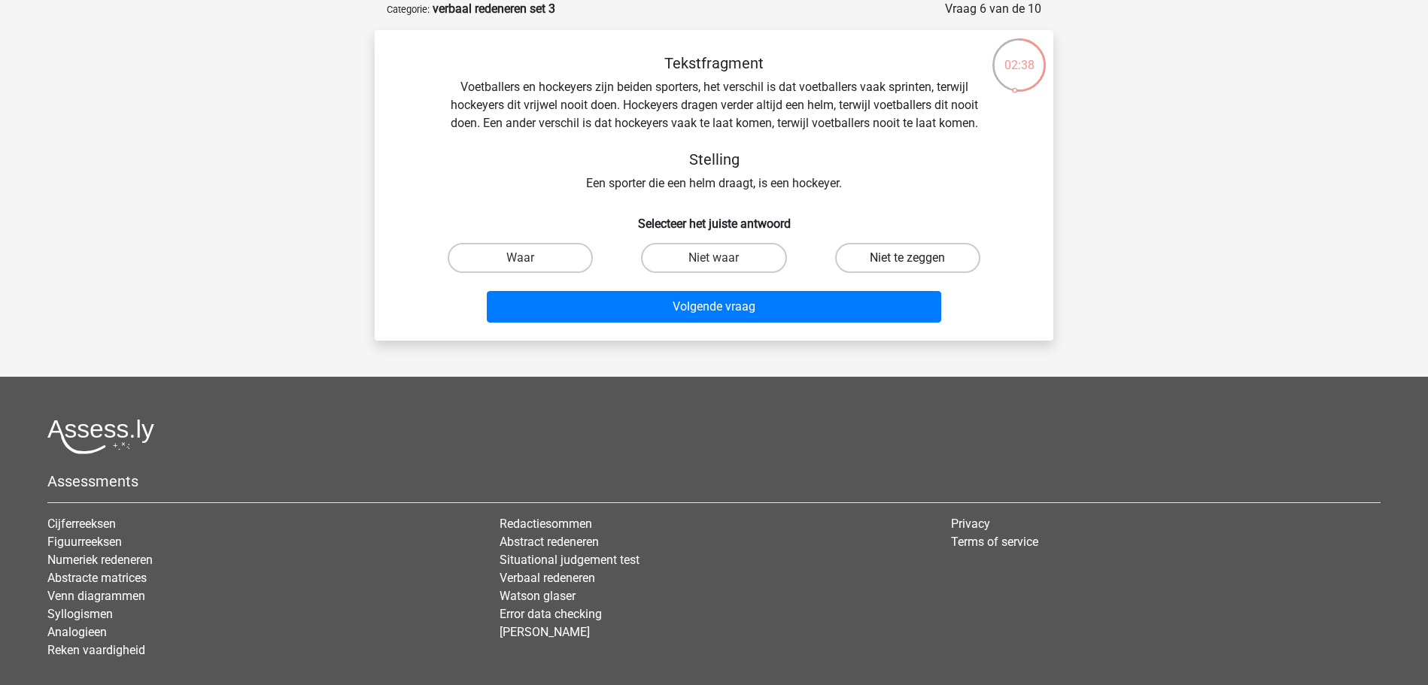
click at [883, 254] on label "Niet te zeggen" at bounding box center [907, 258] width 145 height 30
click at [907, 258] on input "Niet te zeggen" at bounding box center [912, 263] width 10 height 10
radio input "true"
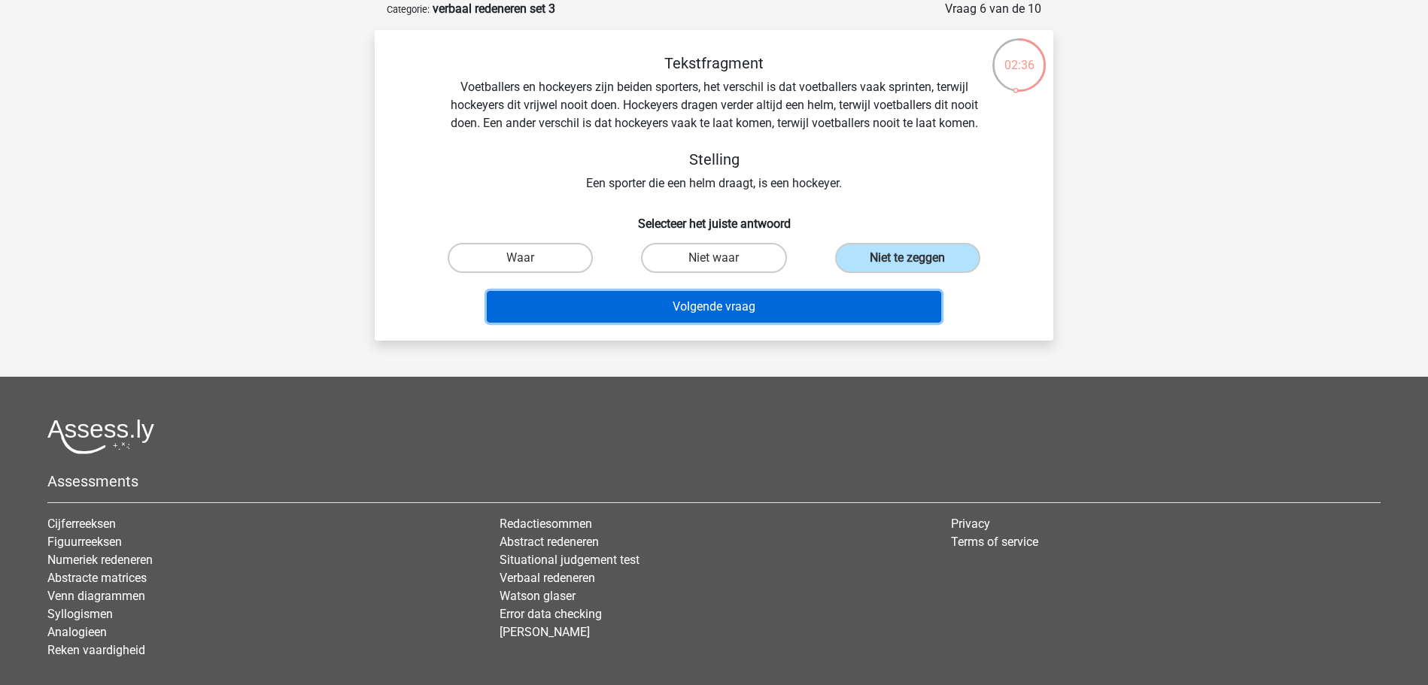
click at [806, 305] on button "Volgende vraag" at bounding box center [714, 307] width 455 height 32
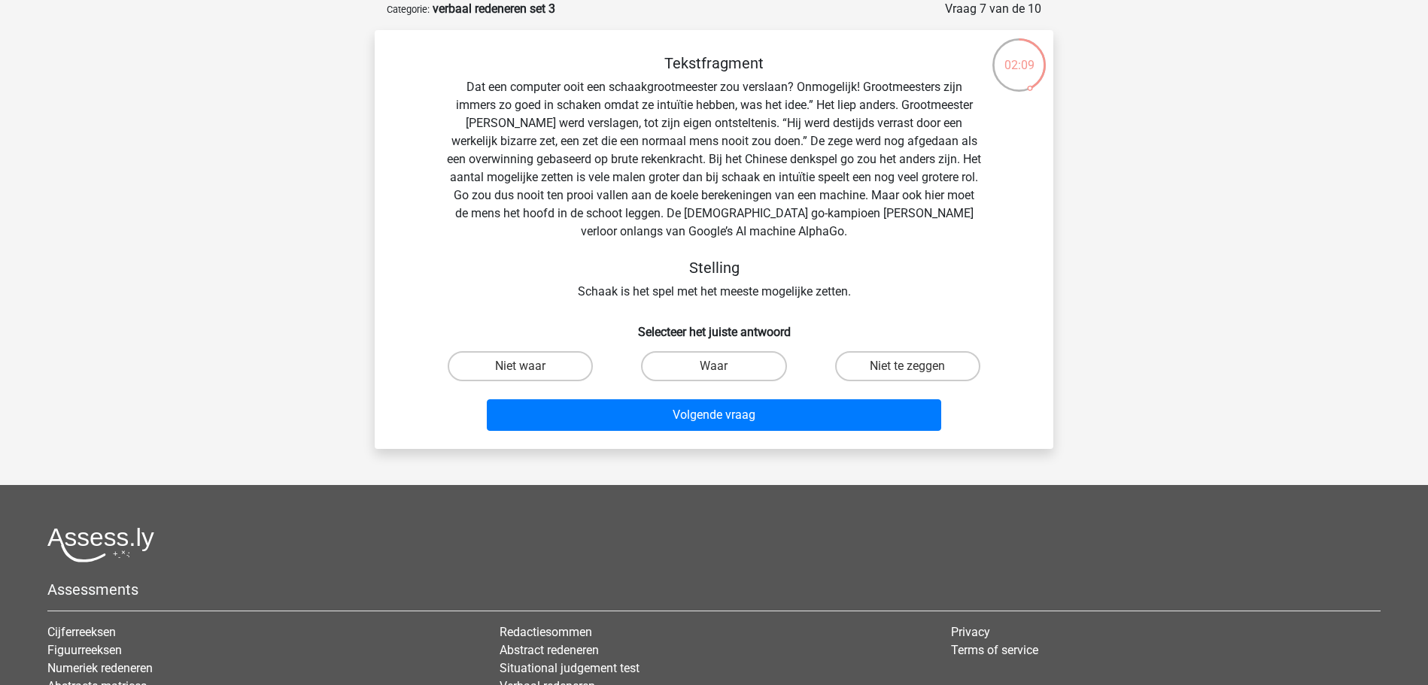
click at [530, 372] on input "Niet waar" at bounding box center [526, 371] width 10 height 10
radio input "true"
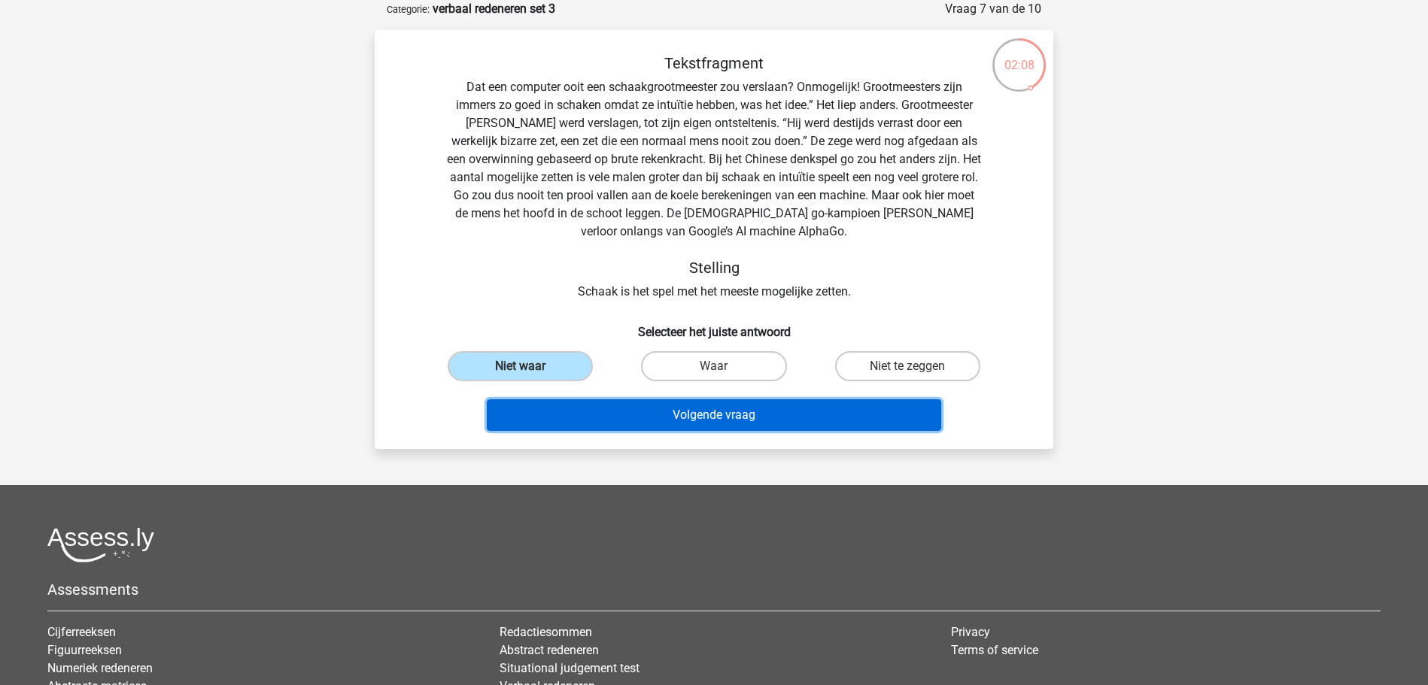
click at [659, 410] on button "Volgende vraag" at bounding box center [714, 416] width 455 height 32
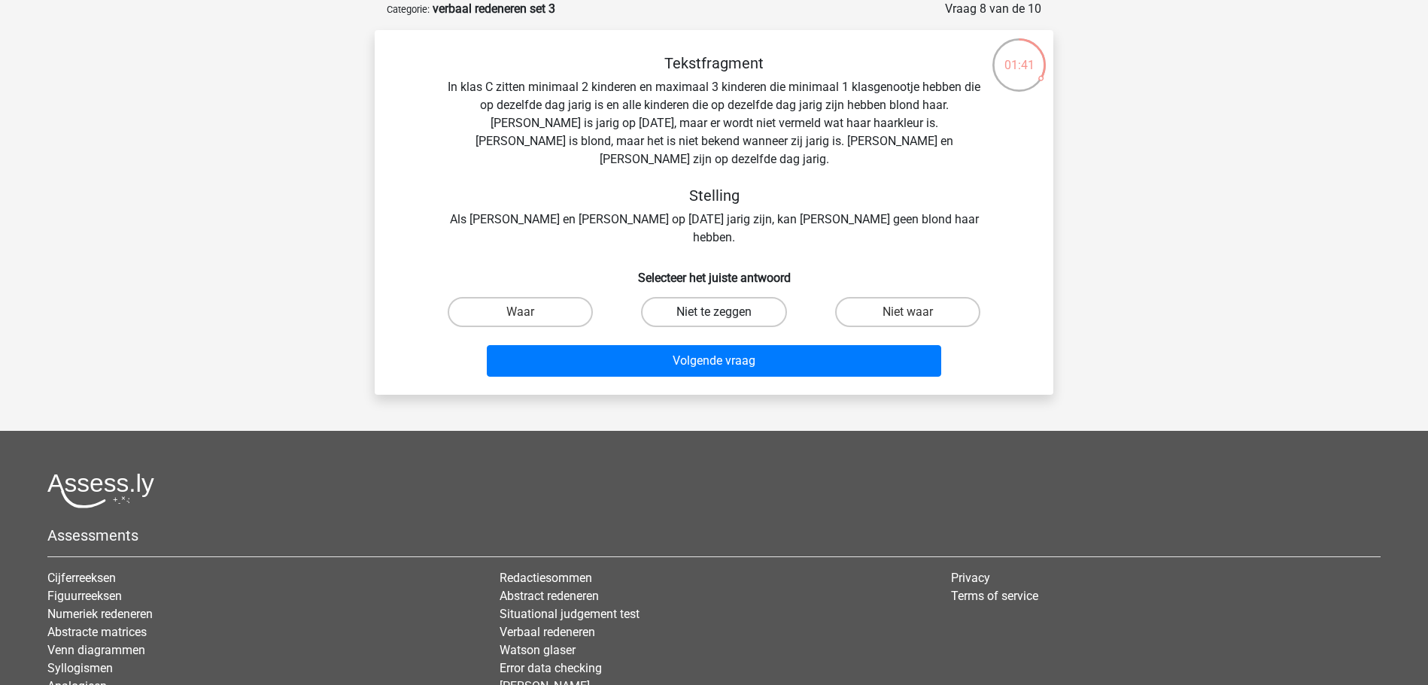
click at [740, 297] on label "Niet te zeggen" at bounding box center [713, 312] width 145 height 30
click at [724, 312] on input "Niet te zeggen" at bounding box center [719, 317] width 10 height 10
radio input "true"
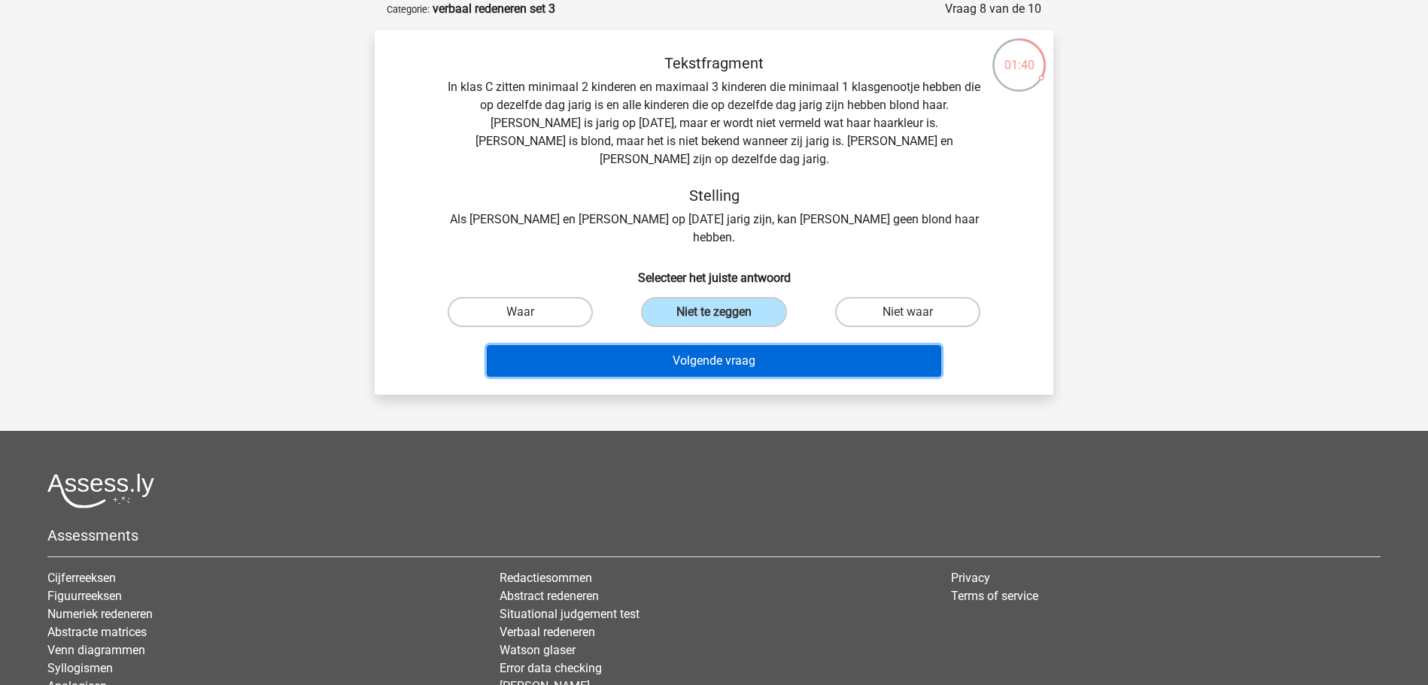
click at [756, 345] on button "Volgende vraag" at bounding box center [714, 361] width 455 height 32
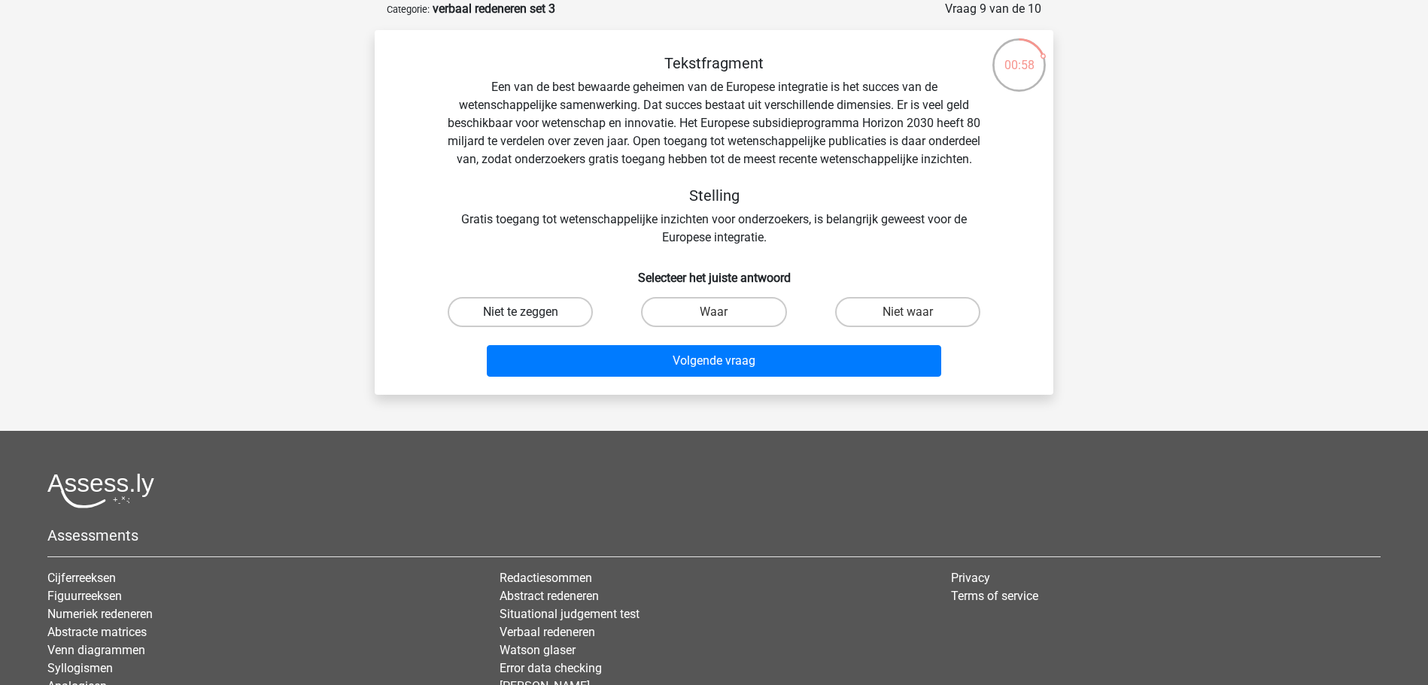
click at [564, 327] on label "Niet te zeggen" at bounding box center [520, 312] width 145 height 30
click at [530, 322] on input "Niet te zeggen" at bounding box center [526, 317] width 10 height 10
radio input "true"
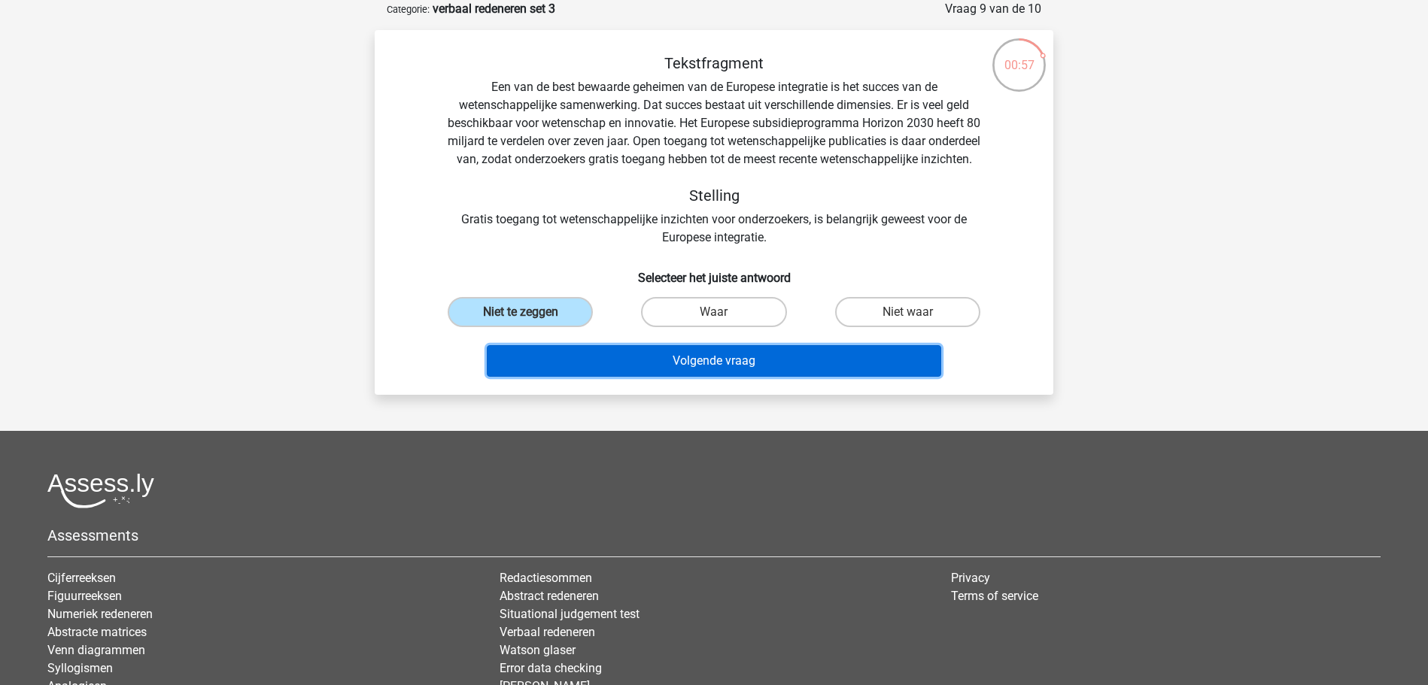
click at [649, 370] on button "Volgende vraag" at bounding box center [714, 361] width 455 height 32
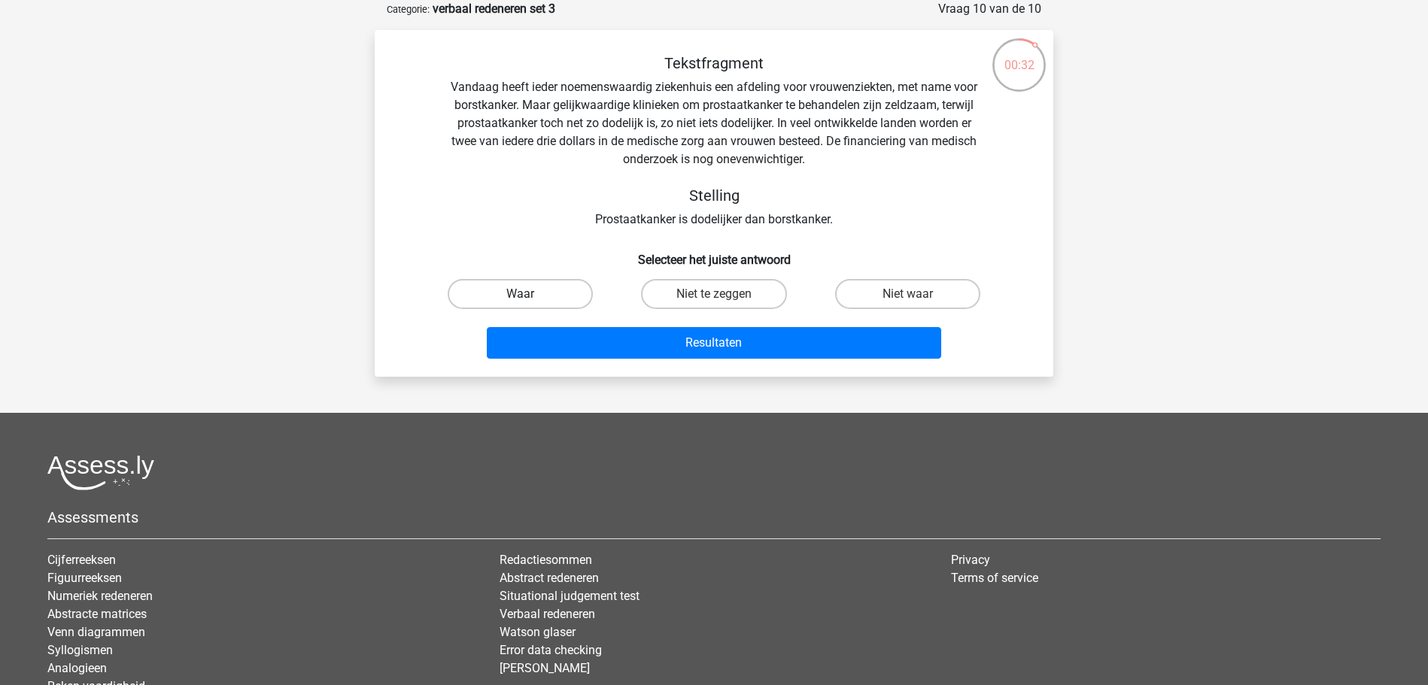
click at [536, 291] on label "Waar" at bounding box center [520, 294] width 145 height 30
click at [530, 294] on input "Waar" at bounding box center [526, 299] width 10 height 10
radio input "true"
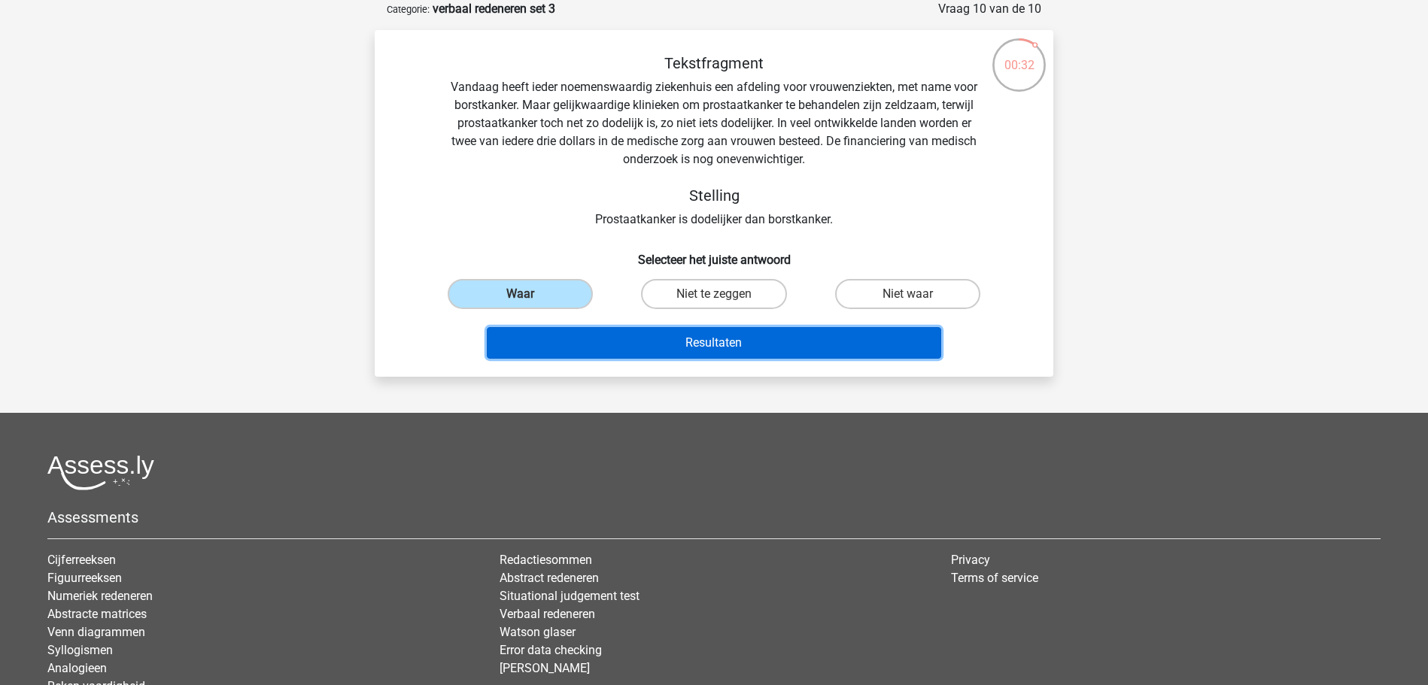
click at [608, 334] on button "Resultaten" at bounding box center [714, 343] width 455 height 32
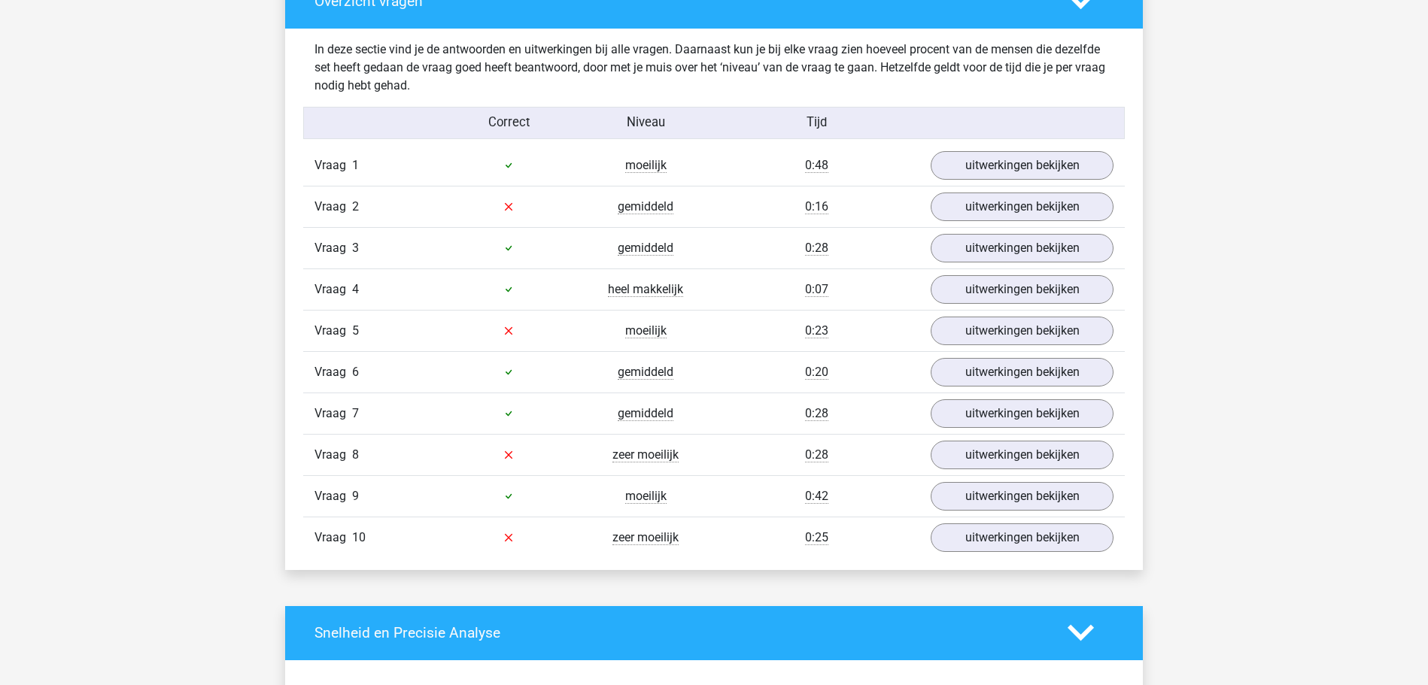
scroll to position [921, 0]
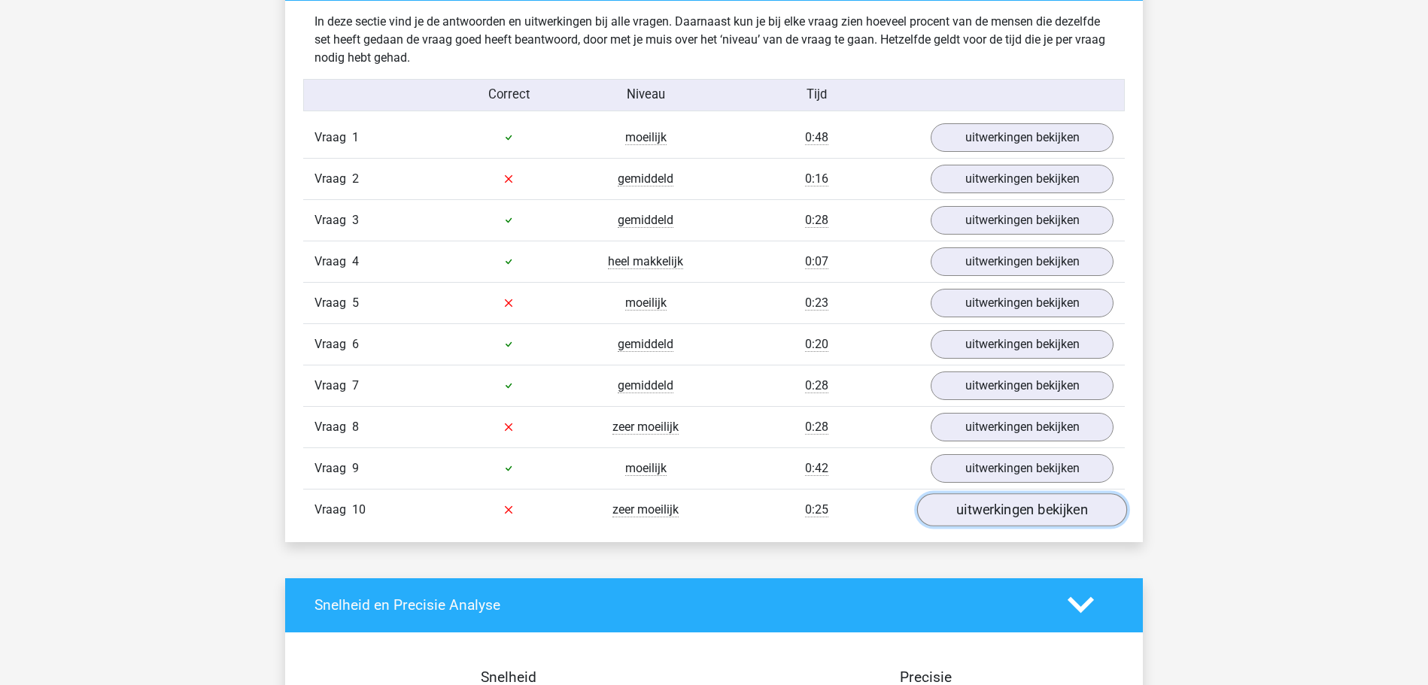
click at [1005, 509] on link "uitwerkingen bekijken" at bounding box center [1022, 510] width 210 height 33
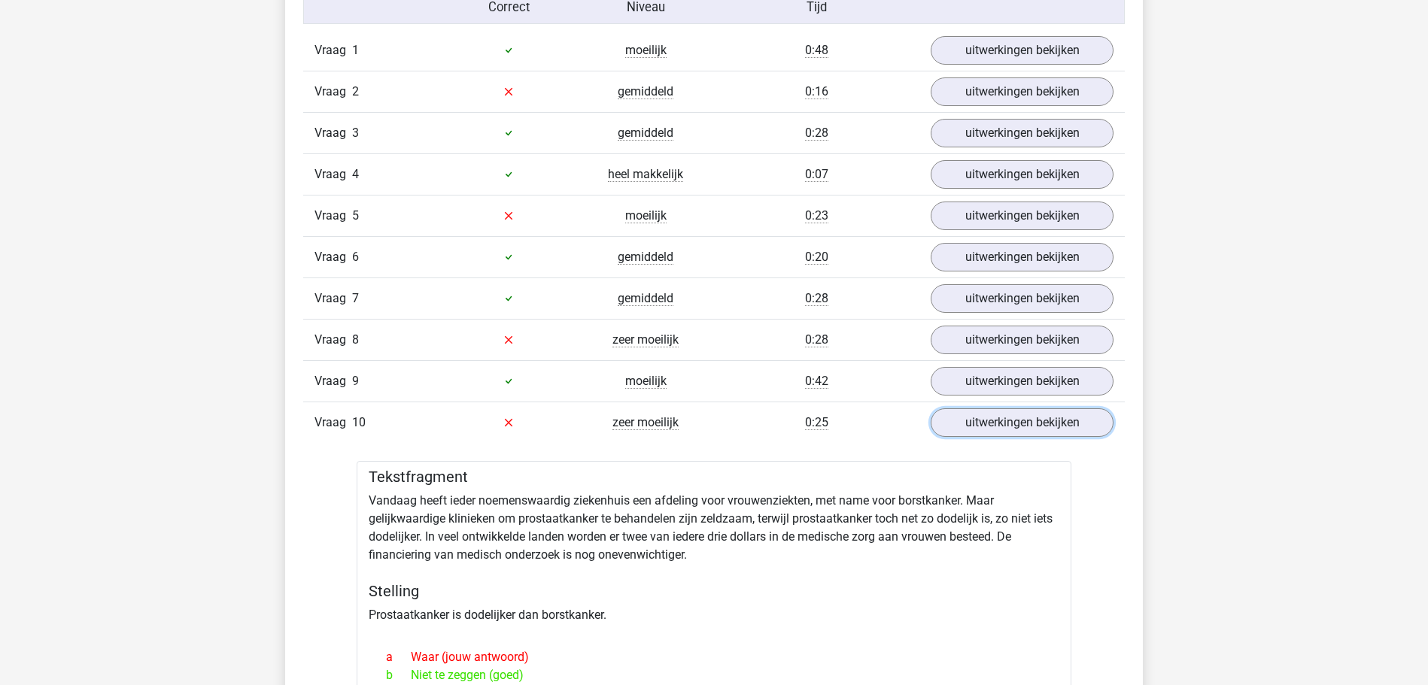
scroll to position [998, 0]
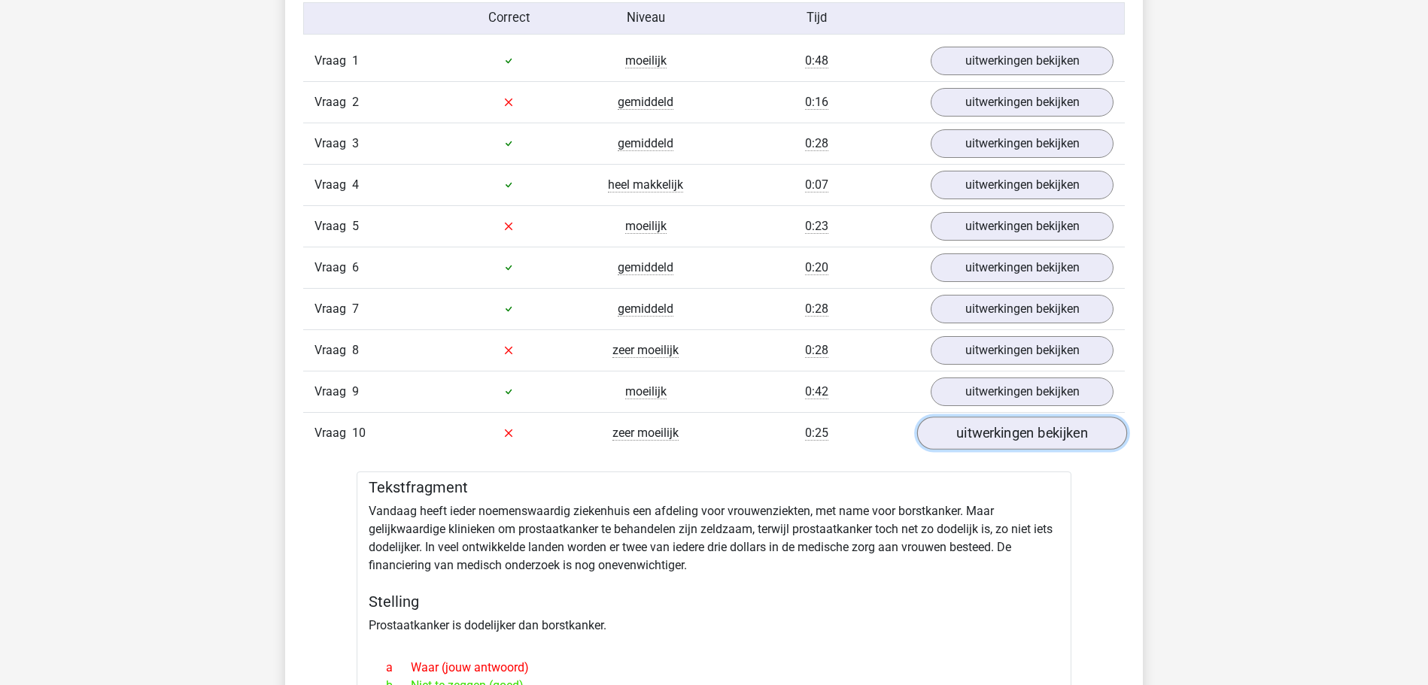
click at [995, 433] on link "uitwerkingen bekijken" at bounding box center [1022, 433] width 210 height 33
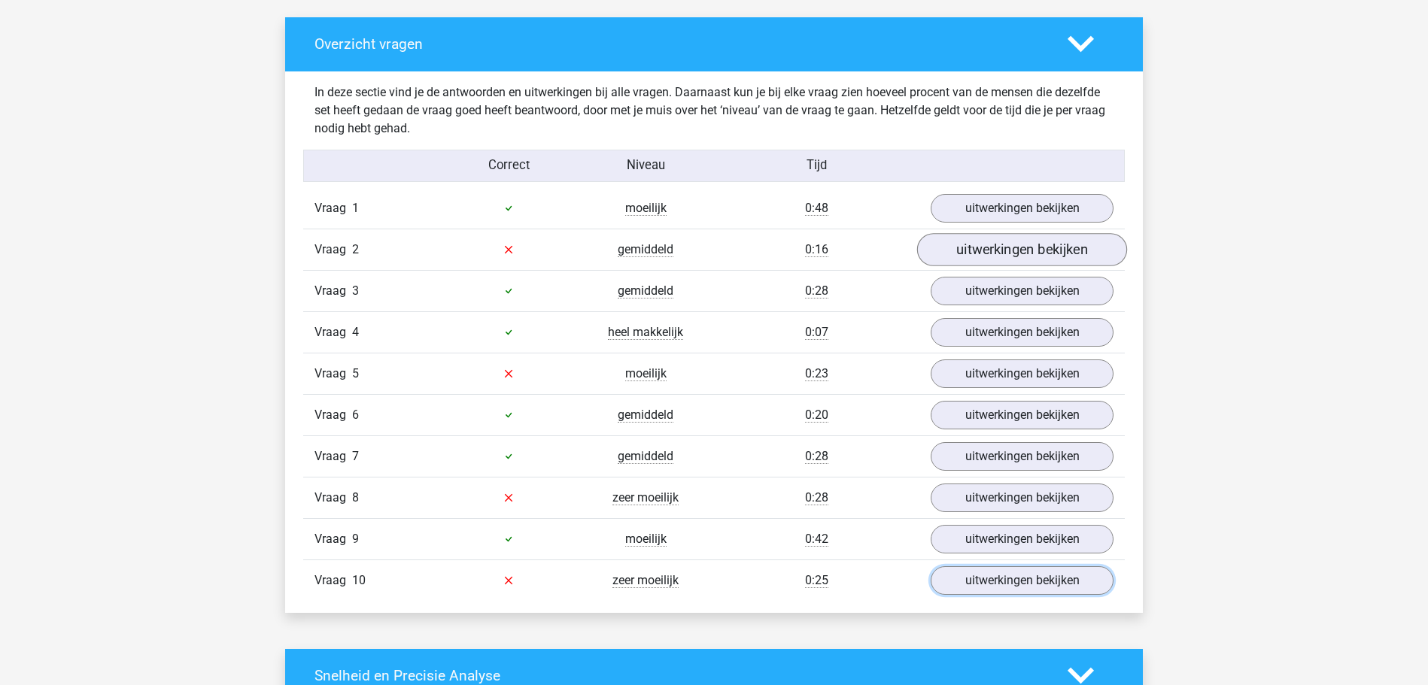
scroll to position [844, 0]
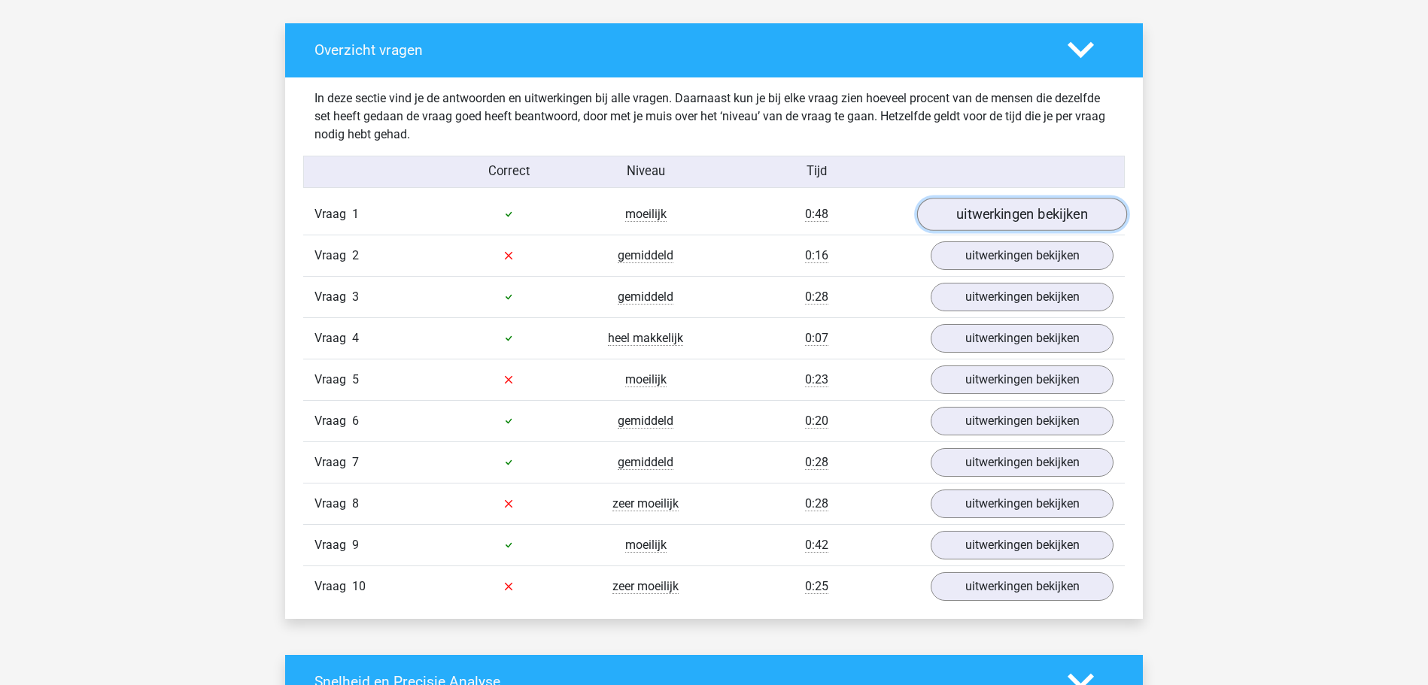
click at [968, 223] on link "uitwerkingen bekijken" at bounding box center [1022, 214] width 210 height 33
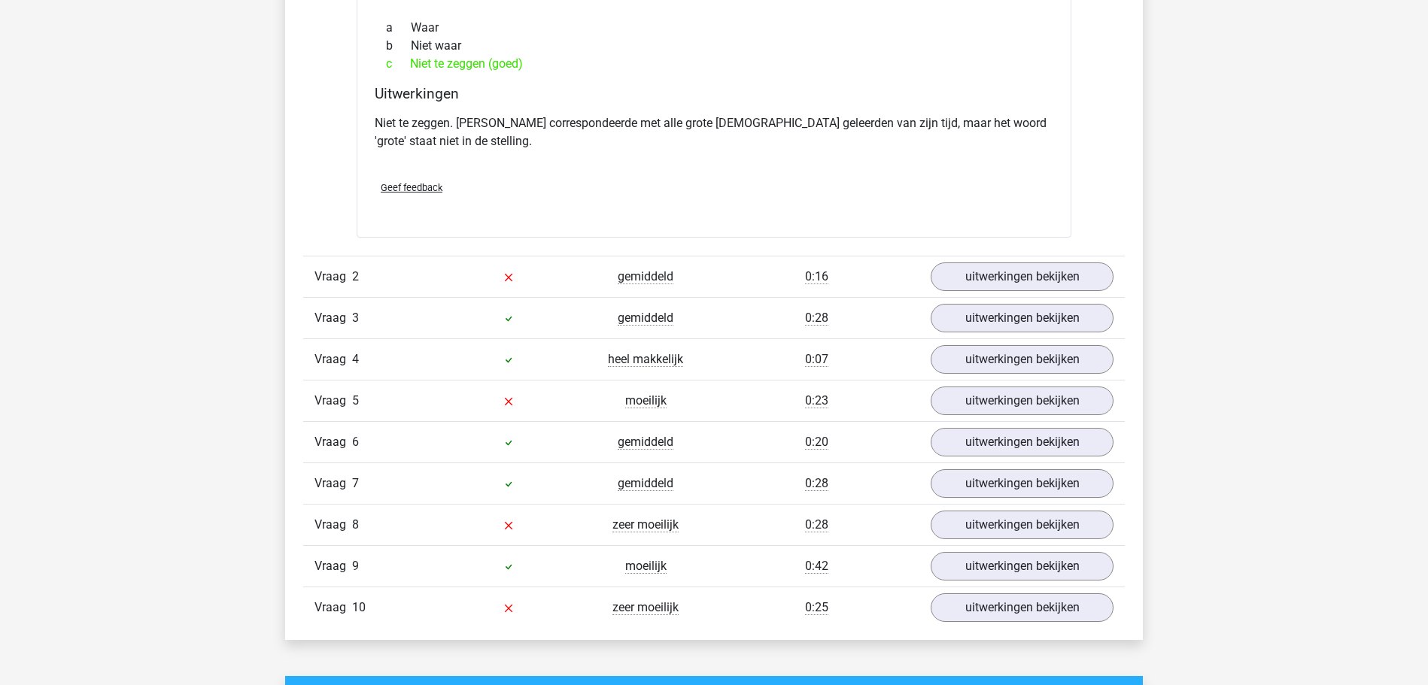
scroll to position [1305, 0]
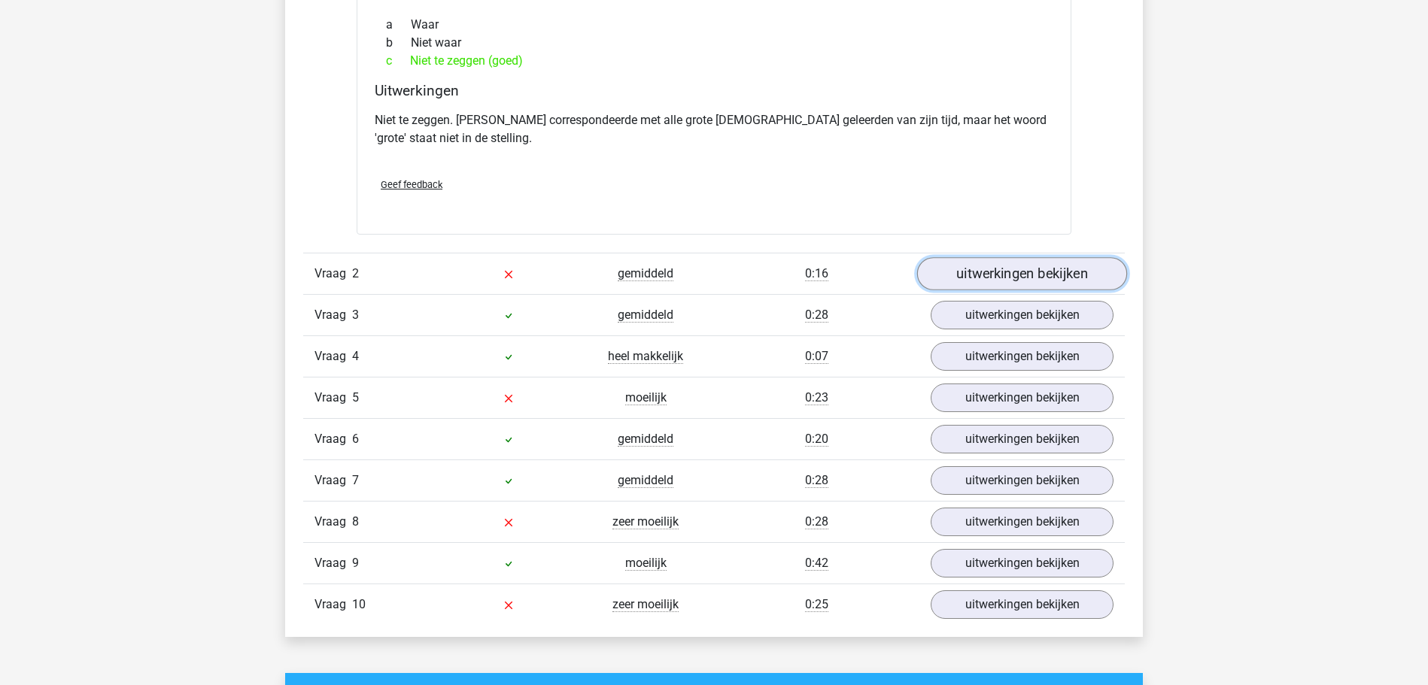
click at [993, 285] on link "uitwerkingen bekijken" at bounding box center [1022, 273] width 210 height 33
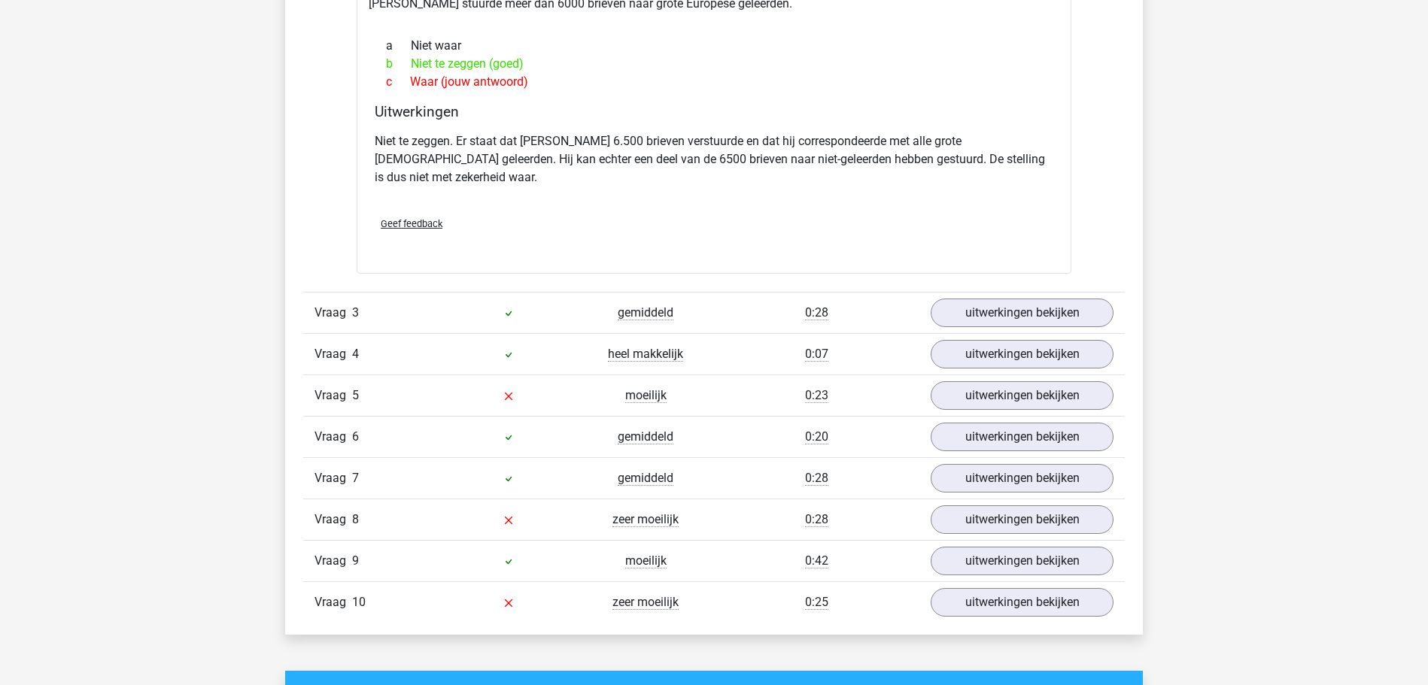
scroll to position [1842, 0]
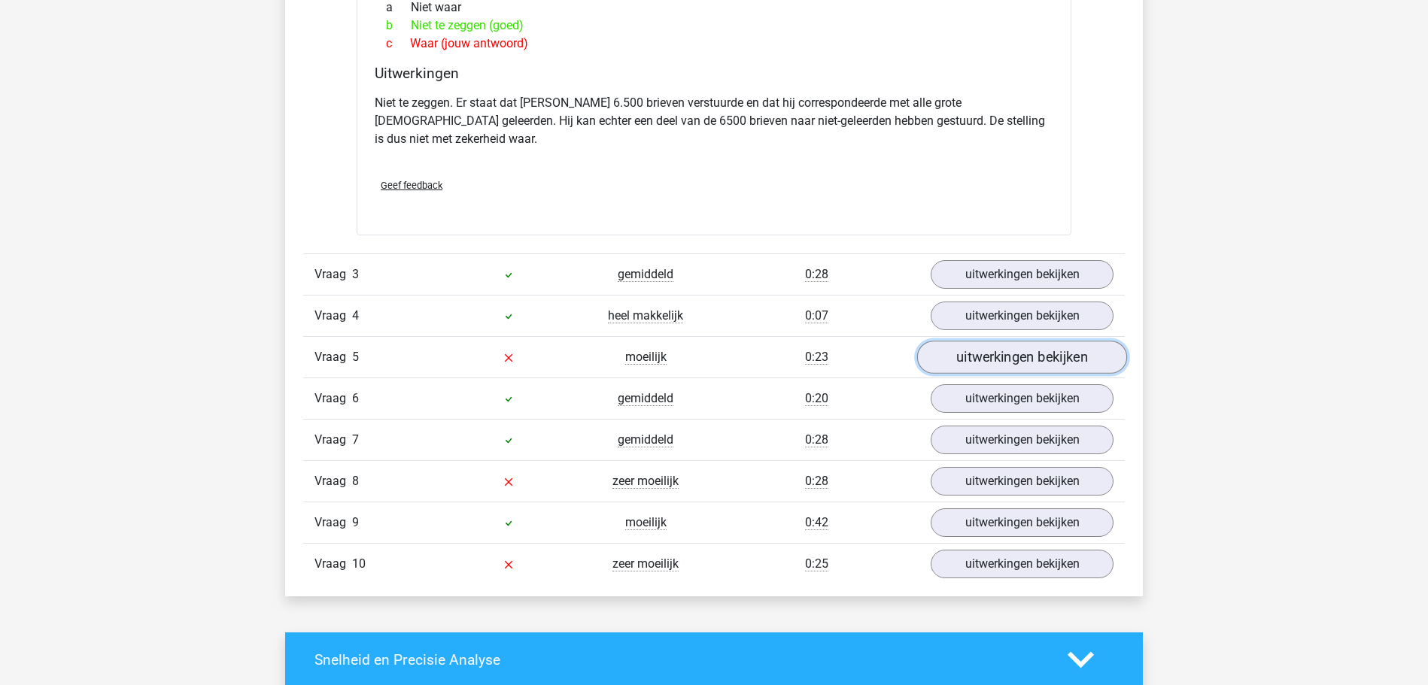
click at [966, 343] on link "uitwerkingen bekijken" at bounding box center [1022, 357] width 210 height 33
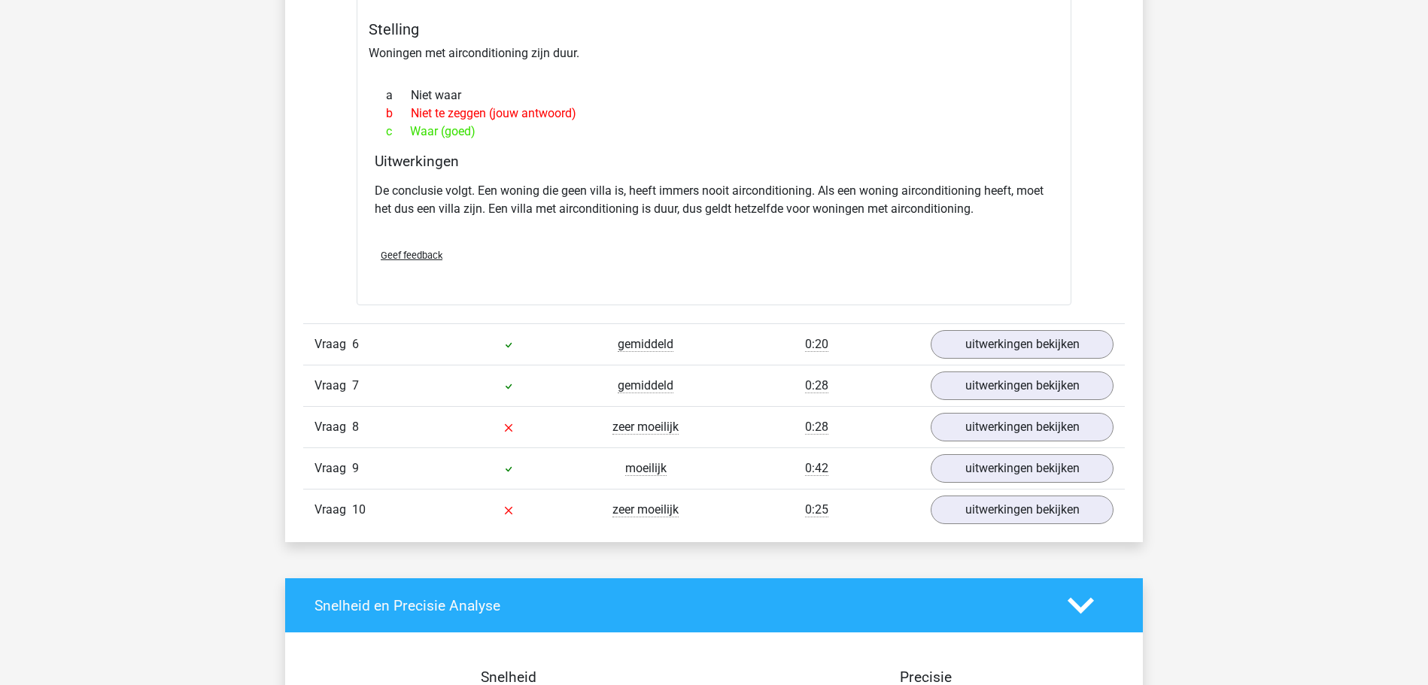
scroll to position [2379, 0]
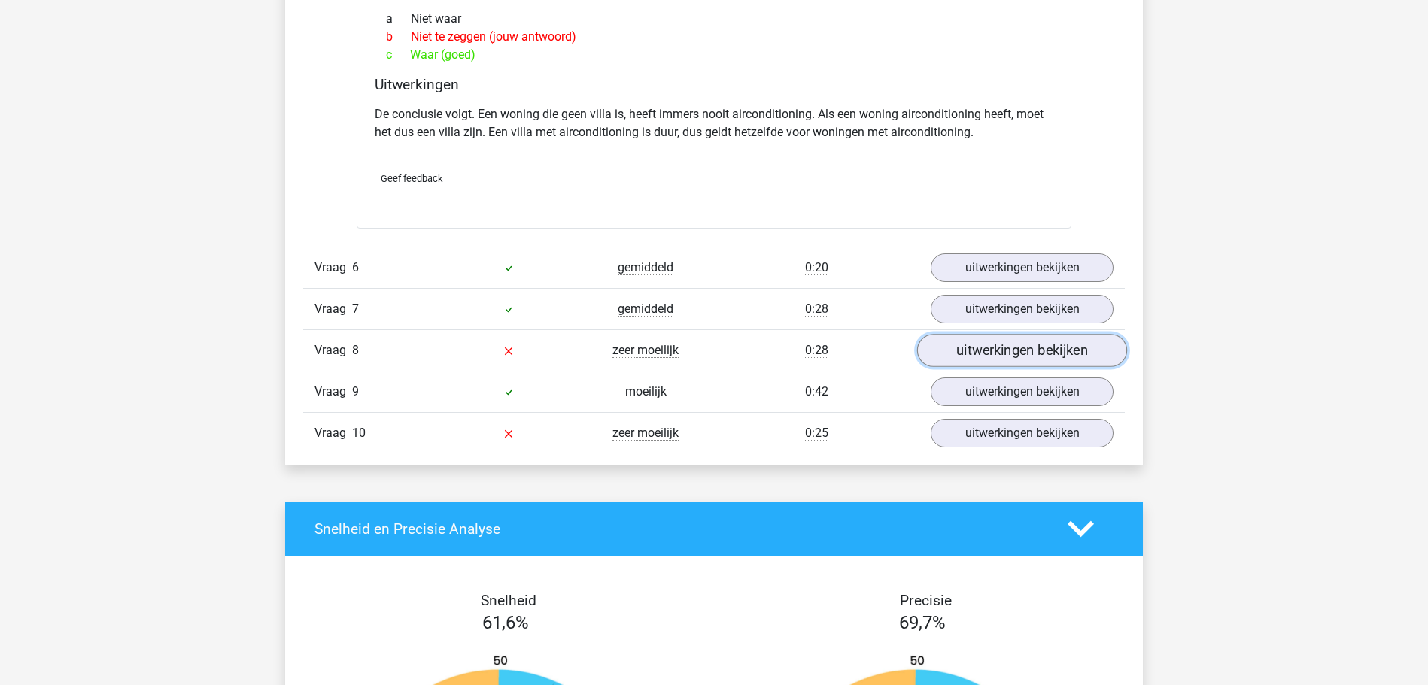
click at [968, 334] on link "uitwerkingen bekijken" at bounding box center [1022, 350] width 210 height 33
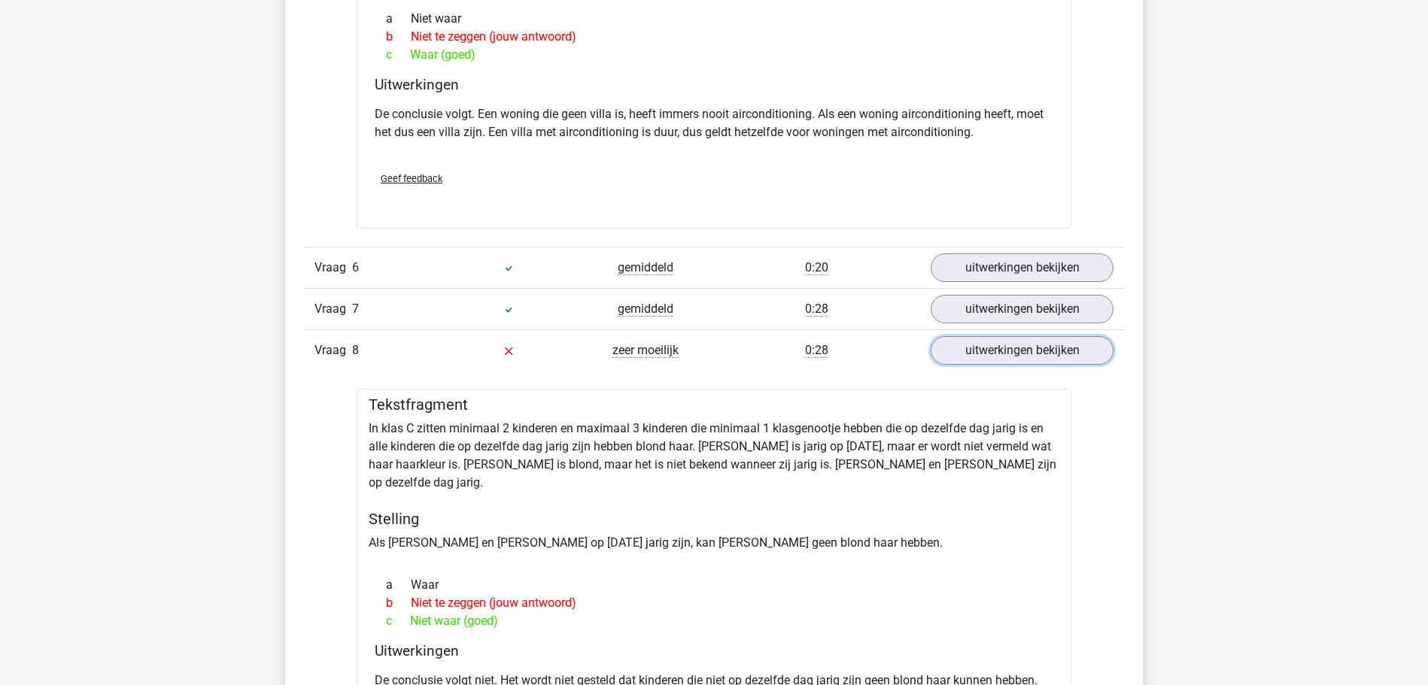
scroll to position [2456, 0]
